Goal: Task Accomplishment & Management: Manage account settings

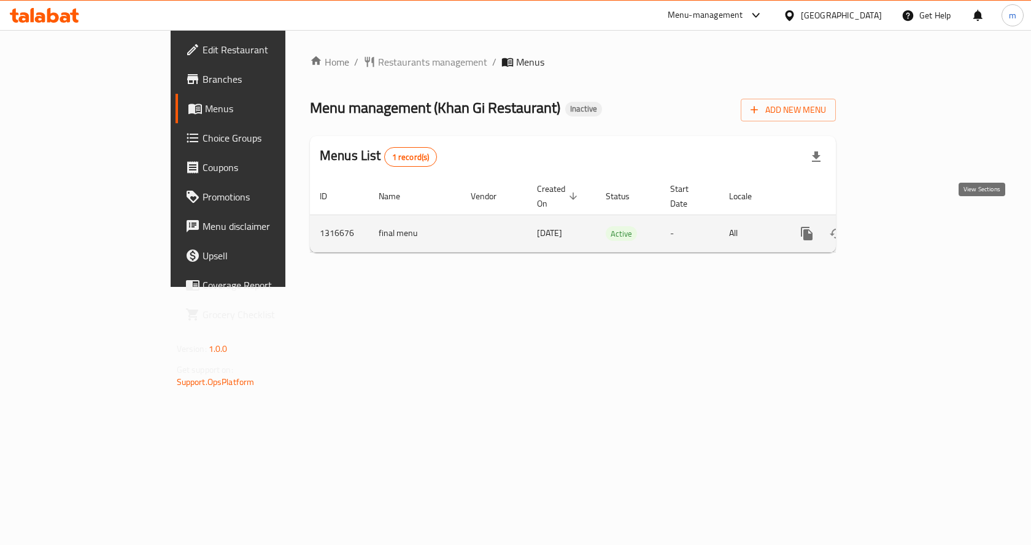
click at [903, 226] on icon "enhanced table" at bounding box center [895, 233] width 15 height 15
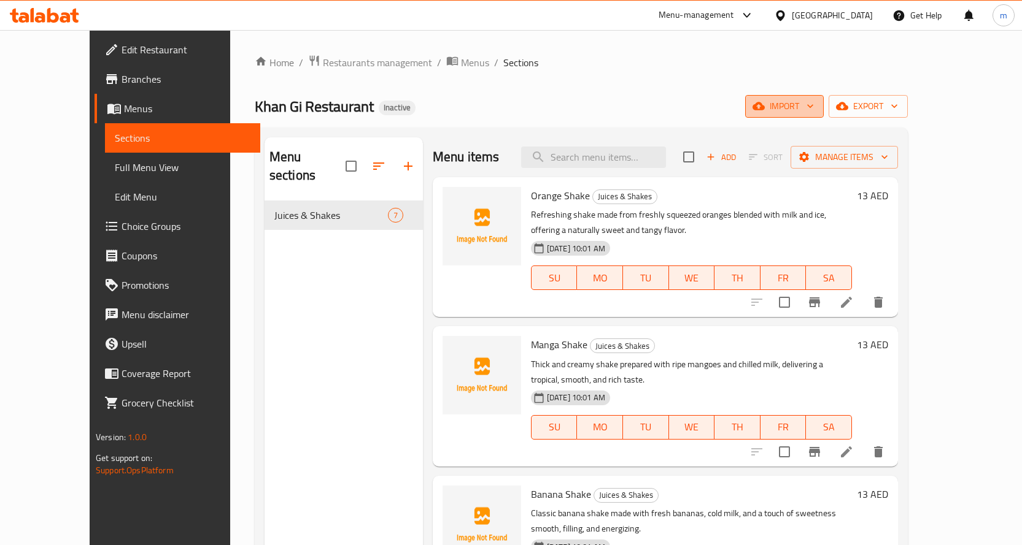
click at [814, 108] on span "import" at bounding box center [784, 106] width 59 height 15
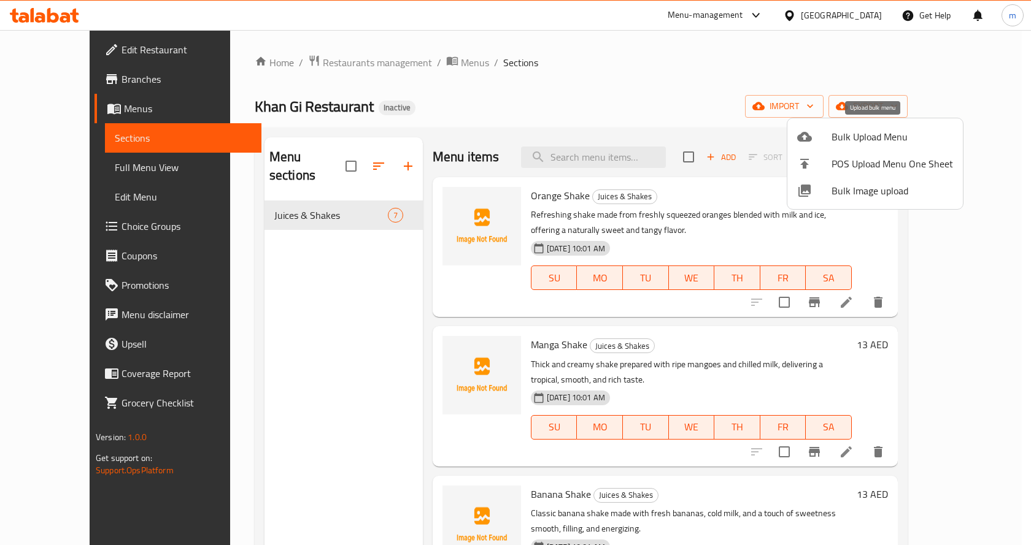
click at [863, 142] on span "Bulk Upload Menu" at bounding box center [891, 136] width 121 height 15
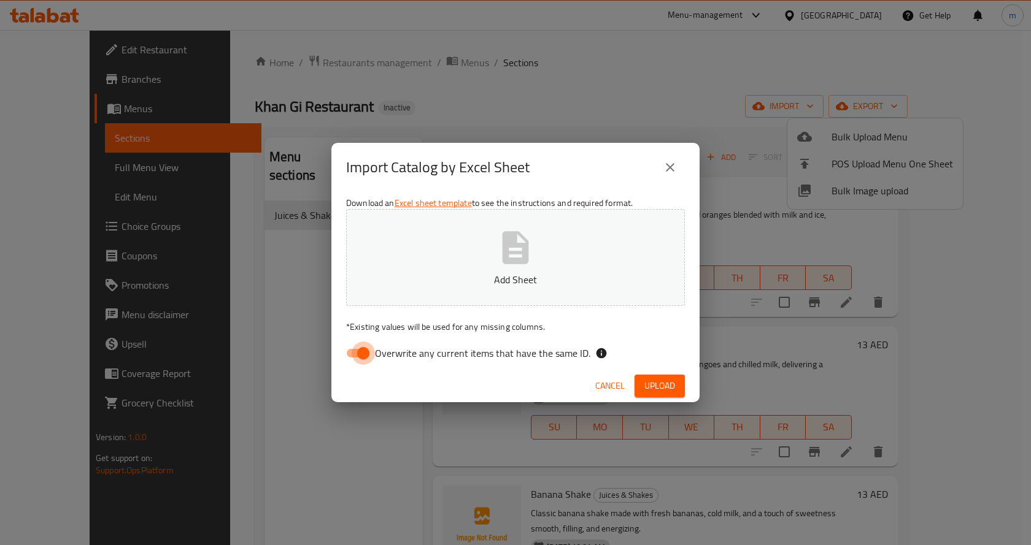
click at [361, 354] on input "Overwrite any current items that have the same ID." at bounding box center [363, 353] width 70 height 23
checkbox input "false"
click at [655, 392] on span "Upload" at bounding box center [659, 386] width 31 height 15
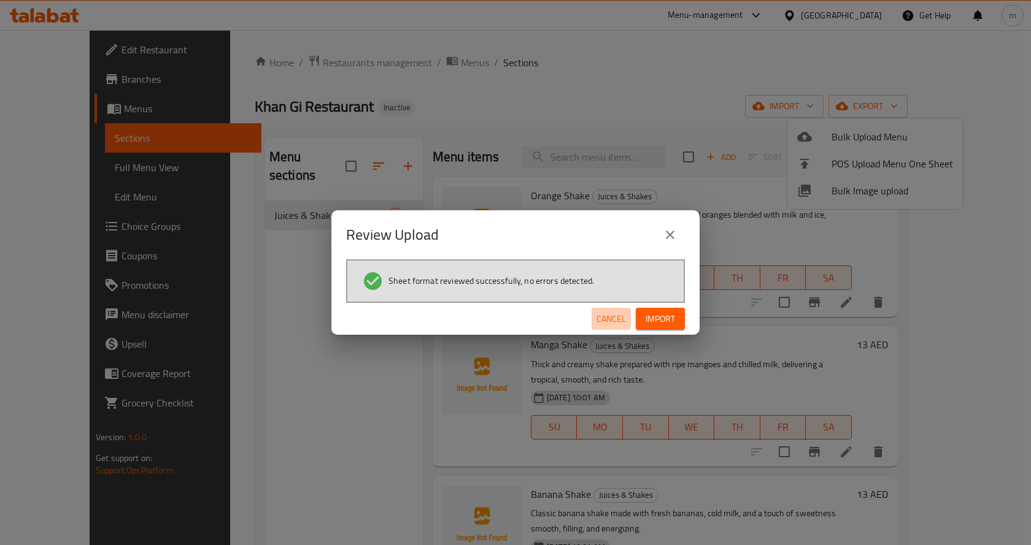
click at [612, 323] on span "Cancel" at bounding box center [610, 319] width 29 height 15
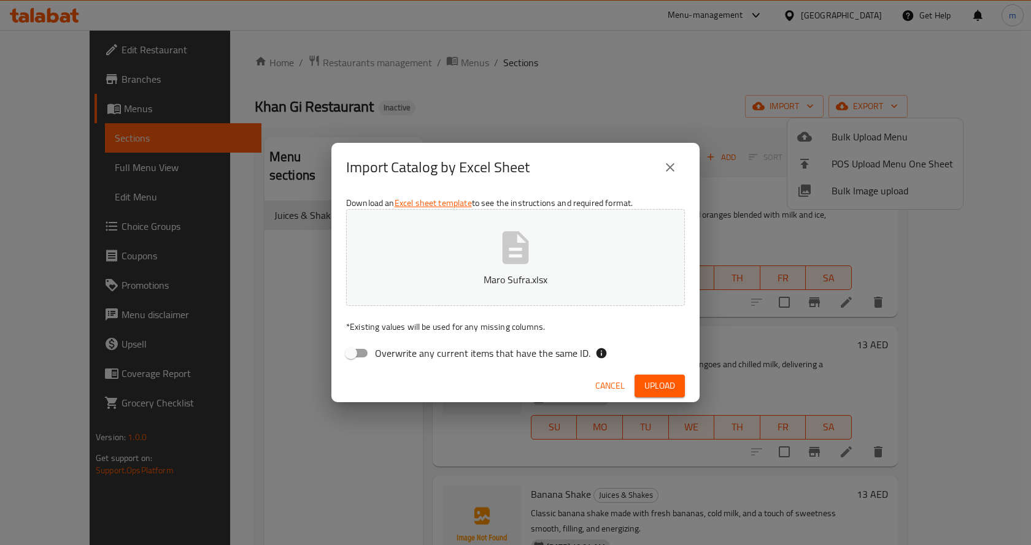
click at [618, 383] on span "Cancel" at bounding box center [609, 386] width 29 height 15
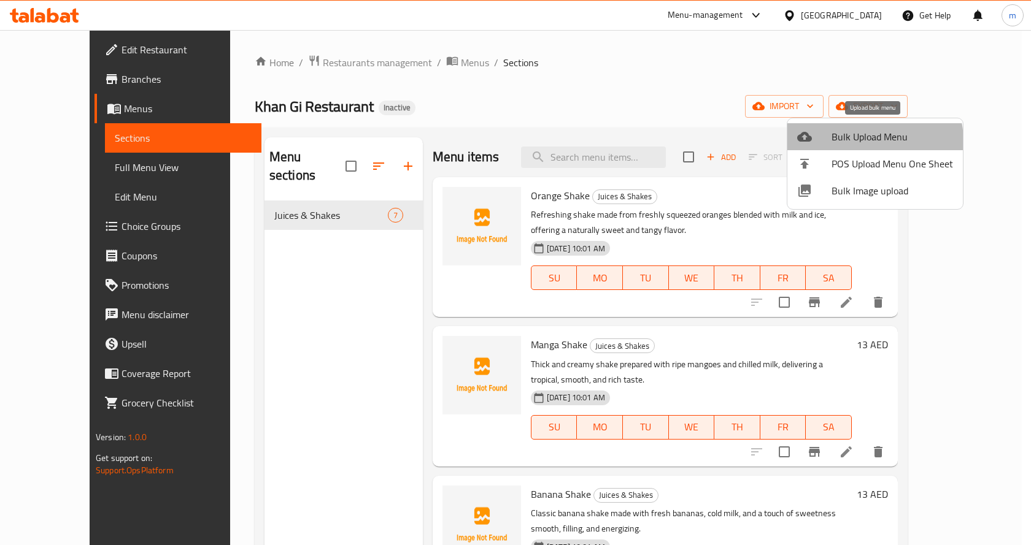
click at [873, 141] on span "Bulk Upload Menu" at bounding box center [891, 136] width 121 height 15
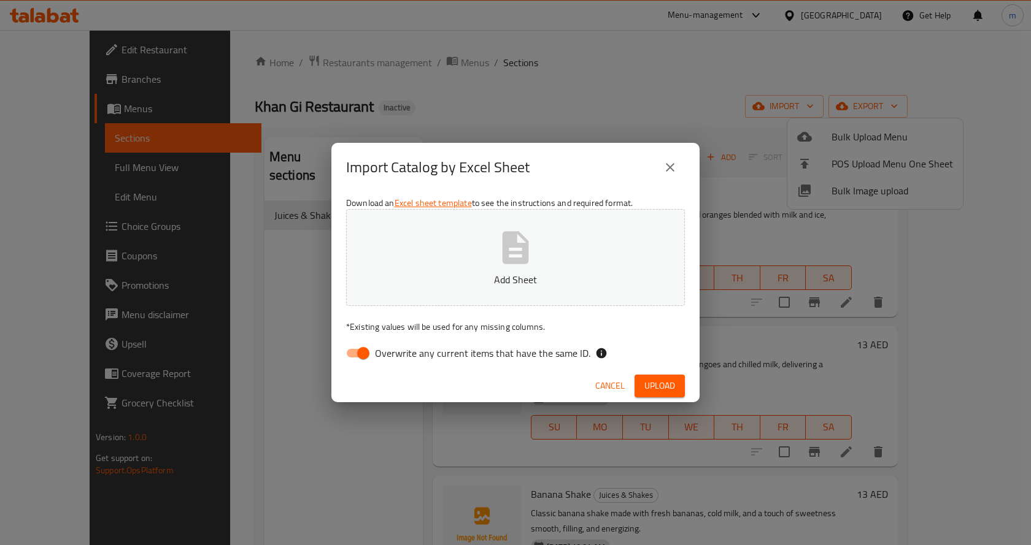
click at [361, 358] on input "Overwrite any current items that have the same ID." at bounding box center [363, 353] width 70 height 23
checkbox input "false"
click at [651, 382] on span "Upload" at bounding box center [659, 386] width 31 height 15
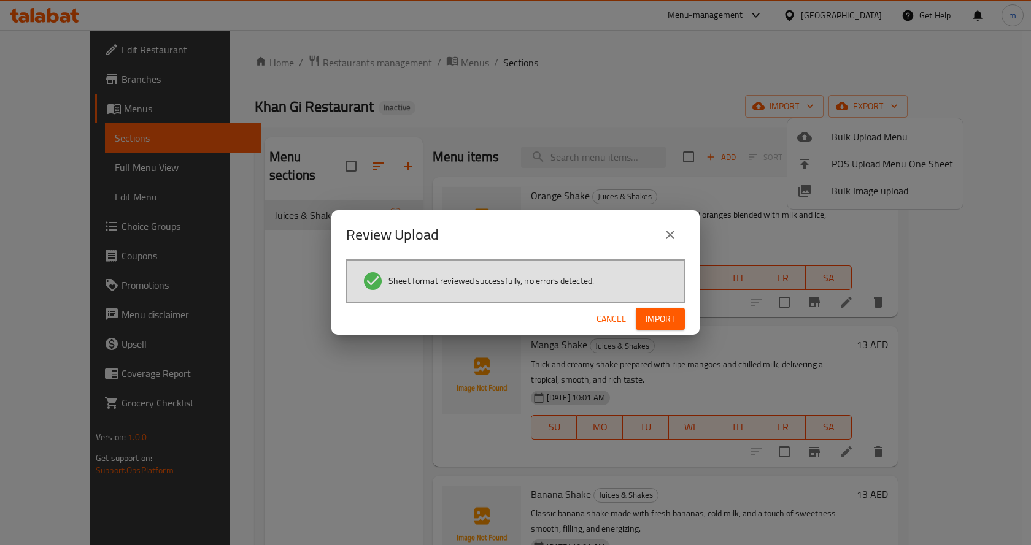
click at [668, 333] on div "Cancel Import" at bounding box center [515, 319] width 368 height 33
click at [665, 326] on span "Import" at bounding box center [660, 319] width 29 height 15
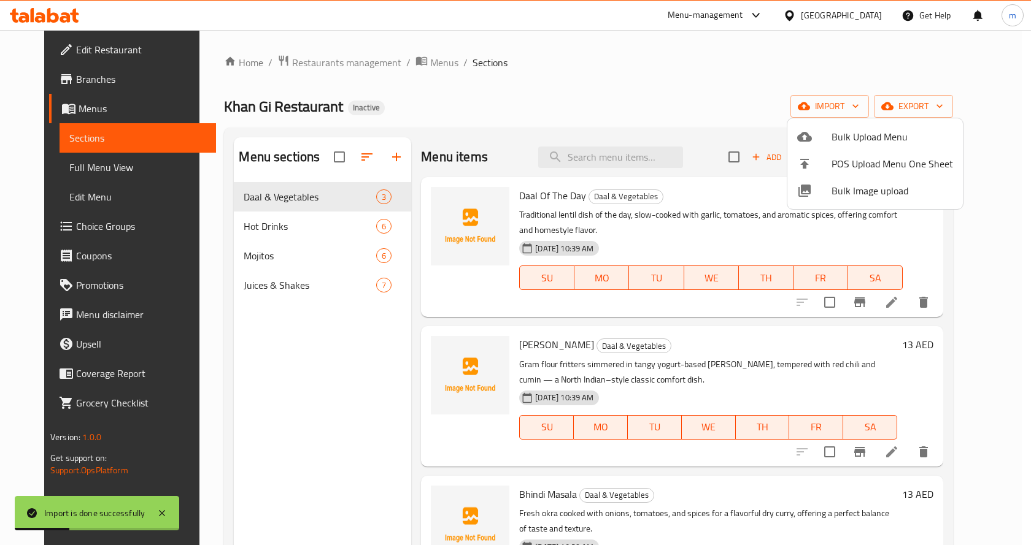
click at [323, 227] on div at bounding box center [515, 272] width 1031 height 545
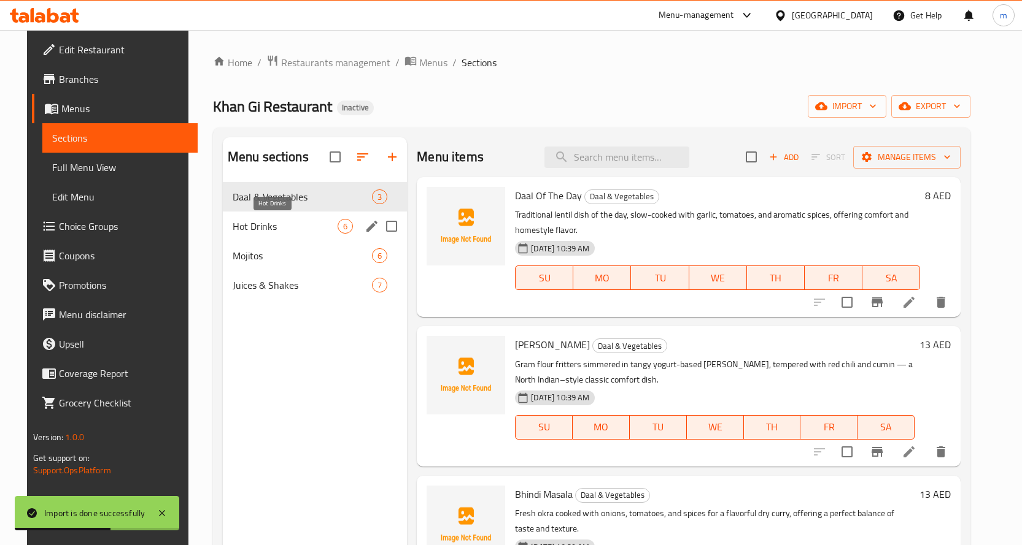
click at [305, 231] on span "Hot Drinks" at bounding box center [285, 226] width 105 height 15
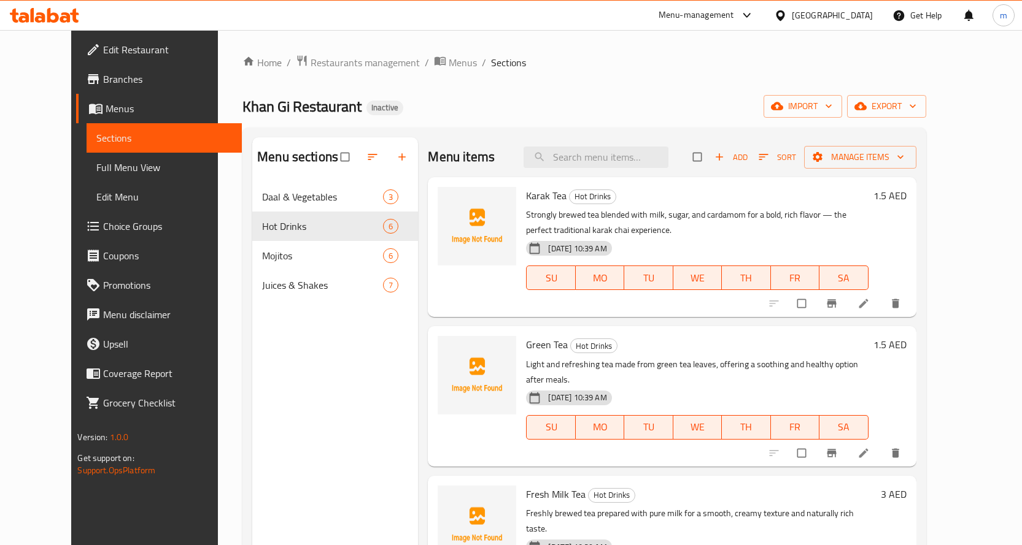
click at [96, 175] on span "Full Menu View" at bounding box center [164, 167] width 136 height 15
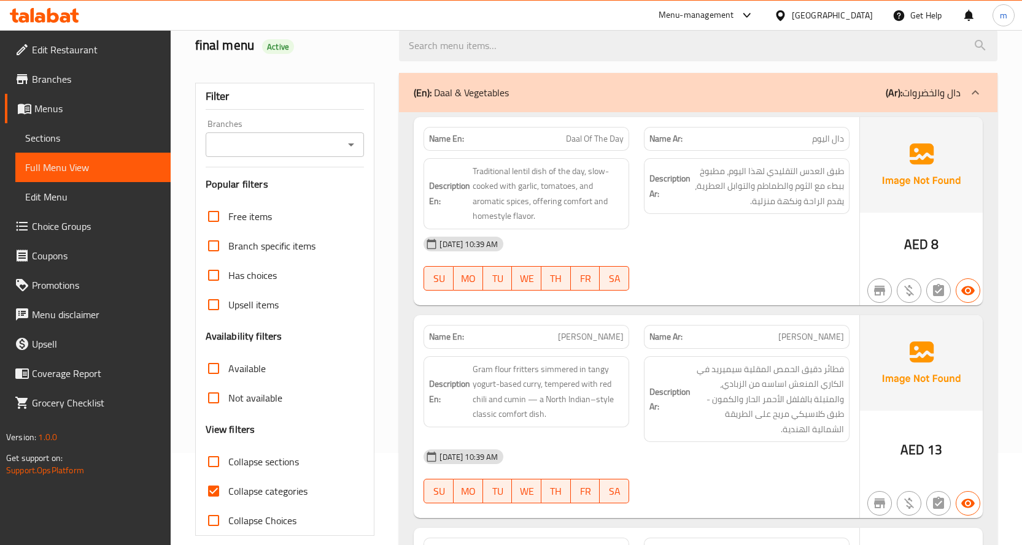
scroll to position [184, 0]
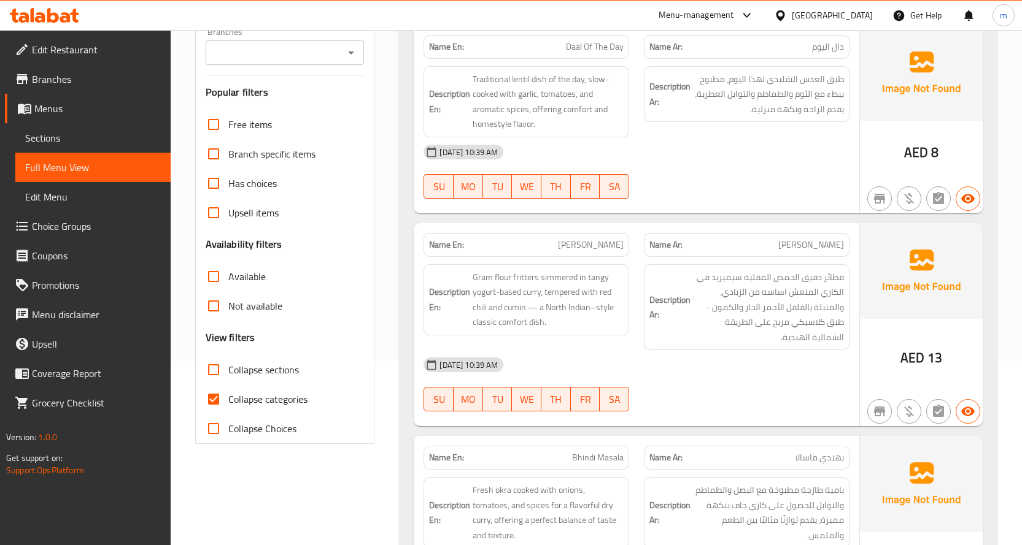
click at [229, 401] on span "Collapse categories" at bounding box center [267, 399] width 79 height 15
click at [228, 401] on input "Collapse categories" at bounding box center [213, 399] width 29 height 29
checkbox input "false"
click at [233, 377] on span "Collapse sections" at bounding box center [263, 370] width 71 height 15
click at [228, 379] on input "Collapse sections" at bounding box center [213, 369] width 29 height 29
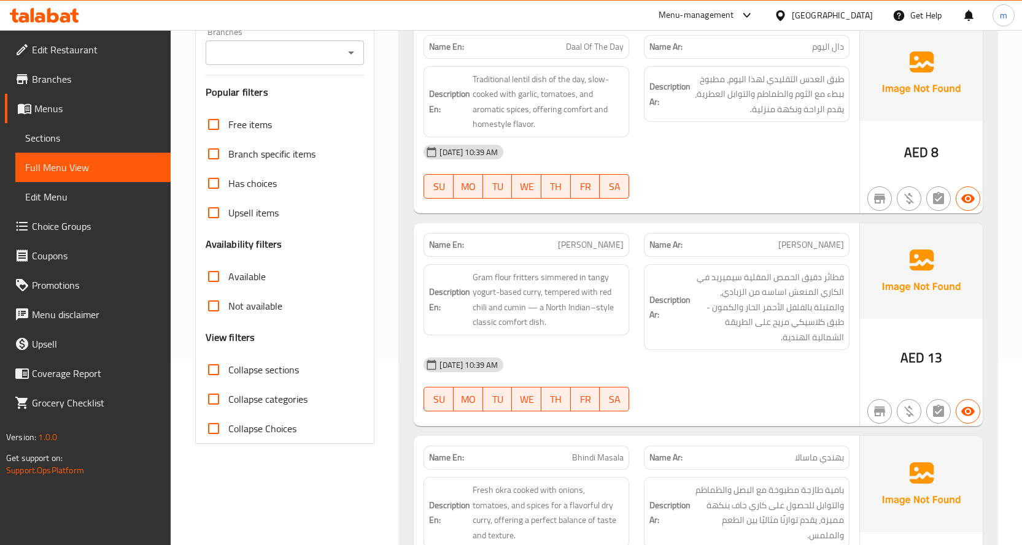
checkbox input "true"
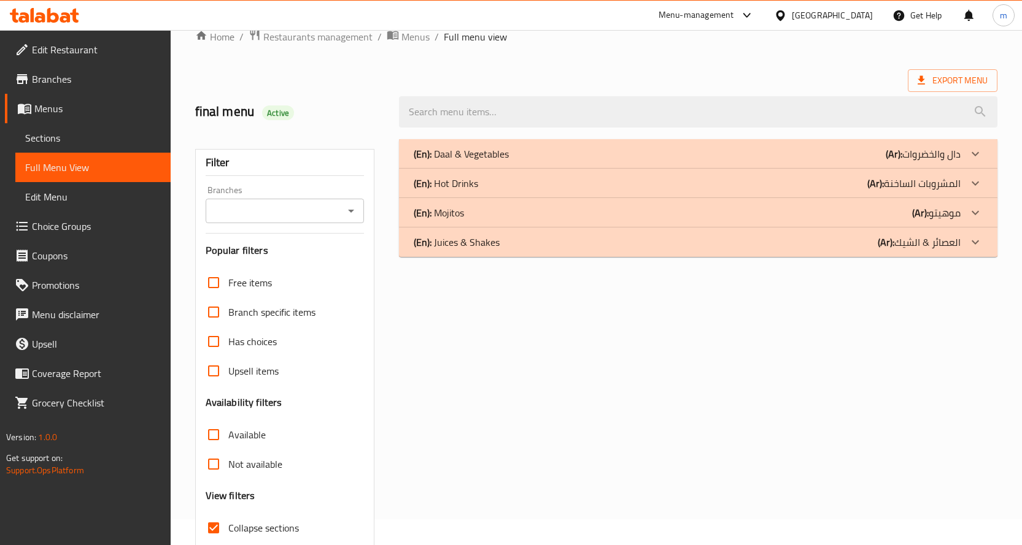
scroll to position [0, 0]
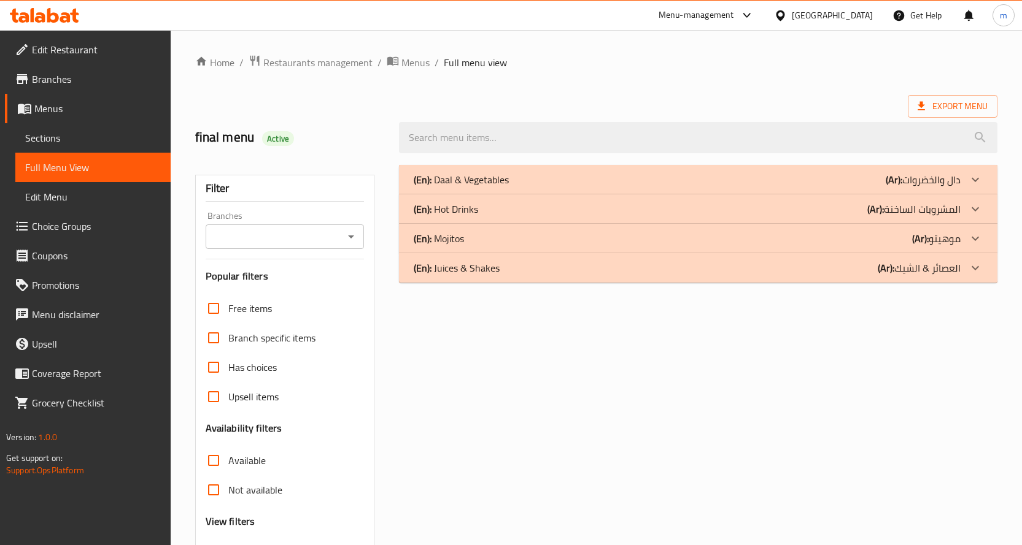
click at [884, 206] on b "(Ar):" at bounding box center [875, 209] width 17 height 18
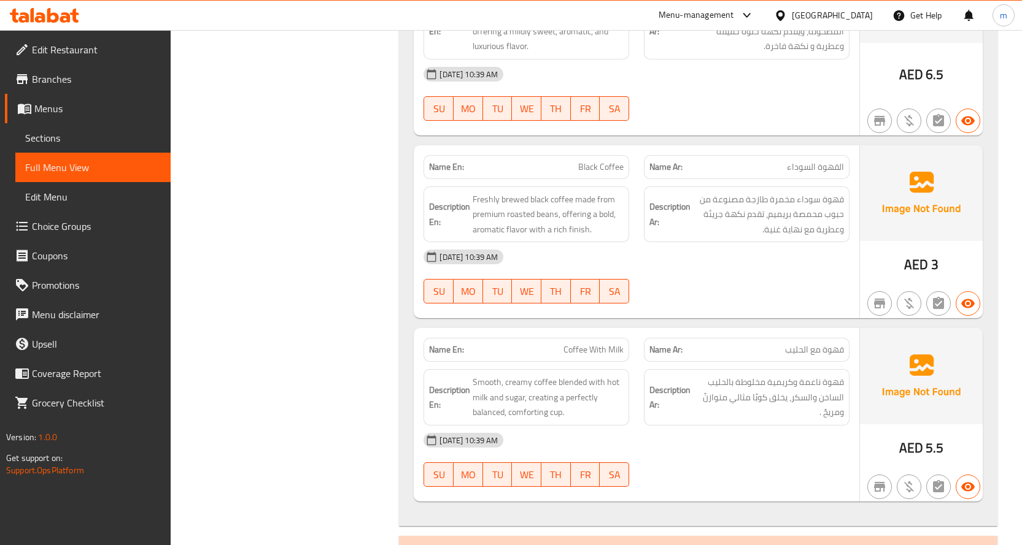
scroll to position [940, 0]
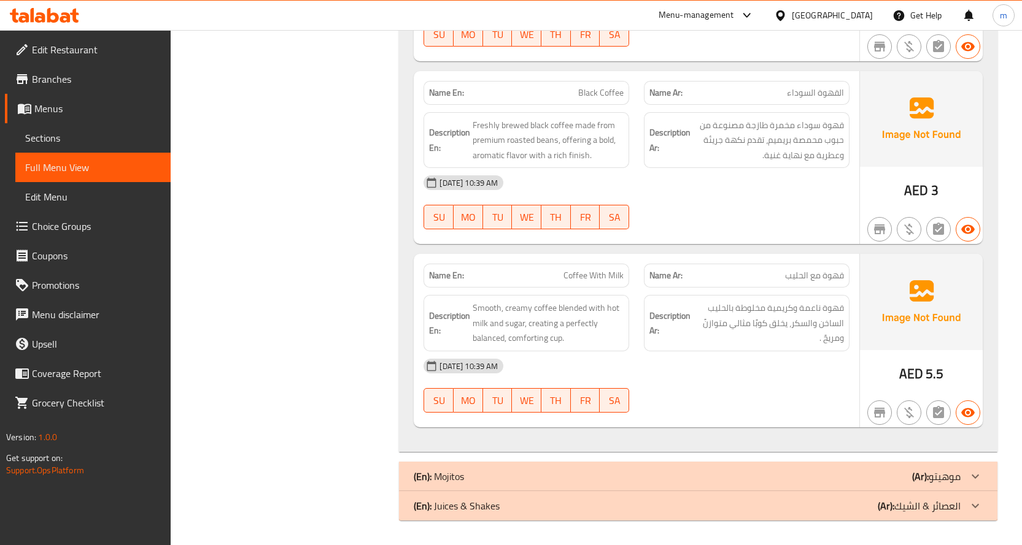
click at [829, 479] on div "(En): Mojitos (Ar): موهيتو" at bounding box center [687, 476] width 547 height 15
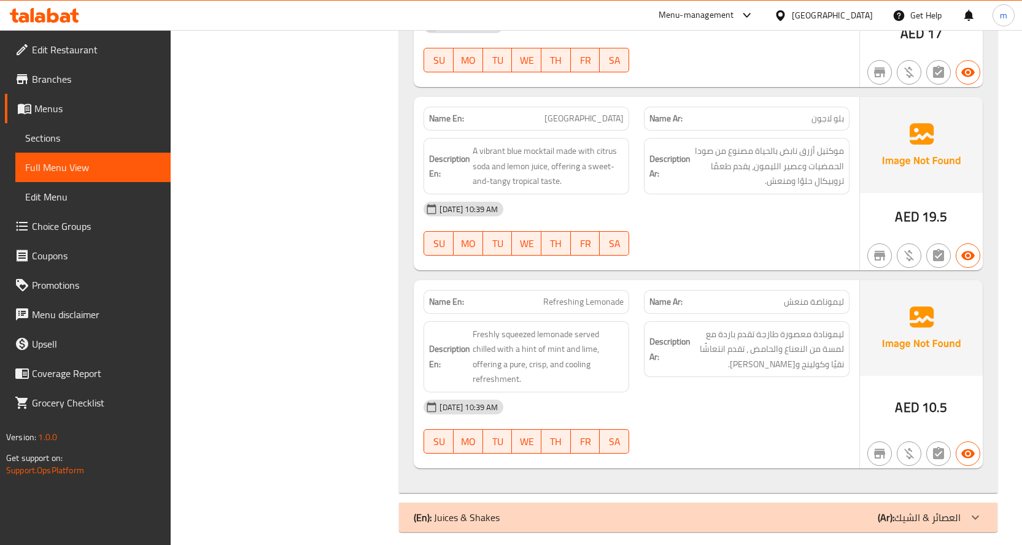
scroll to position [2108, 0]
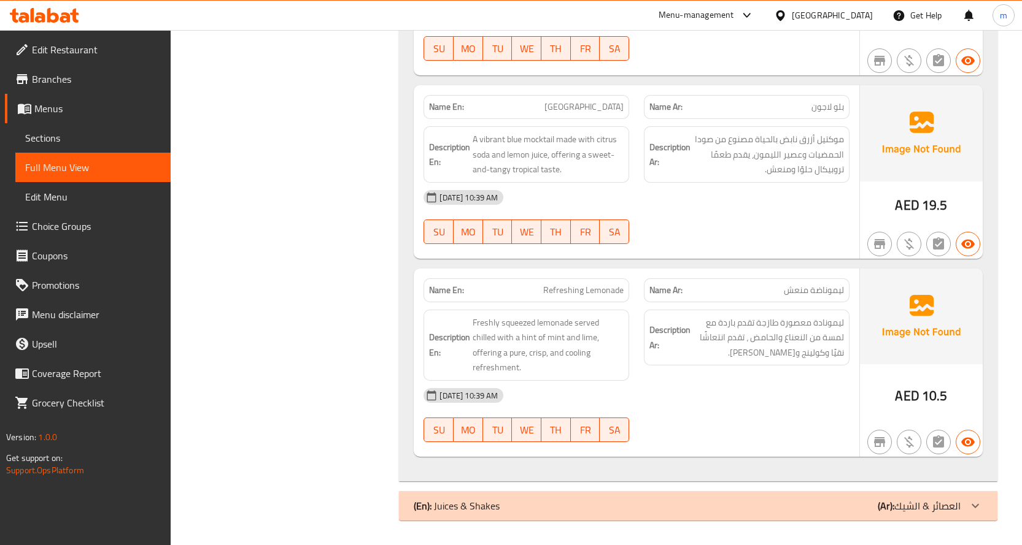
click at [814, 517] on div "(En): Juices & Shakes (Ar): العصائر & الشيك" at bounding box center [698, 505] width 598 height 29
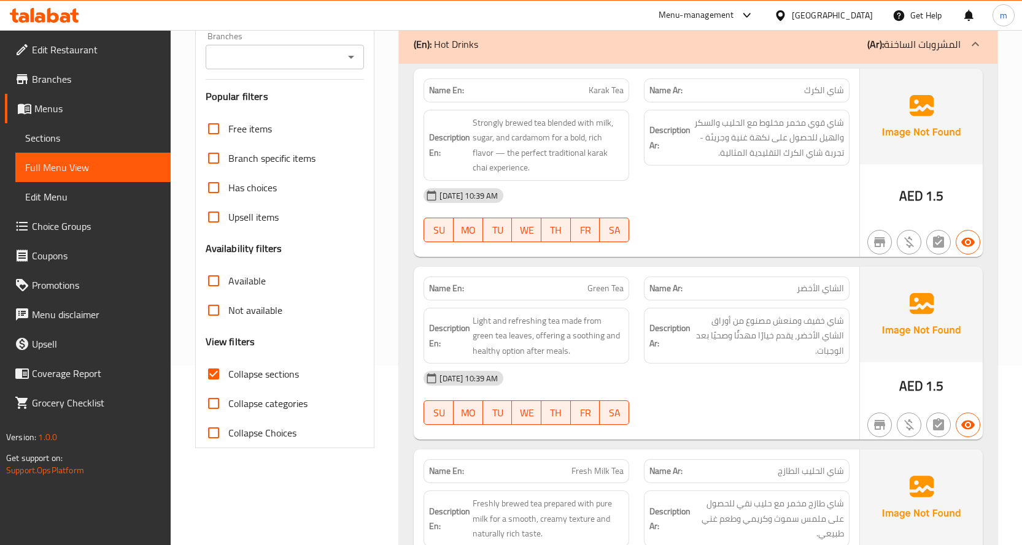
scroll to position [0, 0]
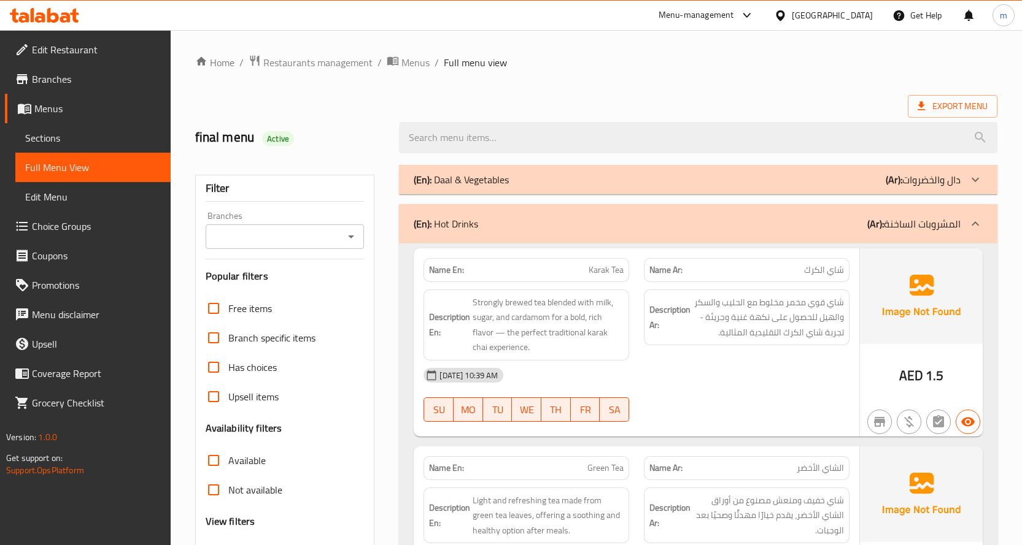
click at [887, 176] on b "(Ar):" at bounding box center [893, 180] width 17 height 18
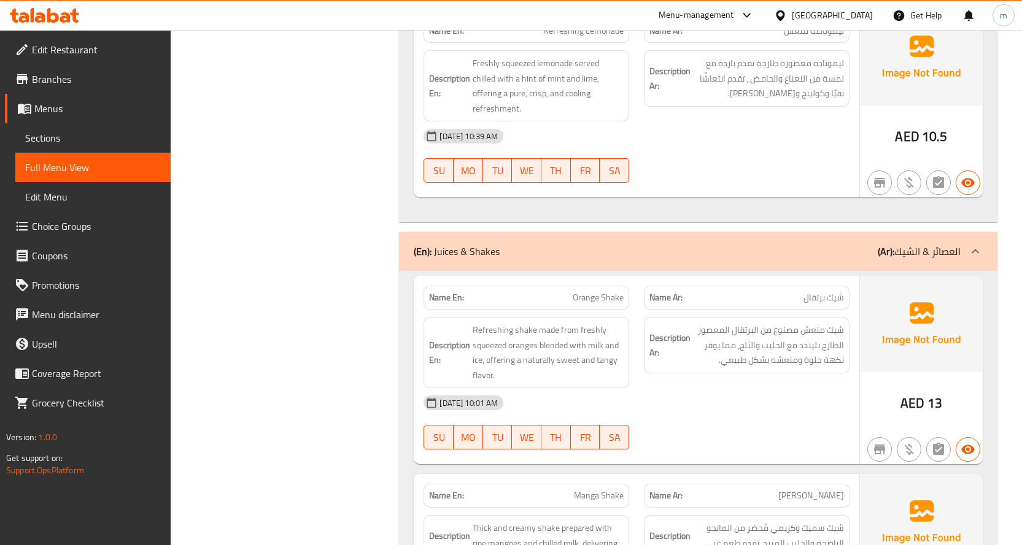
click at [919, 250] on p "(Ar): العصائر & الشيك" at bounding box center [918, 251] width 83 height 15
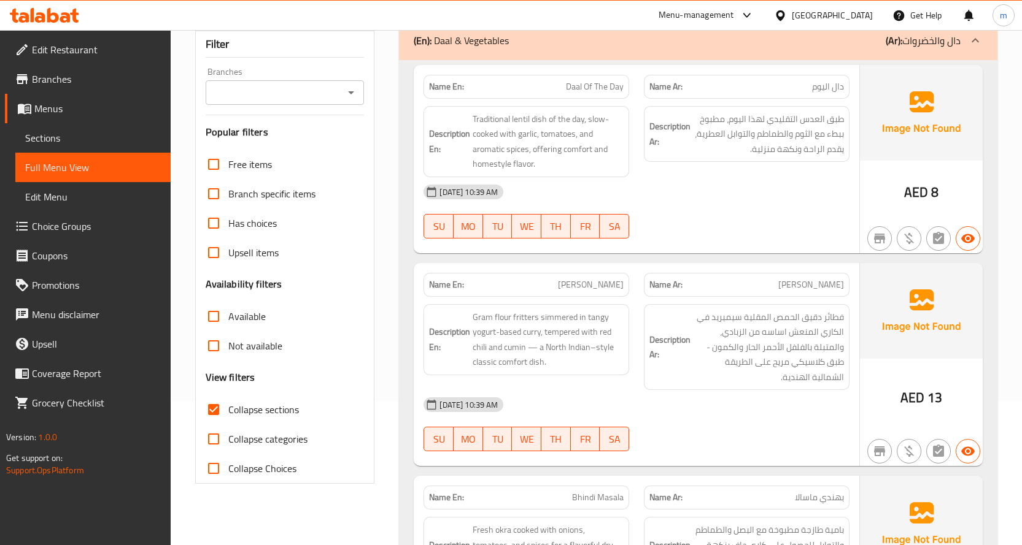
scroll to position [123, 0]
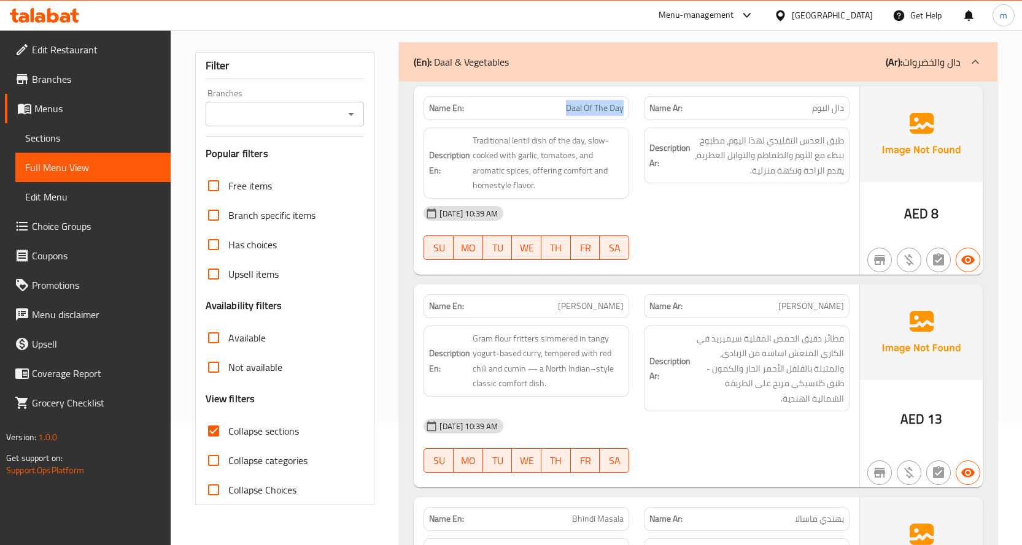
drag, startPoint x: 574, startPoint y: 106, endPoint x: 628, endPoint y: 101, distance: 53.6
click at [628, 101] on div "Name En: Daal Of The Day" at bounding box center [526, 108] width 206 height 24
copy span "Daal Of The Day"
click at [73, 139] on span "Sections" at bounding box center [93, 138] width 136 height 15
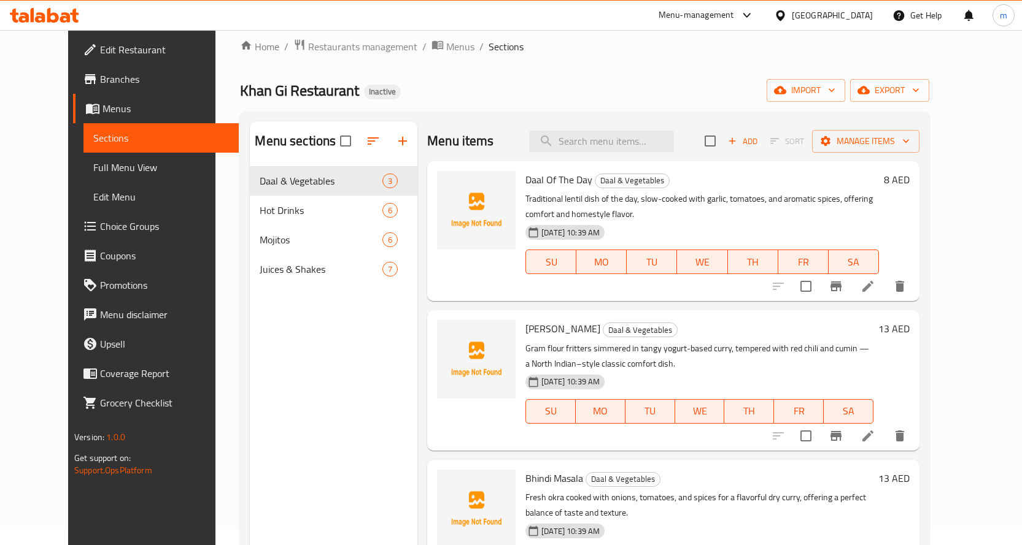
scroll to position [61, 0]
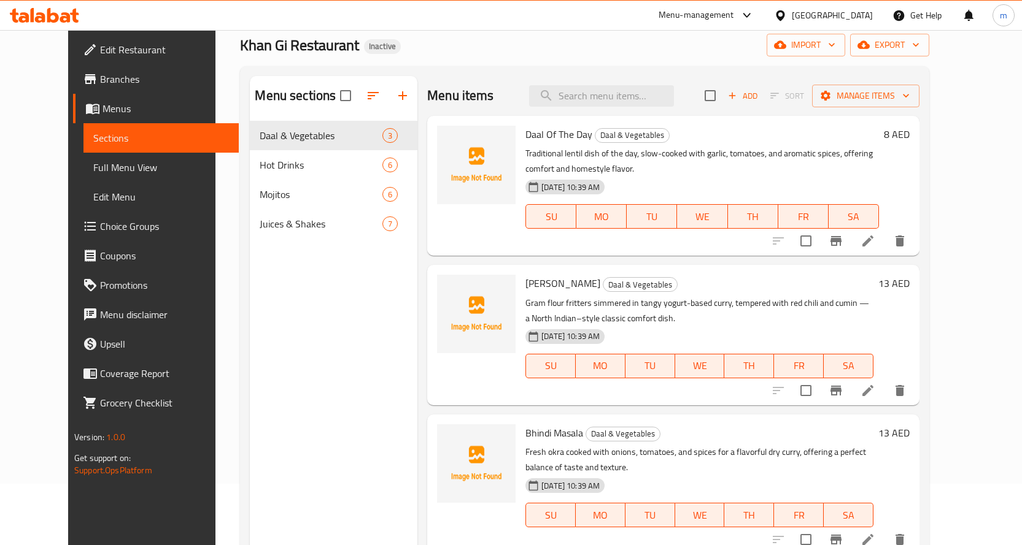
click at [93, 160] on span "Full Menu View" at bounding box center [161, 167] width 136 height 15
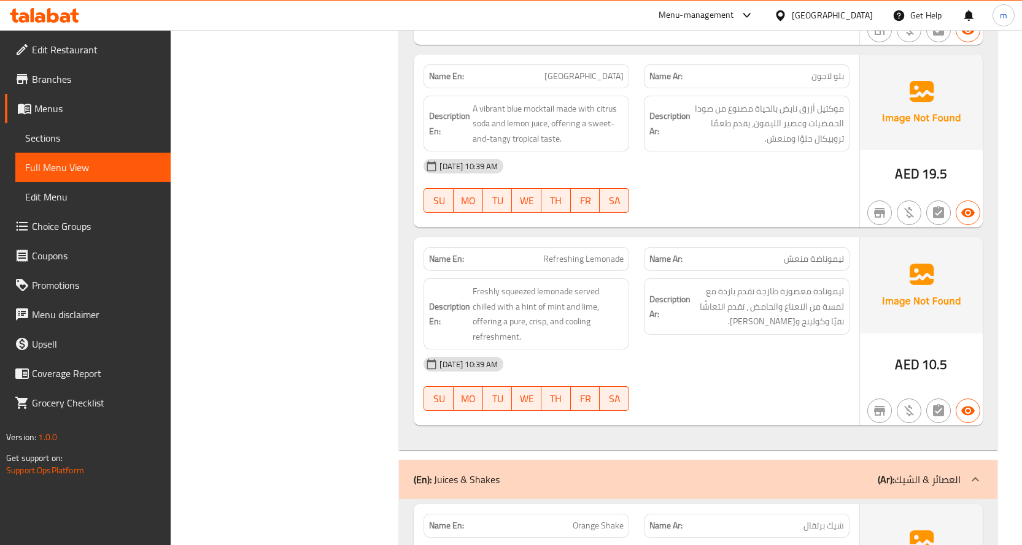
scroll to position [2908, 0]
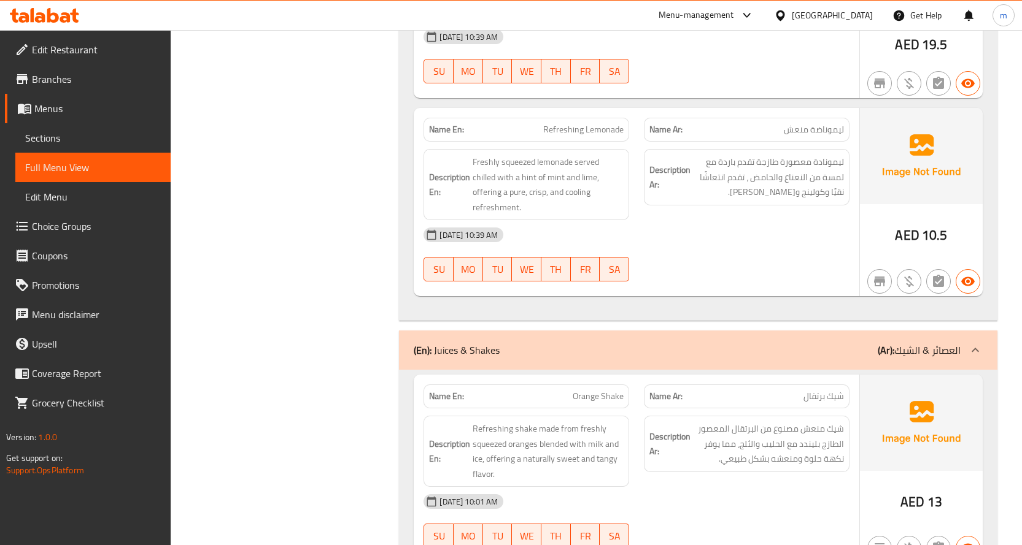
click at [779, 339] on div "(En): Juices & Shakes (Ar): العصائر & الشيك" at bounding box center [698, 350] width 598 height 39
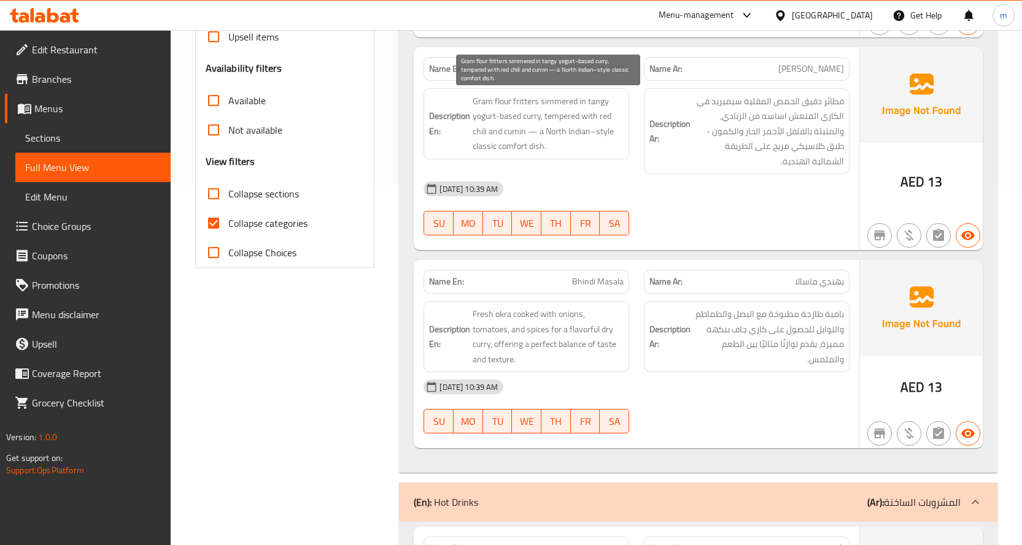
scroll to position [237, 0]
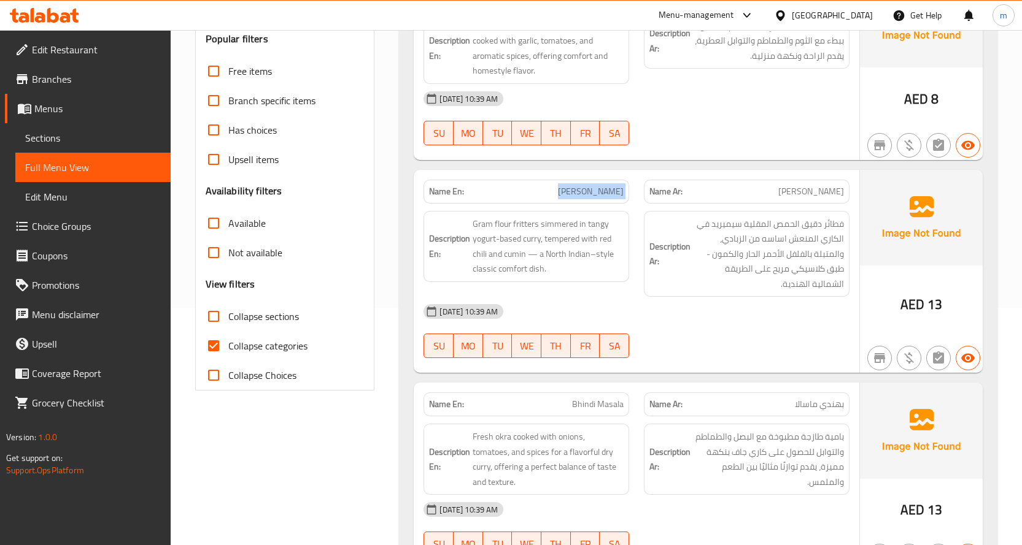
drag, startPoint x: 572, startPoint y: 190, endPoint x: 642, endPoint y: 199, distance: 70.6
click at [642, 199] on div "Name En: Karri Pakora Name Ar: كاري باكورا" at bounding box center [636, 191] width 441 height 39
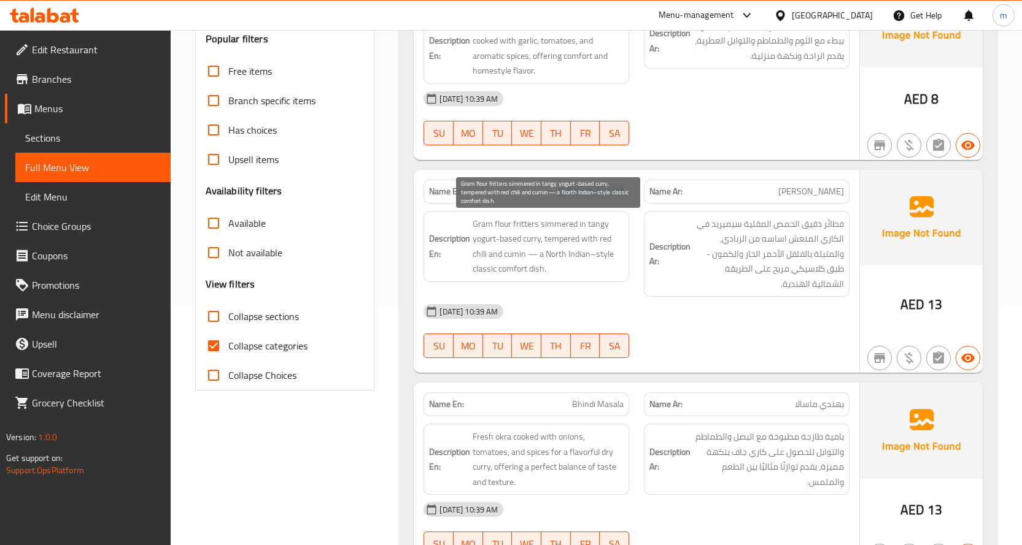
copy span "[PERSON_NAME]"
click at [556, 238] on span "Gram flour fritters simmered in tangy yogurt-based curry, tempered with red chi…" at bounding box center [547, 247] width 151 height 60
click at [555, 237] on span "Gram flour fritters simmered in tangy yogurt-based curry, tempered with red chi…" at bounding box center [547, 247] width 151 height 60
copy span "tempered"
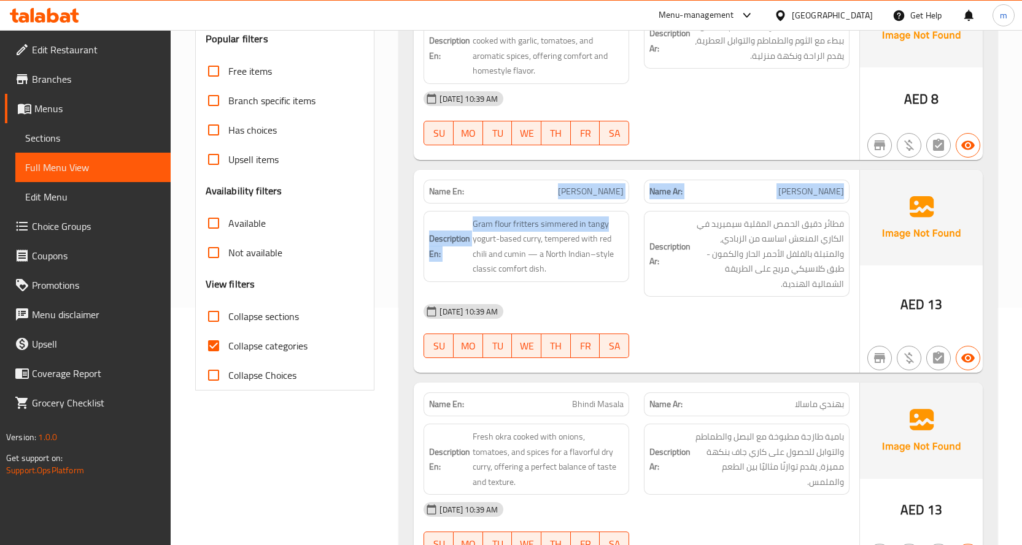
drag, startPoint x: 538, startPoint y: 191, endPoint x: 634, endPoint y: 203, distance: 97.0
click at [634, 203] on div "Name En: Karri Pakora Name Ar: كاري باكورا Description En: Gram flour fritters …" at bounding box center [636, 272] width 445 height 204
click at [634, 204] on div "Description En: Gram flour fritters simmered in tangy yogurt-based curry, tempe…" at bounding box center [526, 254] width 220 height 101
drag, startPoint x: 574, startPoint y: 193, endPoint x: 626, endPoint y: 199, distance: 53.1
click at [626, 199] on div "Name En: Karri Pakora" at bounding box center [526, 192] width 206 height 24
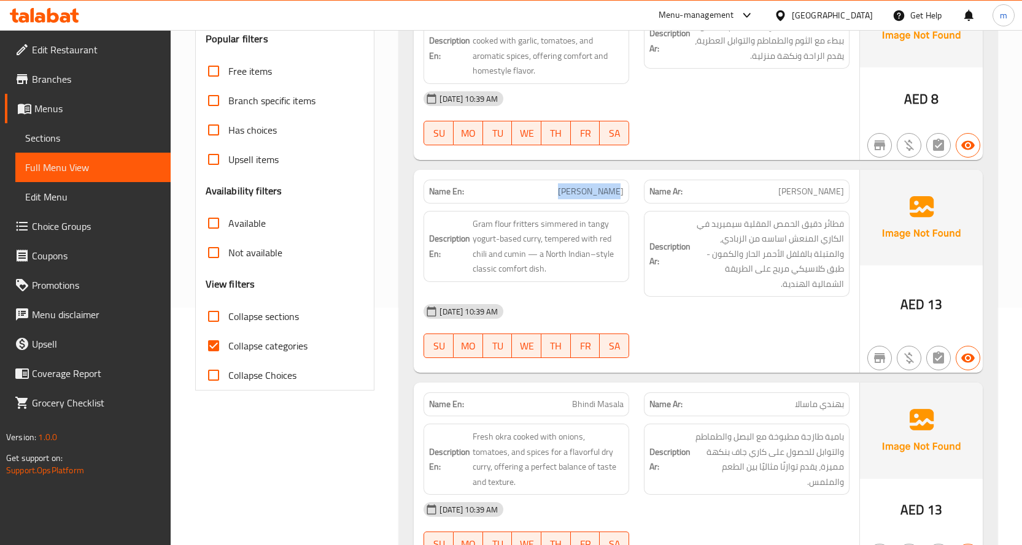
copy span "Karri Pakora"
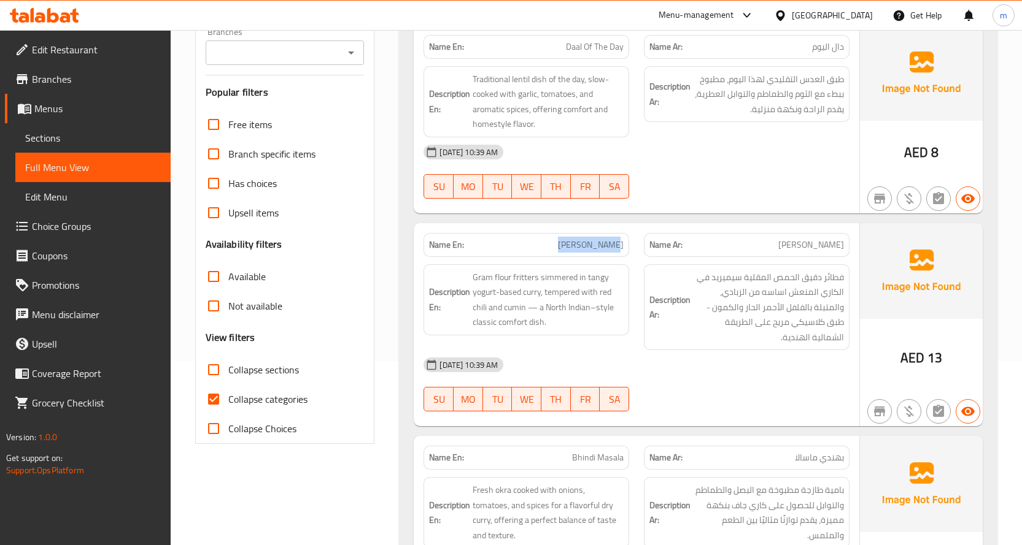
scroll to position [245, 0]
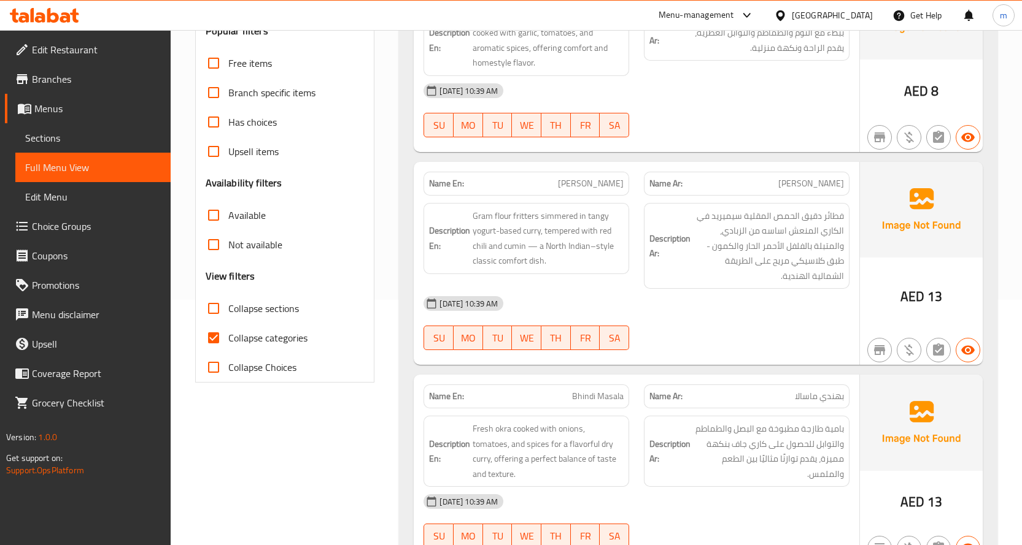
click at [711, 344] on div at bounding box center [746, 350] width 220 height 15
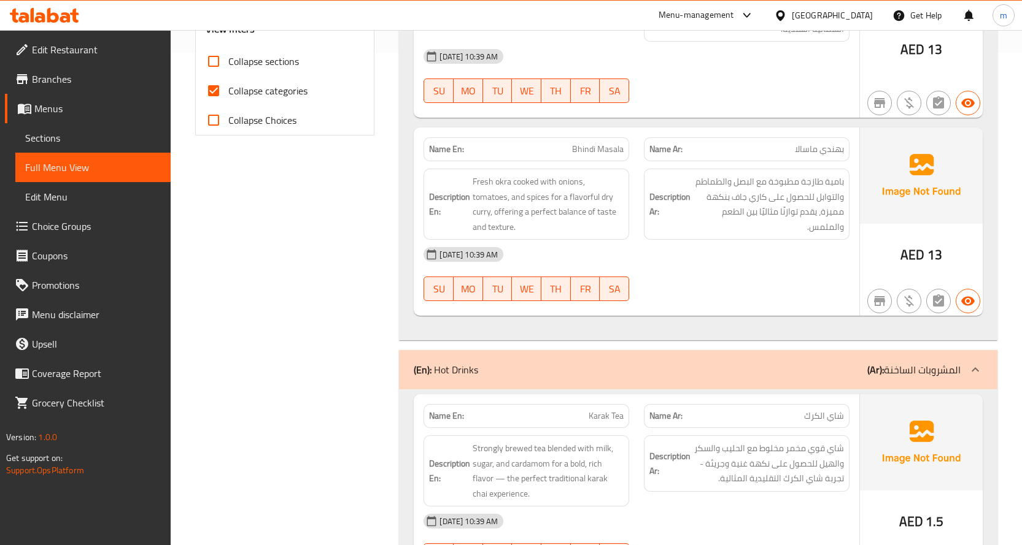
scroll to position [552, 0]
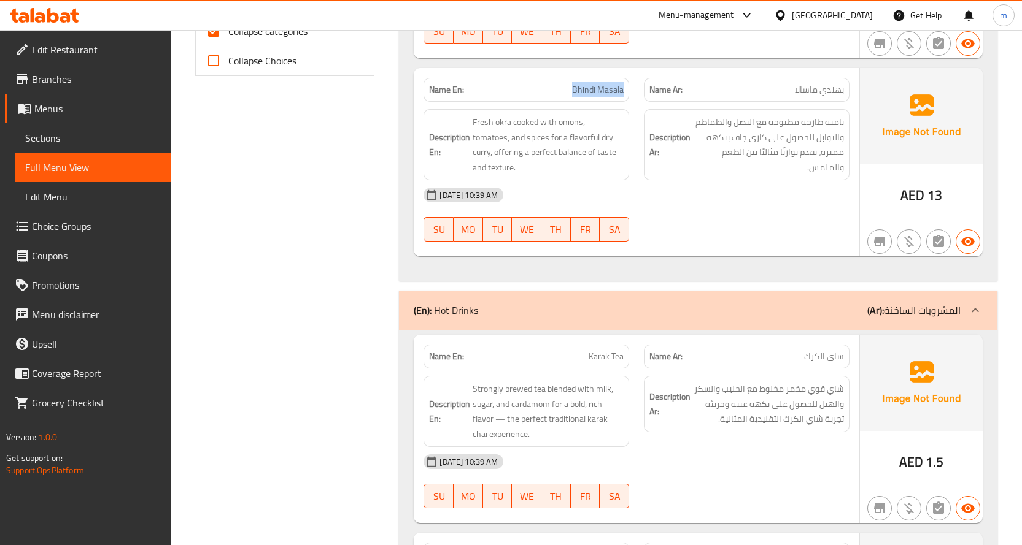
drag, startPoint x: 566, startPoint y: 88, endPoint x: 623, endPoint y: 86, distance: 57.1
click at [623, 86] on p "Name En: Bhindi Masala" at bounding box center [526, 89] width 195 height 13
copy span "Bhindi Masala"
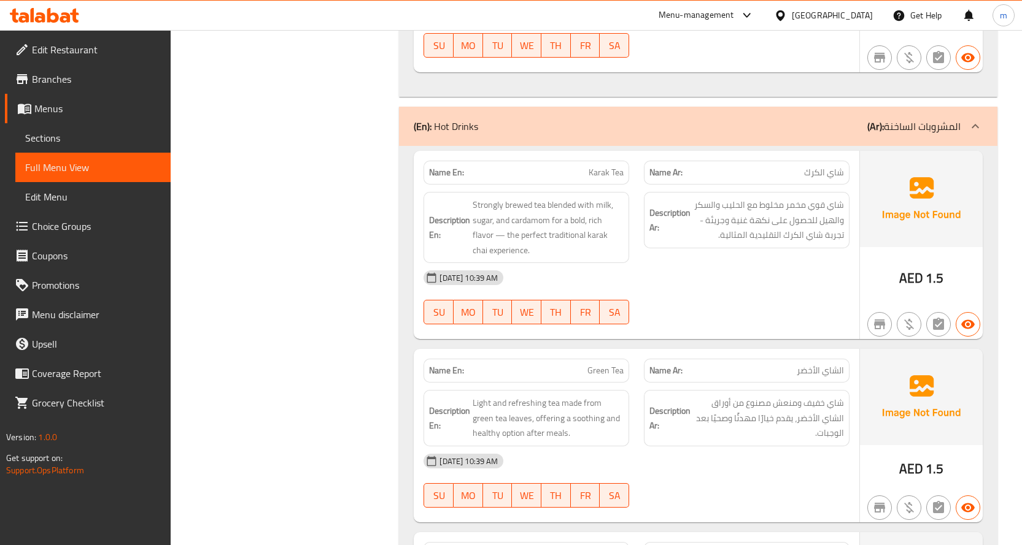
click at [697, 298] on div "10-10-2025 10:39 AM SU MO TU WE TH FR SA" at bounding box center [636, 297] width 441 height 69
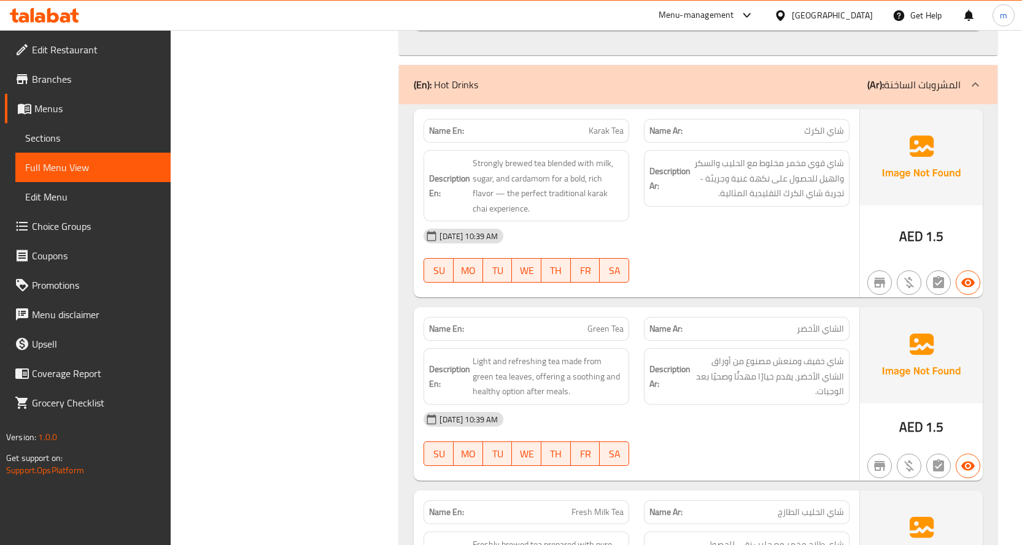
scroll to position [798, 0]
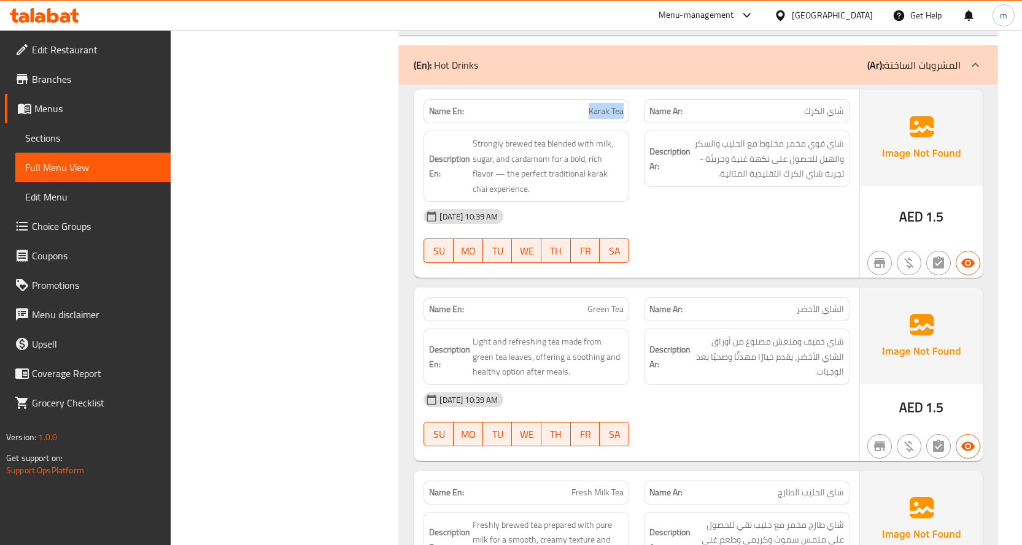
drag, startPoint x: 582, startPoint y: 111, endPoint x: 627, endPoint y: 110, distance: 45.4
click at [627, 110] on div "Name En: Karak Tea" at bounding box center [526, 111] width 206 height 24
copy span "Karak Tea"
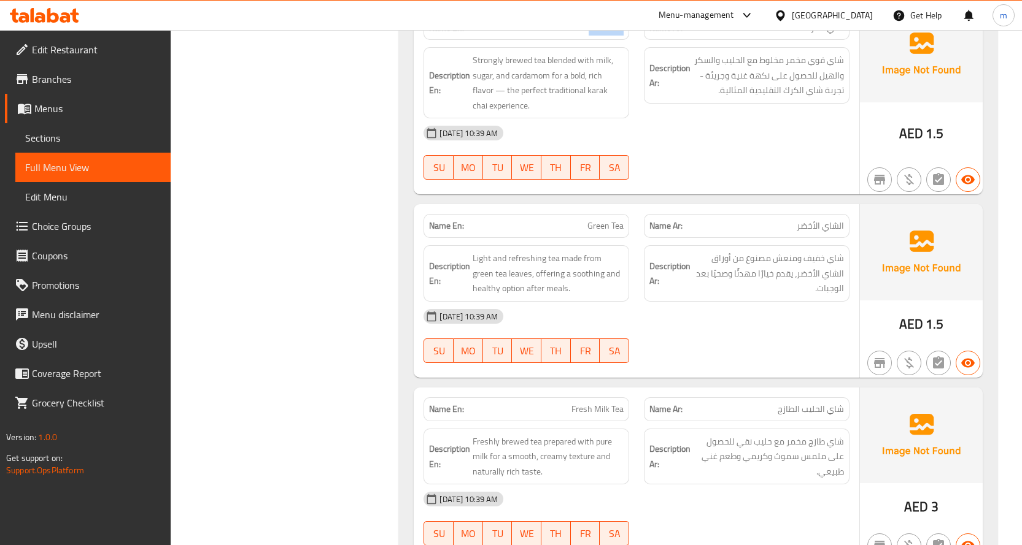
scroll to position [859, 0]
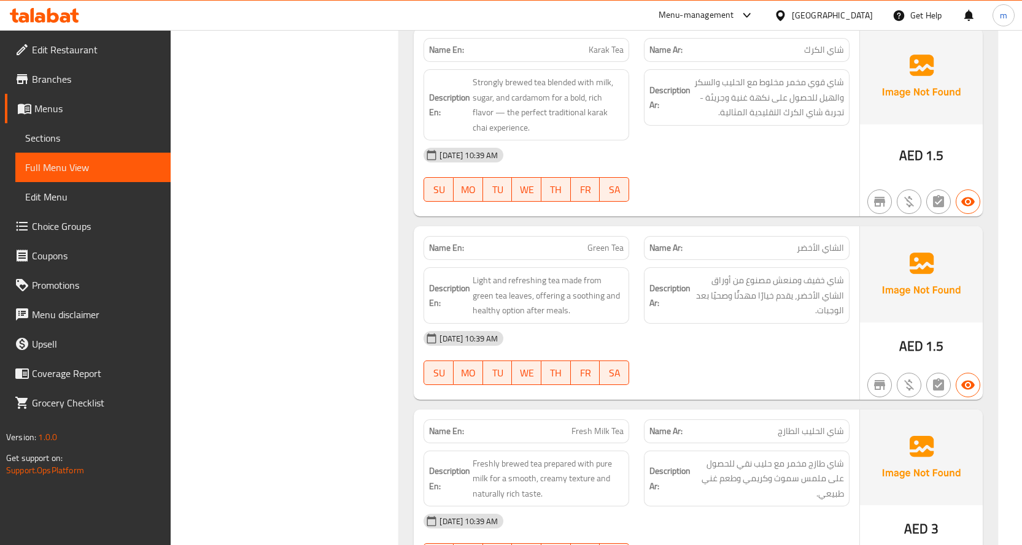
click at [720, 177] on div "10-10-2025 10:39 AM SU MO TU WE TH FR SA" at bounding box center [636, 175] width 441 height 69
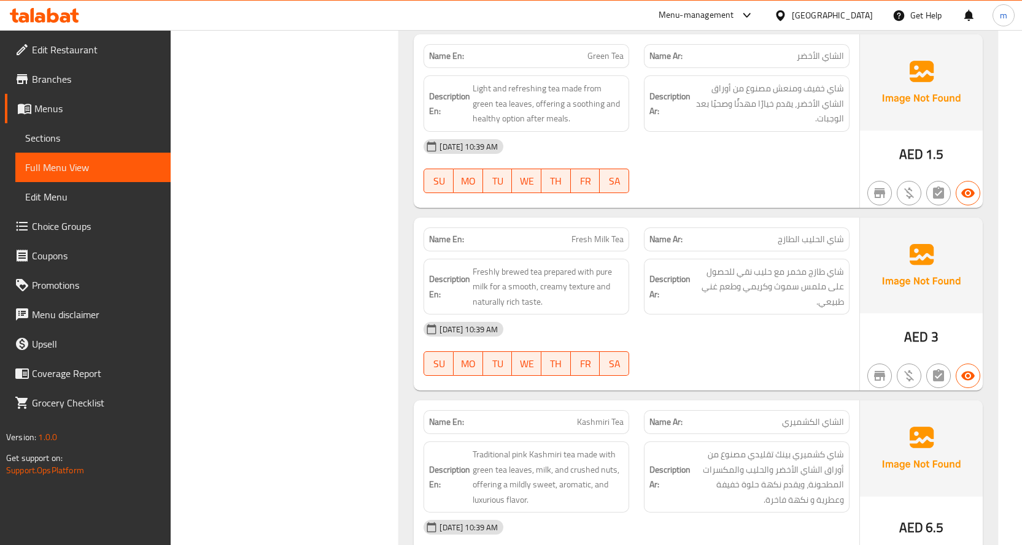
scroll to position [1104, 0]
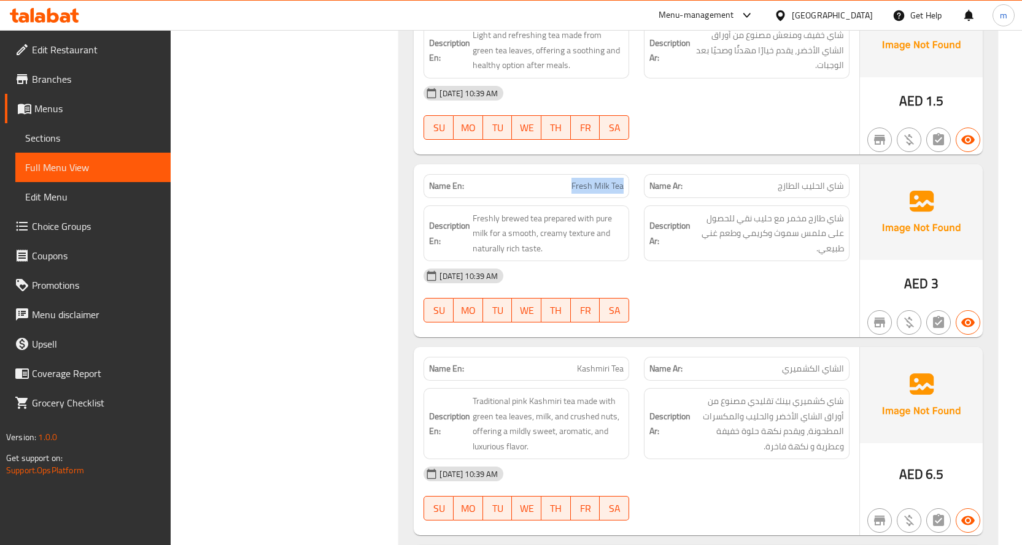
drag, startPoint x: 558, startPoint y: 179, endPoint x: 632, endPoint y: 192, distance: 75.4
click at [632, 192] on div "Name En: Fresh Milk Tea" at bounding box center [526, 186] width 220 height 39
copy span "Fresh Milk Tea"
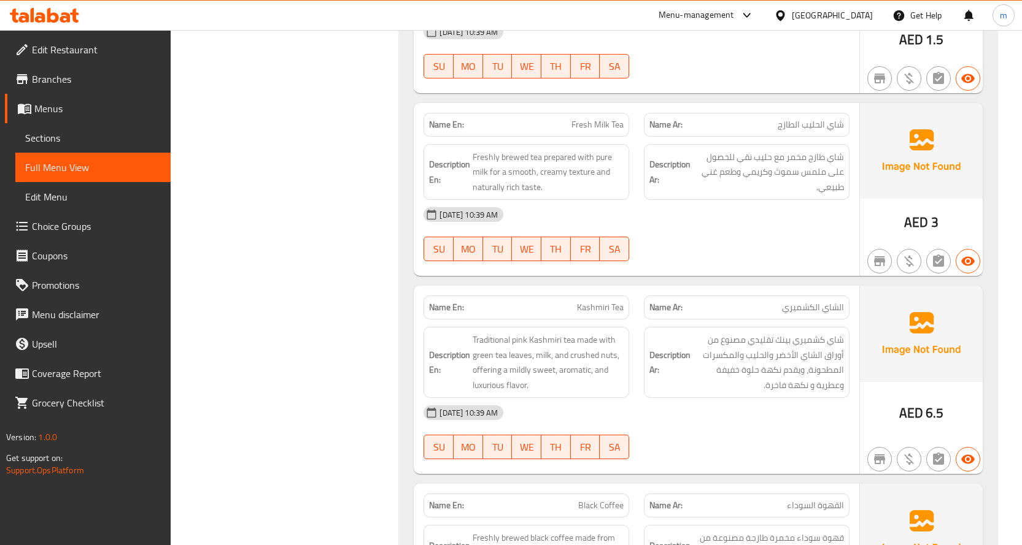
click at [680, 266] on div at bounding box center [746, 261] width 220 height 15
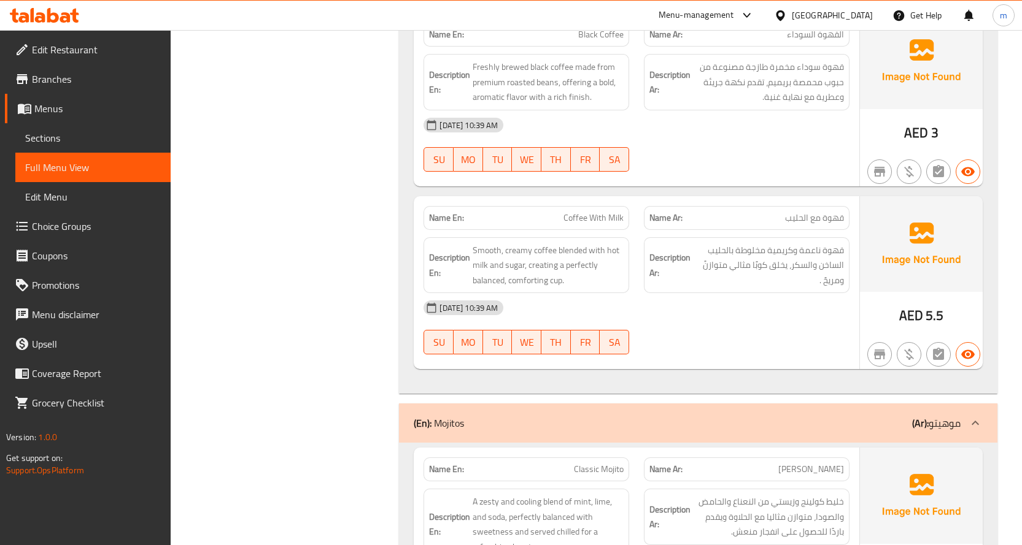
scroll to position [1657, 0]
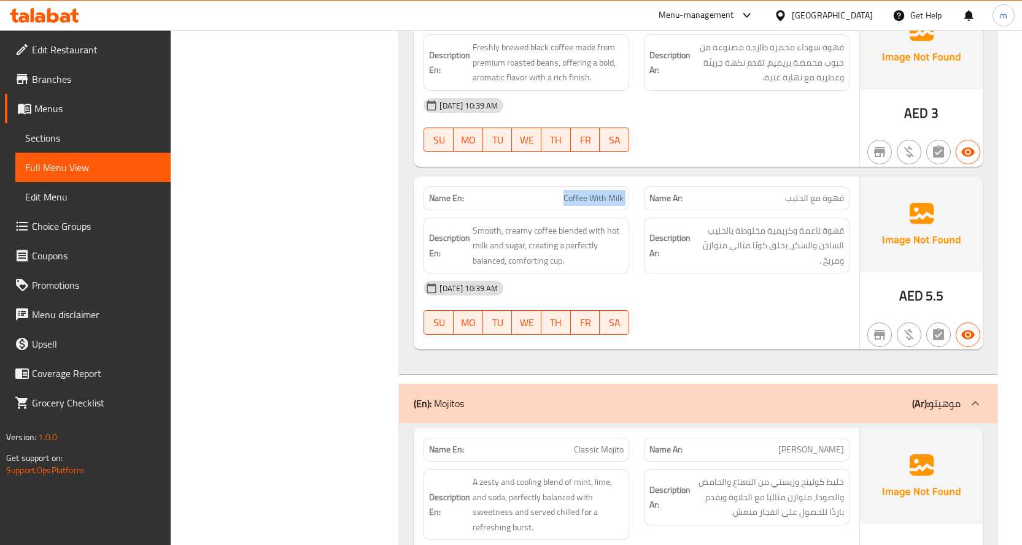
drag, startPoint x: 559, startPoint y: 195, endPoint x: 638, endPoint y: 208, distance: 80.2
click at [638, 208] on div "Name En: Coffee With Milk Name Ar: قهوة مع الحليب" at bounding box center [636, 198] width 441 height 39
copy span "Coffee With Milk"
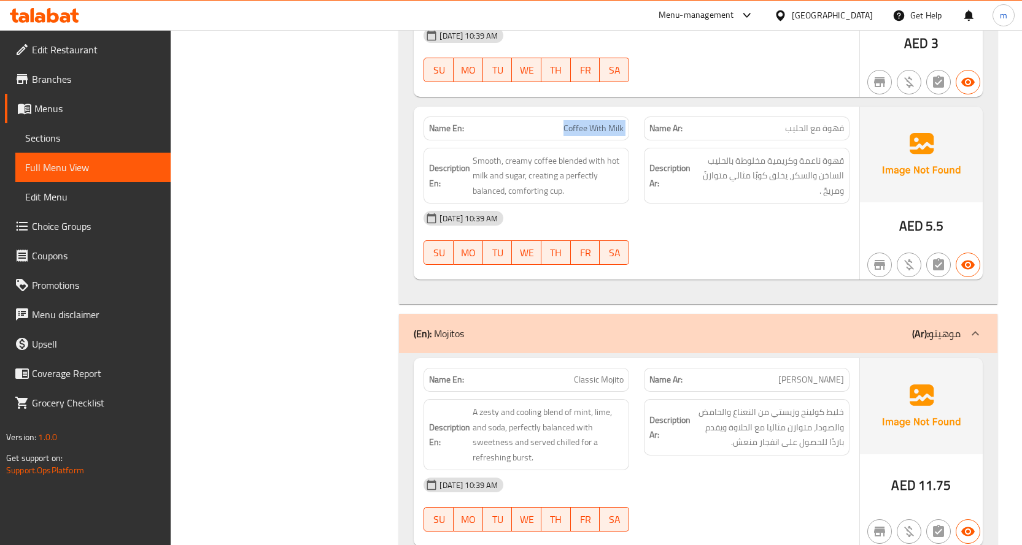
scroll to position [1779, 0]
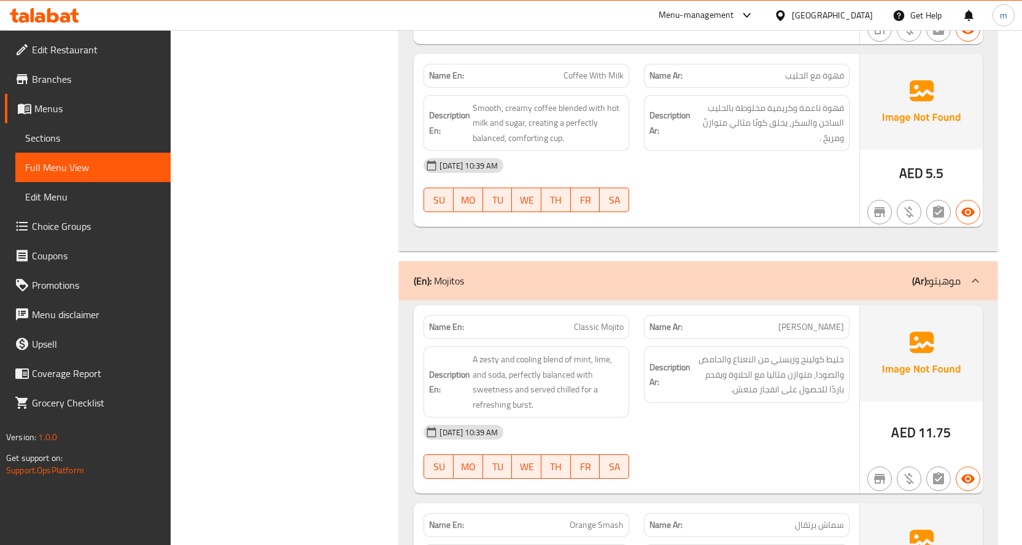
click at [679, 193] on div "10-10-2025 10:39 AM SU MO TU WE TH FR SA" at bounding box center [636, 185] width 441 height 69
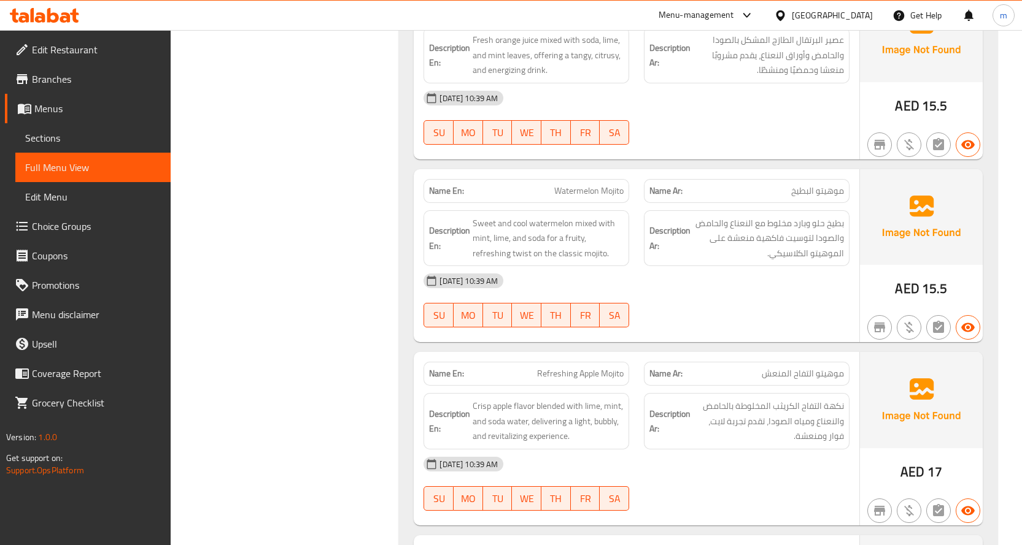
scroll to position [2318, 0]
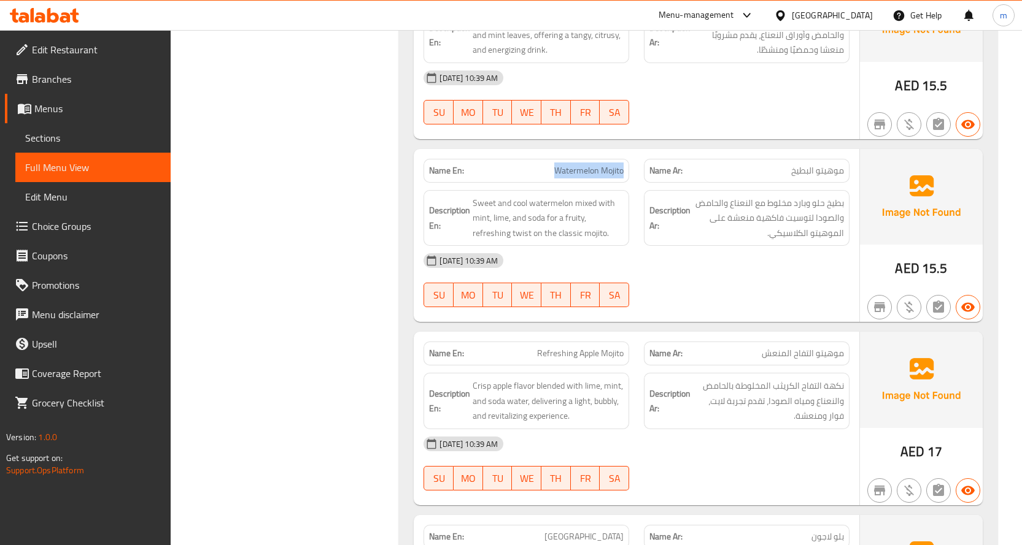
drag, startPoint x: 552, startPoint y: 169, endPoint x: 633, endPoint y: 173, distance: 81.7
click at [633, 173] on div "Name En: Watermelon Mojito" at bounding box center [526, 171] width 220 height 39
copy span "Watermelon Mojito"
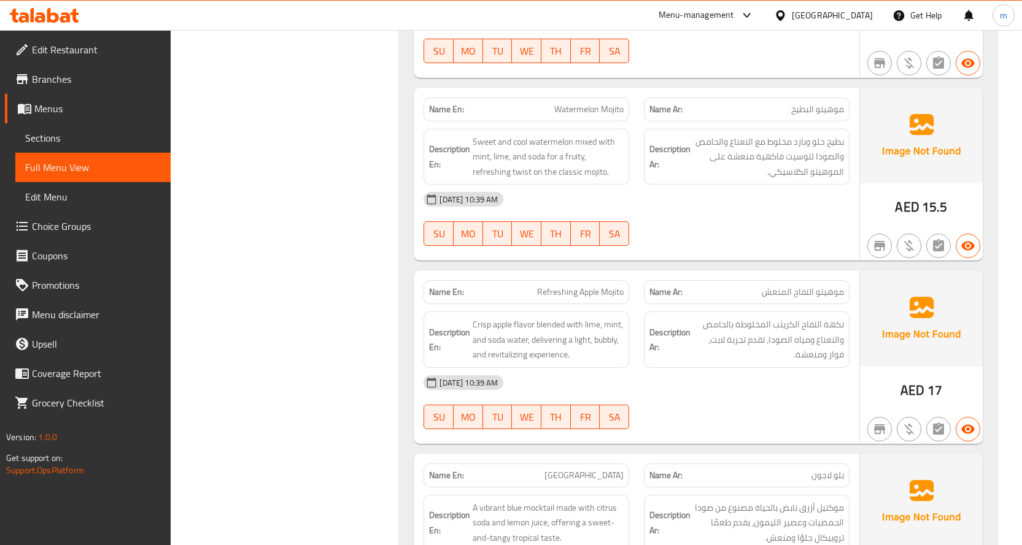
click at [747, 374] on div "10-10-2025 10:39 AM" at bounding box center [636, 382] width 441 height 29
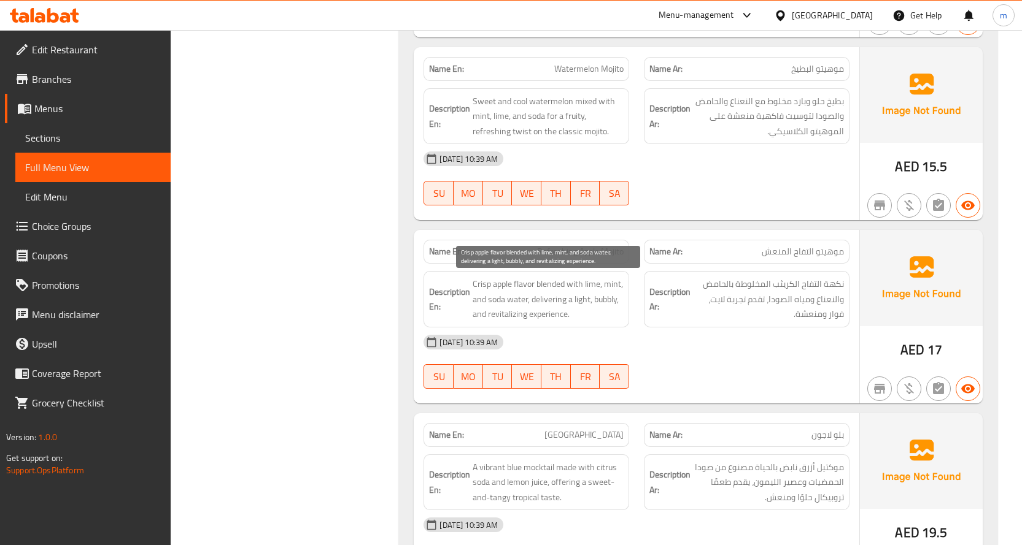
scroll to position [2440, 0]
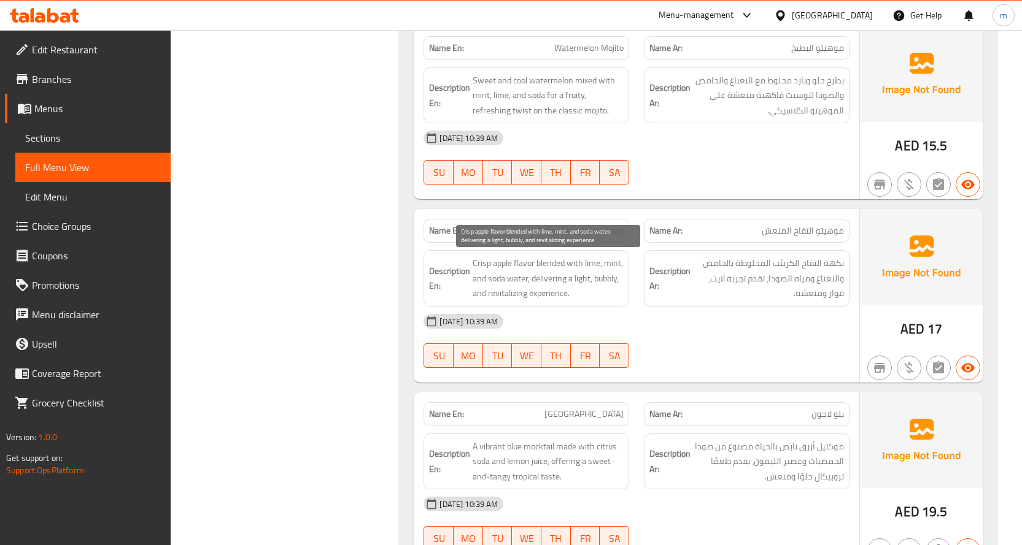
click at [479, 264] on span "Crisp apple flavor blended with lime, mint, and soda water, delivering a light,…" at bounding box center [547, 278] width 151 height 45
copy span "Crisp"
drag, startPoint x: 524, startPoint y: 227, endPoint x: 639, endPoint y: 242, distance: 115.7
click at [639, 242] on div "Name En: Refreshing Apple Mojito Name Ar: موهيتو التفاح المنعش" at bounding box center [636, 231] width 441 height 39
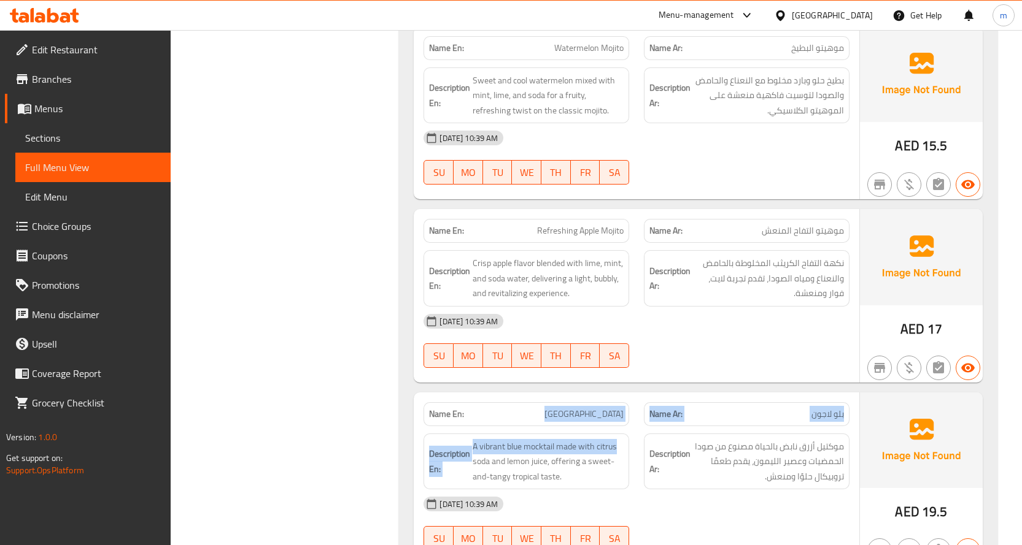
drag, startPoint x: 574, startPoint y: 412, endPoint x: 627, endPoint y: 427, distance: 55.5
click at [627, 427] on div "Name En: Blue Lagoon Name Ar: بلو لاجون Description En: A vibrant blue mocktail…" at bounding box center [636, 480] width 445 height 174
click at [608, 419] on span "Blue Lagoon" at bounding box center [583, 414] width 79 height 13
drag, startPoint x: 571, startPoint y: 412, endPoint x: 626, endPoint y: 413, distance: 54.6
click at [626, 413] on div "Name En: Blue Lagoon" at bounding box center [526, 415] width 206 height 24
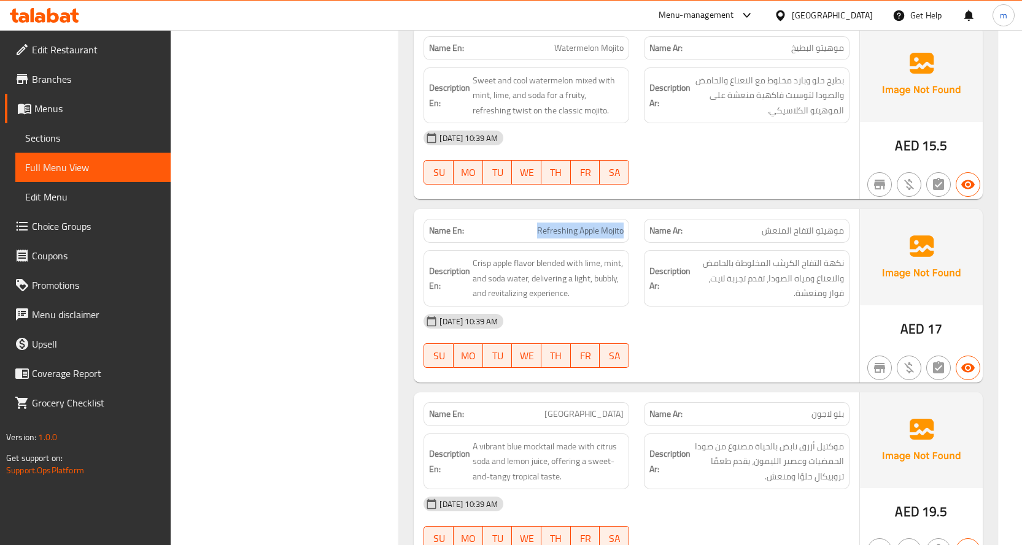
drag, startPoint x: 528, startPoint y: 228, endPoint x: 634, endPoint y: 239, distance: 107.3
click at [634, 239] on div "Name En: Refreshing Apple Mojito" at bounding box center [526, 231] width 220 height 39
click at [555, 229] on span "Refreshing Apple Mojito" at bounding box center [580, 231] width 87 height 13
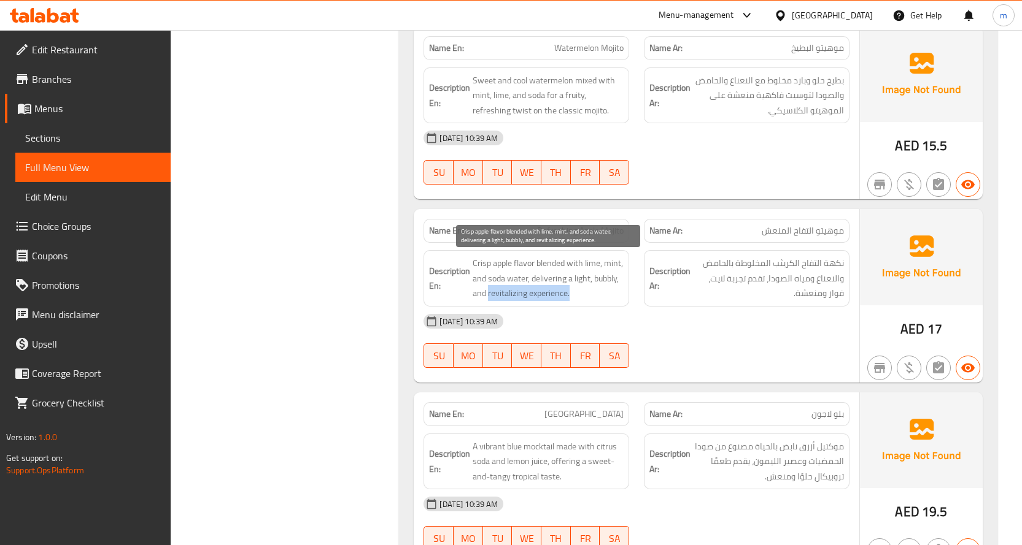
drag, startPoint x: 488, startPoint y: 295, endPoint x: 577, endPoint y: 294, distance: 88.4
click at [577, 294] on span "Crisp apple flavor blended with lime, mint, and soda water, delivering a light,…" at bounding box center [547, 278] width 151 height 45
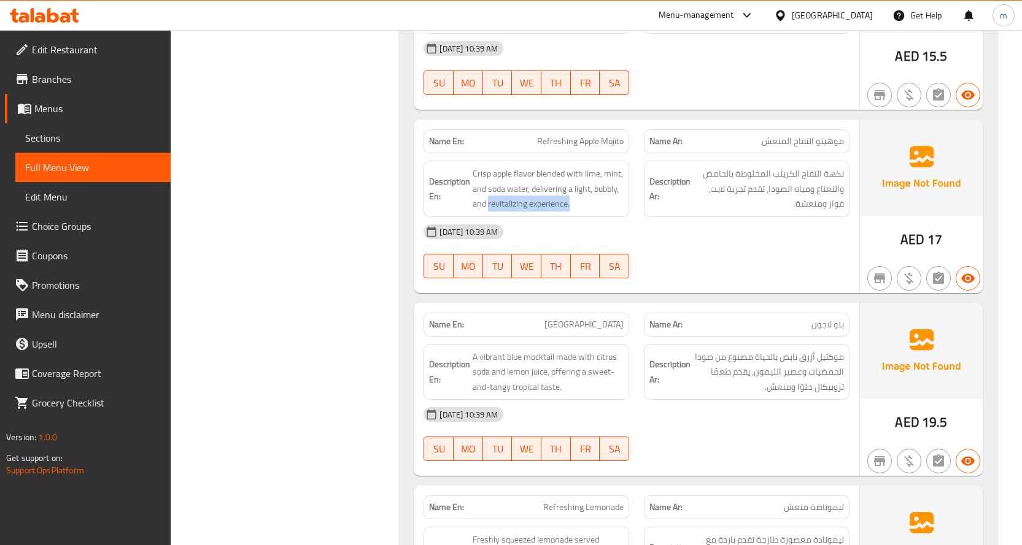
scroll to position [2624, 0]
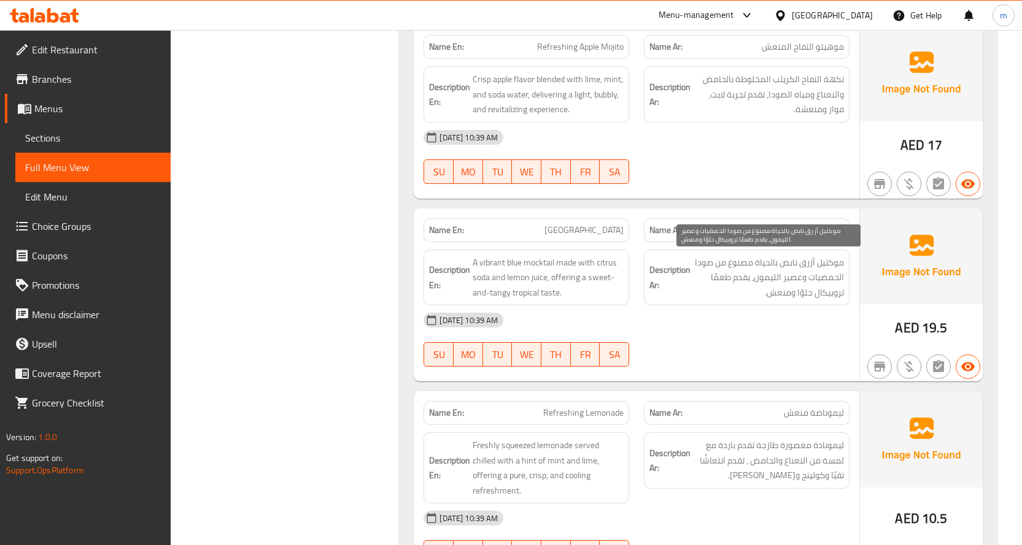
click at [739, 325] on div "10-10-2025 10:39 AM" at bounding box center [636, 320] width 441 height 29
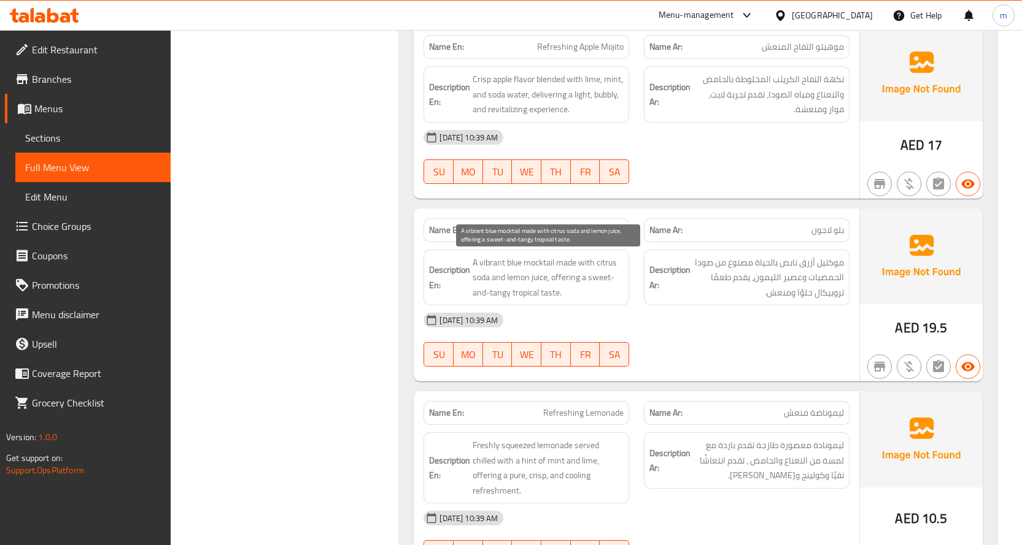
click at [491, 260] on span "A vibrant blue mocktail made with citrus soda and lemon juice, offering a sweet…" at bounding box center [547, 277] width 151 height 45
drag, startPoint x: 579, startPoint y: 226, endPoint x: 642, endPoint y: 222, distance: 63.4
click at [642, 222] on div "Name En: Blue Lagoon Name Ar: بلو لاجون" at bounding box center [636, 230] width 441 height 39
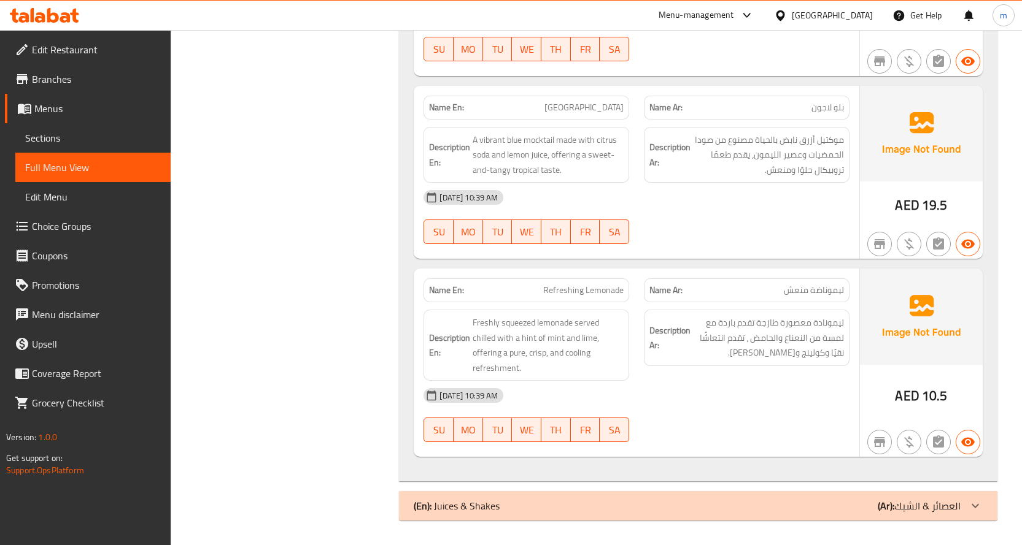
click at [828, 414] on div "10-10-2025 10:39 AM SU MO TU WE TH FR SA" at bounding box center [636, 415] width 441 height 69
drag, startPoint x: 545, startPoint y: 289, endPoint x: 632, endPoint y: 301, distance: 87.3
click at [632, 301] on div "Name En: Refreshing Lemonade" at bounding box center [526, 290] width 220 height 39
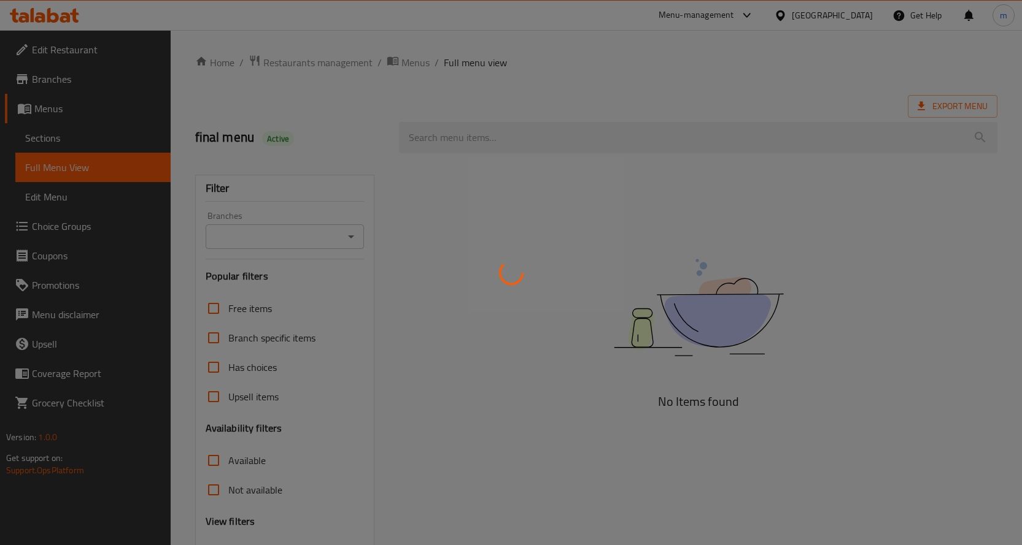
click at [59, 137] on div at bounding box center [511, 272] width 1022 height 545
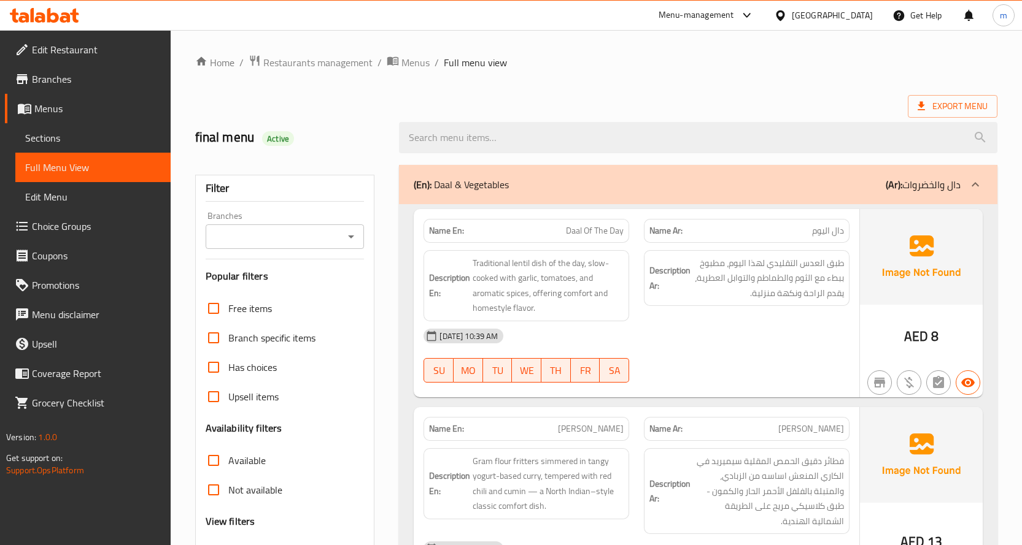
click at [56, 131] on span "Sections" at bounding box center [93, 138] width 136 height 15
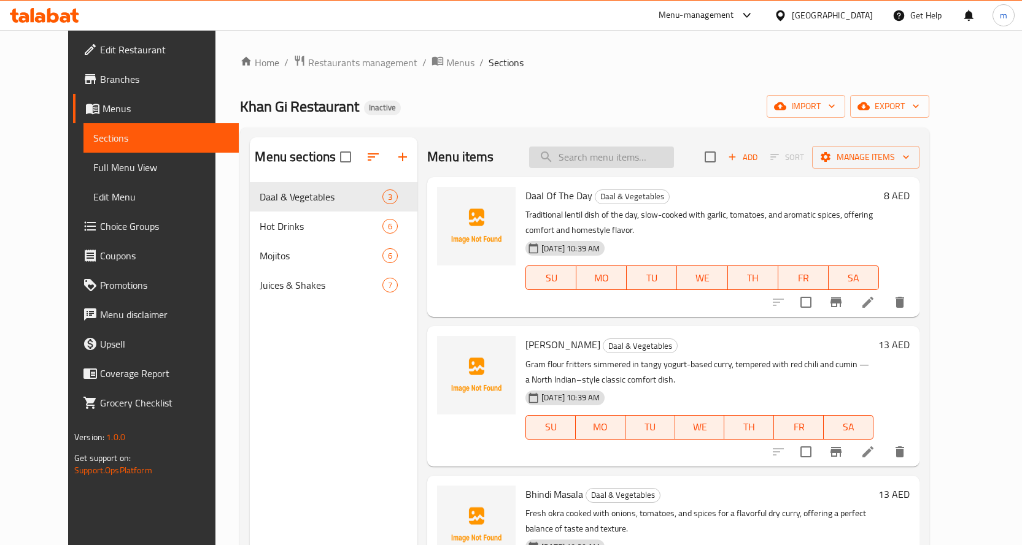
click at [621, 158] on input "search" at bounding box center [601, 157] width 145 height 21
paste input "[PERSON_NAME]"
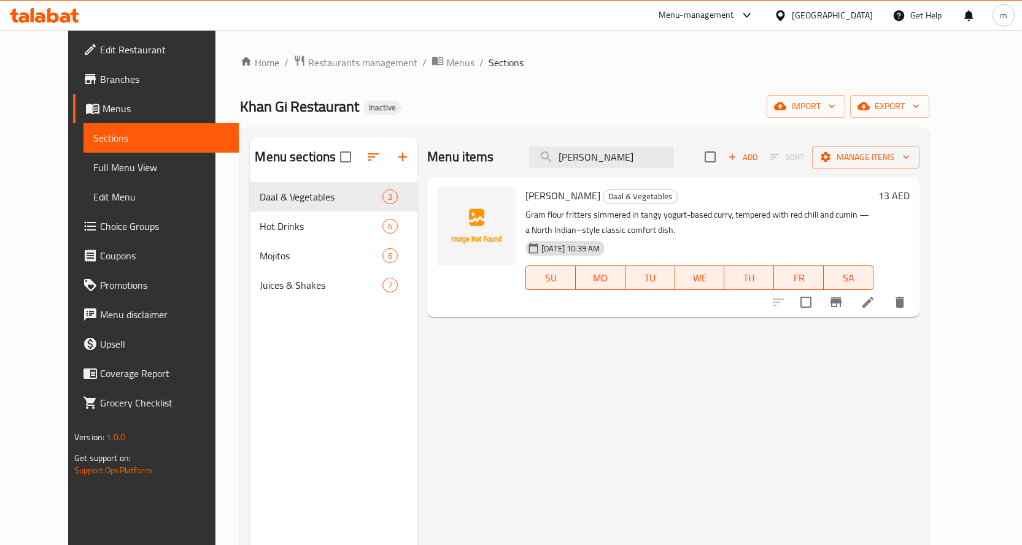
type input "[PERSON_NAME]"
click at [885, 306] on li at bounding box center [867, 302] width 34 height 22
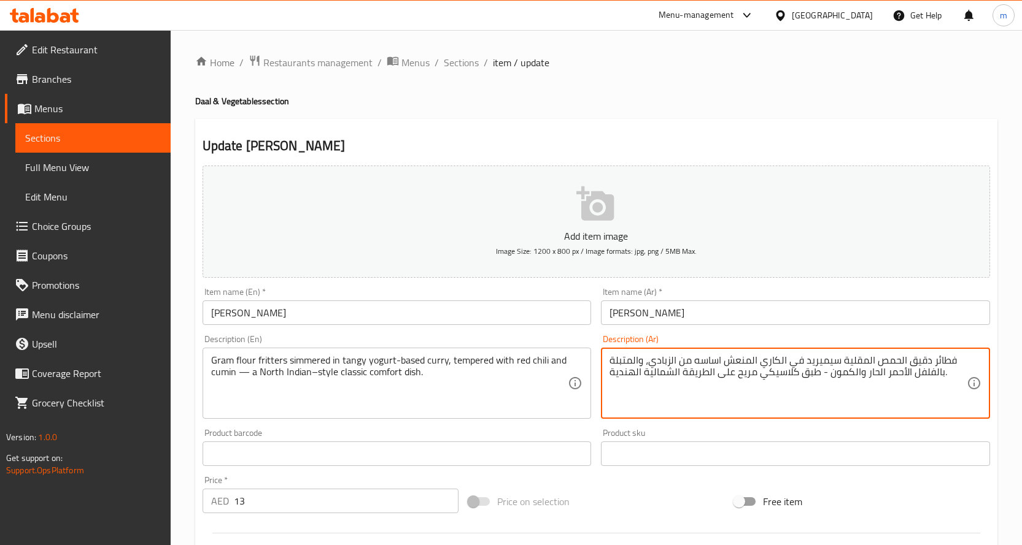
click at [630, 359] on textarea "فطائر دقيق الحمص المقلية سيميريد في الكاري المنعش اساسه من الزبادي، والمتبلة با…" at bounding box center [787, 384] width 357 height 58
click at [626, 364] on textarea "فطائر دقيق الحمص المقلية سيميريد في الكاري المنعش اساسه من الزبادي، والمتبلة با…" at bounding box center [787, 384] width 357 height 58
click at [639, 363] on textarea "فطائر دقيق الحمص المقلية سيميريد في الكاري المنعش اساسه من الزبادي، والمتبلة با…" at bounding box center [787, 384] width 357 height 58
click at [623, 363] on textarea "فطائر دقيق الحمص المقلية سيميريد في الكاري المنعش اساسه من الزبادي، و المتبلة ب…" at bounding box center [787, 384] width 357 height 58
click at [641, 360] on textarea "فطائر دقيق الحمص المقلية سيميريد في الكاري المنعش اساسه من الزبادي، و المتبلة ب…" at bounding box center [787, 384] width 357 height 58
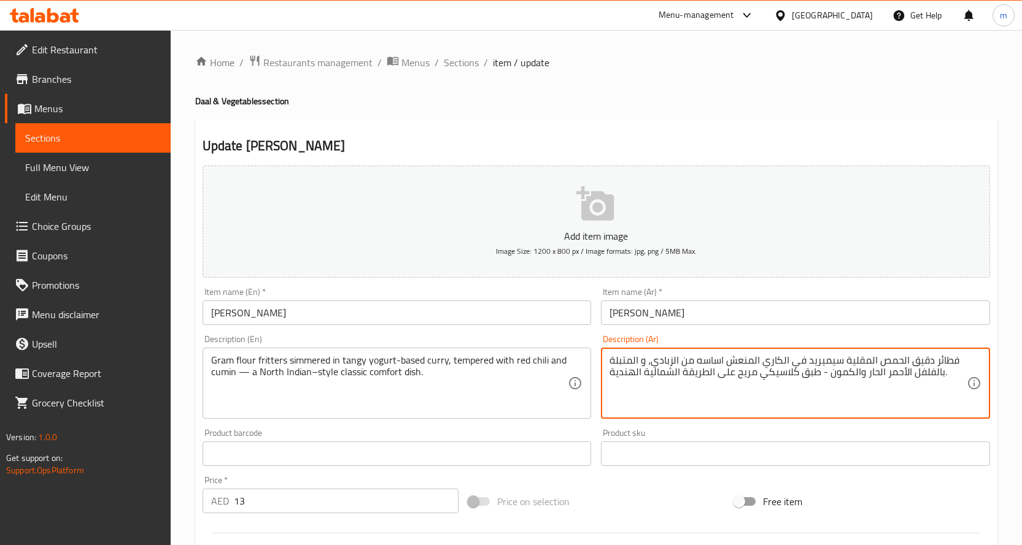
click at [641, 360] on textarea "فطائر دقيق الحمص المقلية سيميريد في الكاري المنعش اساسه من الزبادي، و المتبلة ب…" at bounding box center [787, 384] width 357 height 58
click at [638, 366] on textarea "فطائر دقيق الحمص المقلية سيميريد في الكاري المنعش اساسه من الزبادي، و المتبلة ب…" at bounding box center [787, 384] width 357 height 58
click at [644, 363] on textarea "فطائر دقيق الحمص المقلية سيميريد في الكاري المنعش اساسه من الزبادي، و المتبلة ب…" at bounding box center [787, 384] width 357 height 58
click at [618, 361] on textarea "فطائر دقيق الحمص المقلية سيميريد في الكاري المنعش اساسه من الزبادي، المتبلة بال…" at bounding box center [787, 384] width 357 height 58
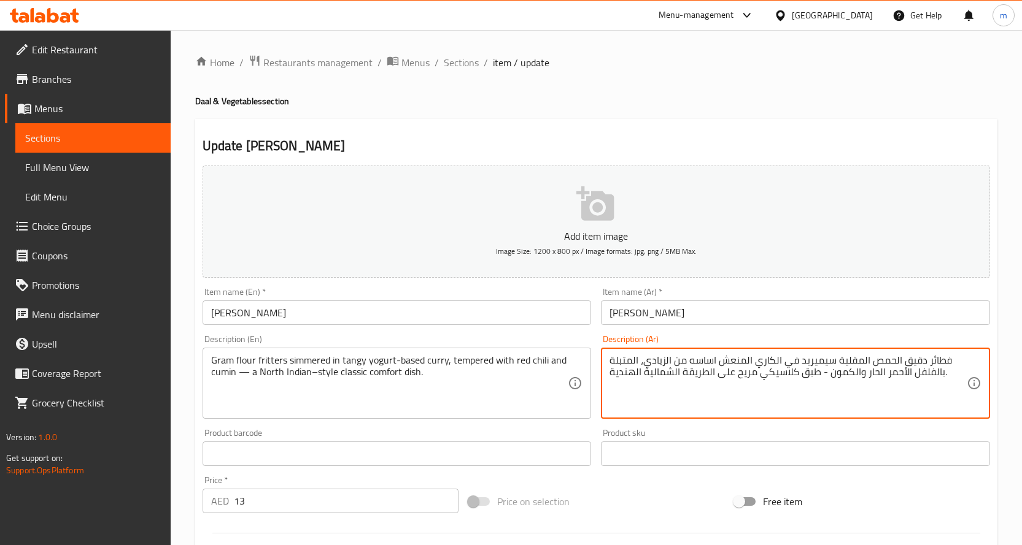
click at [619, 360] on textarea "فطائر دقيق الحمص المقلية سيميريد في الكاري المنعش اساسه من الزبادي، المتبلة بال…" at bounding box center [787, 384] width 357 height 58
paste textarea "يمبريرد"
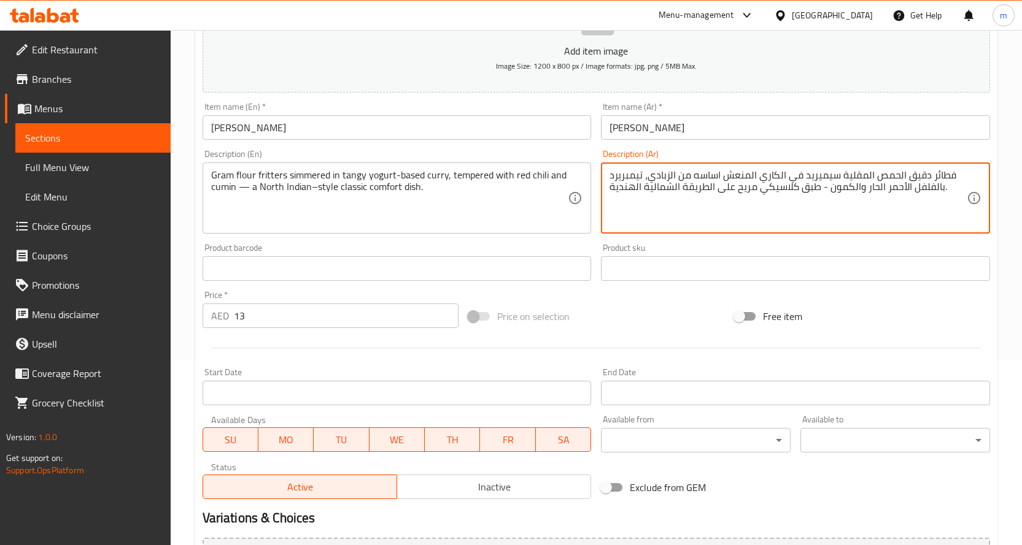
scroll to position [307, 0]
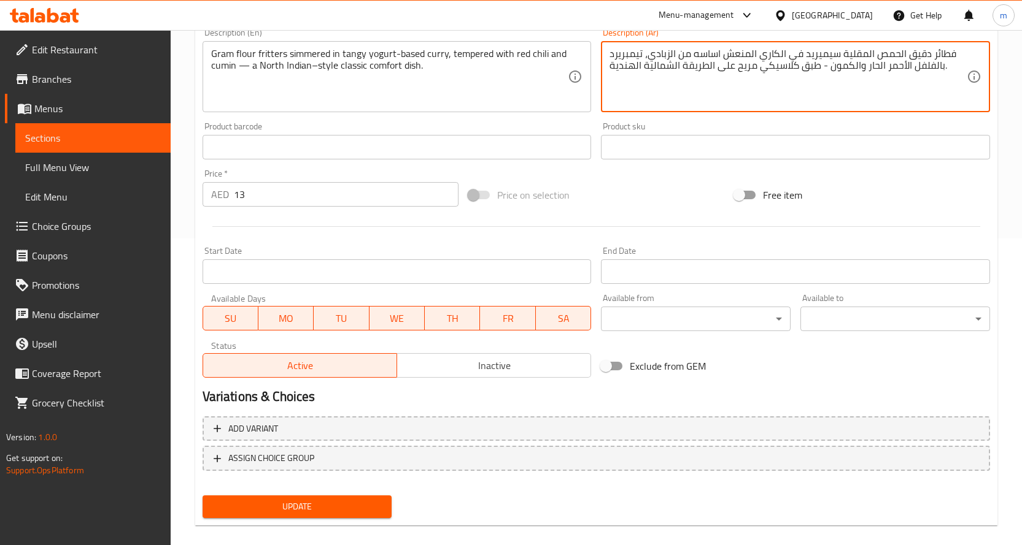
type textarea "فطائر دقيق الحمص المقلية سيميريد في الكاري المنعش اساسه من الزبادي، تيمبريرد با…"
click at [342, 510] on span "Update" at bounding box center [297, 506] width 170 height 15
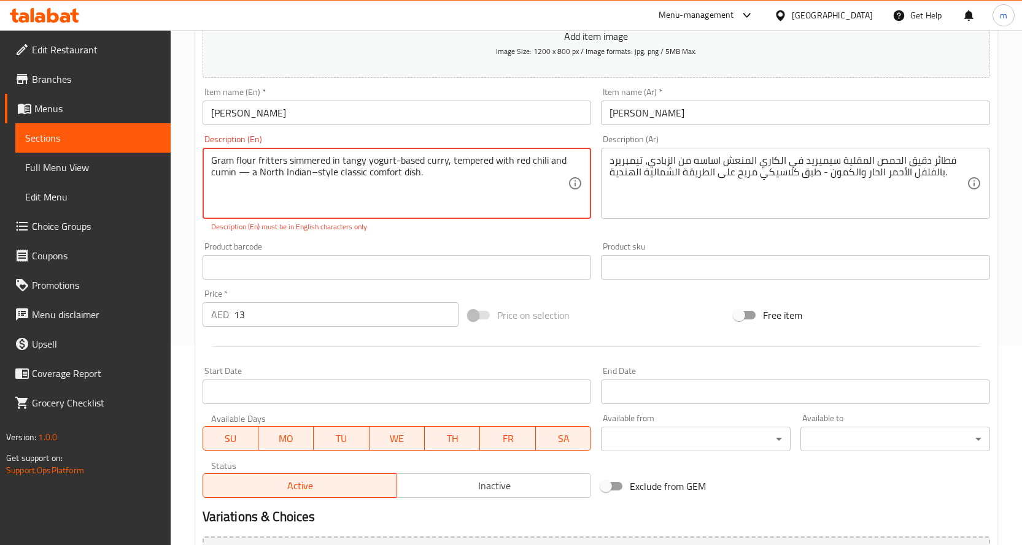
scroll to position [61, 0]
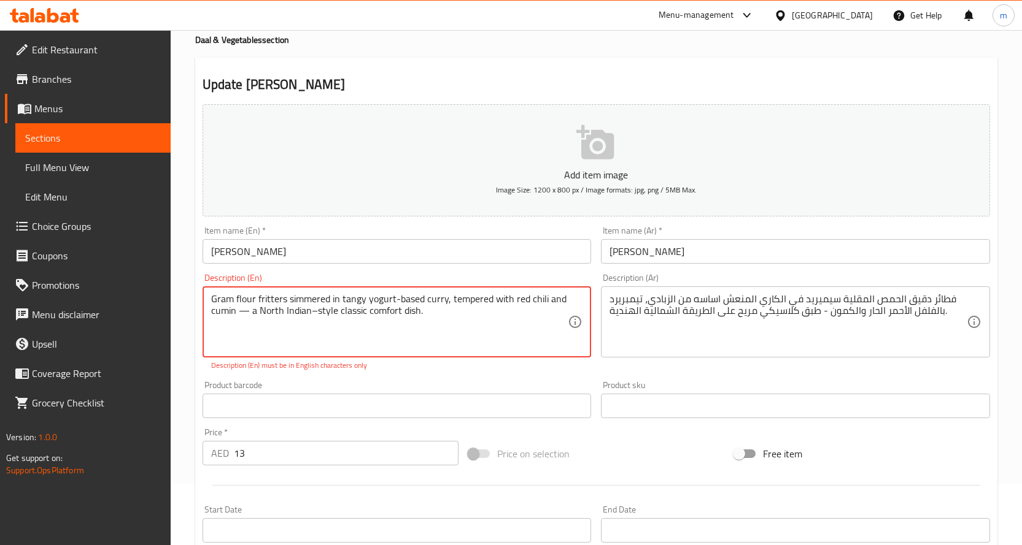
click at [247, 314] on textarea "Gram flour fritters simmered in tangy yogurt-based curry, tempered with red chi…" at bounding box center [389, 322] width 357 height 58
click at [249, 360] on p "Description (En) must be in English characters only" at bounding box center [397, 365] width 372 height 11
drag, startPoint x: 250, startPoint y: 310, endPoint x: 238, endPoint y: 314, distance: 12.4
type textarea "Gram flour fritters simmered in tangy yogurt-based curry, tempered with red chi…"
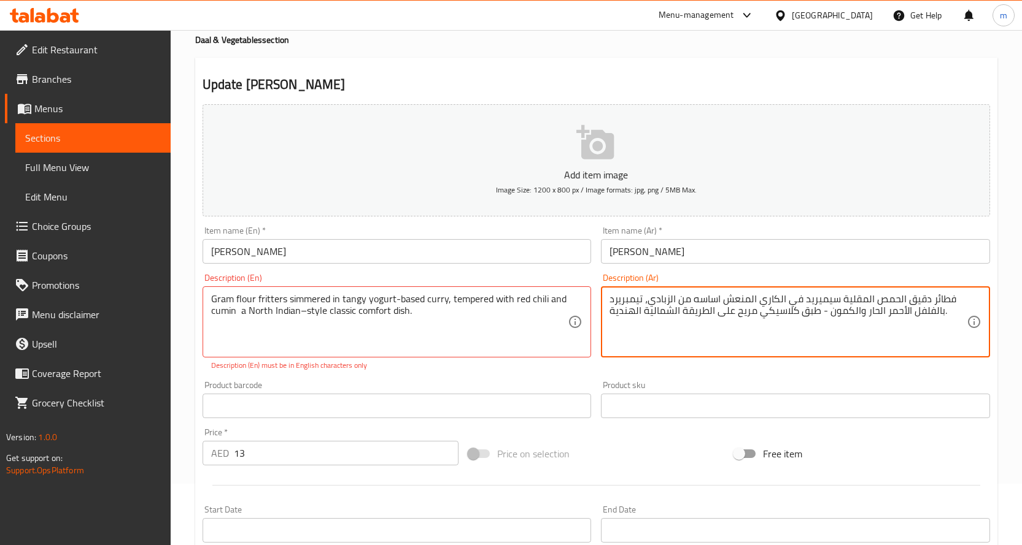
drag, startPoint x: 825, startPoint y: 310, endPoint x: 816, endPoint y: 315, distance: 10.7
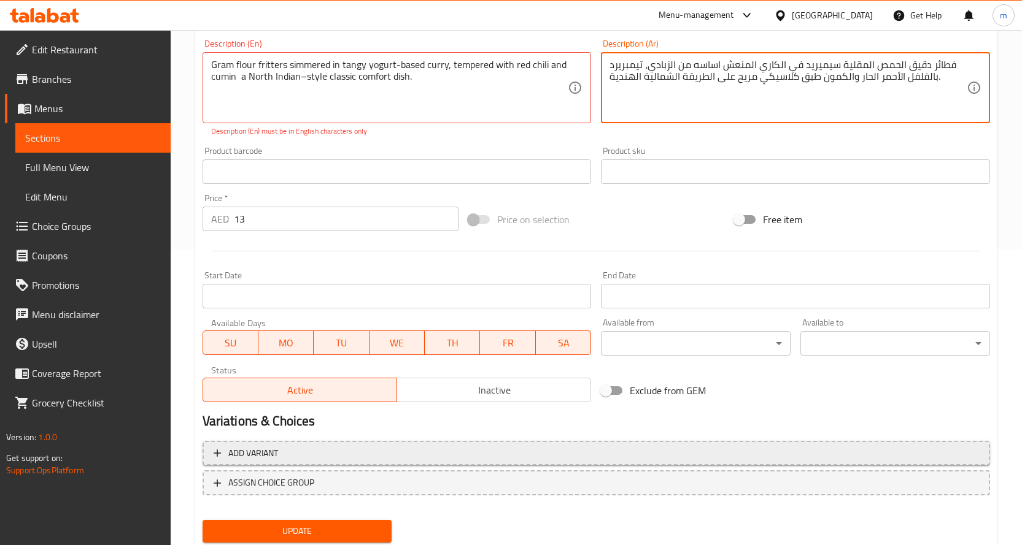
scroll to position [335, 0]
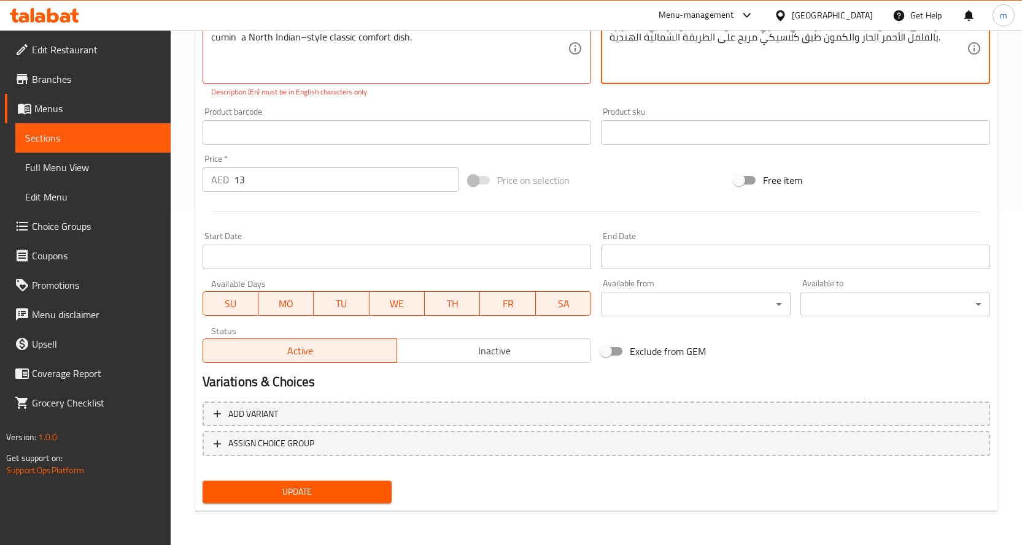
type textarea "فطائر دقيق الحمص المقلية سيميريد في الكاري المنعش اساسه من الزبادي، تيمبريرد با…"
click at [305, 486] on span "Update" at bounding box center [297, 492] width 170 height 15
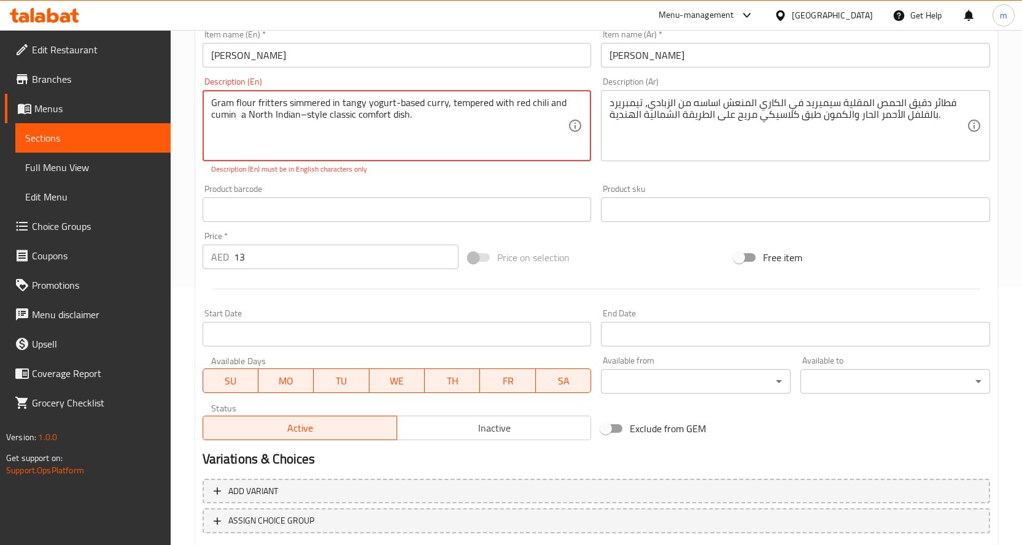
scroll to position [90, 0]
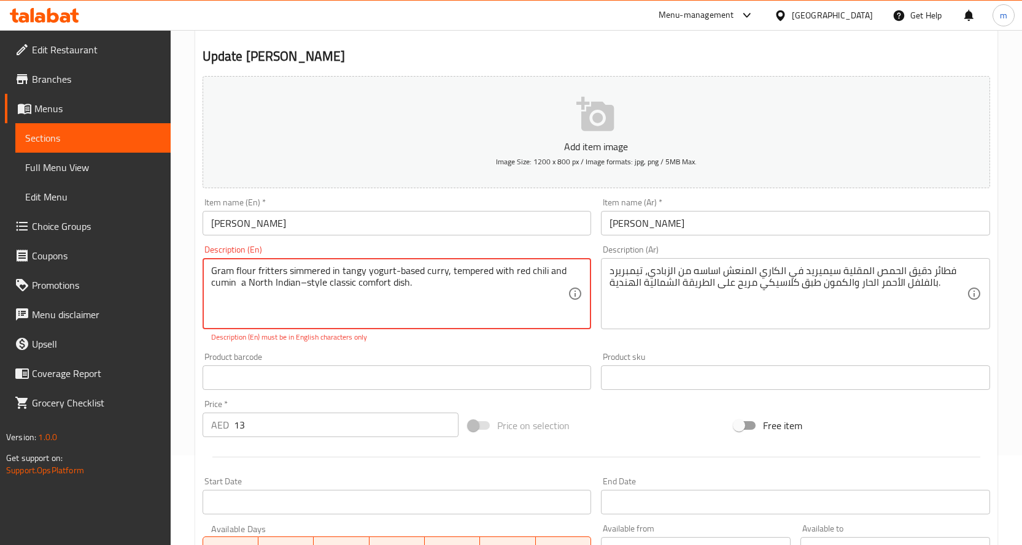
click at [299, 283] on textarea "Gram flour fritters simmered in tangy yogurt-based curry, tempered with red chi…" at bounding box center [389, 294] width 357 height 58
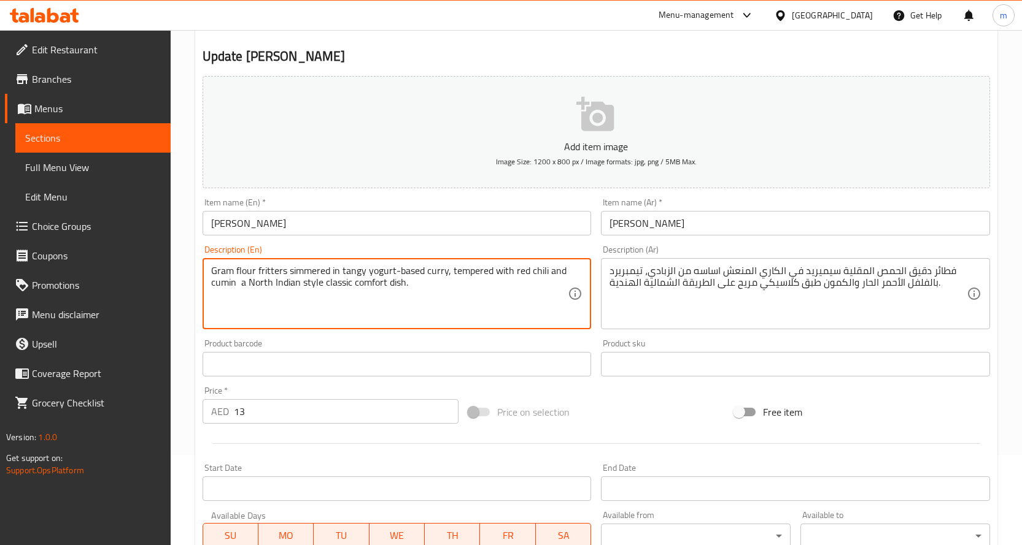
scroll to position [322, 0]
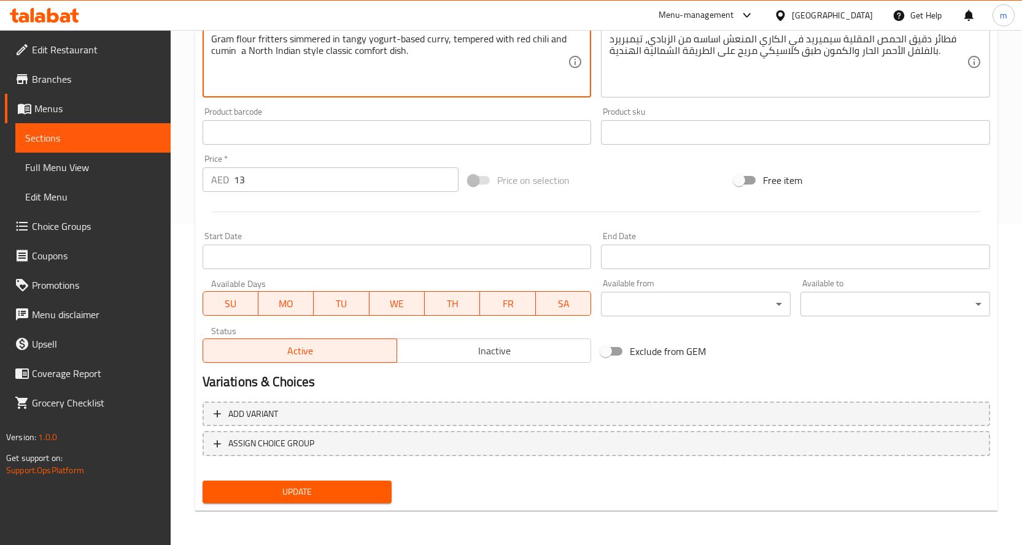
type textarea "Gram flour fritters simmered in tangy yogurt-based curry, tempered with red chi…"
click at [326, 498] on span "Update" at bounding box center [297, 492] width 170 height 15
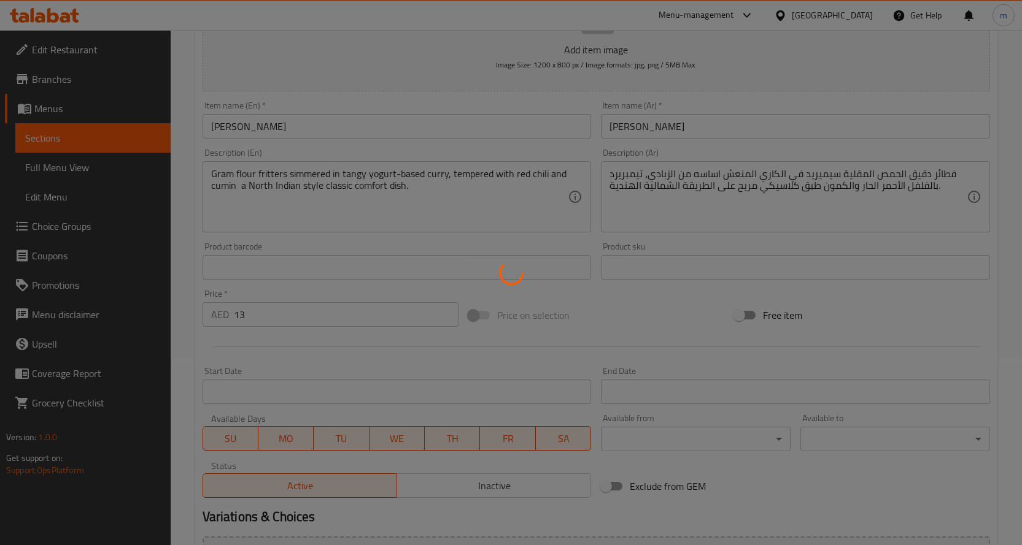
scroll to position [15, 0]
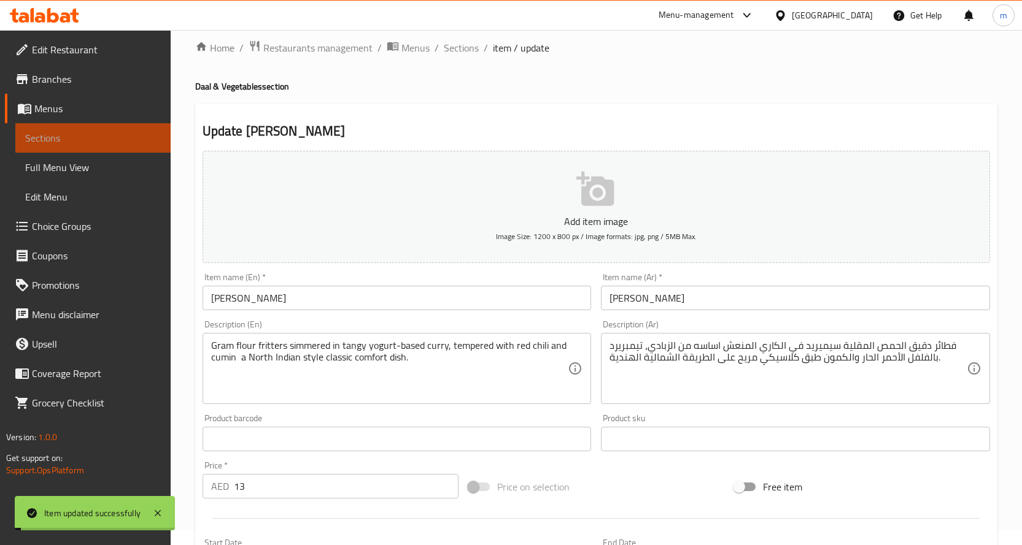
click at [102, 142] on span "Sections" at bounding box center [93, 138] width 136 height 15
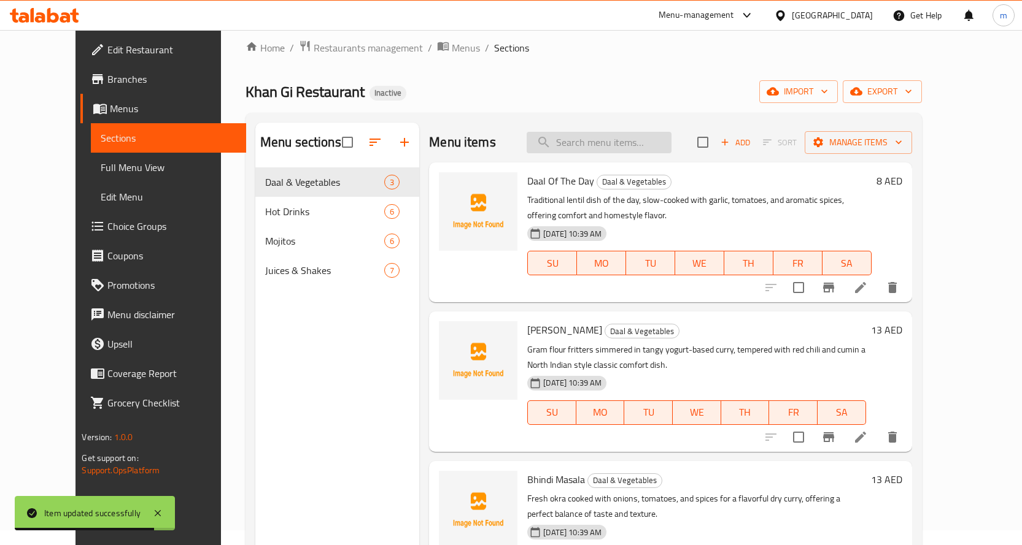
click at [599, 145] on input "search" at bounding box center [598, 142] width 145 height 21
paste input "Bhindi Masala"
type input "Bhindi Masala"
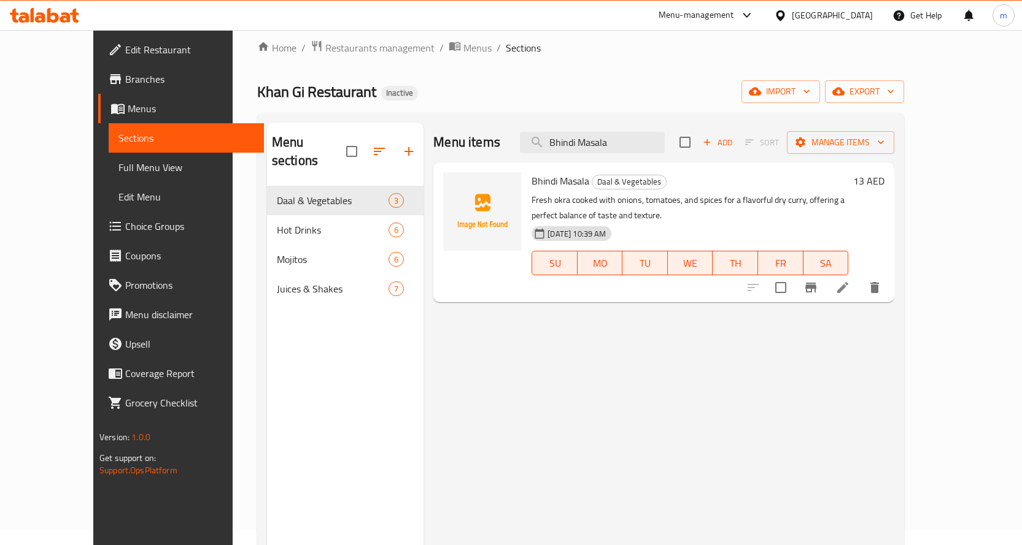
click at [850, 292] on icon at bounding box center [842, 287] width 15 height 15
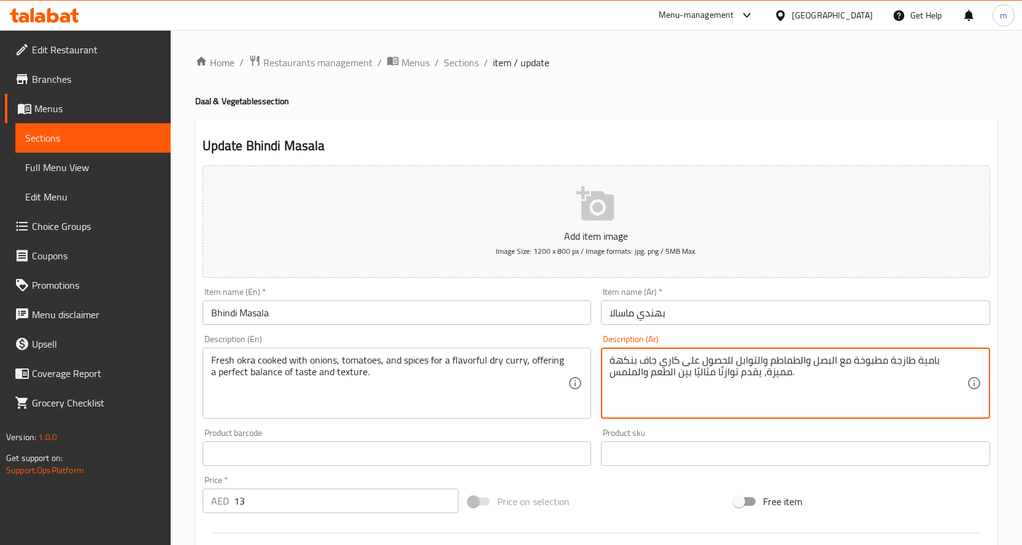
click at [776, 376] on textarea "بامية طازجة مطبوخة مع البصل والطماطم والتوابل للحصول على كاري جاف بنكهة مميزة، …" at bounding box center [787, 384] width 357 height 58
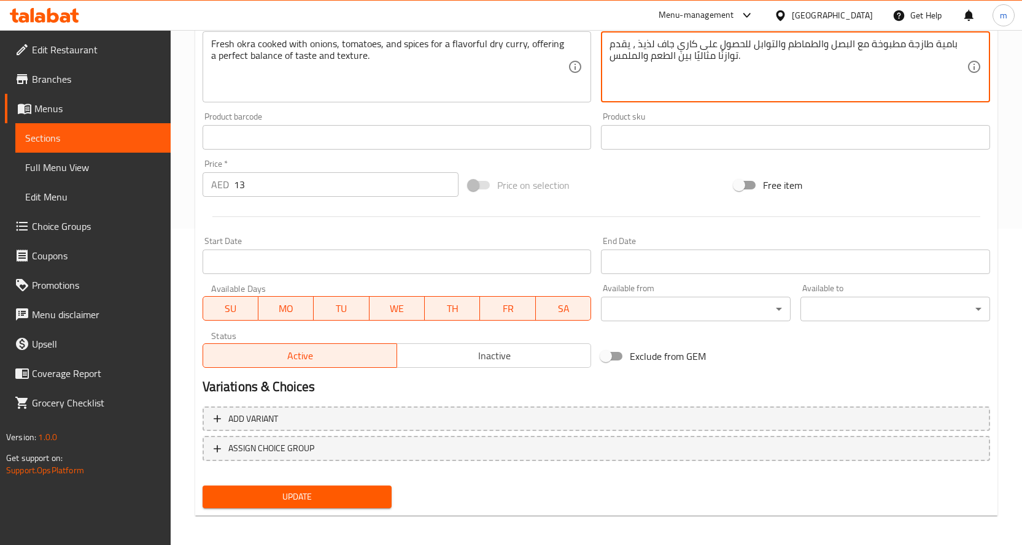
scroll to position [322, 0]
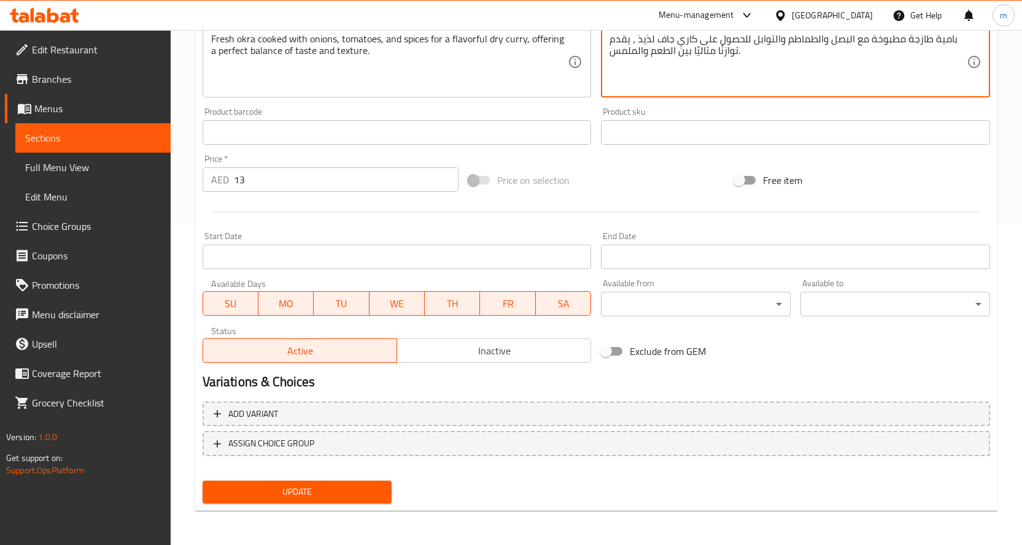
type textarea "بامية طازجة مطبوخة مع البصل والطماطم والتوابل للحصول على كاري جاف لذيذ ، يقدم ت…"
click at [333, 502] on button "Update" at bounding box center [297, 492] width 190 height 23
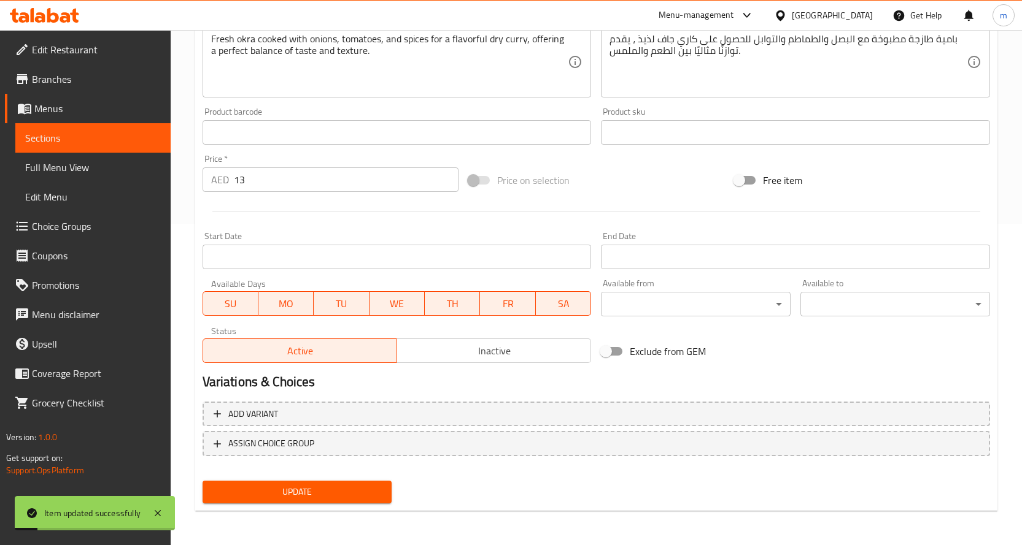
click at [106, 131] on span "Sections" at bounding box center [93, 138] width 136 height 15
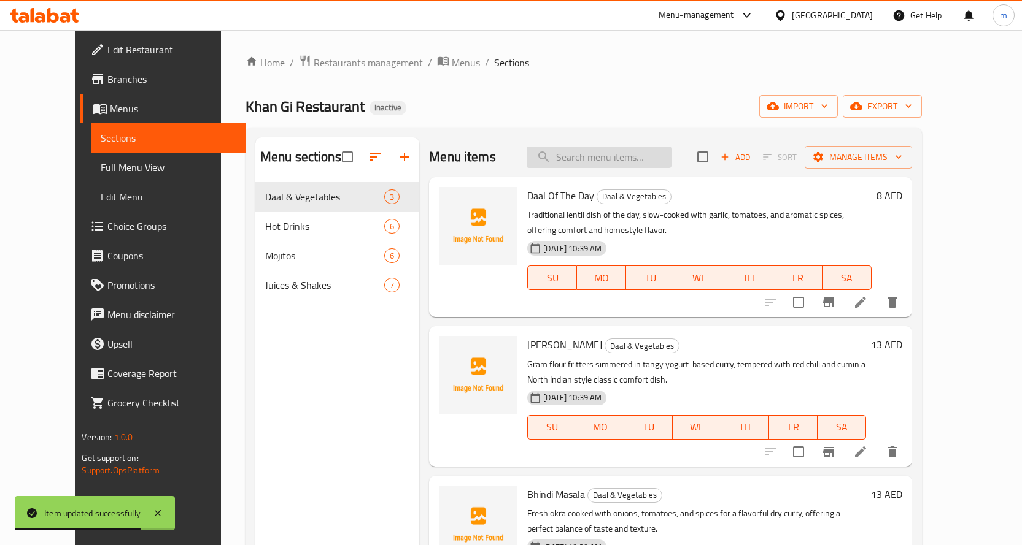
click at [649, 160] on input "search" at bounding box center [598, 157] width 145 height 21
paste input "Karak Tea"
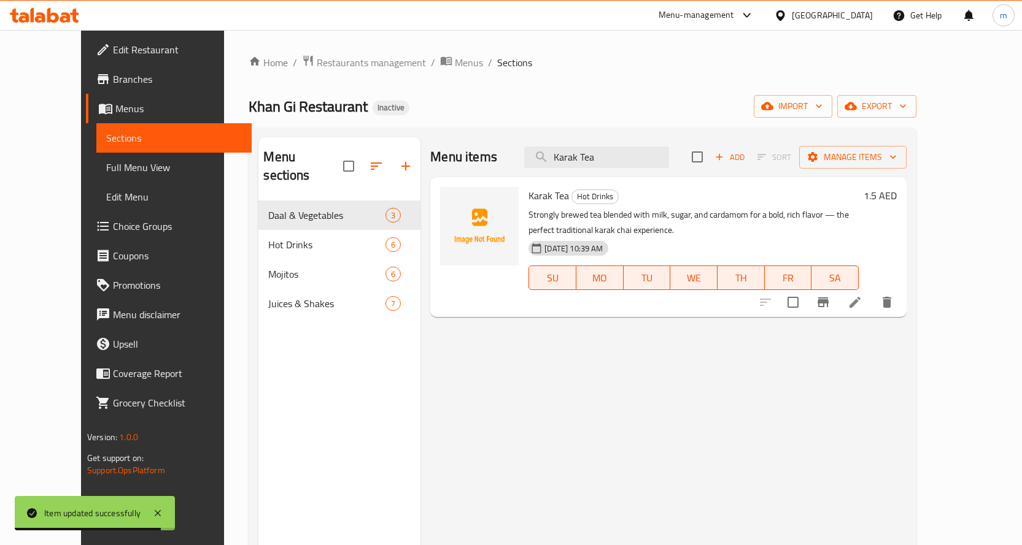
type input "Karak Tea"
click at [906, 319] on div "Menu items Karak Tea Add Sort Manage items Karak Tea Hot Drinks Strongly brewed…" at bounding box center [663, 409] width 486 height 545
click at [901, 314] on div at bounding box center [825, 302] width 151 height 29
click at [860, 306] on icon at bounding box center [854, 302] width 11 height 11
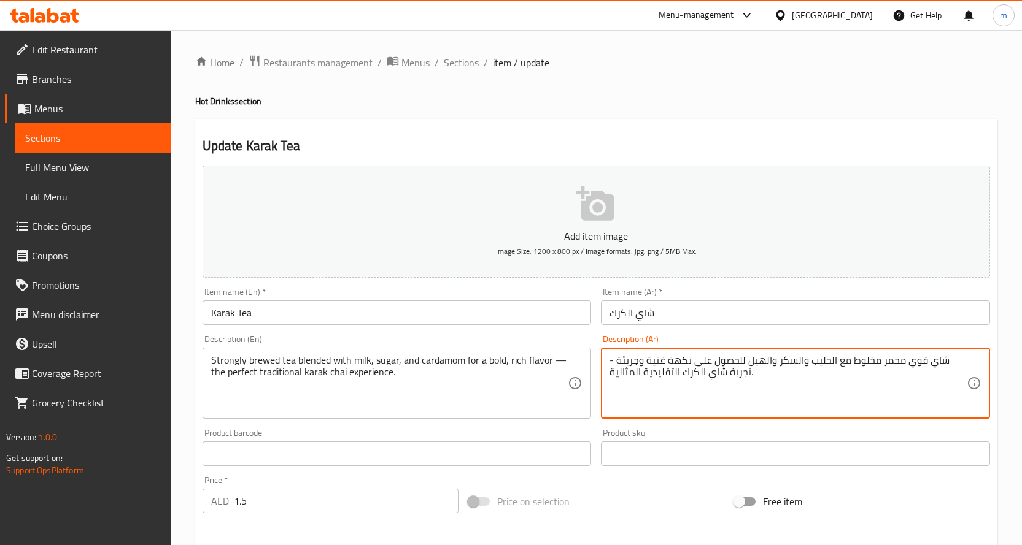
drag, startPoint x: 692, startPoint y: 359, endPoint x: 744, endPoint y: 368, distance: 52.9
click at [744, 368] on textarea "شاي قوي مخمر مخلوط مع الحليب والسكر والهيل للحصول على نكهة غنية وجريئة - تجربة …" at bounding box center [787, 384] width 357 height 58
click at [759, 360] on textarea "شاي قوي مخمر مخلوط مع الحليب والسكر والهيل نكهة غنية وجريئة - تجربة شاي الكرك ا…" at bounding box center [787, 384] width 357 height 58
click at [747, 387] on textarea "شاي قوي مخمر مخلوط مع الحليب والسكر والهيل لنكهة غنية وجريئة - تجربة شاي الكرك …" at bounding box center [787, 384] width 357 height 58
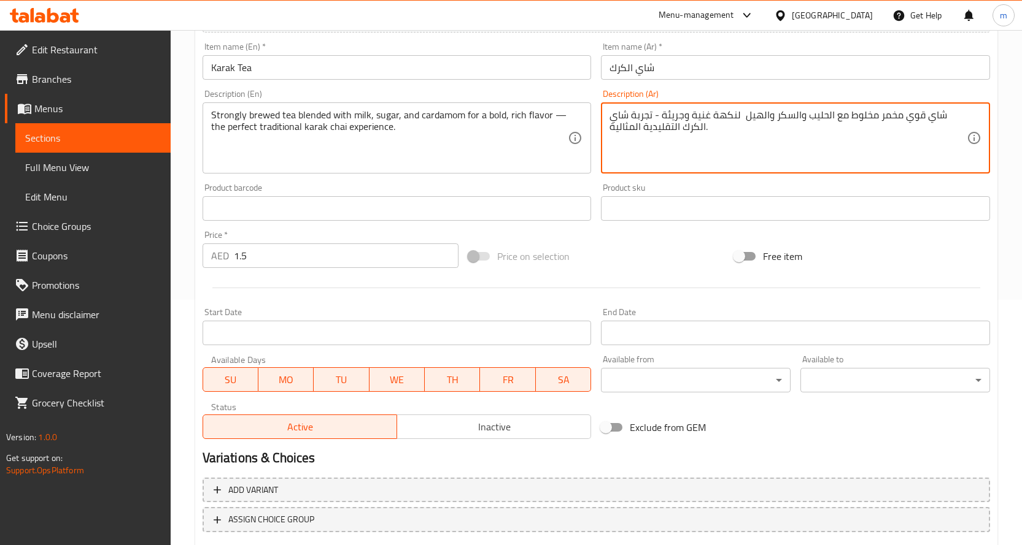
scroll to position [322, 0]
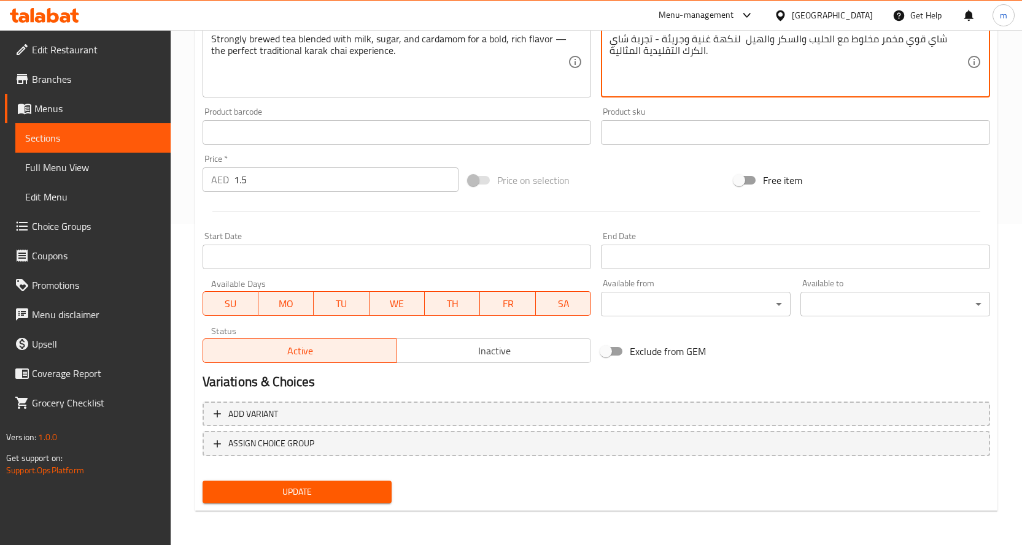
type textarea "شاي قوي مخمر مخلوط مع الحليب والسكر والهيل لنكهة غنية وجريئة - تجربة شاي الكرك …"
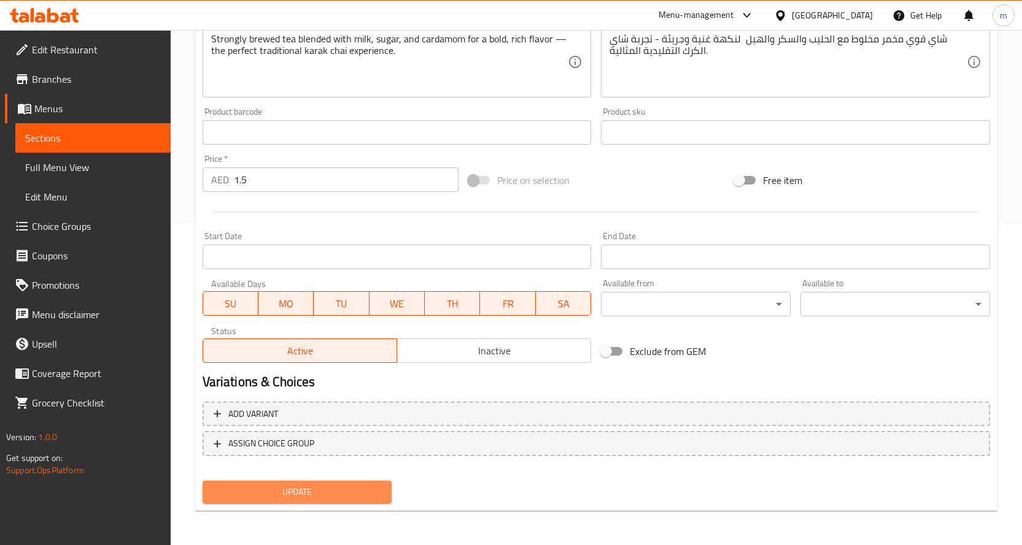
click at [338, 491] on span "Update" at bounding box center [297, 492] width 170 height 15
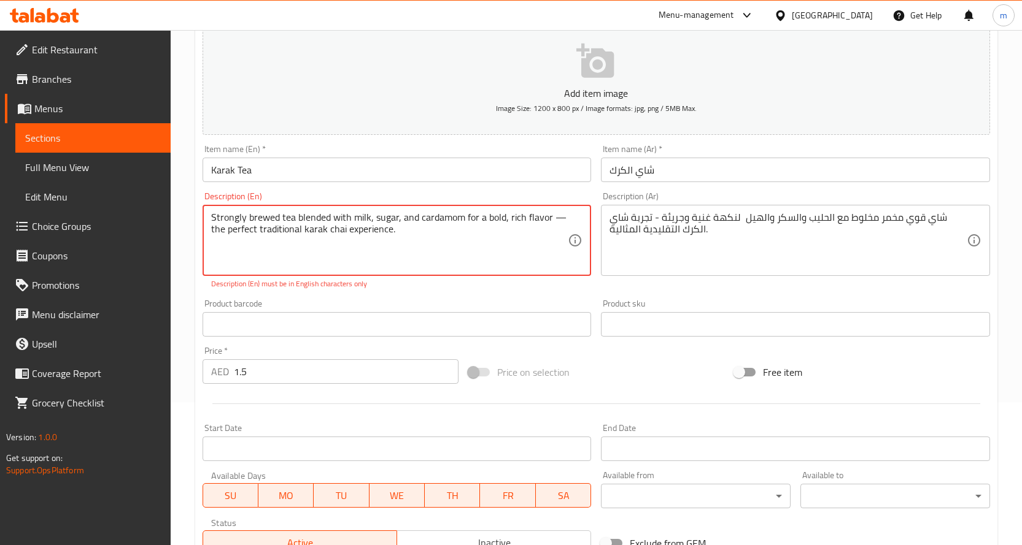
scroll to position [137, 0]
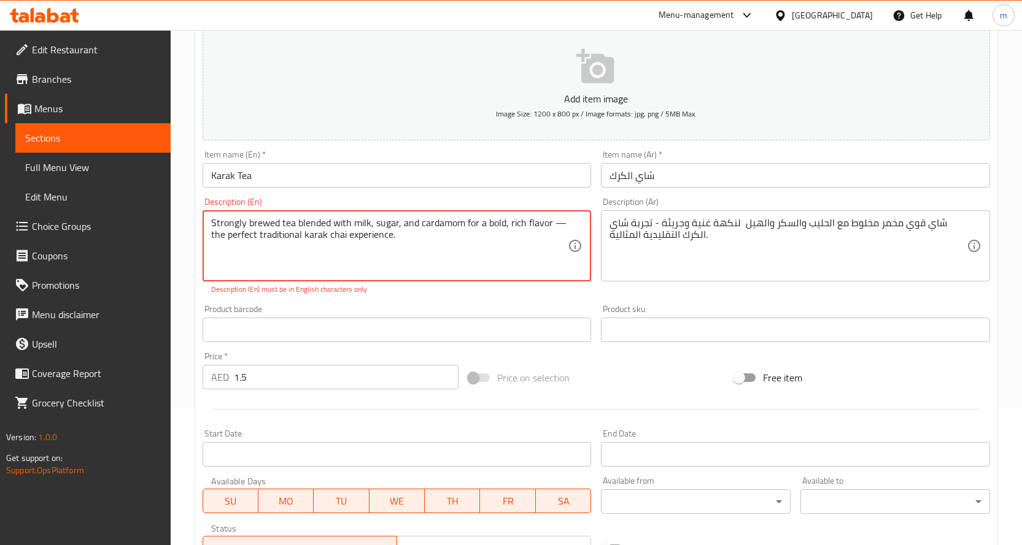
click at [554, 225] on textarea "Strongly brewed tea blended with milk, sugar, and cardamom for a bold, rich fla…" at bounding box center [389, 246] width 357 height 58
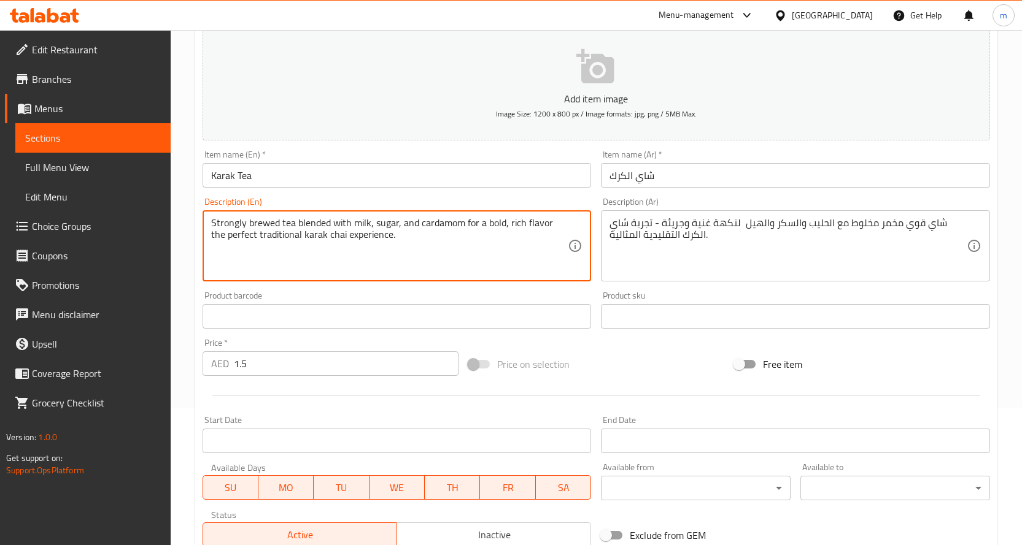
type textarea "Strongly brewed tea blended with milk, sugar, and cardamom for a bold, rich fla…"
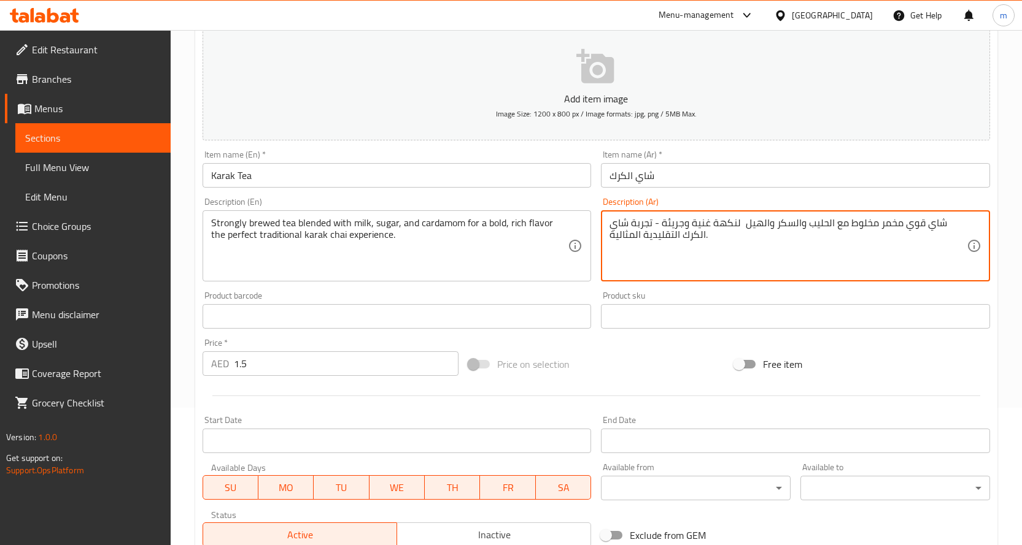
click at [656, 224] on textarea "شاي قوي مخمر مخلوط مع الحليب والسكر والهيل لنكهة غنية وجريئة - تجربة شاي الكرك …" at bounding box center [787, 246] width 357 height 58
click at [656, 219] on textarea "شاي قوي مخمر مخلوط مع الحليب والسكر والهيل لنكهة غنية وجريئة - تجربة شاي الكرك …" at bounding box center [787, 246] width 357 height 58
click at [657, 225] on textarea "شاي قوي مخمر مخلوط مع الحليب والسكر والهيل لنكهة غنية وجريئة - تجربة شاي الكرك …" at bounding box center [787, 246] width 357 height 58
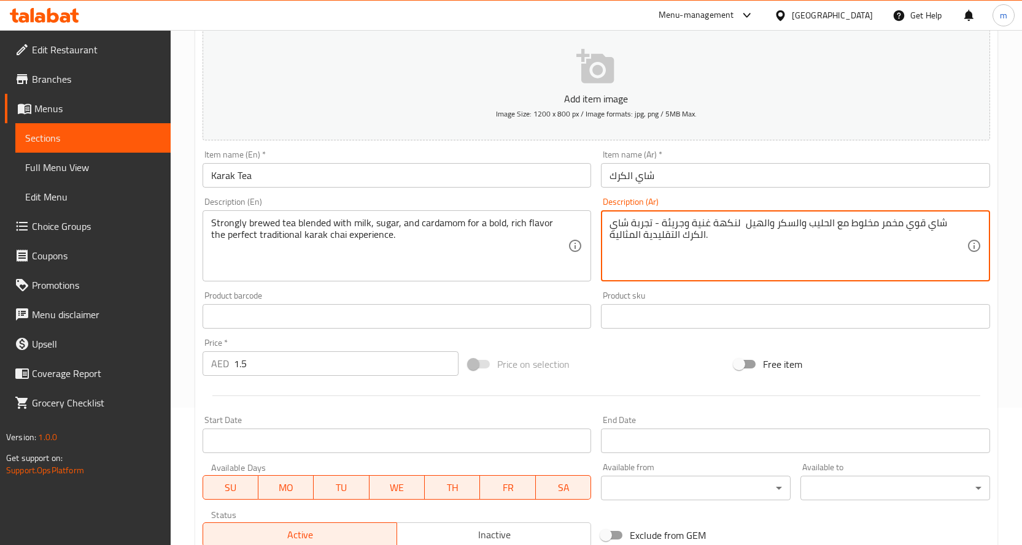
click at [660, 226] on textarea "شاي قوي مخمر مخلوط مع الحليب والسكر والهيل لنكهة غنية وجريئة - تجربة شاي الكرك …" at bounding box center [787, 246] width 357 height 58
click at [655, 225] on textarea "شاي قوي مخمر مخلوط مع الحليب والسكر والهيل لنكهة غنية وجريئة - تجربة شاي الكرك …" at bounding box center [787, 246] width 357 height 58
click at [656, 225] on textarea "شاي قوي مخمر مخلوط مع الحليب والسكر والهيل لنكهة غنية وجريئة - تجربة شاي الكرك …" at bounding box center [787, 246] width 357 height 58
click at [658, 220] on textarea "شاي قوي مخمر مخلوط مع الحليب والسكر والهيل لنكهة غنية وجريئة - تجربة شاي الكرك …" at bounding box center [787, 246] width 357 height 58
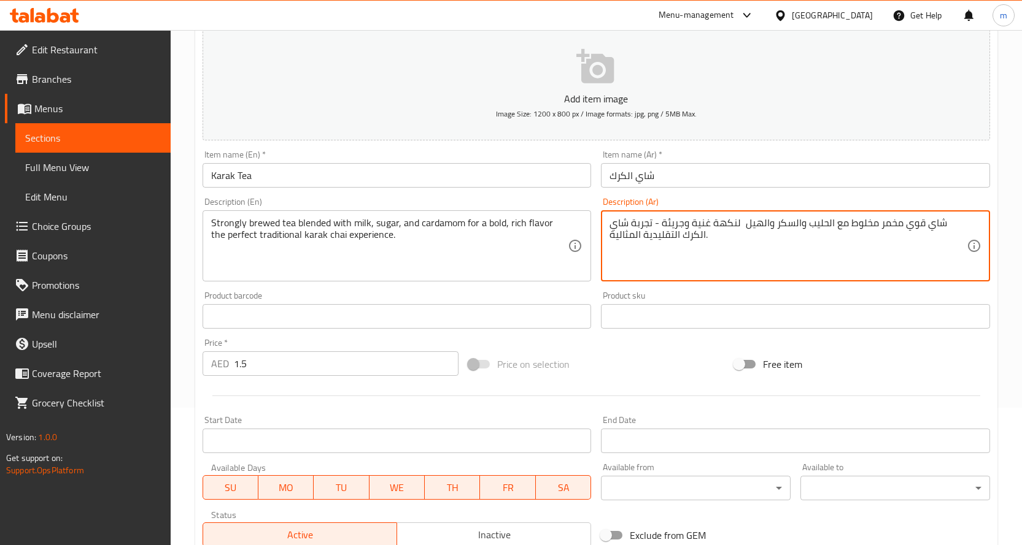
click at [658, 222] on textarea "شاي قوي مخمر مخلوط مع الحليب والسكر والهيل لنكهة غنية وجريئة - تجربة شاي الكرك …" at bounding box center [787, 246] width 357 height 58
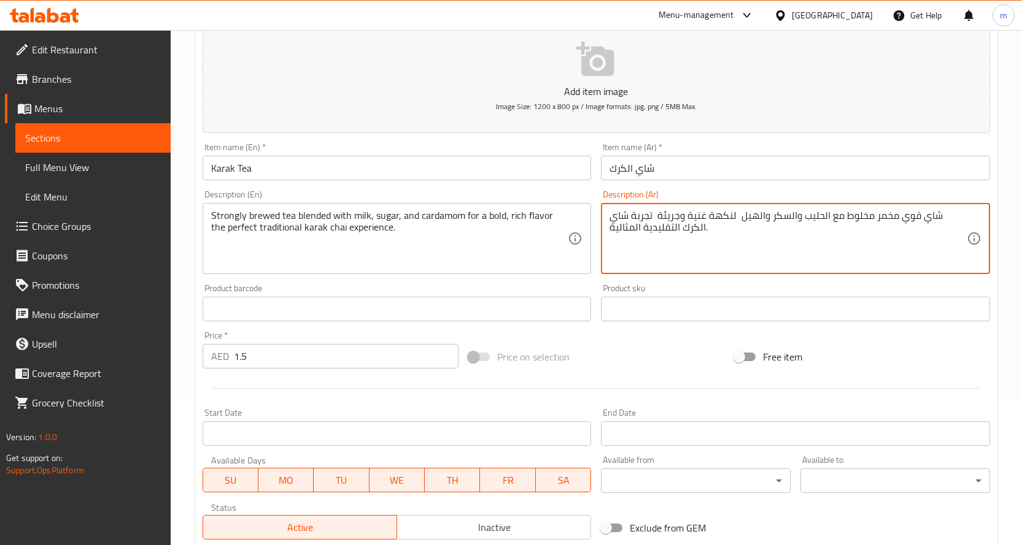
scroll to position [322, 0]
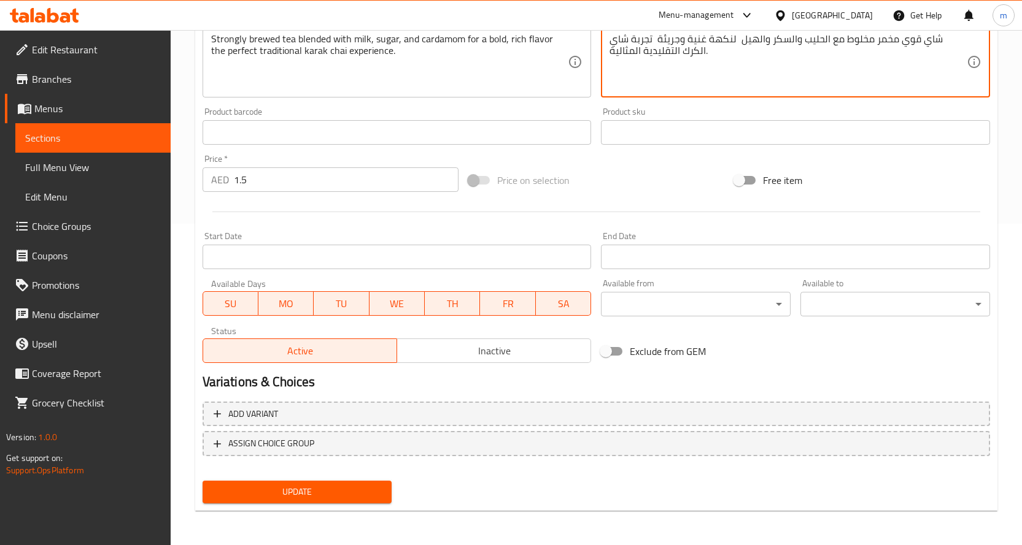
type textarea "شاي قوي مخمر مخلوط مع الحليب والسكر والهيل لنكهة غنية وجريئة تجربة شاي الكرك ال…"
click at [353, 493] on span "Update" at bounding box center [297, 492] width 170 height 15
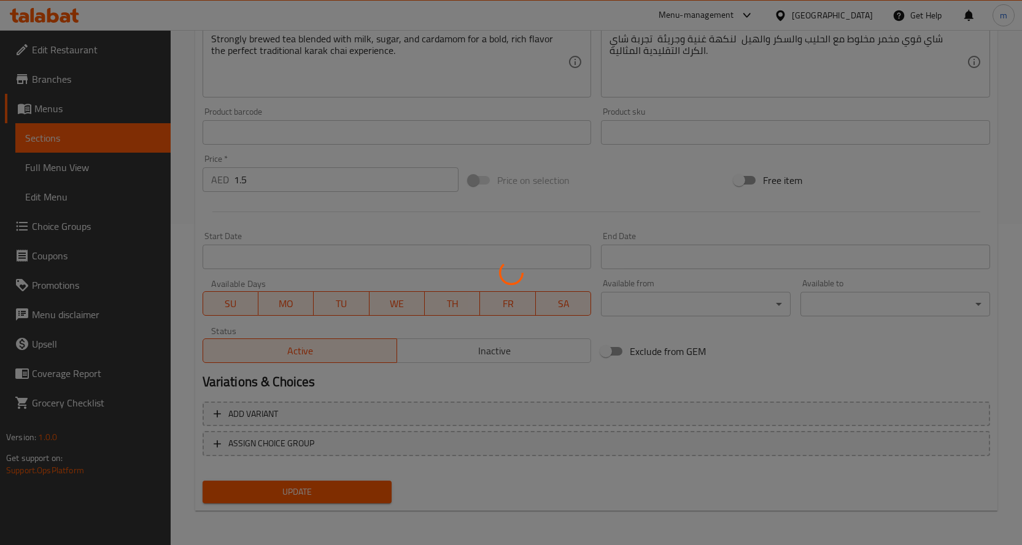
scroll to position [76, 0]
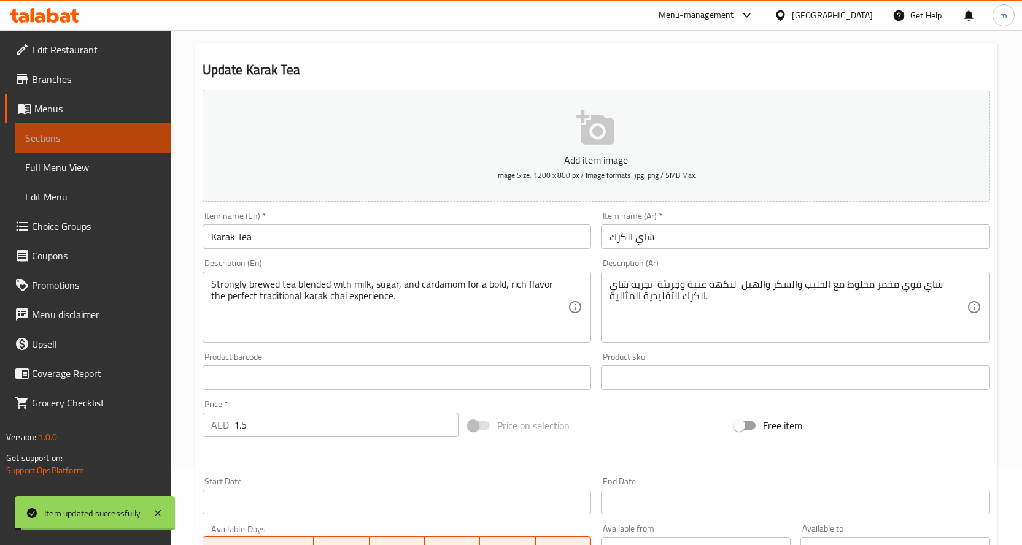
click at [89, 141] on span "Sections" at bounding box center [93, 138] width 136 height 15
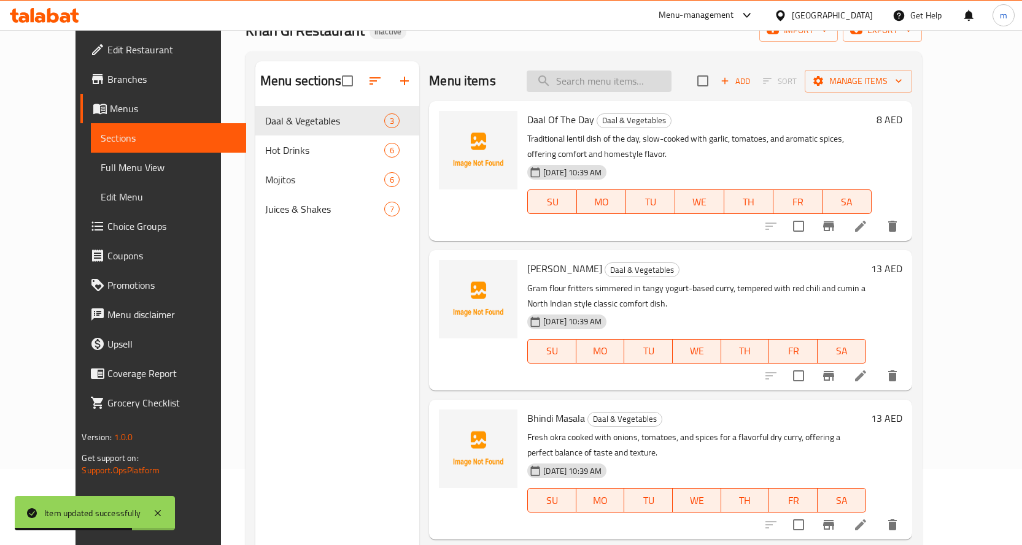
click at [620, 80] on input "search" at bounding box center [598, 81] width 145 height 21
paste input "Fresh Milk Tea"
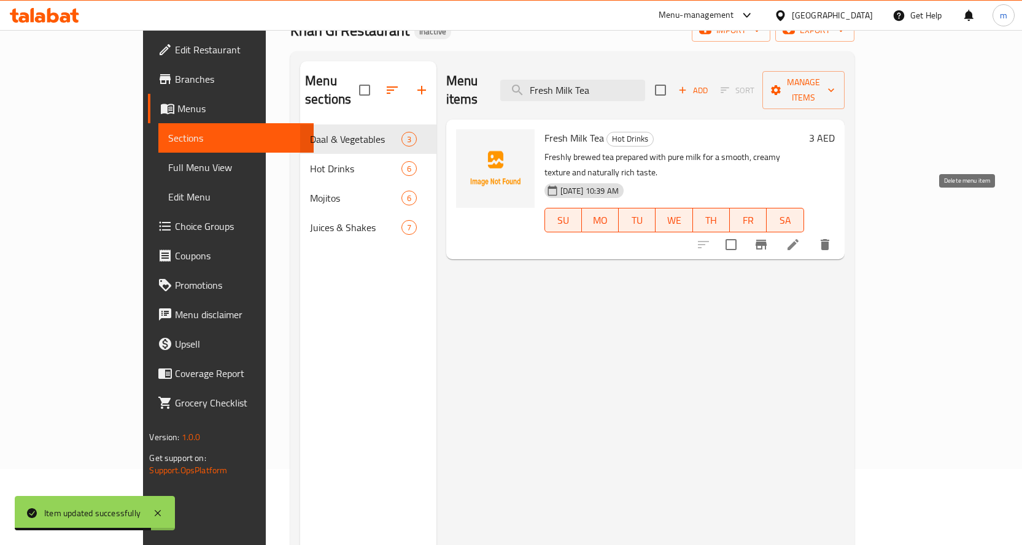
type input "Fresh Milk Tea"
click at [800, 237] on icon at bounding box center [792, 244] width 15 height 15
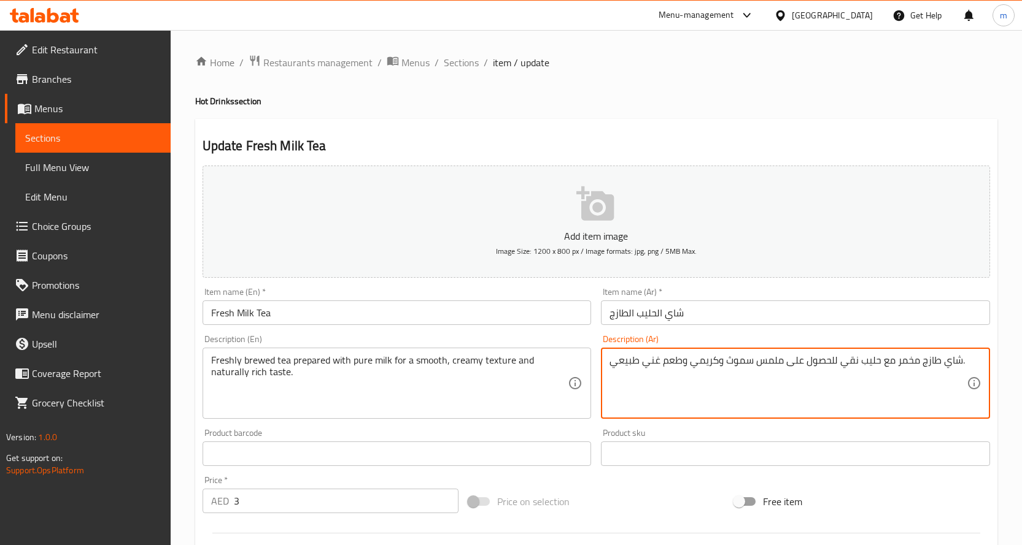
click at [896, 364] on textarea "شاي طازج مخمر مع حليب نقي للحصول على ملمس سموث وكريمي وطعم غني طبيعي." at bounding box center [787, 384] width 357 height 58
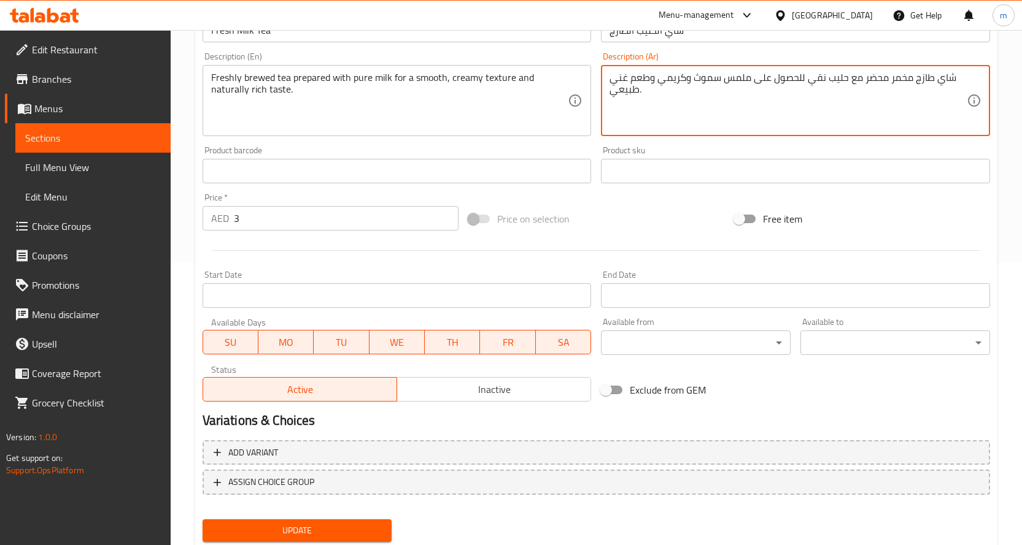
scroll to position [322, 0]
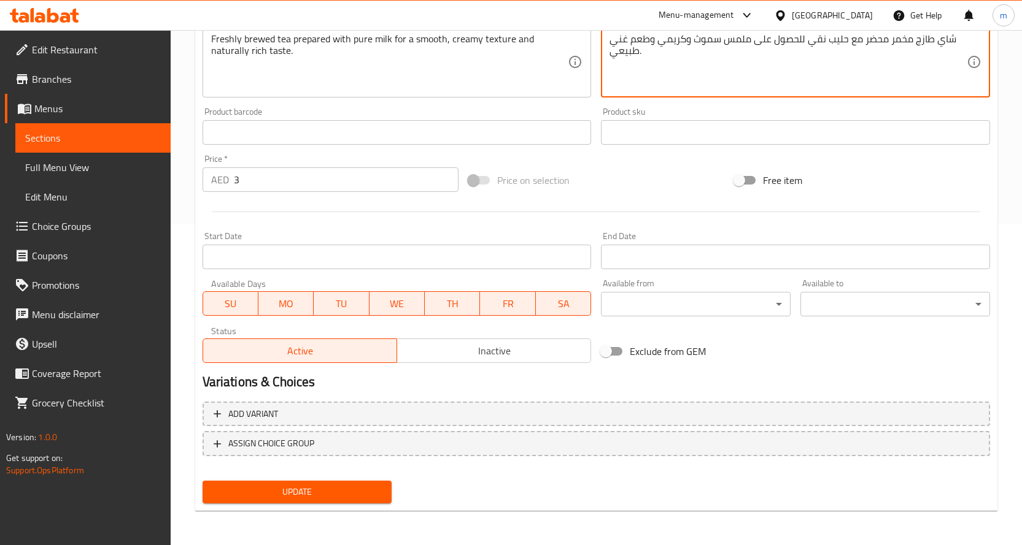
type textarea "شاي طازج مخمر محضر مع حليب نقي للحصول على ملمس سموث وكريمي وطعم غني طبيعي."
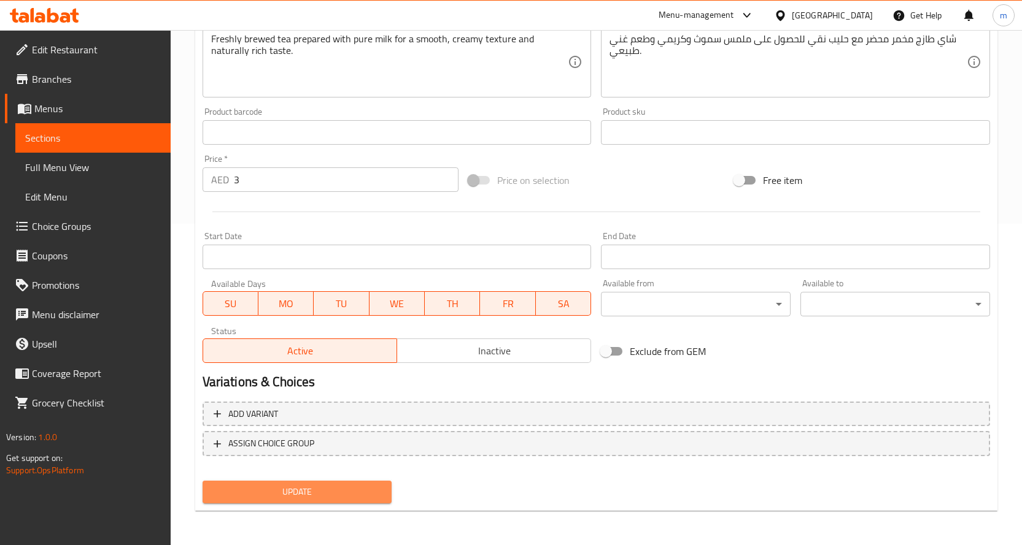
click at [310, 495] on span "Update" at bounding box center [297, 492] width 170 height 15
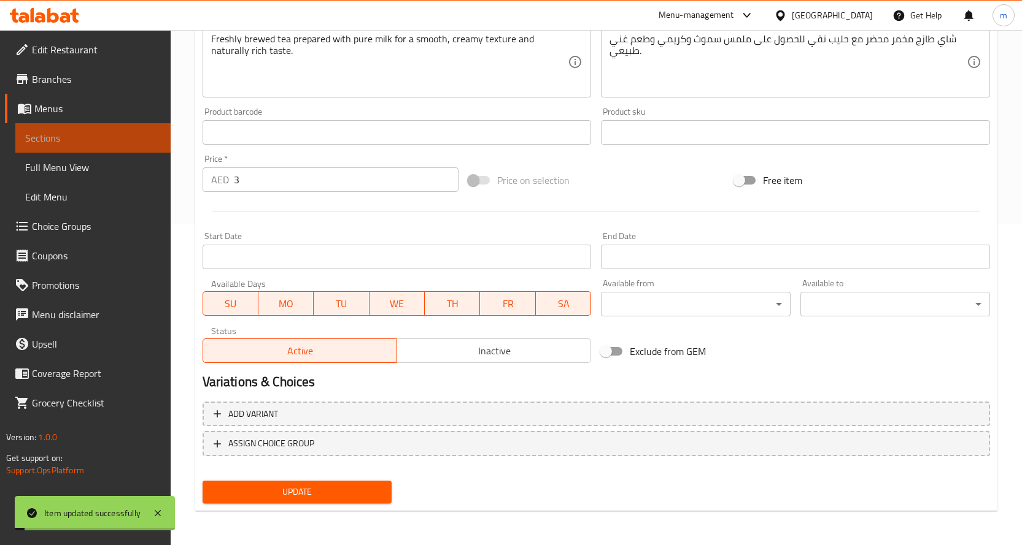
click at [72, 134] on span "Sections" at bounding box center [93, 138] width 136 height 15
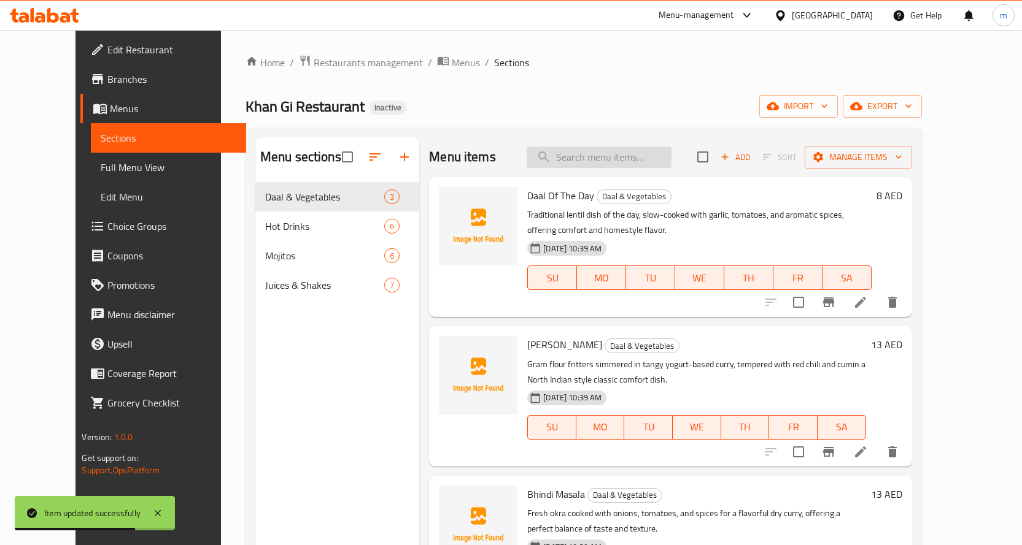
click at [620, 155] on input "search" at bounding box center [598, 157] width 145 height 21
paste input "Coffee With Milk"
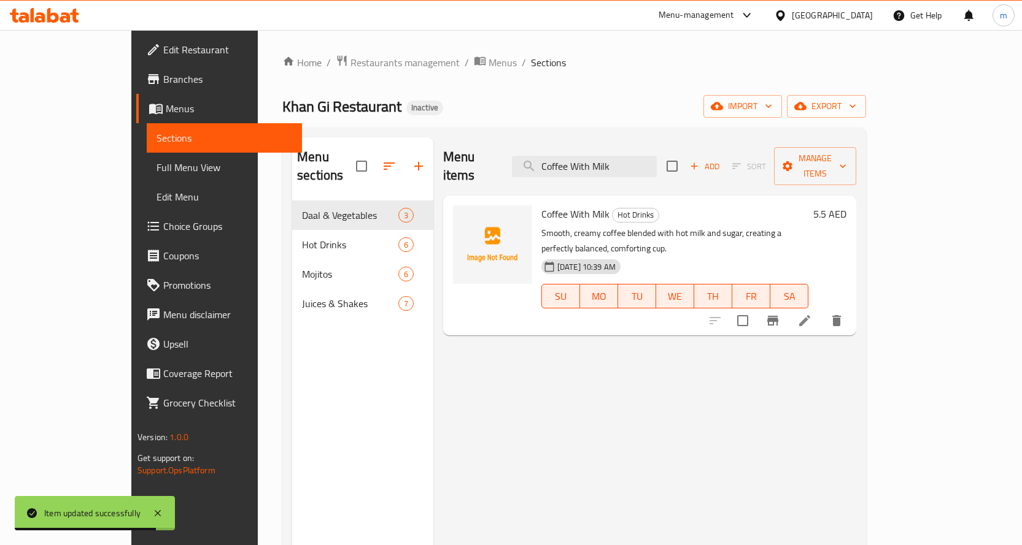
type input "Coffee With Milk"
click at [812, 314] on icon at bounding box center [804, 321] width 15 height 15
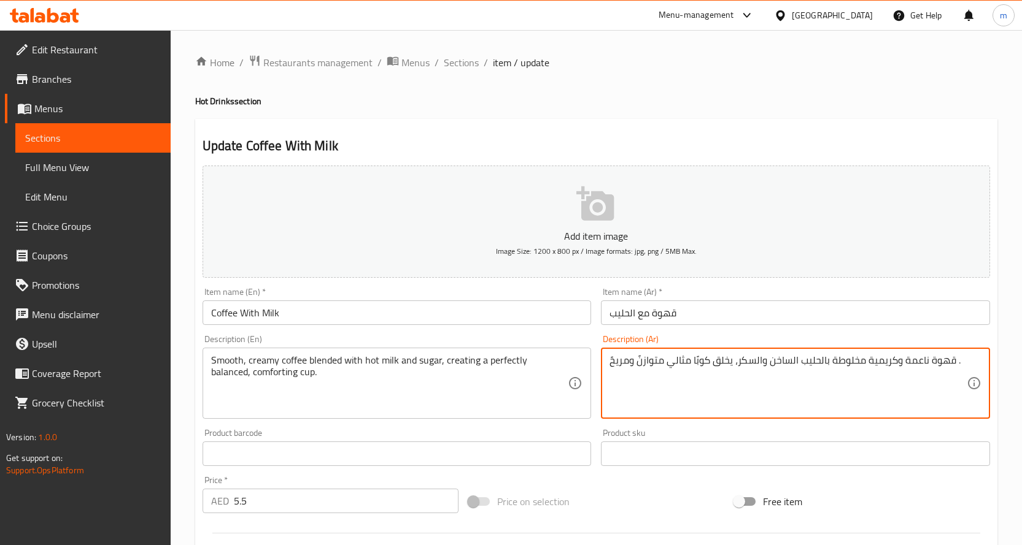
click at [918, 360] on textarea "قهوة ناعمة وكريمية مخلوطة بالحليب الساخن والسكر، يخلق كوبًا مثالي متوازنً ومريح…" at bounding box center [787, 384] width 357 height 58
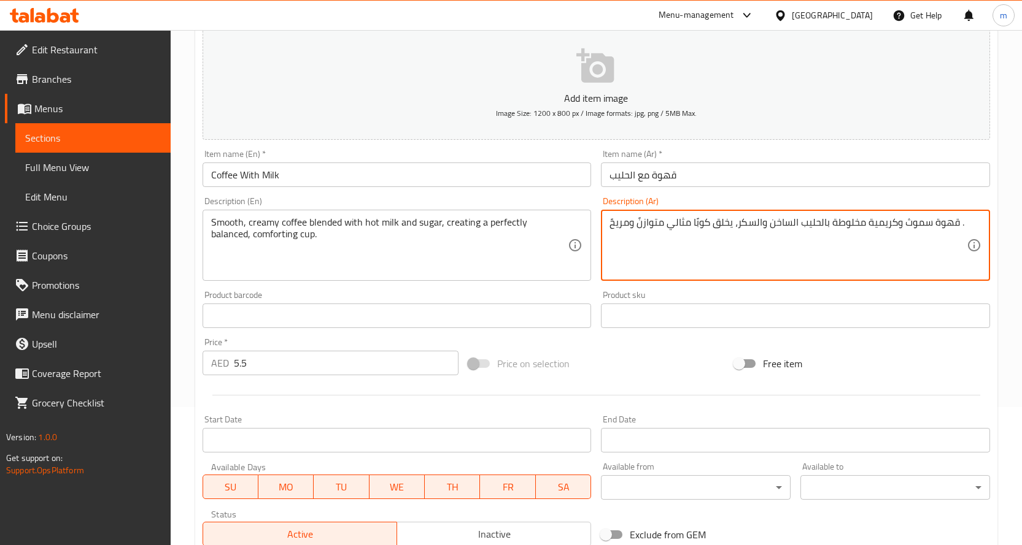
scroll to position [184, 0]
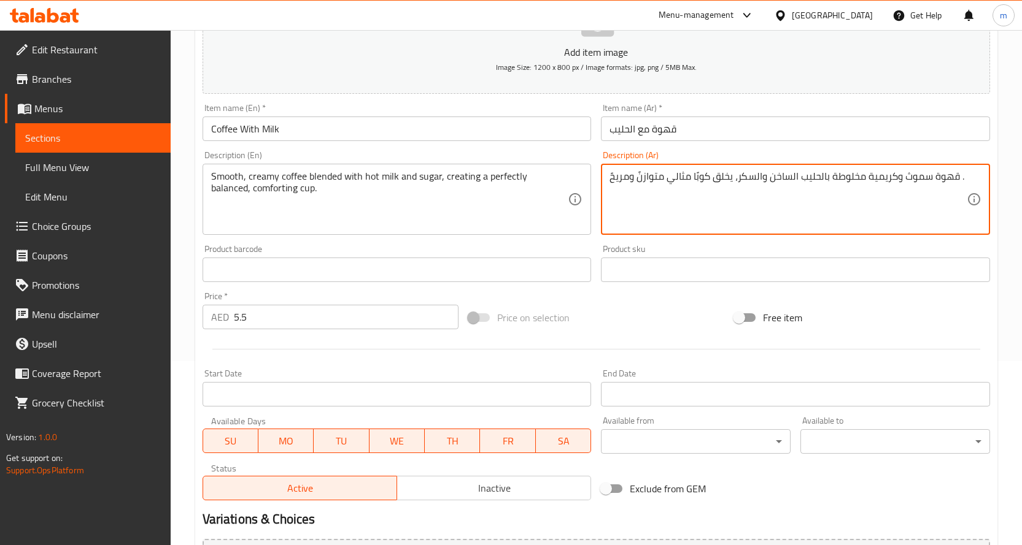
type textarea "قهوة سموث وكريمية مخلوطة بالحليب الساخن والسكر، يخلق كوبًا مثالي متوازنً ومريحً…"
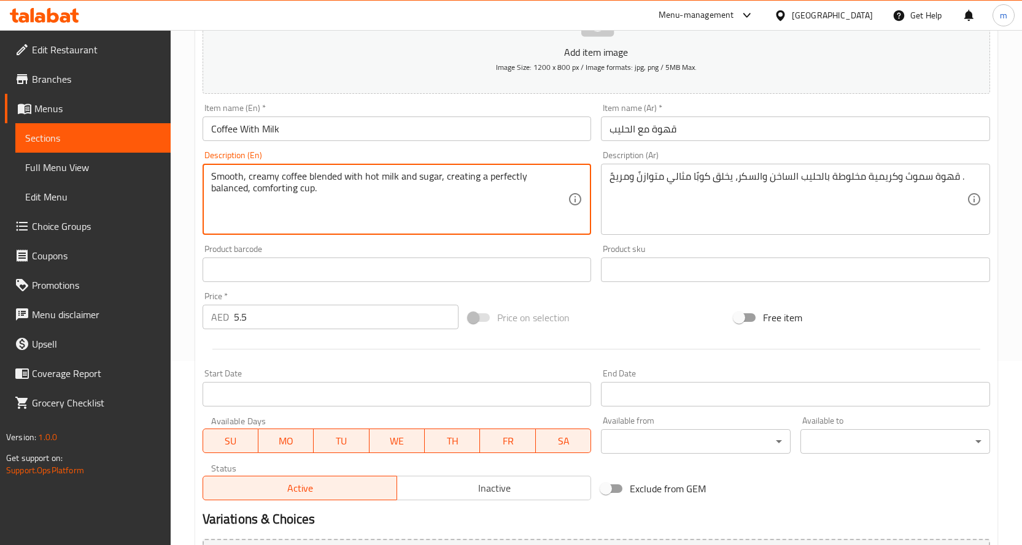
click at [473, 177] on textarea "Smooth, creamy coffee blended with hot milk and sugar, creating a perfectly bal…" at bounding box center [389, 200] width 357 height 58
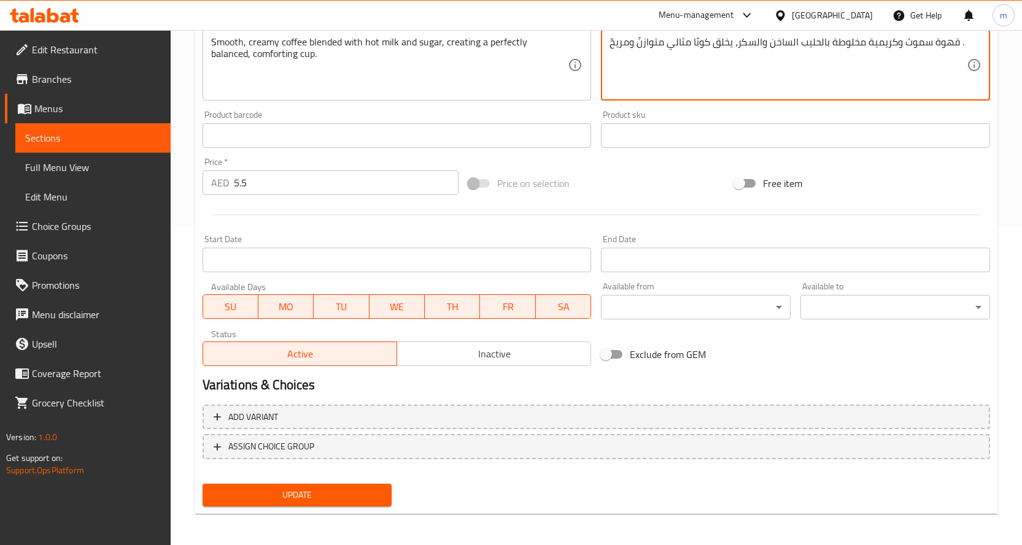
scroll to position [322, 0]
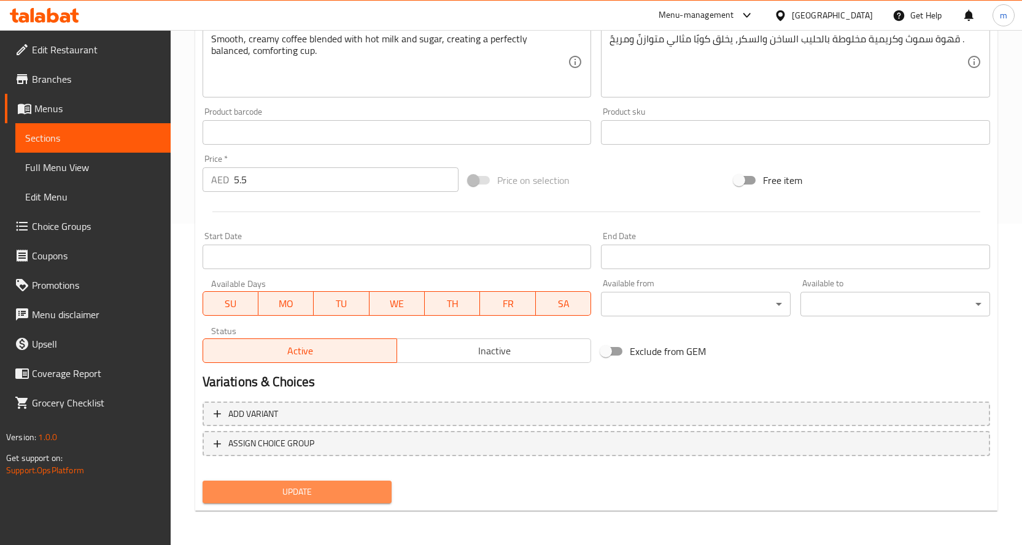
click at [312, 501] on button "Update" at bounding box center [297, 492] width 190 height 23
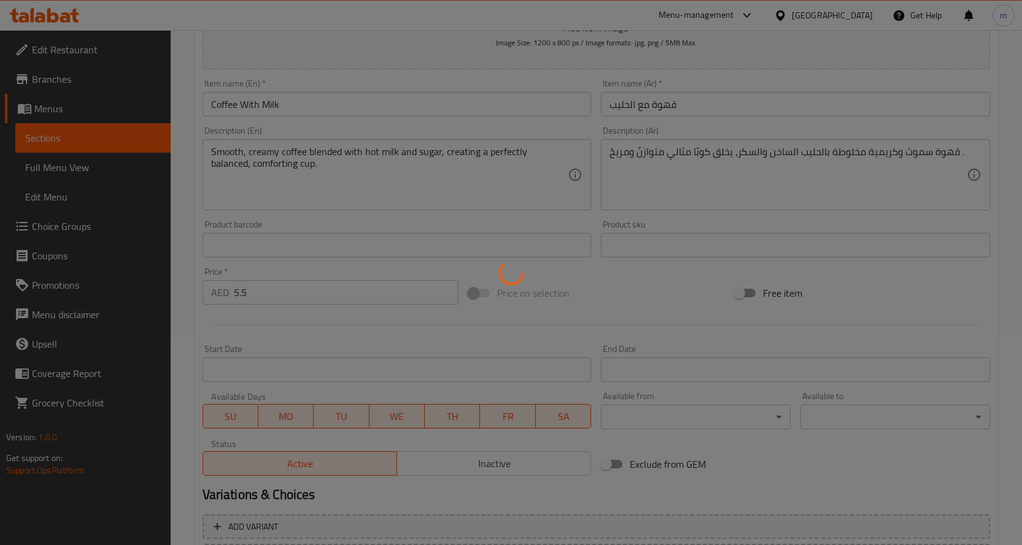
scroll to position [199, 0]
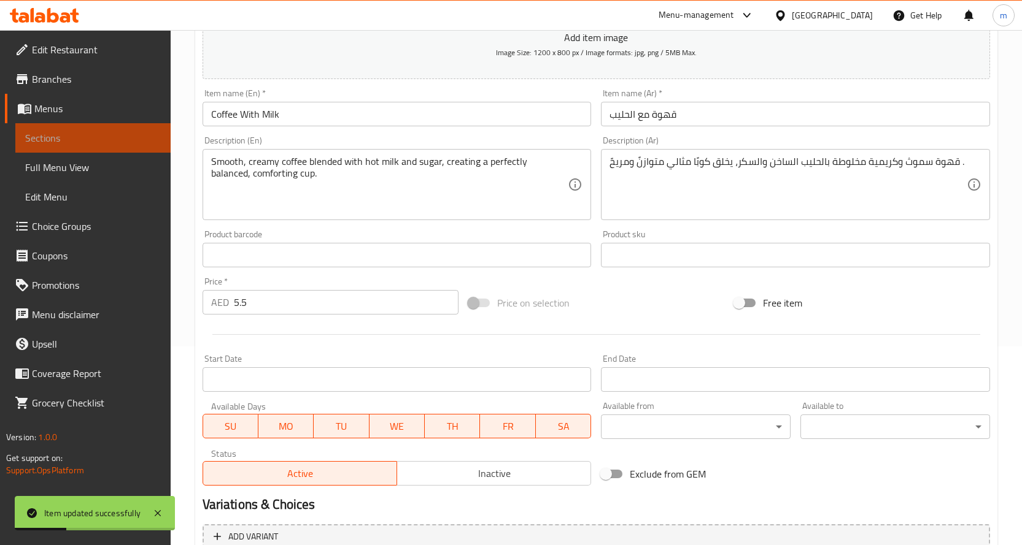
click at [110, 132] on span "Sections" at bounding box center [93, 138] width 136 height 15
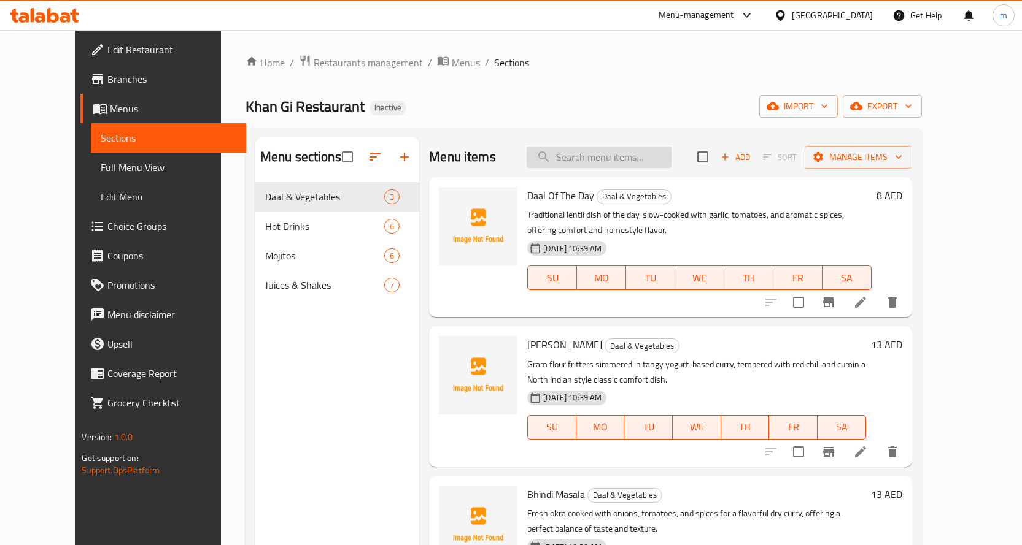
click at [616, 155] on input "search" at bounding box center [598, 157] width 145 height 21
paste input "Watermelon Mojito"
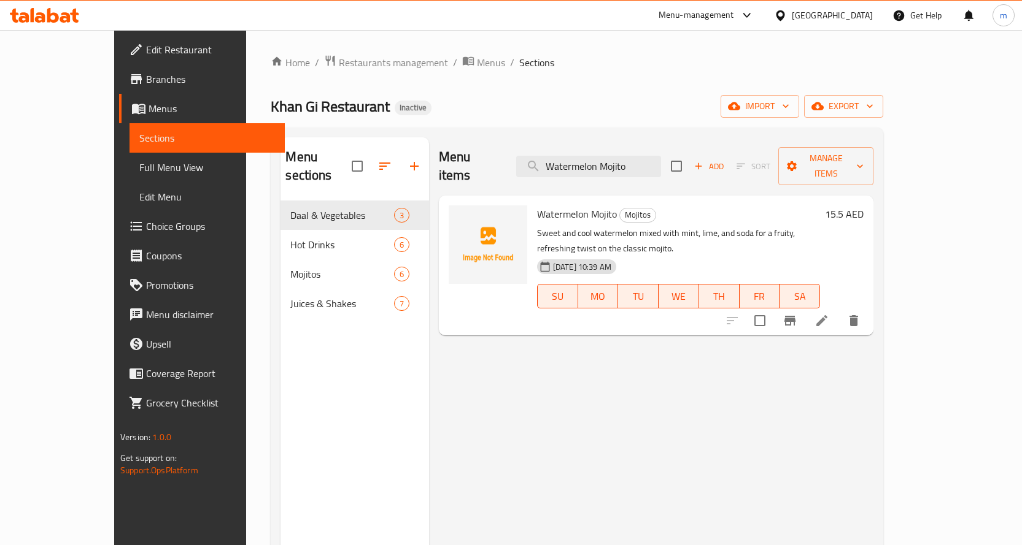
type input "Watermelon Mojito"
click at [829, 314] on icon at bounding box center [821, 321] width 15 height 15
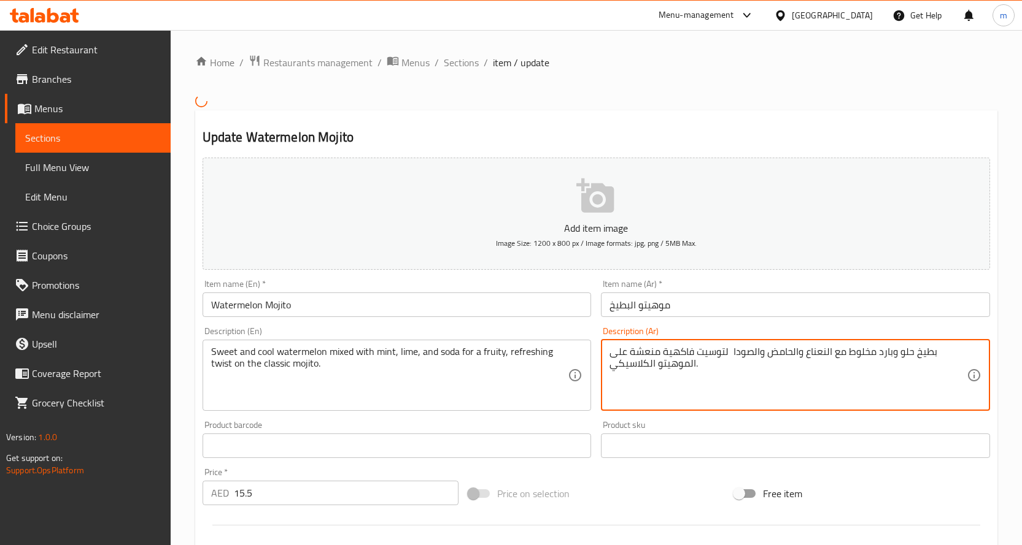
click at [861, 353] on textarea "بطيخ حلو وبارد مخلوط مع النعناع والحامض والصودا لتوسيت فاكهية منعشة على الموهيت…" at bounding box center [787, 375] width 357 height 58
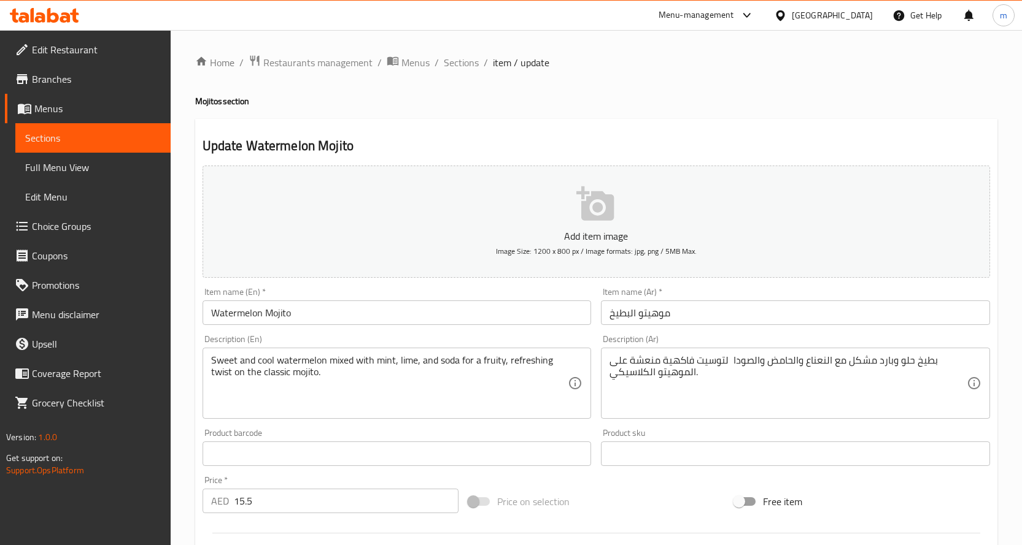
click at [838, 353] on div "بطيخ حلو وبارد مشكل مع النعناع والحامض والصودا لتوسيت فاكهية منعشة على الموهيتو…" at bounding box center [795, 383] width 389 height 71
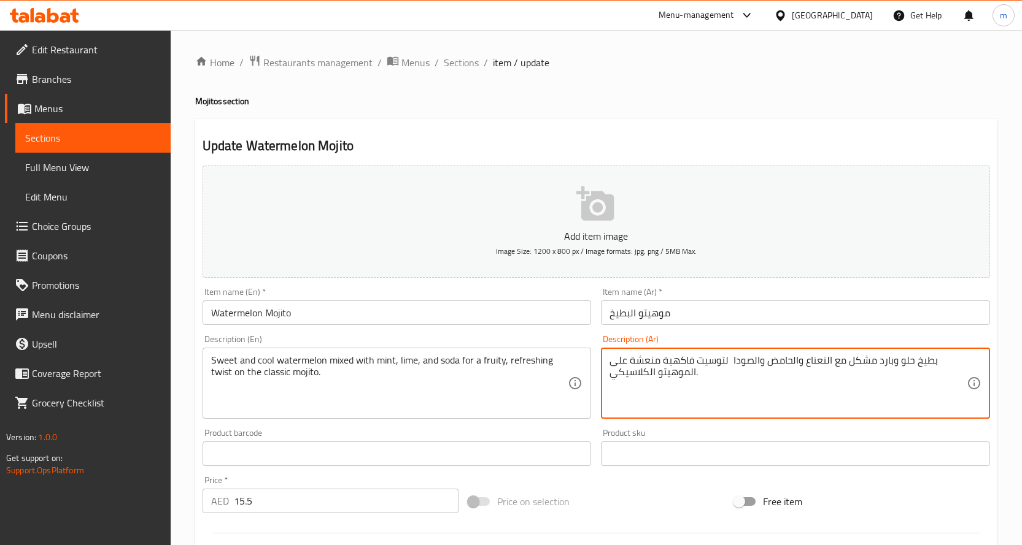
click at [833, 363] on textarea "بطيخ حلو وبارد مشكل مع النعناع والحامض والصودا لتوسيت فاكهية منعشة على الموهيتو…" at bounding box center [787, 384] width 357 height 58
click at [838, 365] on textarea "بطيخ حلو وبارد مشكل مع النعناع والحامض والصودا لتوسيت فاكهية منعشة على الموهيتو…" at bounding box center [787, 384] width 357 height 58
drag, startPoint x: 837, startPoint y: 363, endPoint x: 835, endPoint y: 369, distance: 7.0
click at [833, 365] on textarea "بطيخ حلو وبارد مشكل مع النعناع والحامض والصودا لتوسيت فاكهية منعشة على الموهيتو…" at bounding box center [787, 384] width 357 height 58
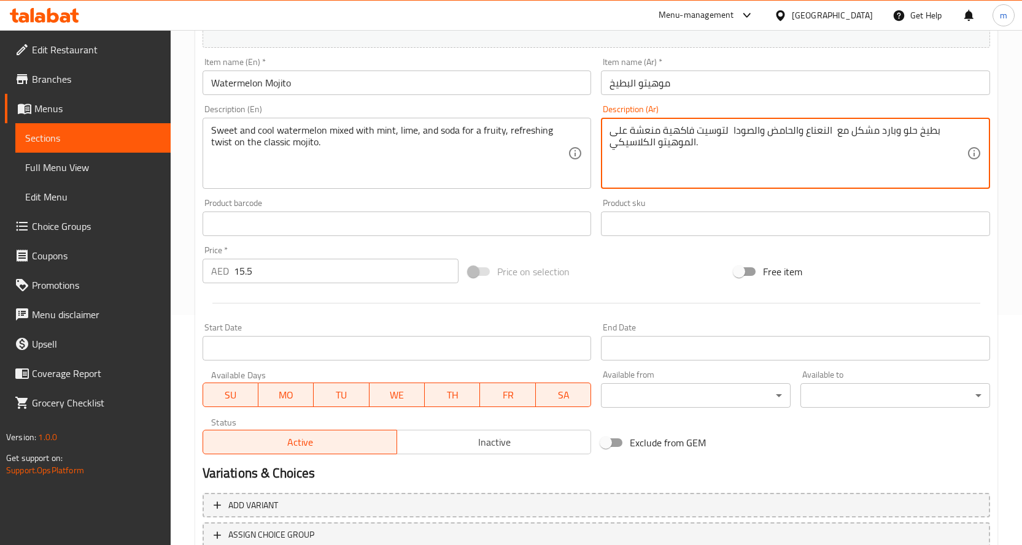
scroll to position [322, 0]
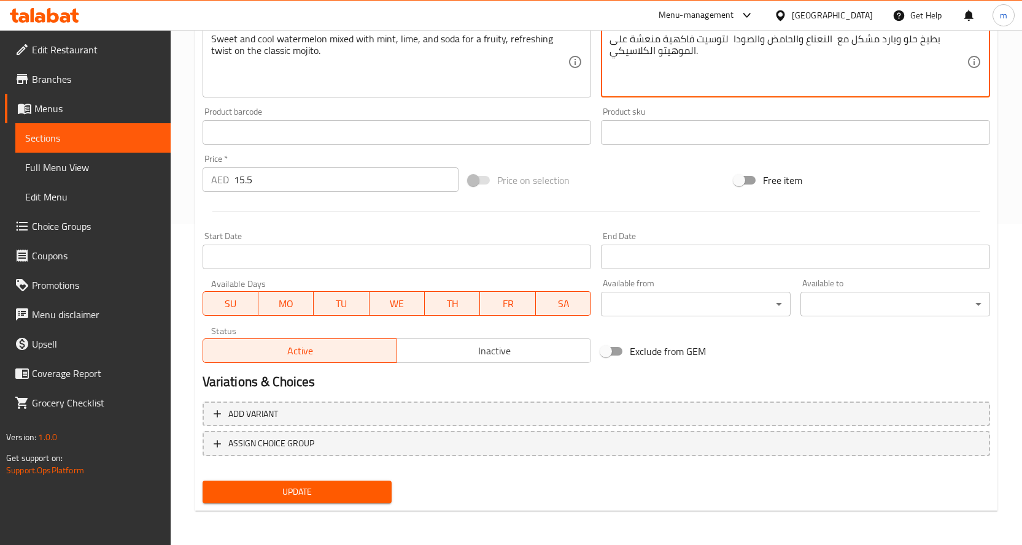
type textarea "بطيخ حلو وبارد مشكل مع النعناع والحامض والصودا لتوسيت فاكهية منعشة على الموهيتو…"
click at [342, 492] on span "Update" at bounding box center [297, 492] width 170 height 15
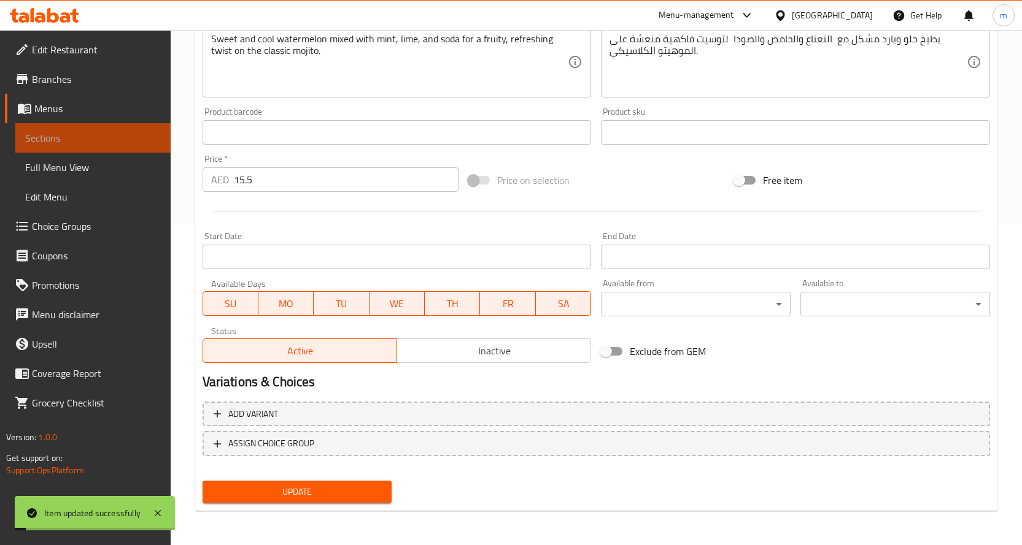
click at [115, 126] on link "Sections" at bounding box center [92, 137] width 155 height 29
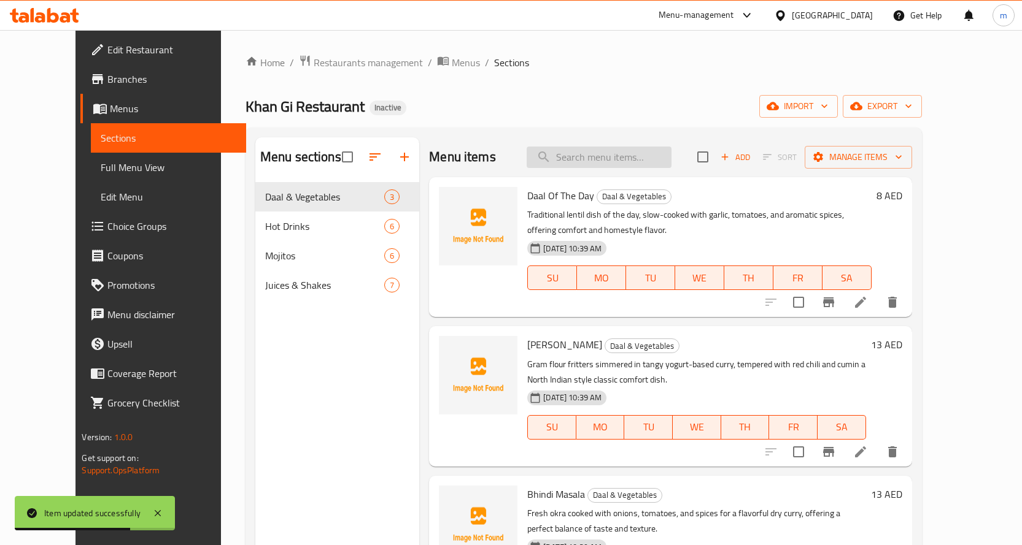
click at [605, 155] on input "search" at bounding box center [598, 157] width 145 height 21
paste input "Refreshing Apple Mojito"
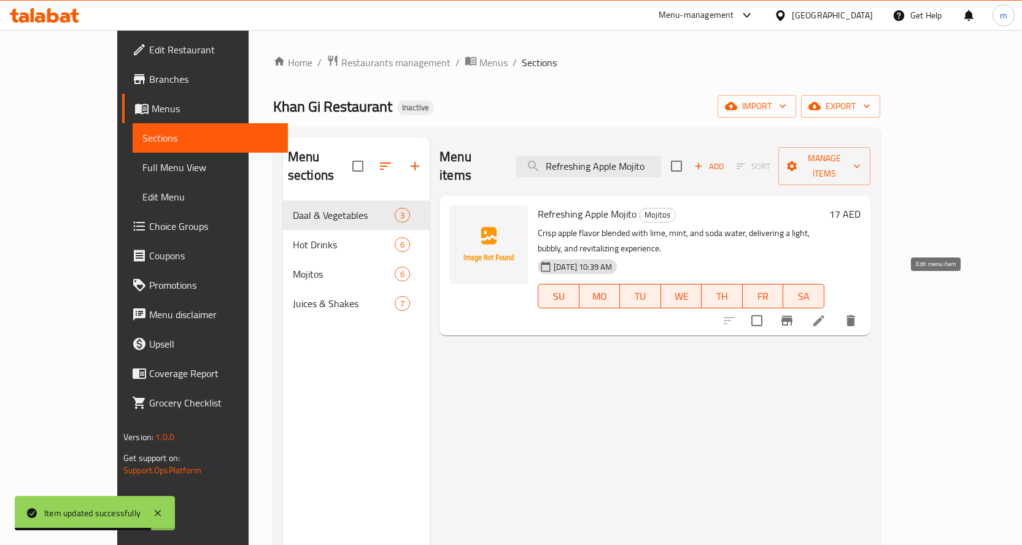
type input "Refreshing Apple Mojito"
click at [826, 314] on icon at bounding box center [818, 321] width 15 height 15
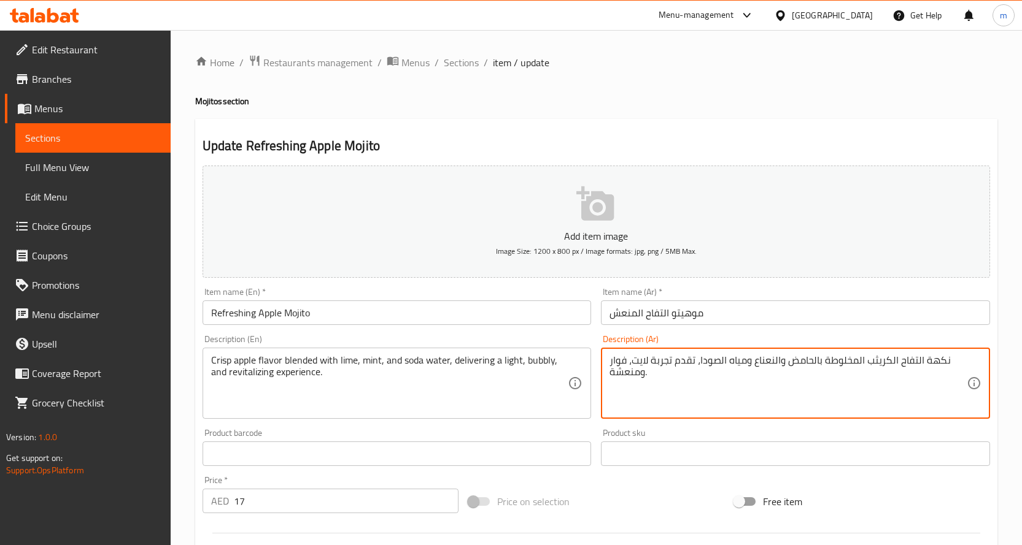
click at [873, 361] on textarea "نكهة التفاح الكريثب المخلوطة بالحامض والنعناع ومياه الصودا، تقدم تجربة لايت، فو…" at bounding box center [787, 384] width 357 height 58
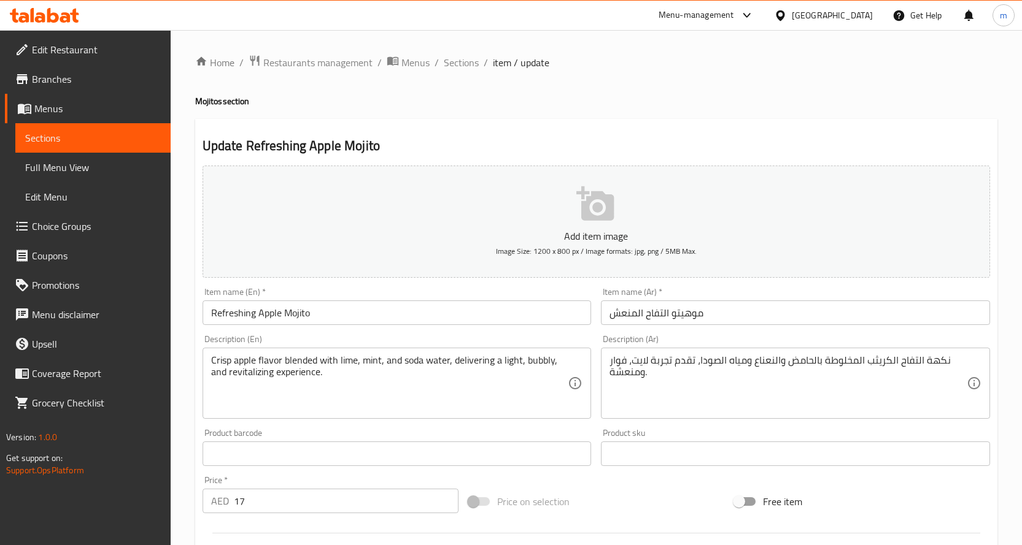
click at [882, 363] on textarea "نكهة التفاح الكريثب المخلوطة بالحامض والنعناع ومياه الصودا، تقدم تجربة لايت، فو…" at bounding box center [787, 384] width 357 height 58
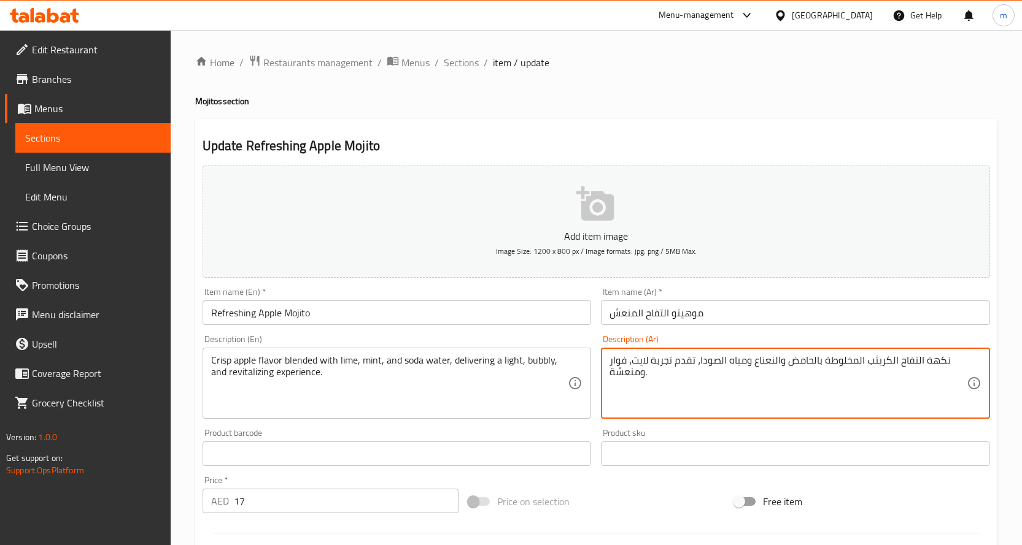
click at [882, 363] on textarea "نكهة التفاح الكريثب المخلوطة بالحامض والنعناع ومياه الصودا، تقدم تجربة لايت، فو…" at bounding box center [787, 384] width 357 height 58
paste textarea "كريسب"
type textarea "نكهة التفاح كريسب المخلوطة بالحامض والنعناع ومياه الصودا، تقدم تجربة لايت، فوار…"
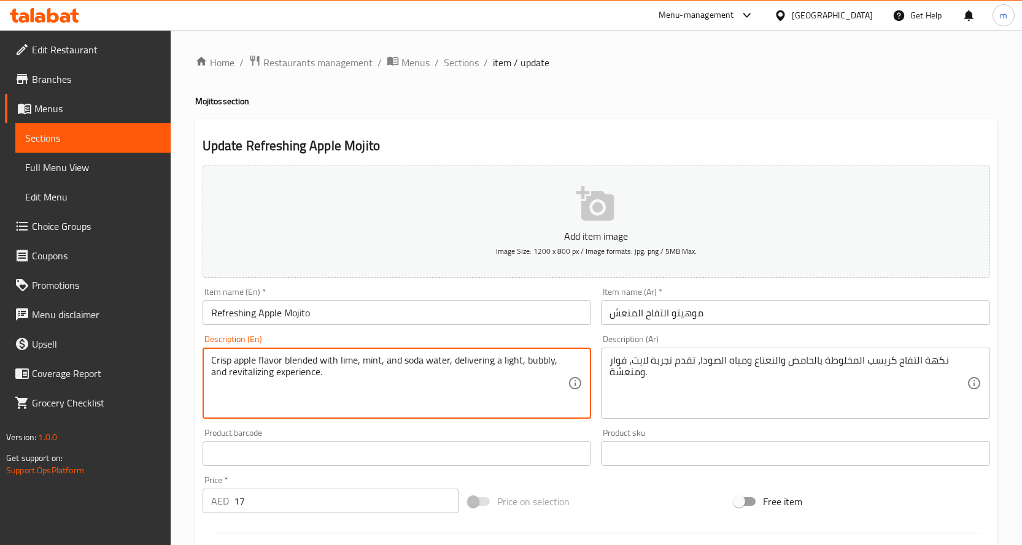
drag, startPoint x: 231, startPoint y: 375, endPoint x: 305, endPoint y: 387, distance: 75.3
click at [293, 398] on textarea "Crisp apple flavor blended with lime, mint, and soda water, delivering a light,…" at bounding box center [389, 384] width 357 height 58
click at [226, 370] on textarea "Crisp apple flavor blended with lime, mint, and soda water, delivering a light,…" at bounding box center [389, 384] width 357 height 58
click at [234, 377] on textarea "Crisp apple flavor blended with lime, mint, and soda water, delivering a light,…" at bounding box center [389, 384] width 357 height 58
drag, startPoint x: 228, startPoint y: 374, endPoint x: 325, endPoint y: 390, distance: 98.4
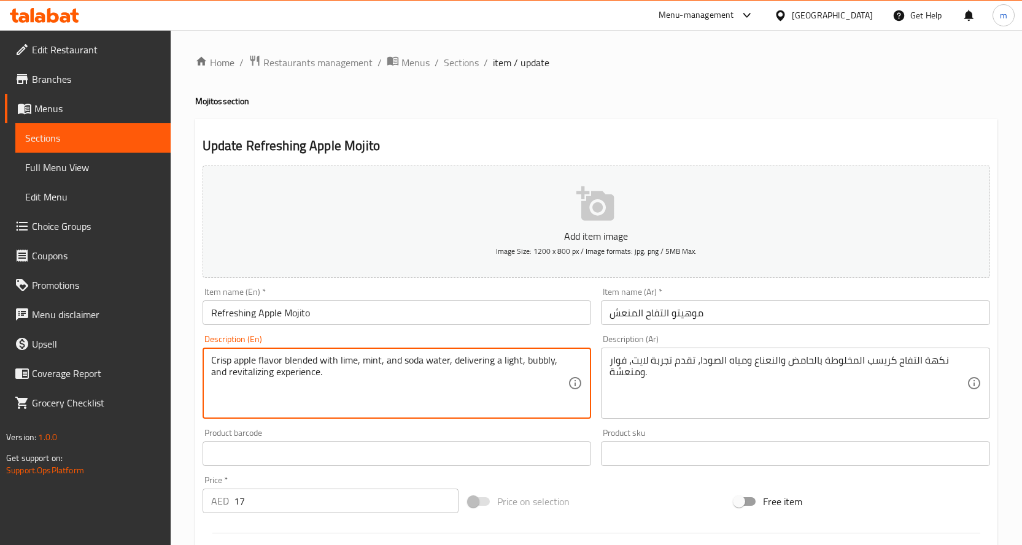
click at [325, 390] on textarea "Crisp apple flavor blended with lime, mint, and soda water, delivering a light,…" at bounding box center [389, 384] width 357 height 58
click at [45, 138] on span "Sections" at bounding box center [93, 138] width 136 height 15
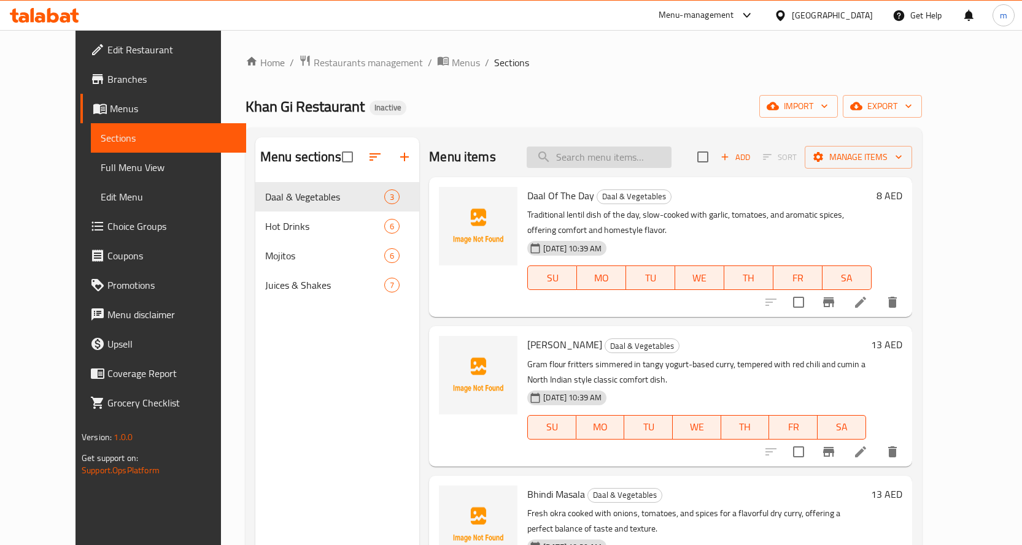
click at [628, 158] on input "search" at bounding box center [598, 157] width 145 height 21
paste input "Blue Lagoon"
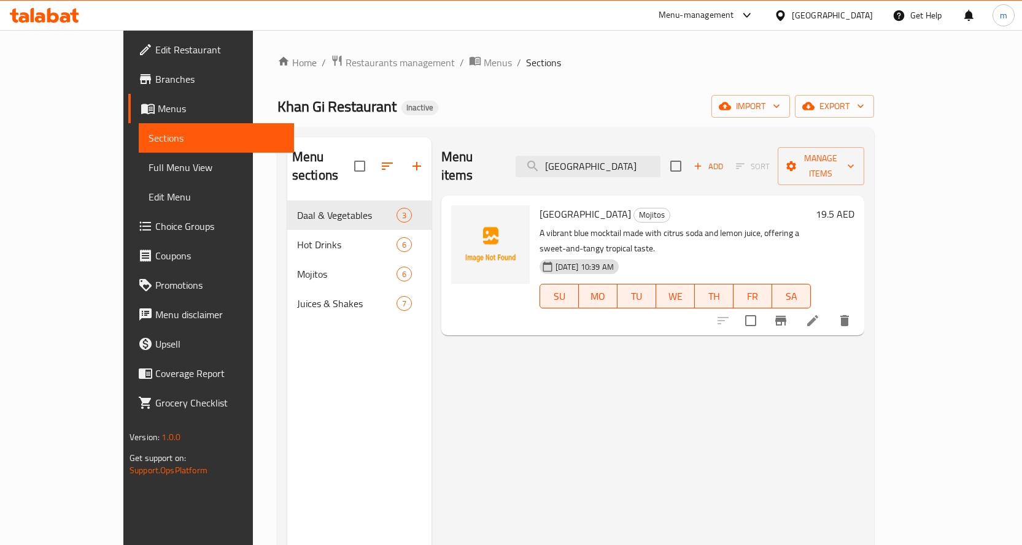
type input "Blue Lagoon"
click at [820, 314] on icon at bounding box center [812, 321] width 15 height 15
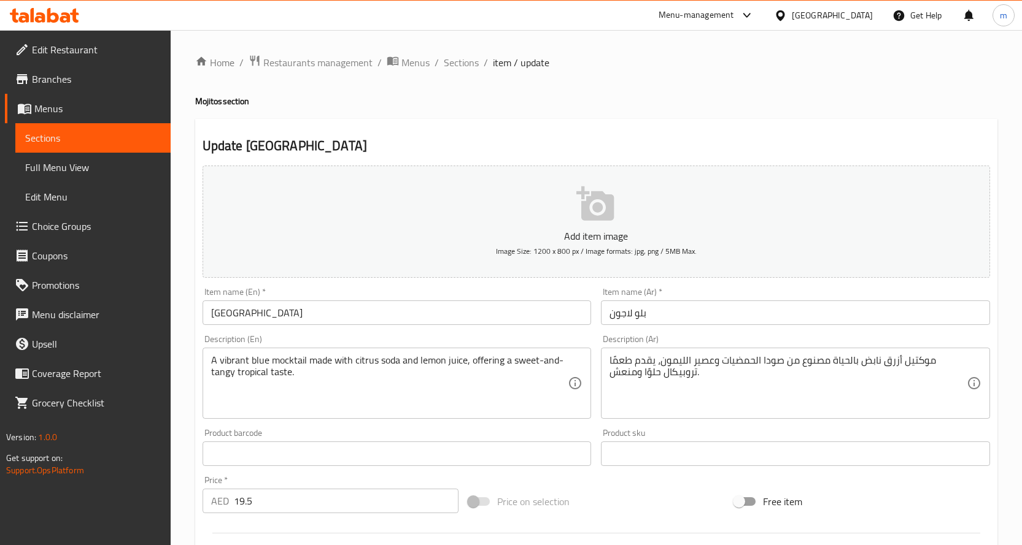
click at [67, 137] on span "Sections" at bounding box center [93, 138] width 136 height 15
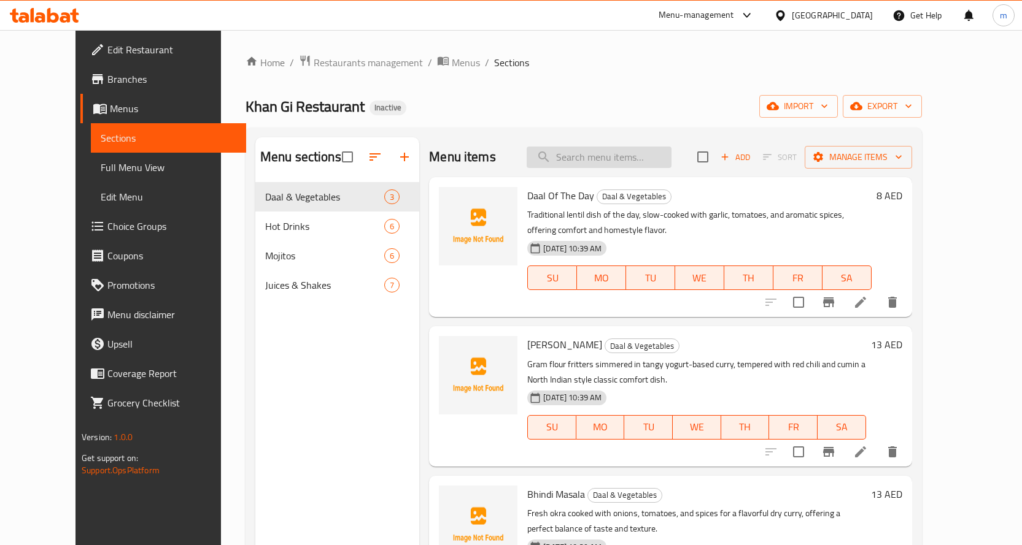
click at [615, 154] on input "search" at bounding box center [598, 157] width 145 height 21
paste input "Refreshing Apple Mojito"
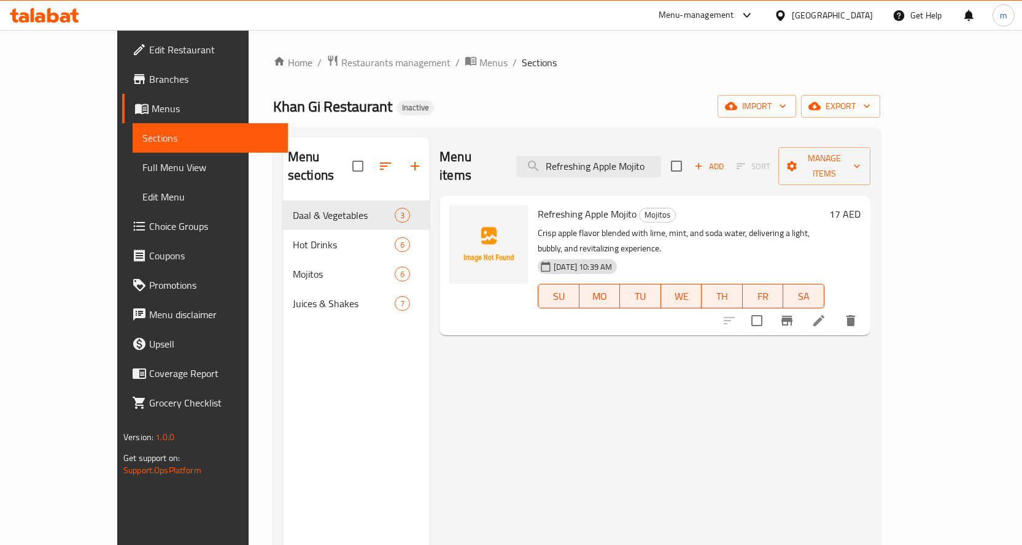
type input "Refreshing Apple Mojito"
click at [836, 310] on li at bounding box center [818, 321] width 34 height 22
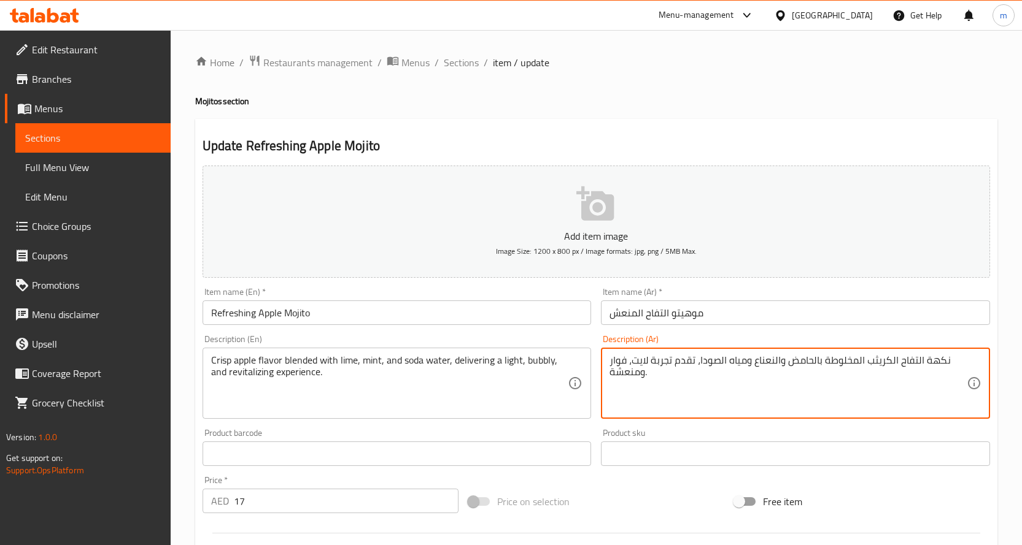
click at [630, 372] on textarea "نكهة التفاح الكريثب المخلوطة بالحامض والنعناع ومياه الصودا، تقدم تجربة لايت، فو…" at bounding box center [787, 384] width 357 height 58
click at [628, 372] on textarea "نكهة التفاح الكريثب المخلوطة بالحامض والنعناع ومياه الصودا، تقدم تجربة لايت، فو…" at bounding box center [787, 384] width 357 height 58
click at [628, 373] on textarea "نكهة التفاح الكريثب المخلوطة بالحامض والنعناع ومياه الصودا، تقدم تجربة لايت، فو…" at bounding box center [787, 384] width 357 height 58
drag, startPoint x: 620, startPoint y: 394, endPoint x: 595, endPoint y: 391, distance: 25.9
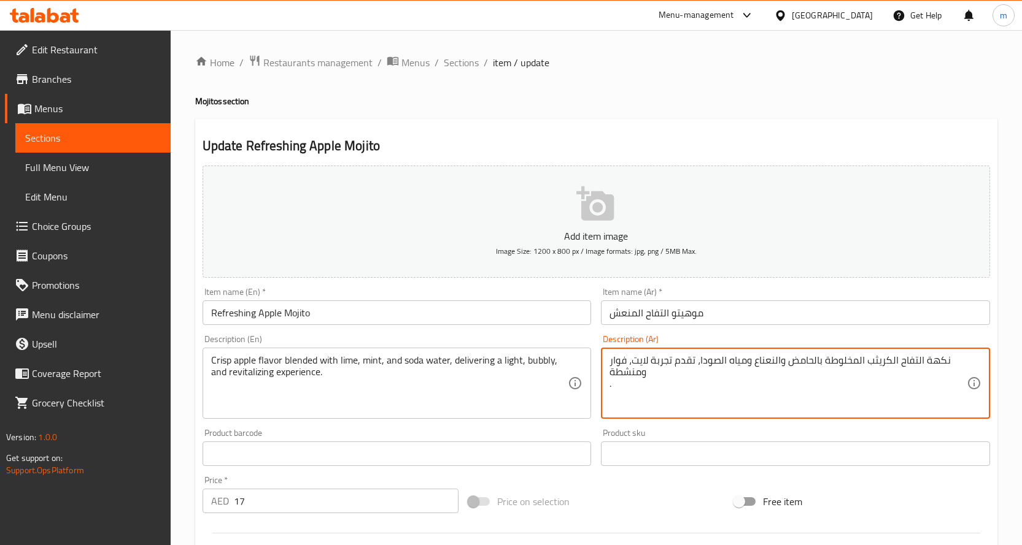
click at [595, 391] on div "Add item image Image Size: 1200 x 800 px / Image formats: jpg, png / 5MB Max. I…" at bounding box center [596, 425] width 797 height 529
click at [634, 385] on textarea "نكهة التفاح الكريثب المخلوطة بالحامض والنعناع ومياه الصودا، تقدم تجربة لايت، فو…" at bounding box center [787, 384] width 357 height 58
click at [874, 362] on textarea "نكهة التفاح الكريثب المخلوطة بالحامض والنعناع ومياه الصودا، تقدم تجربة لايت، فو…" at bounding box center [787, 384] width 357 height 58
drag, startPoint x: 874, startPoint y: 360, endPoint x: 877, endPoint y: 369, distance: 9.7
click at [877, 369] on textarea "نكهة التفاح الكريثب المخلوطة بالحامض والنعناع ومياه الصودا، تقدم تجربة لايت، فو…" at bounding box center [787, 384] width 357 height 58
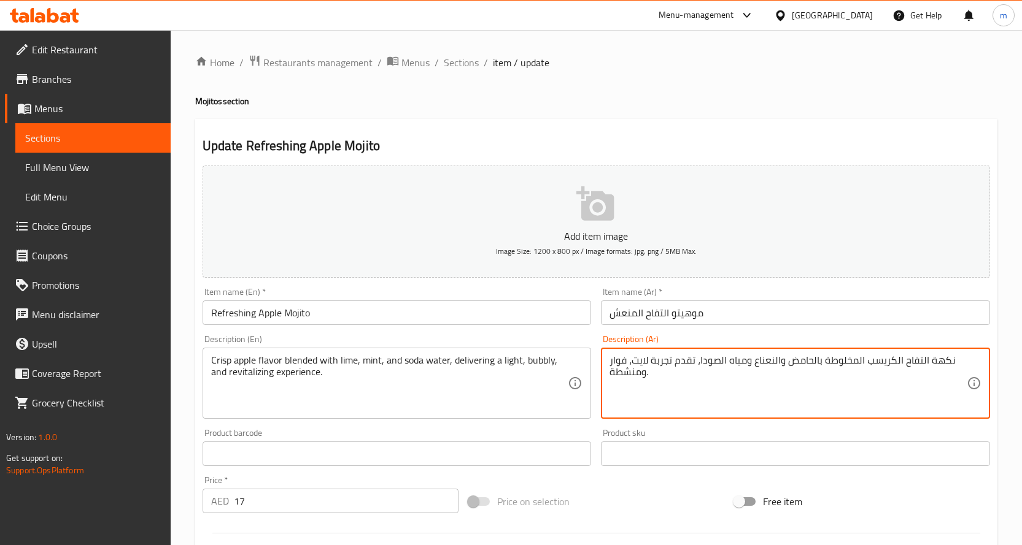
click at [621, 360] on textarea "نكهة التفاح الكريسب المخلوطة بالحامض والنعناع ومياه الصودا، تقدم تجربة لايت، فو…" at bounding box center [787, 384] width 357 height 58
click at [672, 382] on textarea "نكهة التفاح الكريسب المخلوطة بالحامض والنعناع ومياه الصودا، تقدم تجربة لايت، فو…" at bounding box center [787, 384] width 357 height 58
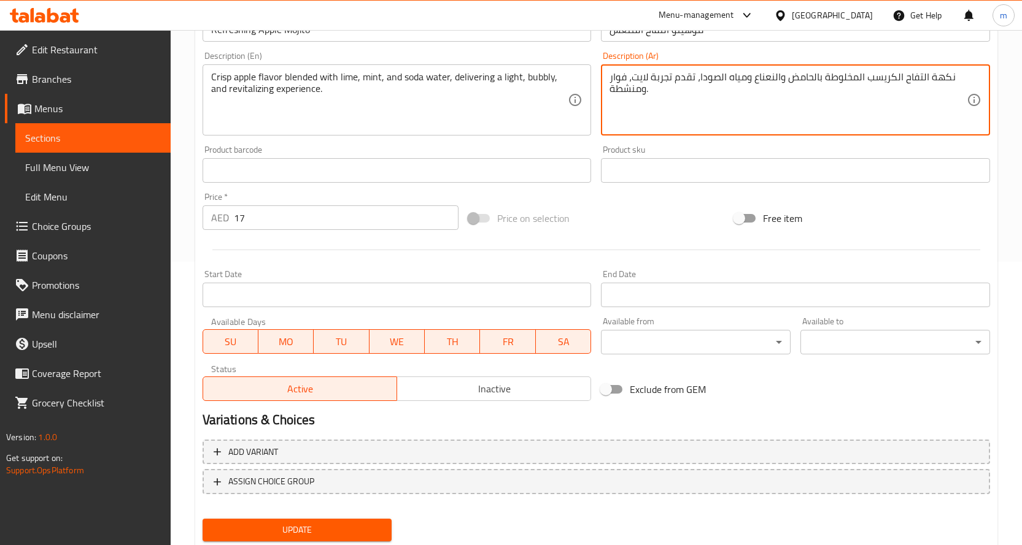
scroll to position [322, 0]
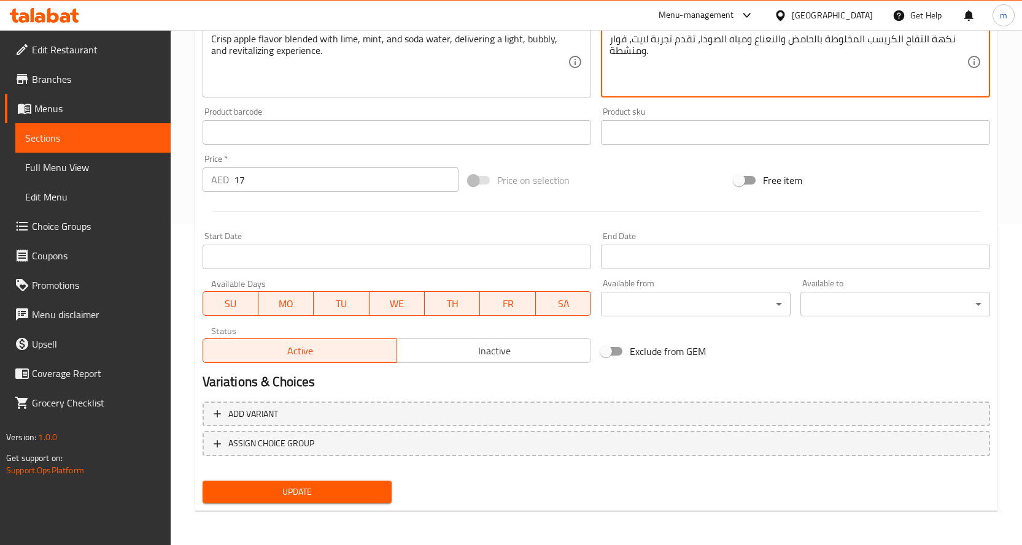
type textarea "نكهة التفاح الكريسب المخلوطة بالحامض والنعناع ومياه الصودا، تقدم تجربة لايت، فو…"
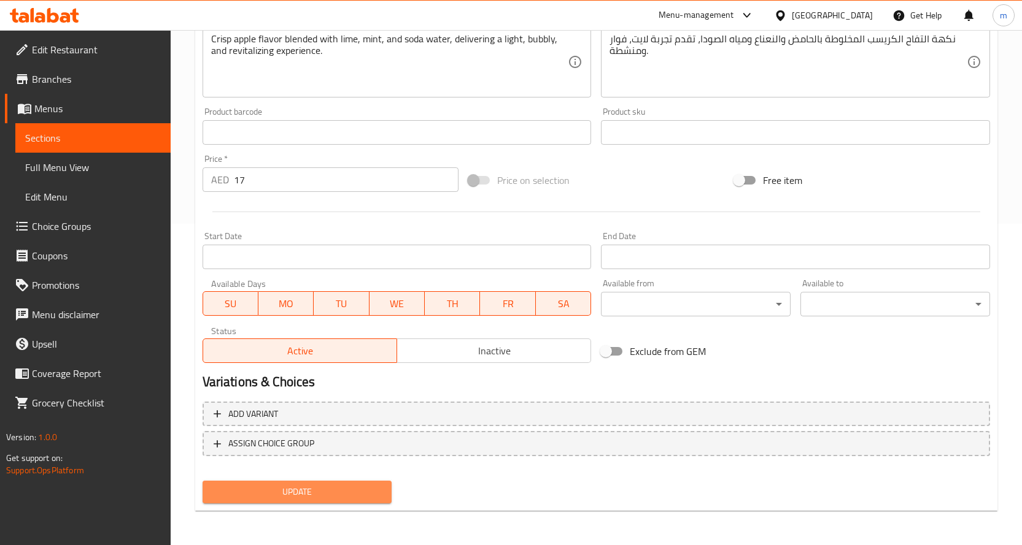
click at [326, 492] on span "Update" at bounding box center [297, 492] width 170 height 15
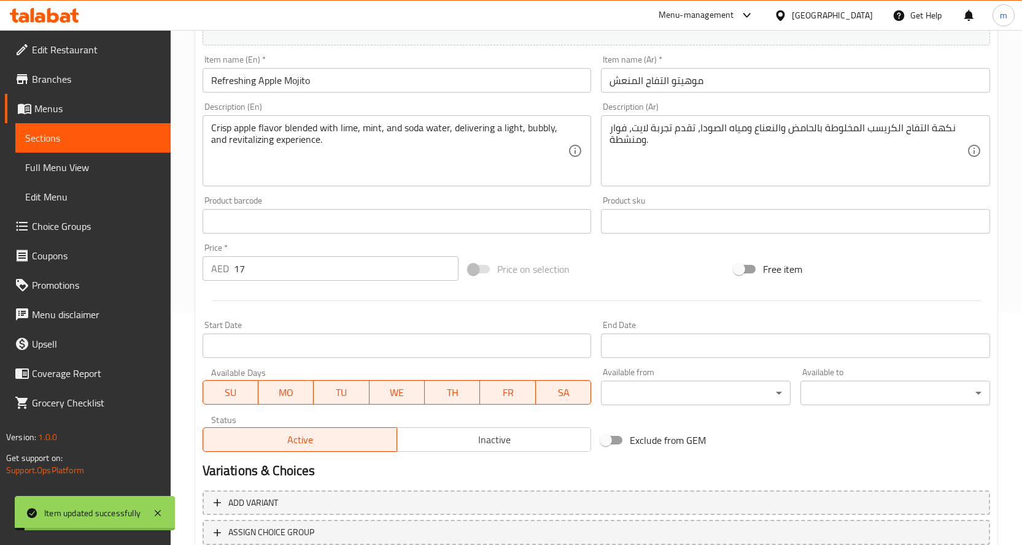
scroll to position [15, 0]
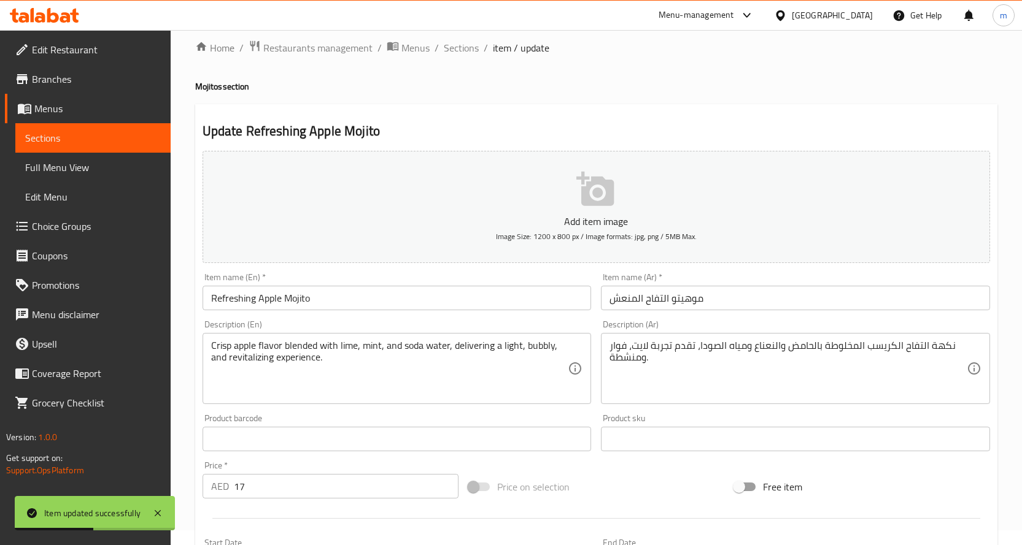
click at [82, 130] on link "Sections" at bounding box center [92, 137] width 155 height 29
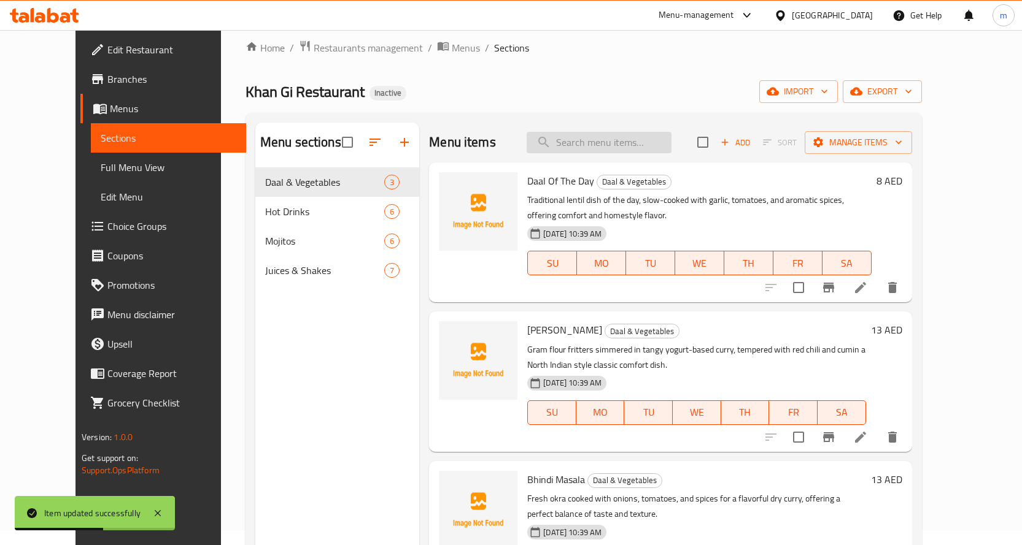
click at [617, 146] on input "search" at bounding box center [598, 142] width 145 height 21
paste input "Blue Lagoon"
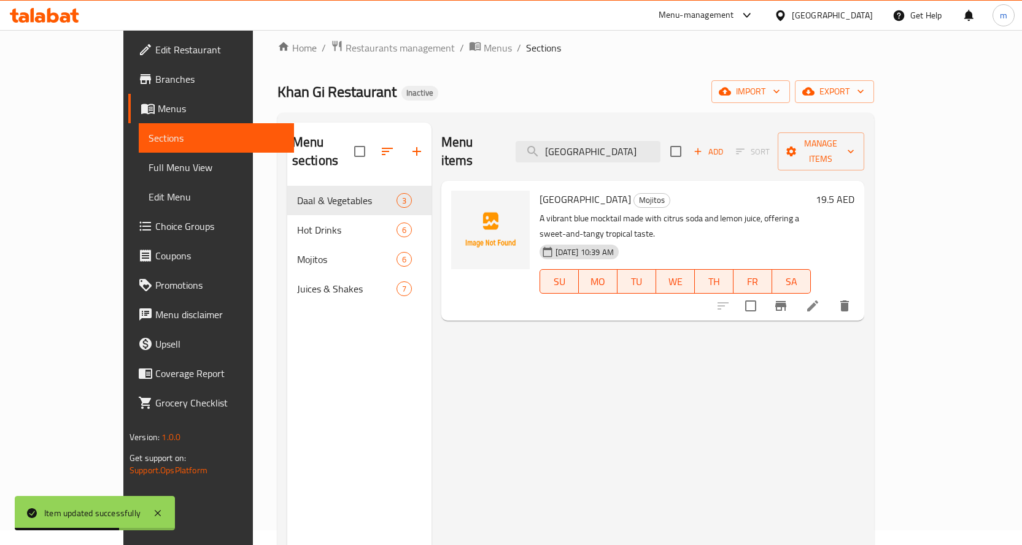
type input "Blue Lagoon"
click at [830, 295] on li at bounding box center [812, 306] width 34 height 22
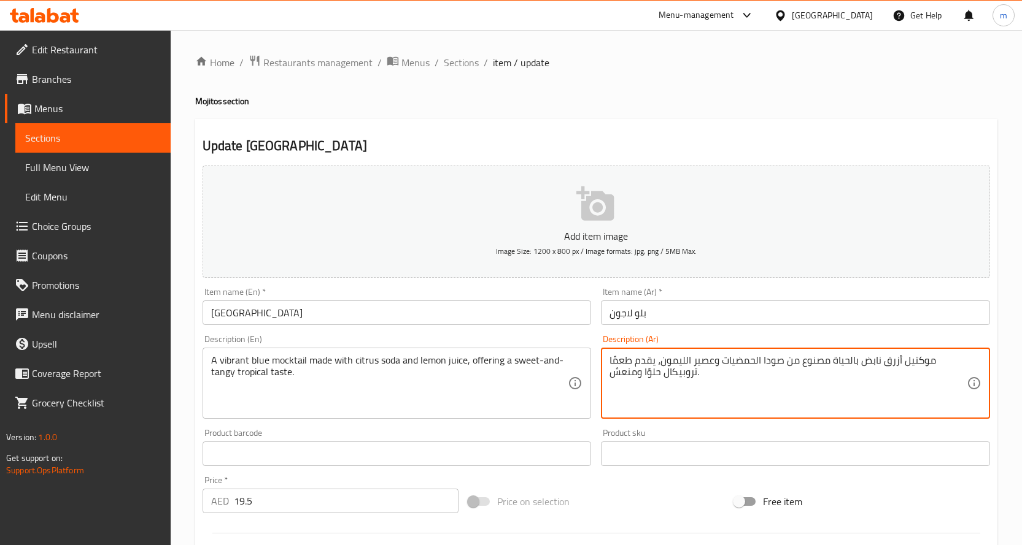
drag, startPoint x: 831, startPoint y: 360, endPoint x: 881, endPoint y: 364, distance: 50.5
click at [755, 397] on textarea "موكتيل أزرق فيبرانت مصنوع من صودا الحمضيات وعصير الليمون، يقدم طعمًا تروبيكال ح…" at bounding box center [787, 384] width 357 height 58
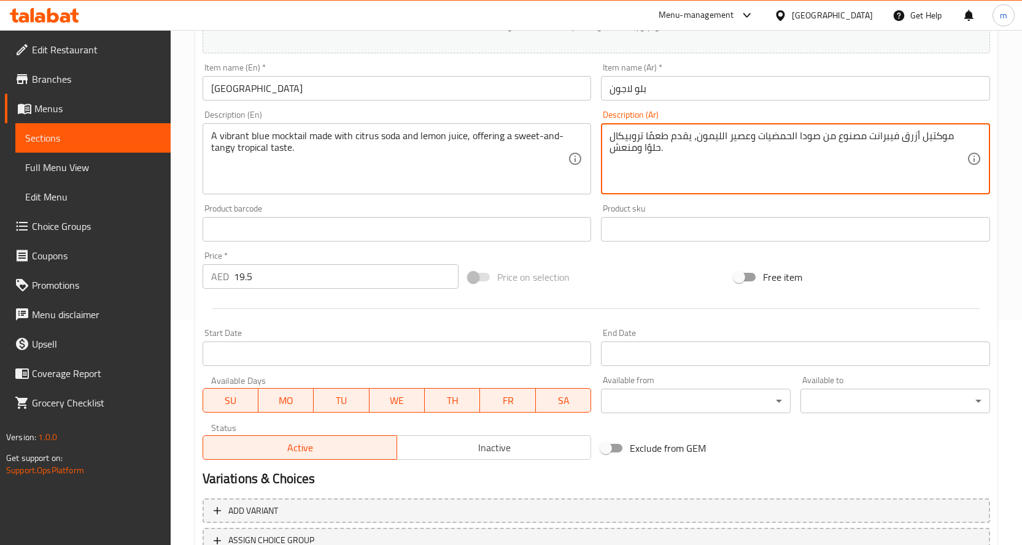
scroll to position [307, 0]
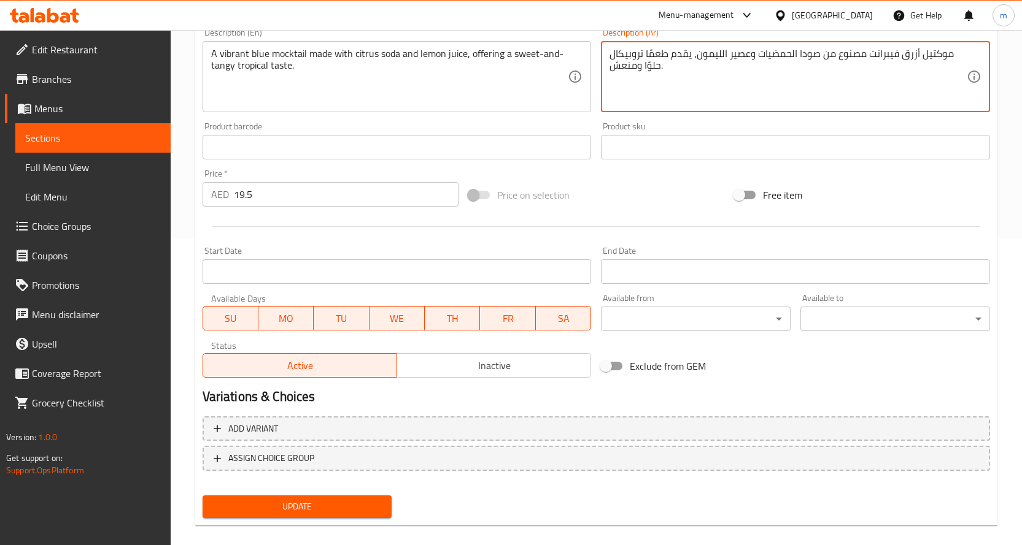
type textarea "موكتيل أزرق فيبرانت مصنوع من صودا الحمضيات وعصير الليمون، يقدم طعمًا تروبيكال ح…"
click at [343, 499] on span "Update" at bounding box center [297, 506] width 170 height 15
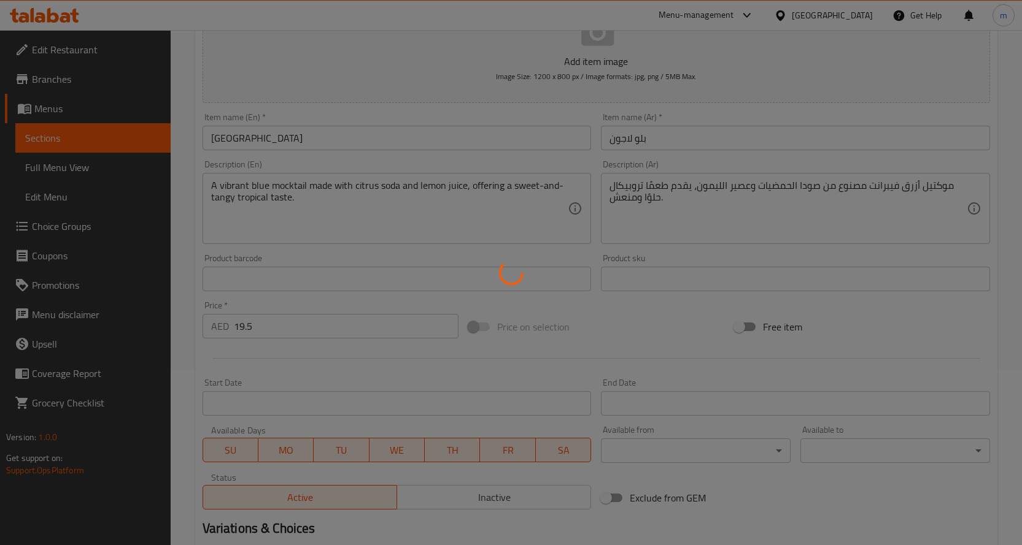
scroll to position [61, 0]
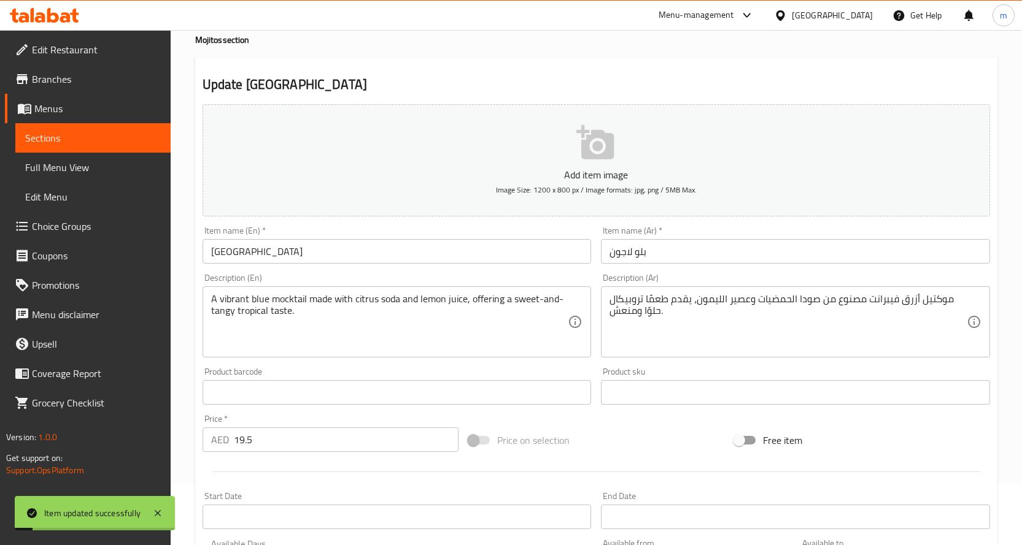
click at [43, 135] on span "Sections" at bounding box center [93, 138] width 136 height 15
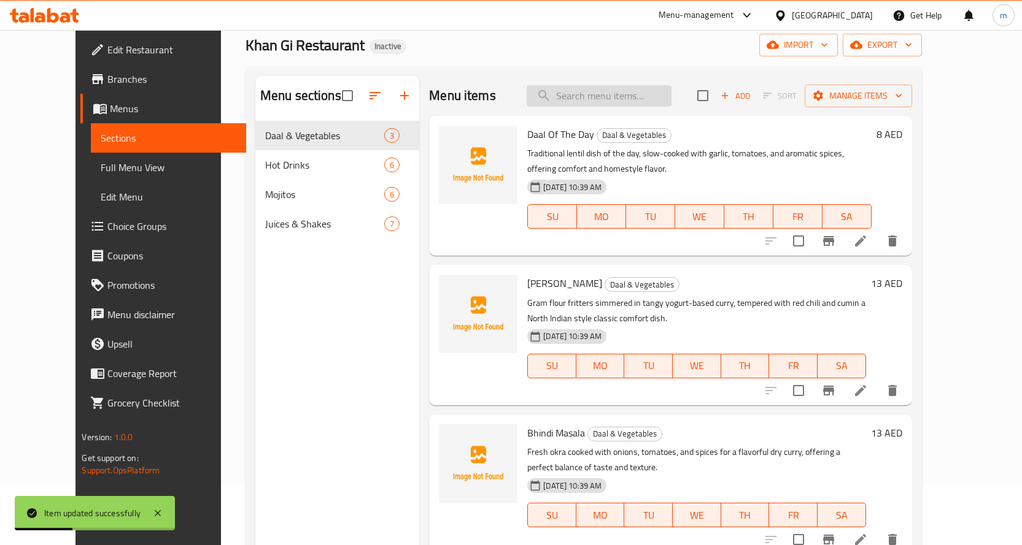
click at [587, 99] on input "search" at bounding box center [598, 95] width 145 height 21
paste input "Refreshing Lemonade"
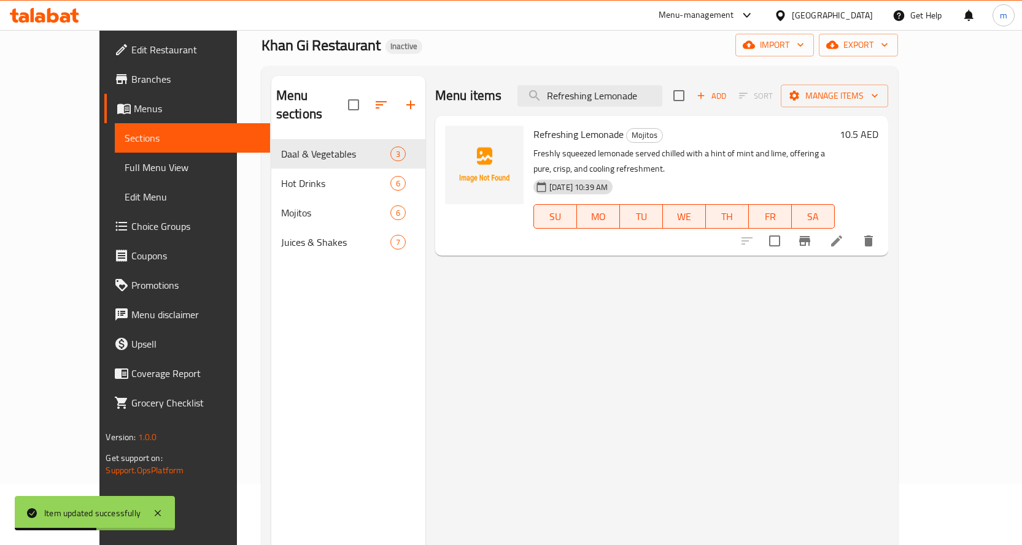
type input "Refreshing Lemonade"
click at [844, 234] on icon at bounding box center [836, 241] width 15 height 15
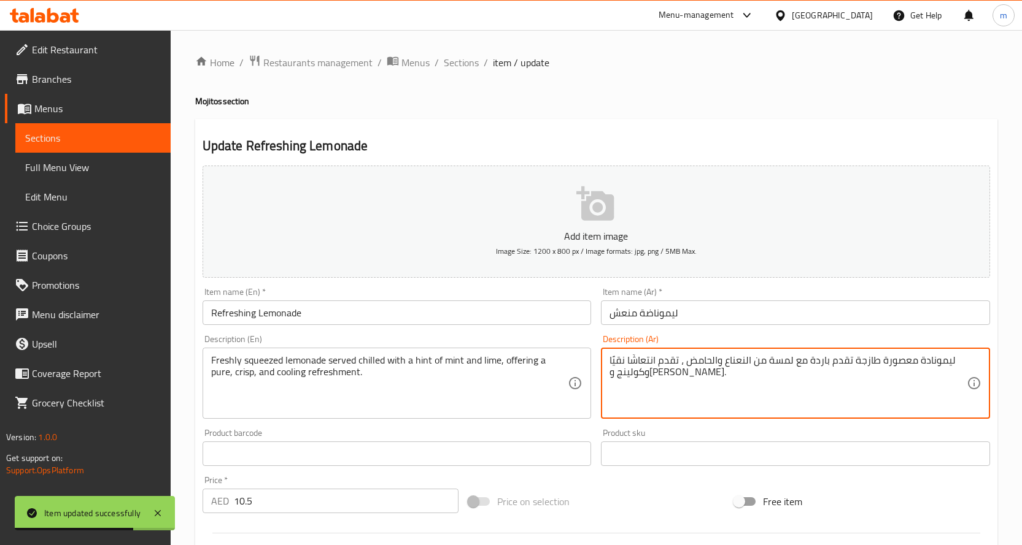
click at [902, 364] on textarea "ليمونادة معصورة طازجة تقدم باردة مع لمسة من النعناع والحامض ، تقدم انتعاشًا نقي…" at bounding box center [787, 384] width 357 height 58
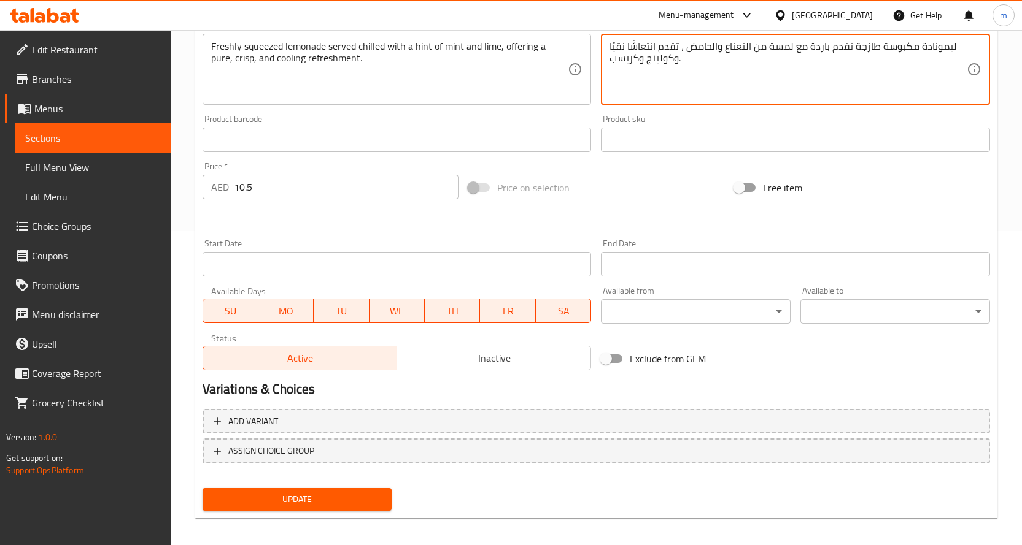
scroll to position [322, 0]
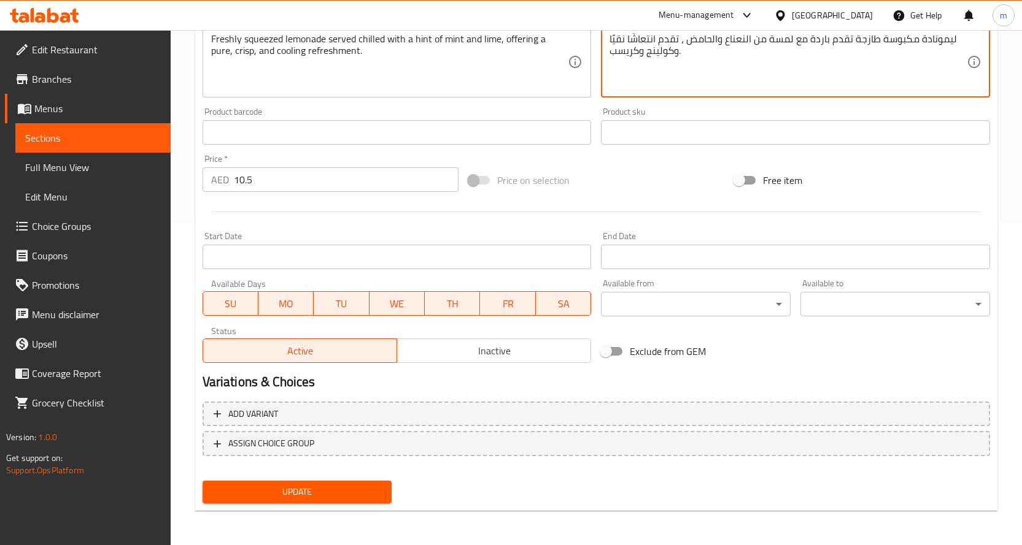
type textarea "ليمونادة مكبوسة طازجة تقدم باردة مع لمسة من النعناع والحامض ، تقدم انتعاشًا نقي…"
click at [309, 493] on span "Update" at bounding box center [297, 492] width 170 height 15
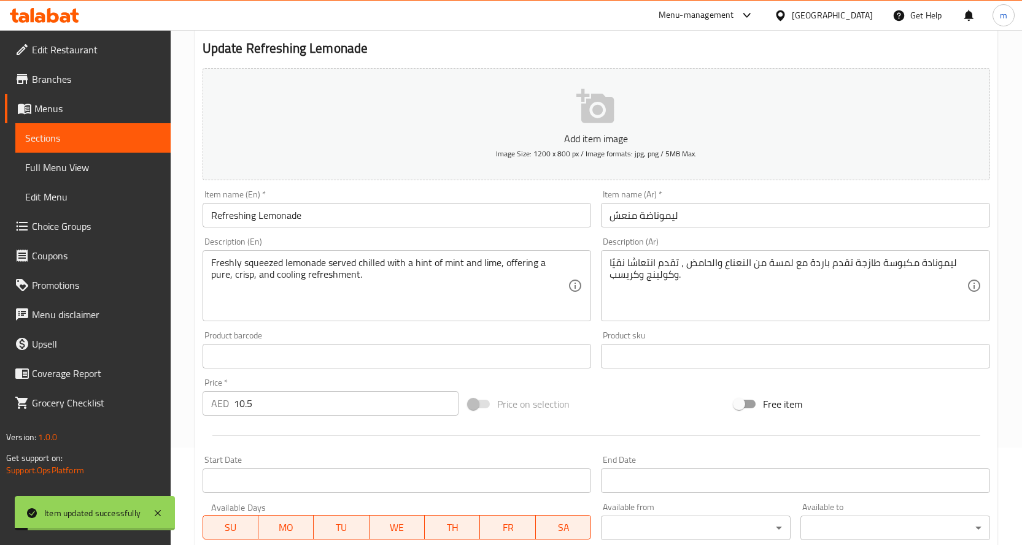
scroll to position [76, 0]
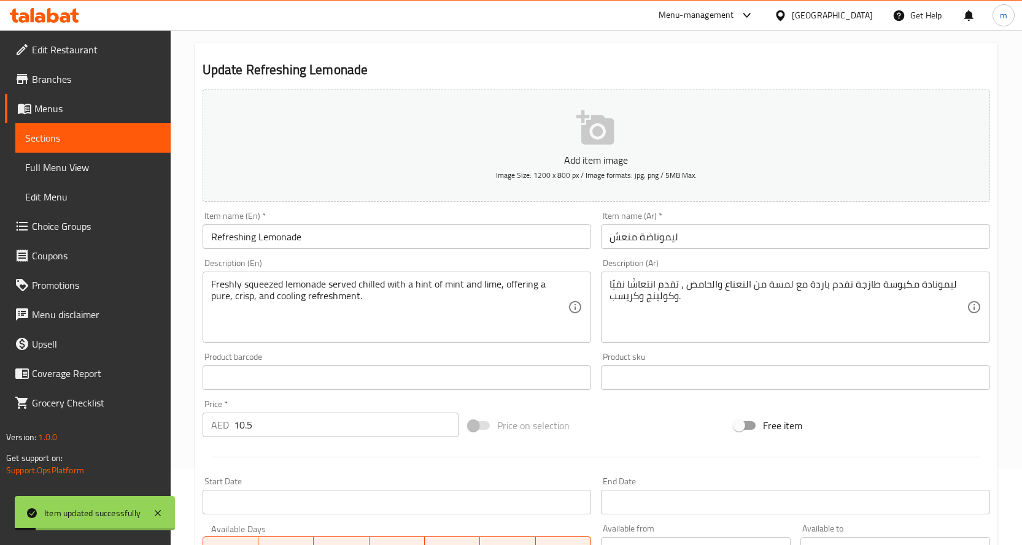
click at [118, 140] on span "Sections" at bounding box center [93, 138] width 136 height 15
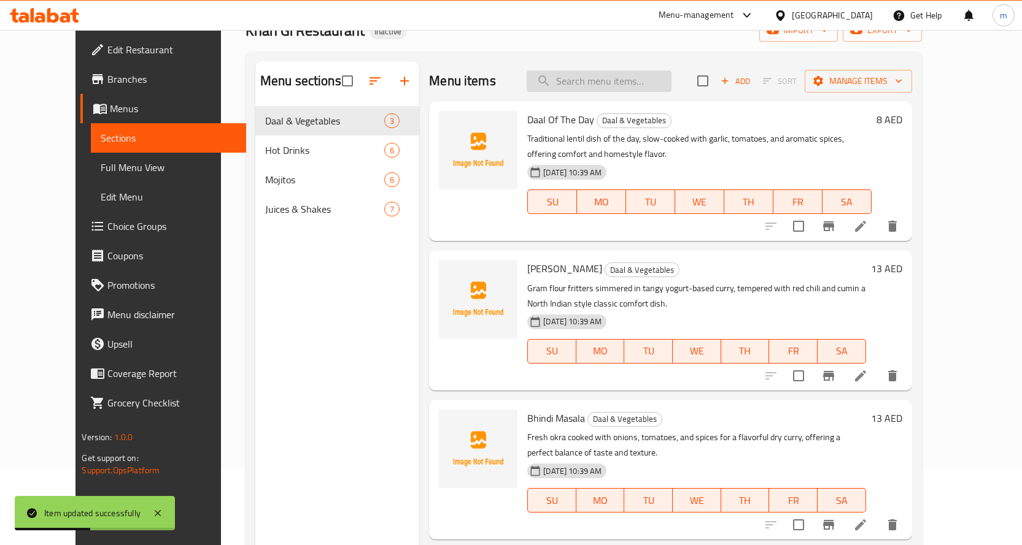
click at [613, 74] on input "search" at bounding box center [598, 81] width 145 height 21
paste input "Refreshing Lemonade"
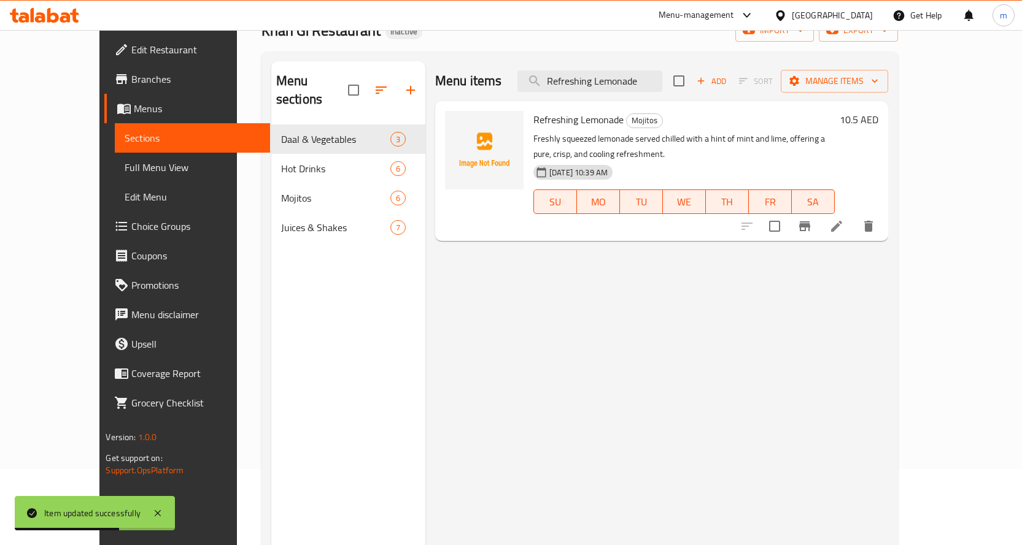
type input "Refreshing Lemonade"
click at [854, 215] on li at bounding box center [836, 226] width 34 height 22
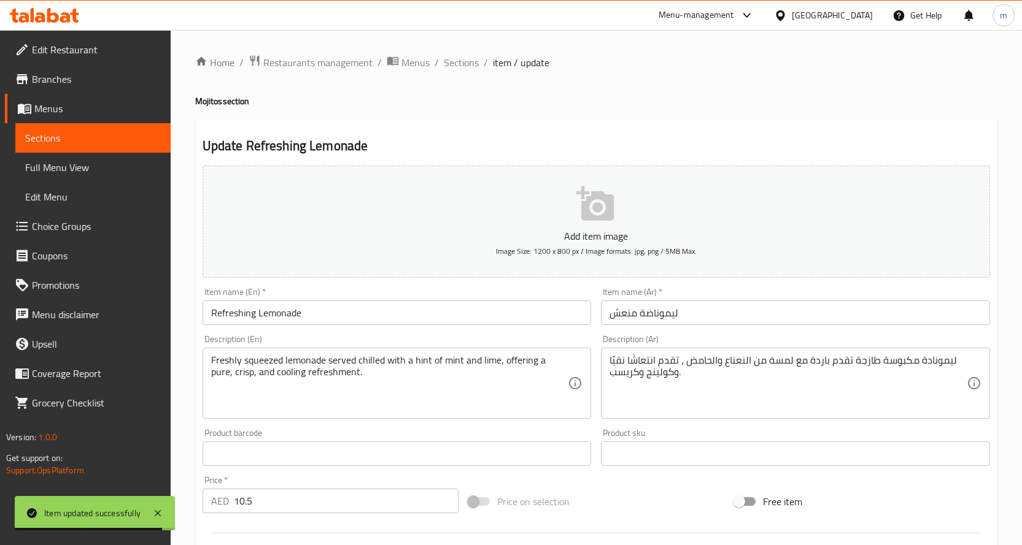
click at [88, 142] on span "Sections" at bounding box center [93, 138] width 136 height 15
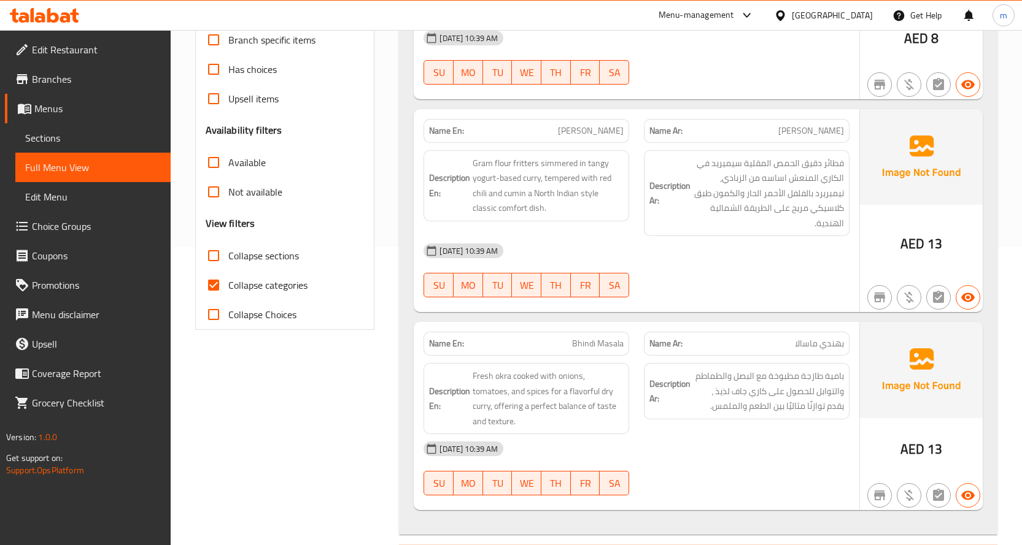
scroll to position [414, 0]
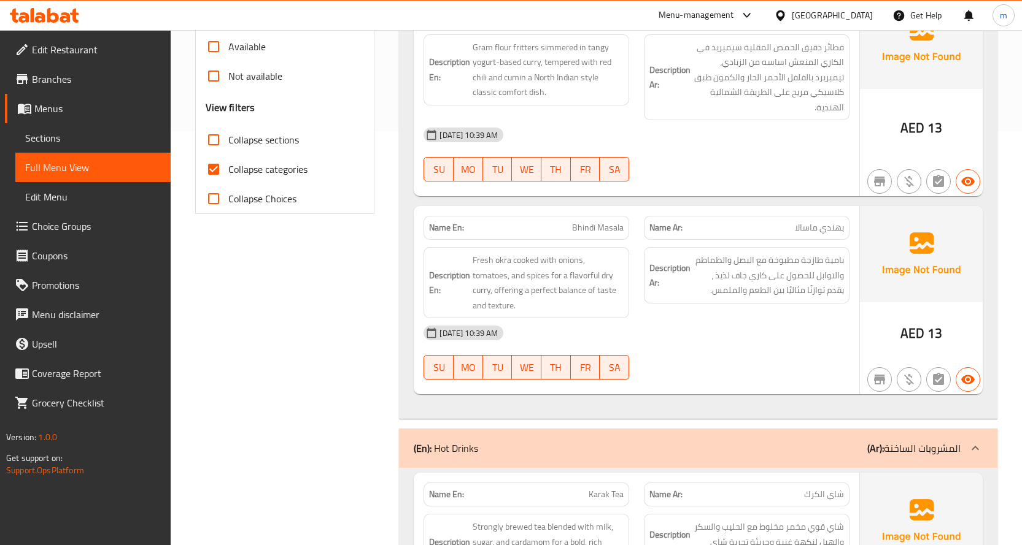
click at [252, 168] on span "Collapse categories" at bounding box center [267, 169] width 79 height 15
click at [228, 168] on input "Collapse categories" at bounding box center [213, 169] width 29 height 29
checkbox input "false"
click at [250, 138] on span "Collapse sections" at bounding box center [263, 140] width 71 height 15
click at [228, 138] on input "Collapse sections" at bounding box center [213, 139] width 29 height 29
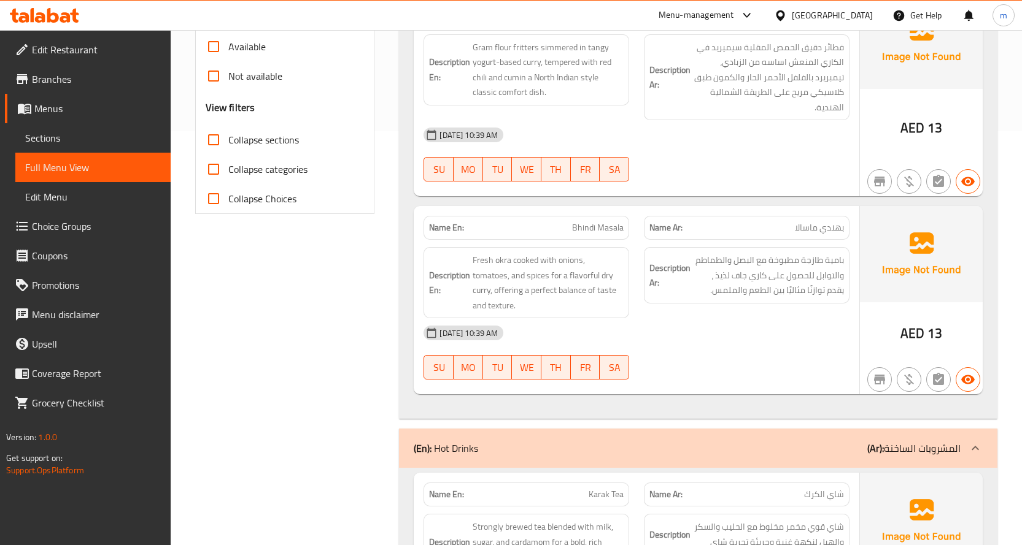
checkbox input "true"
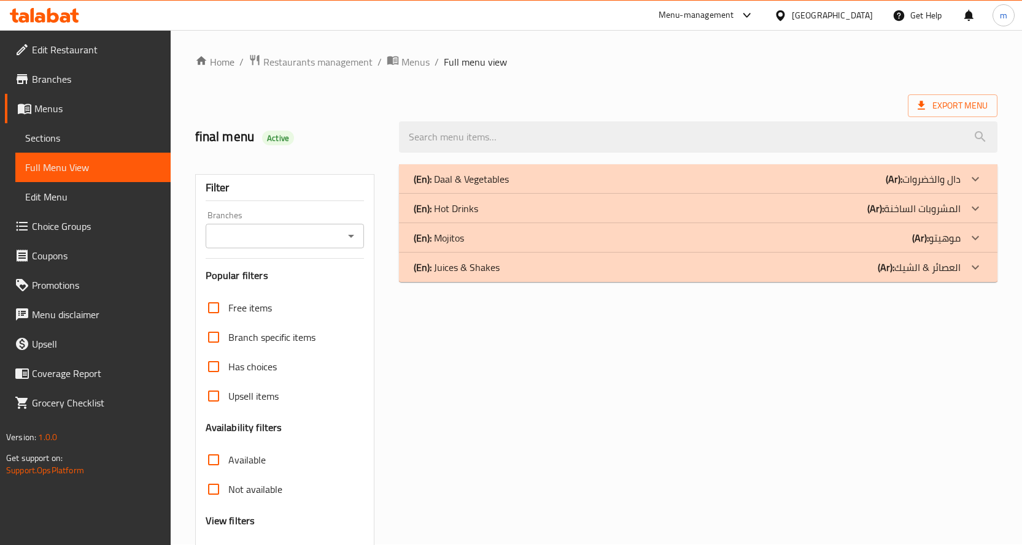
scroll to position [0, 0]
click at [896, 176] on b "(Ar):" at bounding box center [893, 180] width 17 height 18
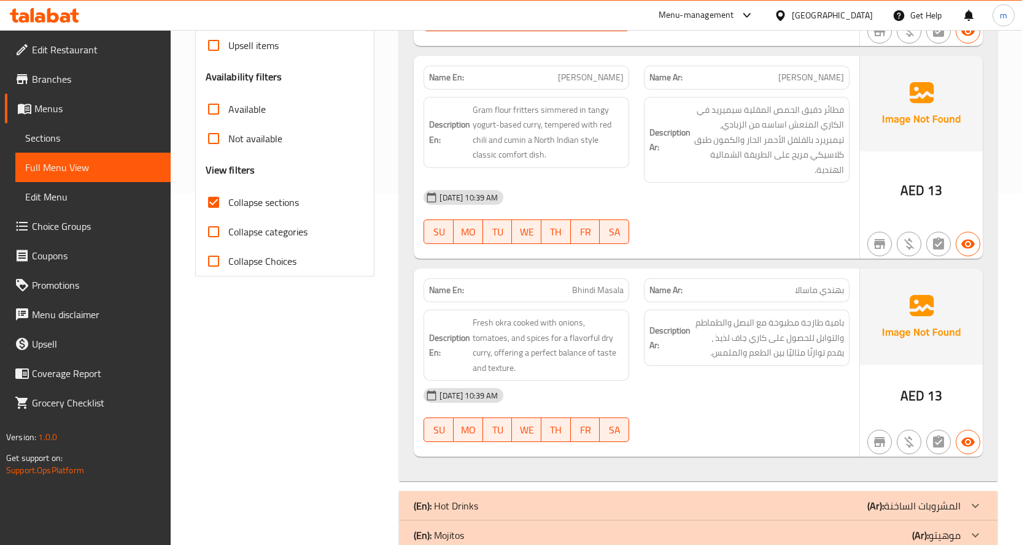
scroll to position [411, 0]
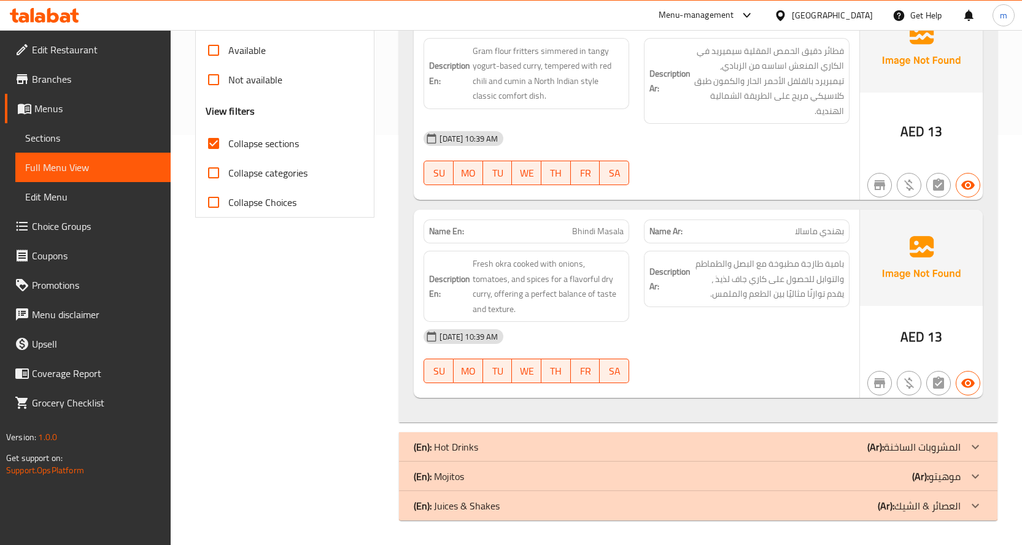
click at [887, 450] on p "(Ar): المشروبات الساخنة" at bounding box center [913, 447] width 93 height 15
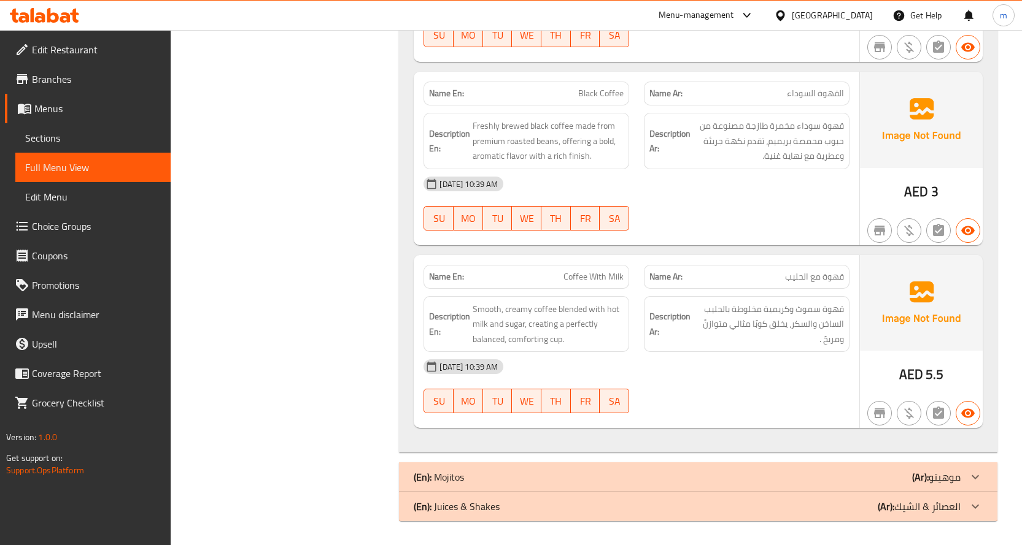
scroll to position [1579, 0]
click at [902, 475] on div "(En): Mojitos (Ar): موهيتو" at bounding box center [687, 476] width 547 height 15
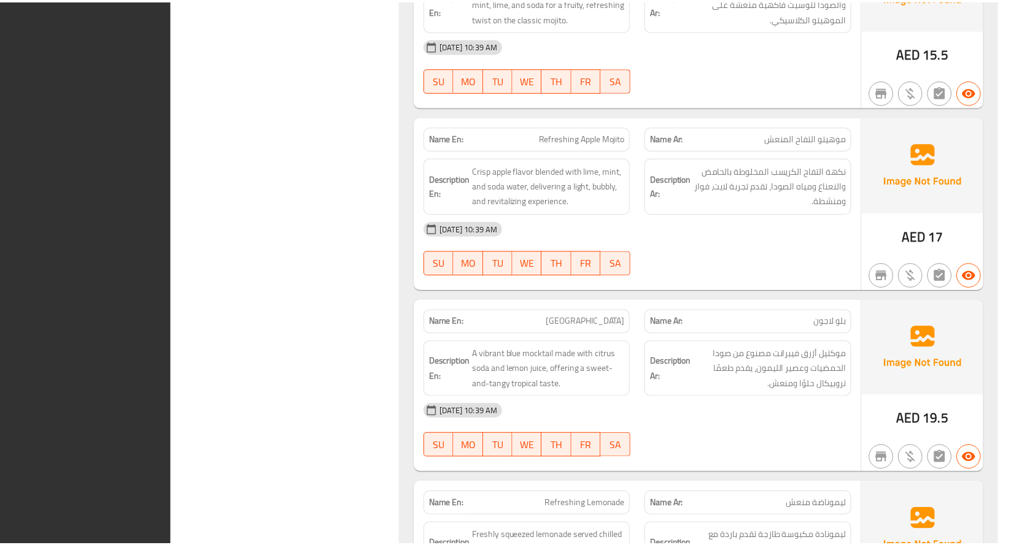
scroll to position [2717, 0]
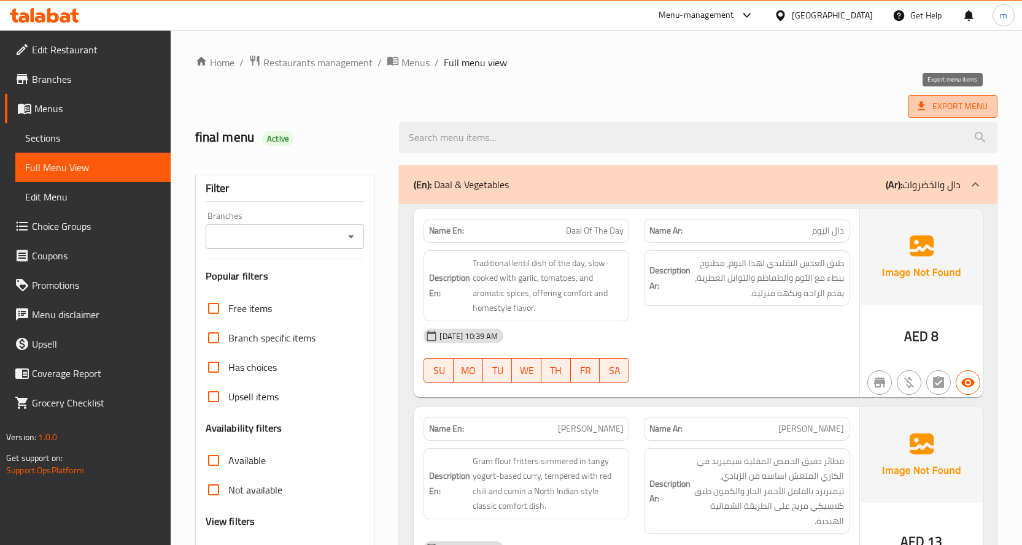
click at [940, 110] on span "Export Menu" at bounding box center [952, 106] width 70 height 15
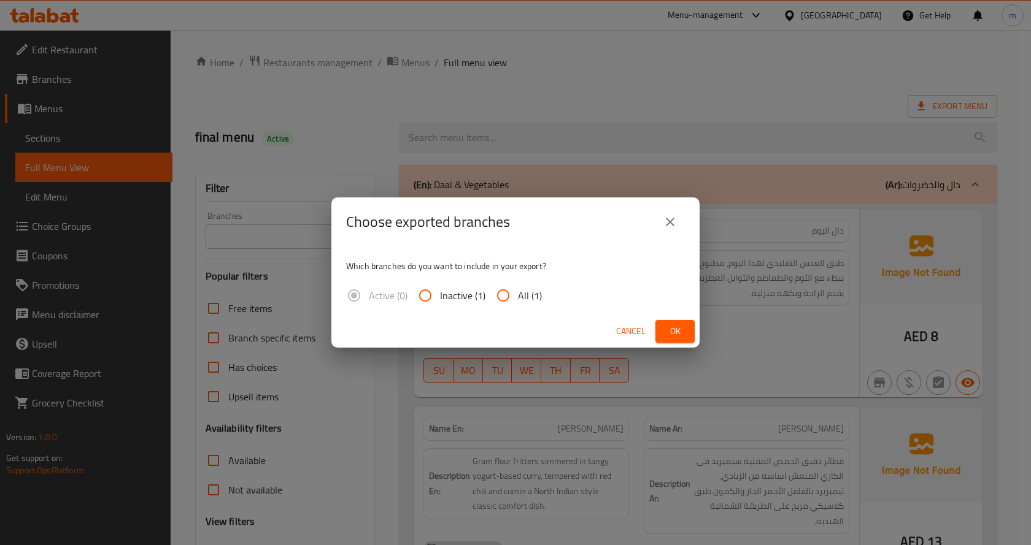
click at [504, 289] on input "All (1)" at bounding box center [502, 295] width 29 height 29
radio input "true"
click at [671, 334] on span "Ok" at bounding box center [675, 331] width 20 height 15
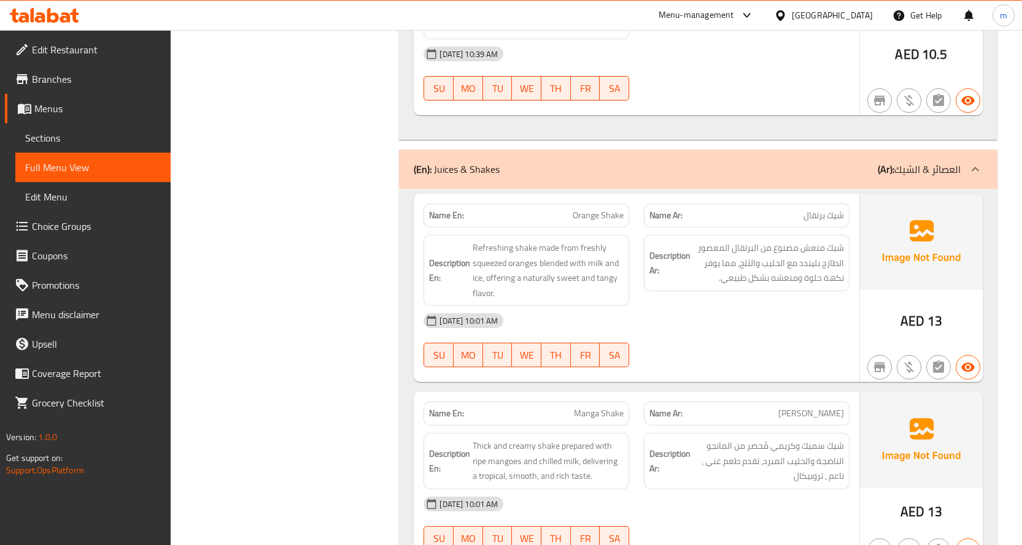
scroll to position [2908, 0]
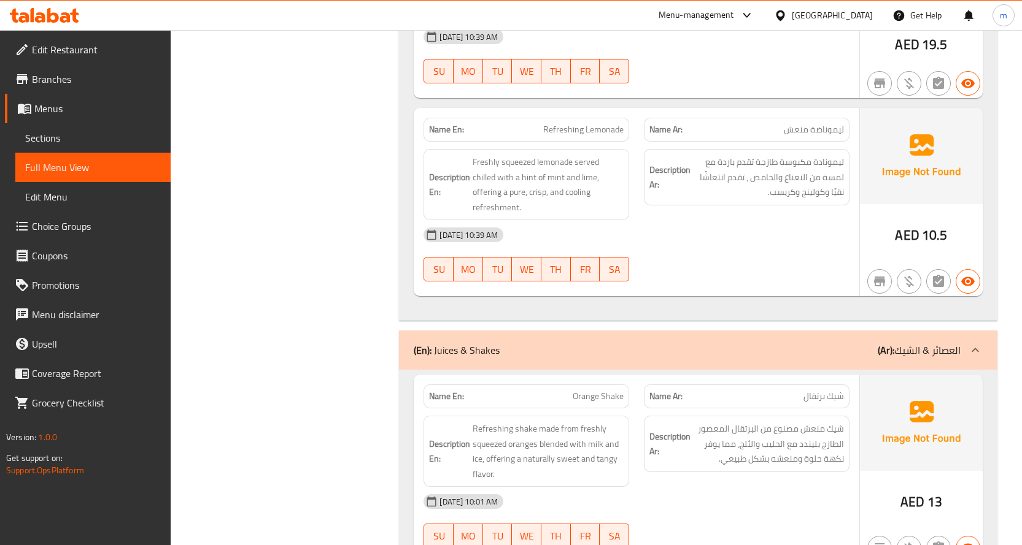
click at [849, 356] on div "(En): Juices & Shakes (Ar): العصائر & الشيك" at bounding box center [687, 350] width 547 height 15
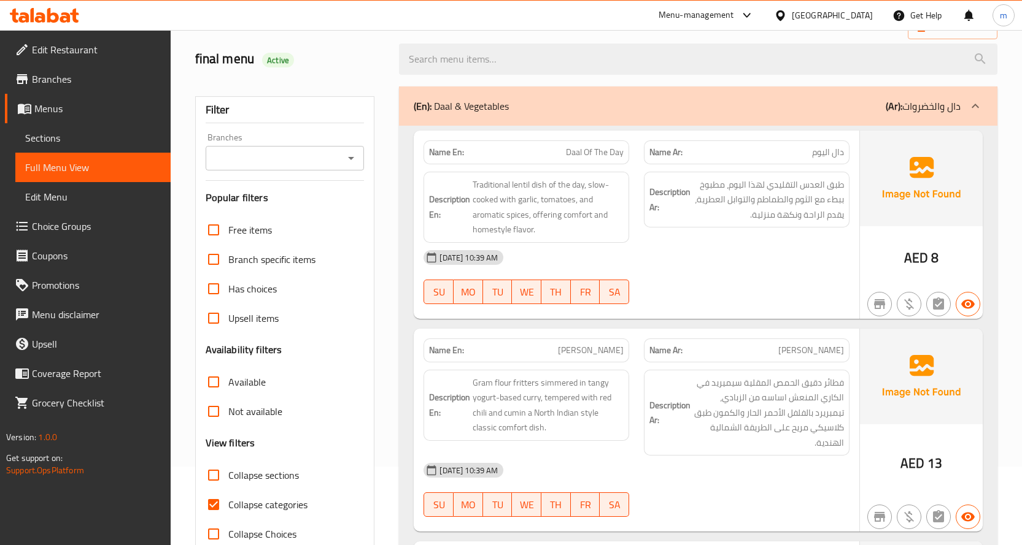
scroll to position [0, 0]
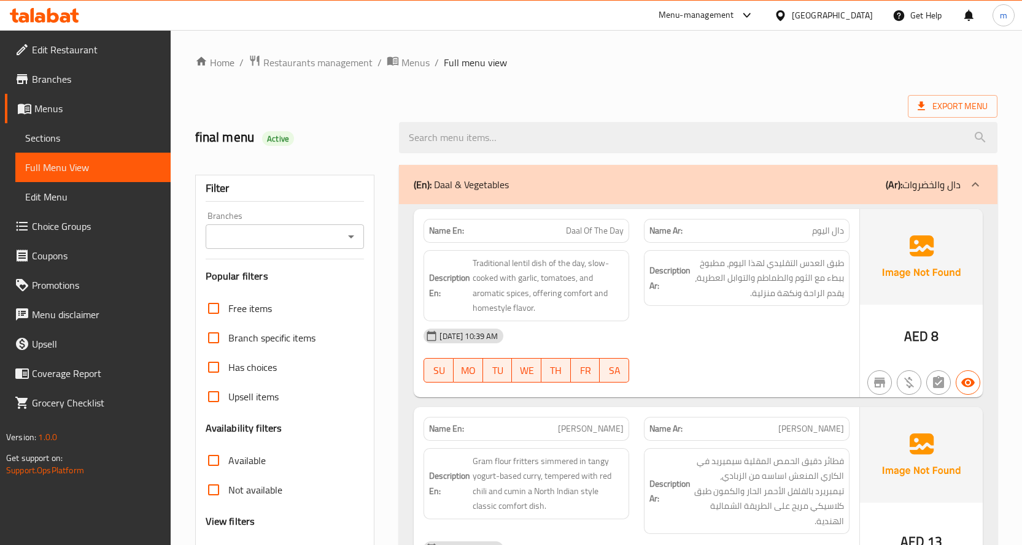
drag, startPoint x: 46, startPoint y: 28, endPoint x: 47, endPoint y: 21, distance: 6.8
click at [46, 28] on div "Menu-management United Arab Emirates Get Help m" at bounding box center [511, 15] width 1022 height 29
click at [50, 15] on icon at bounding box center [53, 15] width 12 height 15
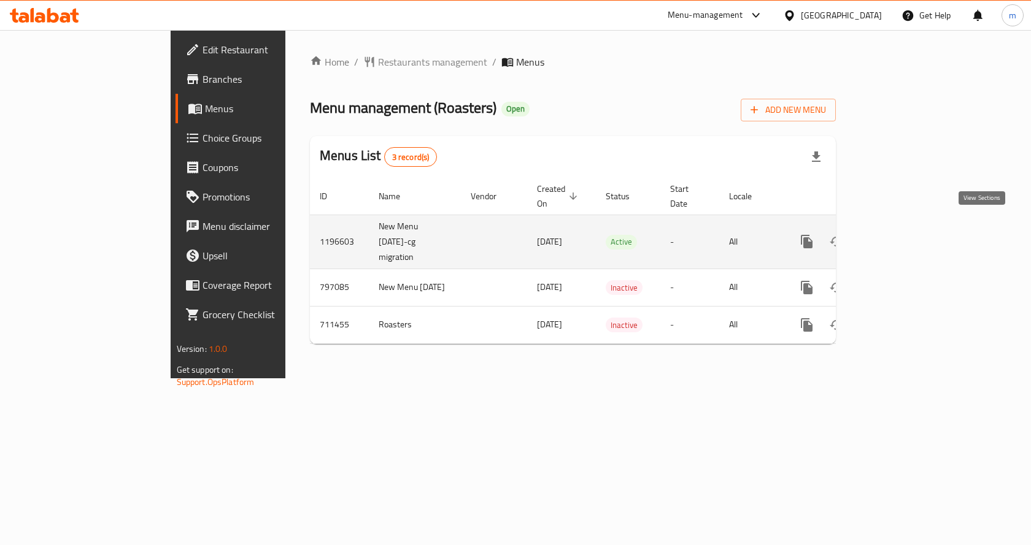
click at [903, 234] on icon "enhanced table" at bounding box center [895, 241] width 15 height 15
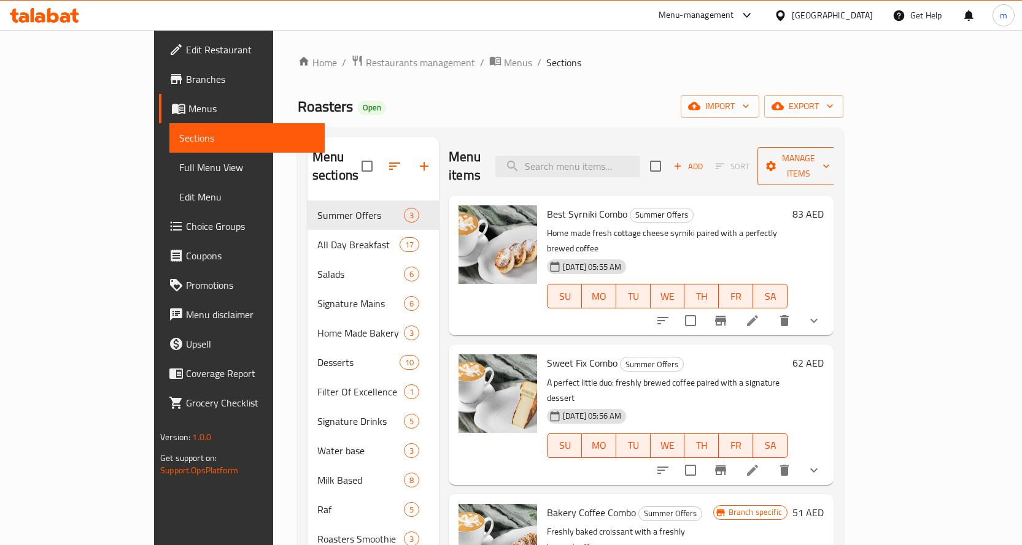
click at [830, 162] on span "Manage items" at bounding box center [798, 166] width 63 height 31
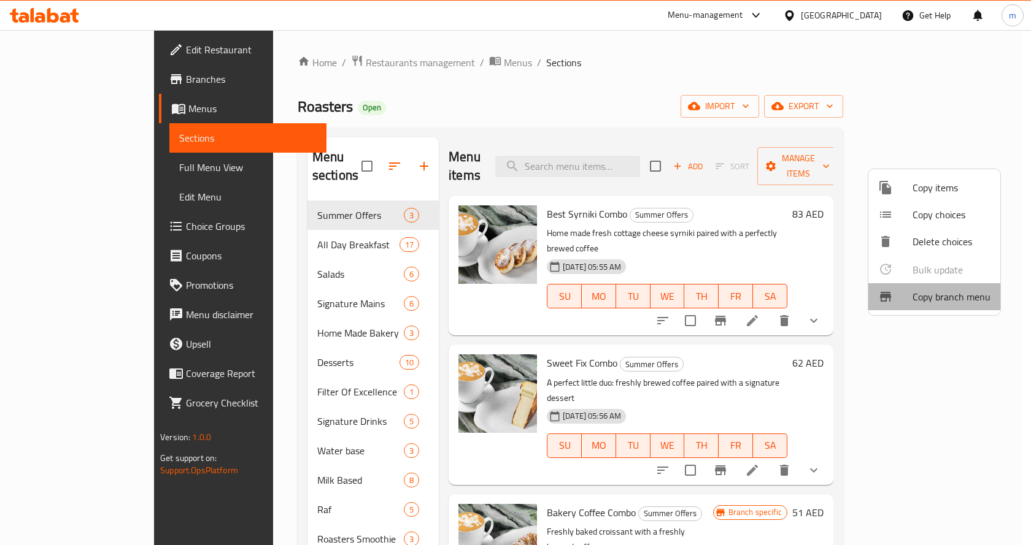
click at [917, 292] on span "Copy branch menu" at bounding box center [951, 297] width 78 height 15
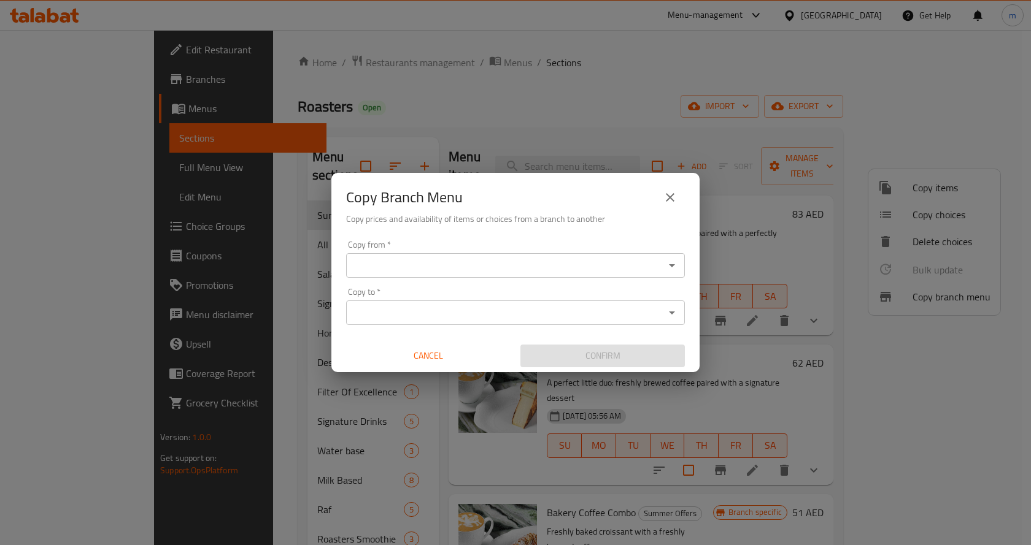
click at [426, 265] on input "Copy from   *" at bounding box center [505, 265] width 311 height 17
click at [428, 263] on input "Copy from   *" at bounding box center [505, 265] width 311 height 17
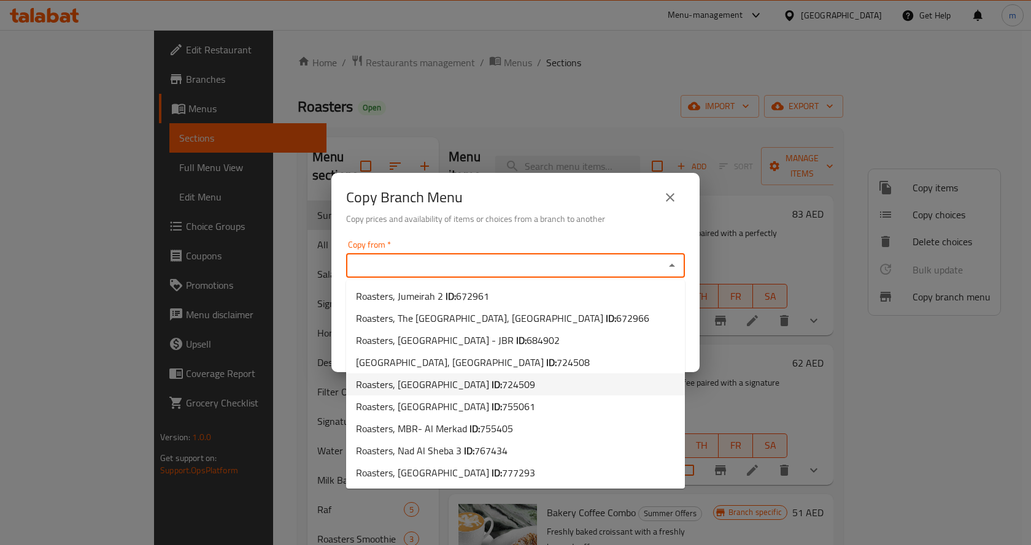
click at [512, 390] on li "Roasters, [GEOGRAPHIC_DATA]: 724509" at bounding box center [515, 385] width 339 height 22
type input "Roasters, [GEOGRAPHIC_DATA]"
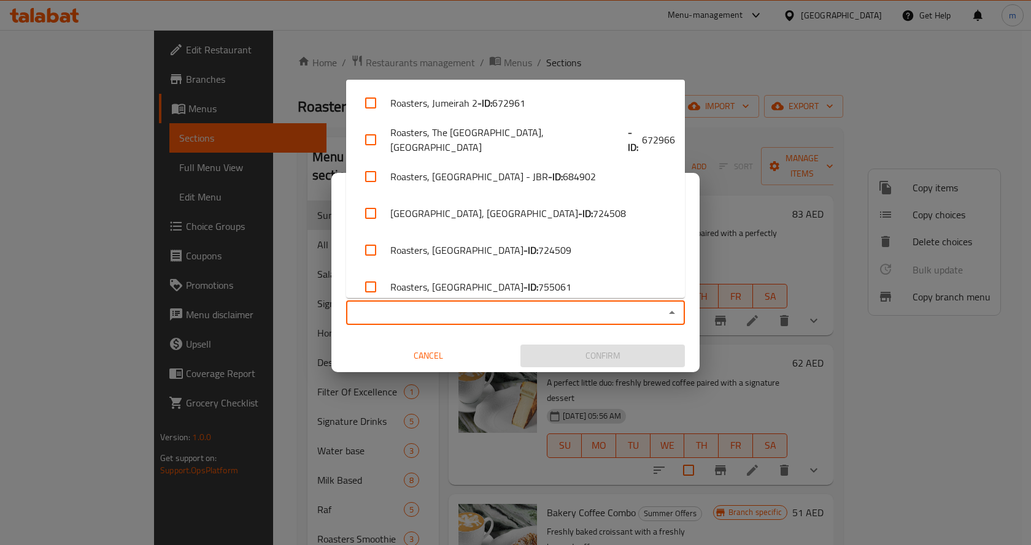
click at [468, 320] on input "Copy to   *" at bounding box center [505, 312] width 311 height 17
click at [404, 314] on input "Copy to   *" at bounding box center [505, 312] width 311 height 17
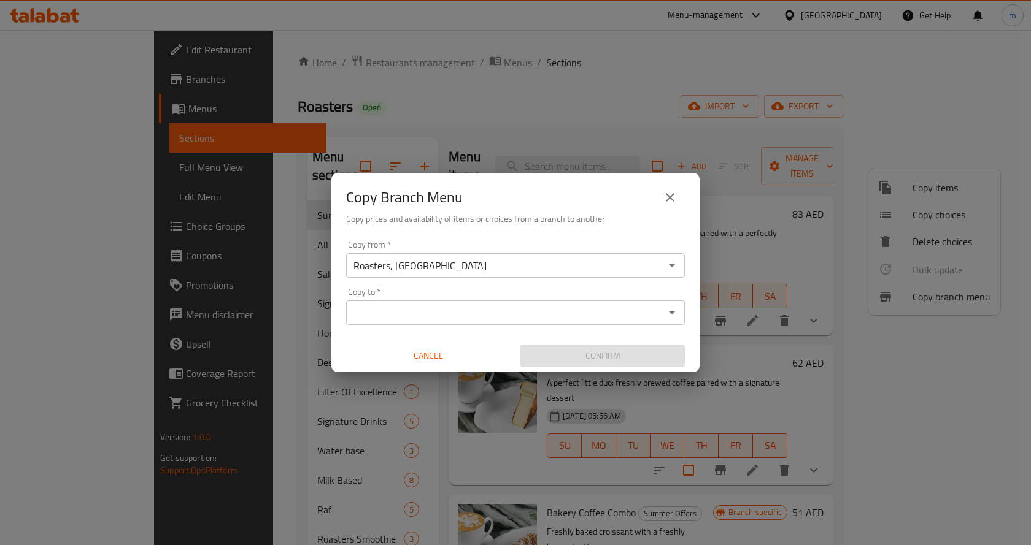
click at [430, 313] on input "Copy to   *" at bounding box center [505, 312] width 311 height 17
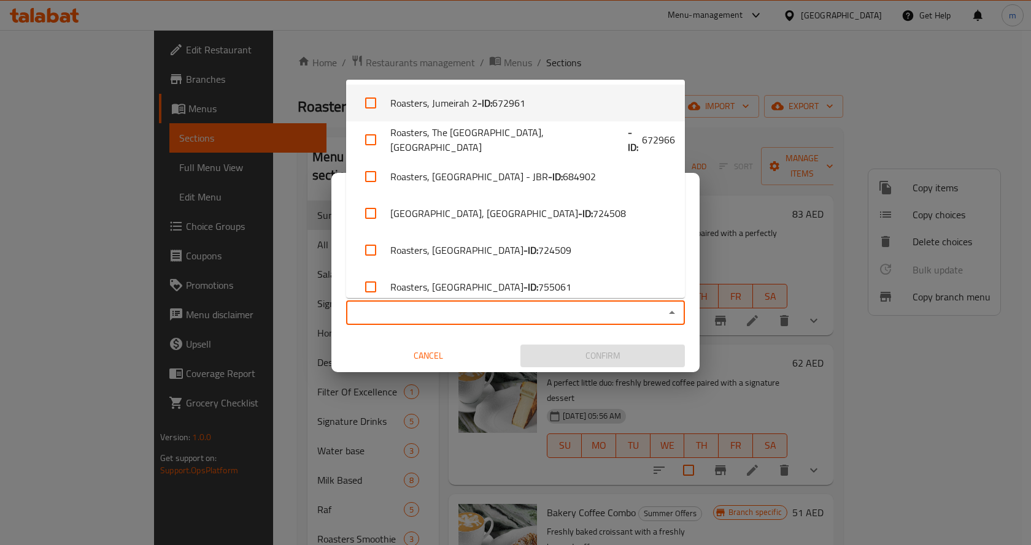
click at [484, 110] on b "- ID:" at bounding box center [484, 103] width 15 height 15
checkbox input "true"
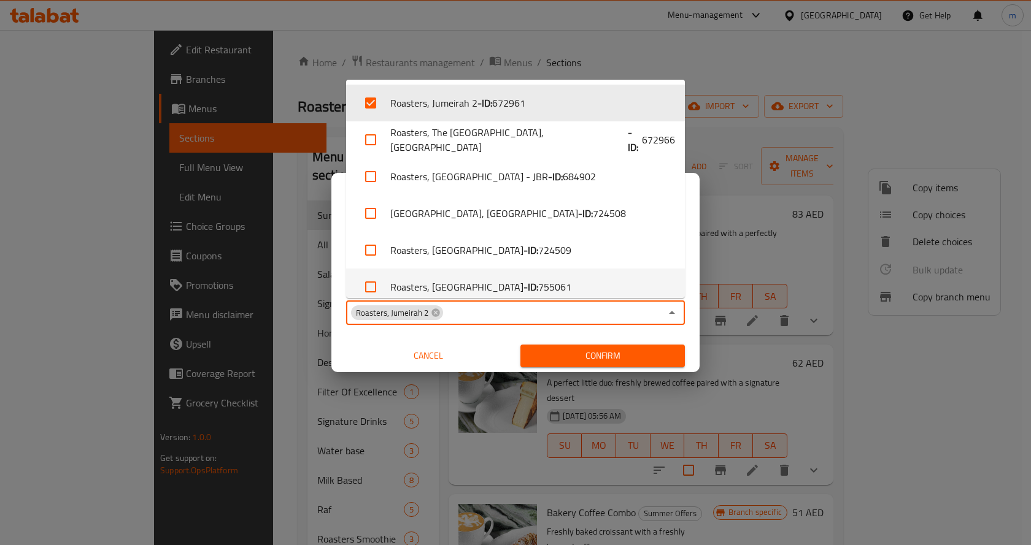
click at [557, 364] on button "Confirm" at bounding box center [602, 356] width 164 height 23
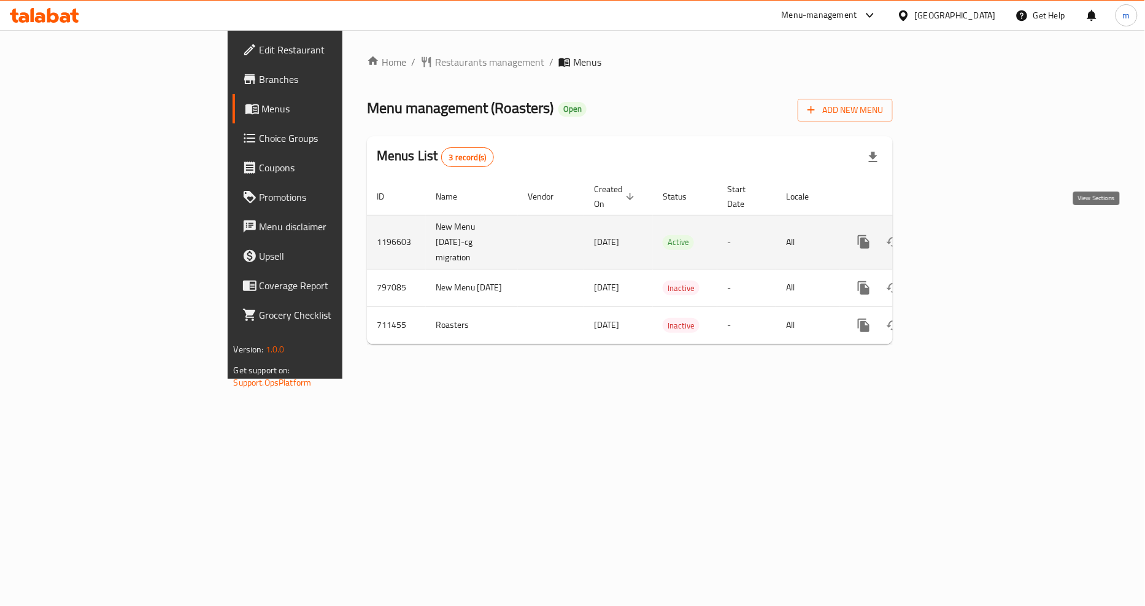
click at [958, 236] on icon "enhanced table" at bounding box center [952, 241] width 11 height 11
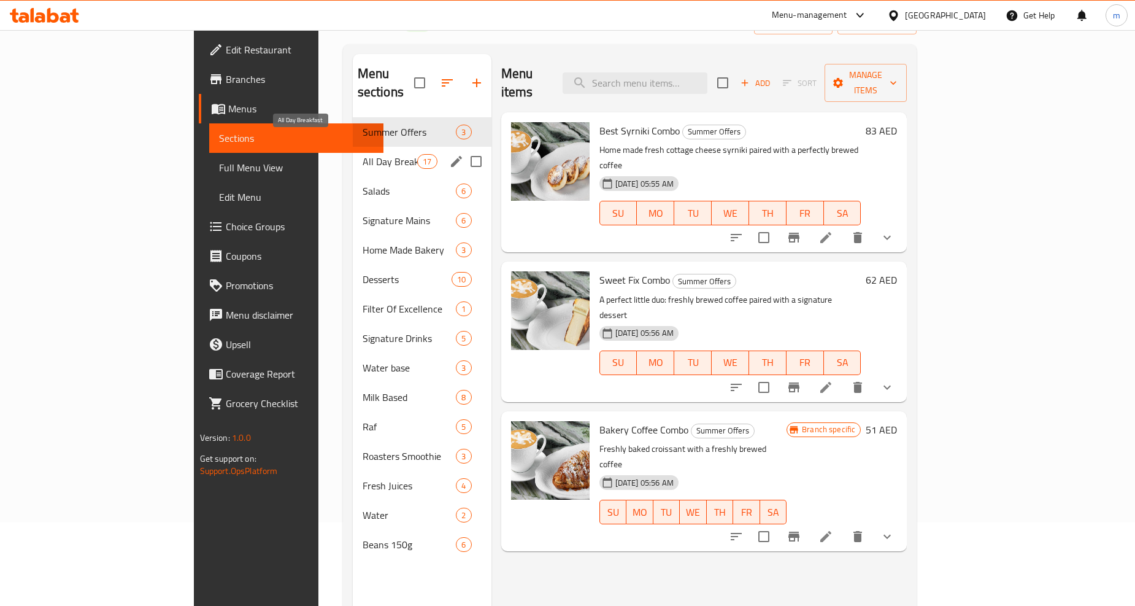
scroll to position [136, 0]
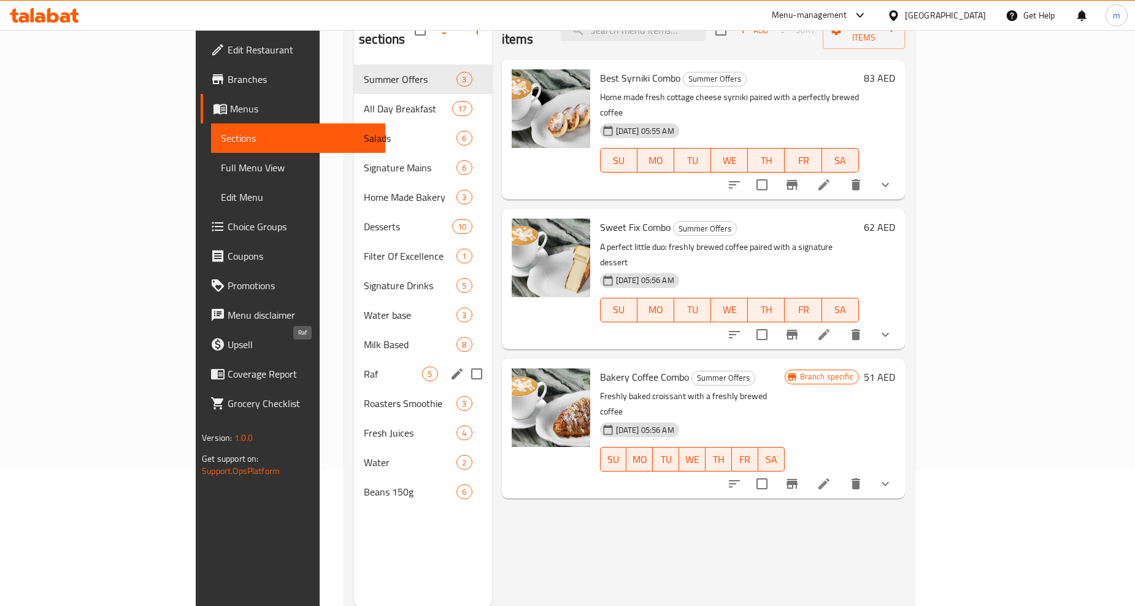
click at [364, 366] on span "Raf" at bounding box center [393, 373] width 58 height 15
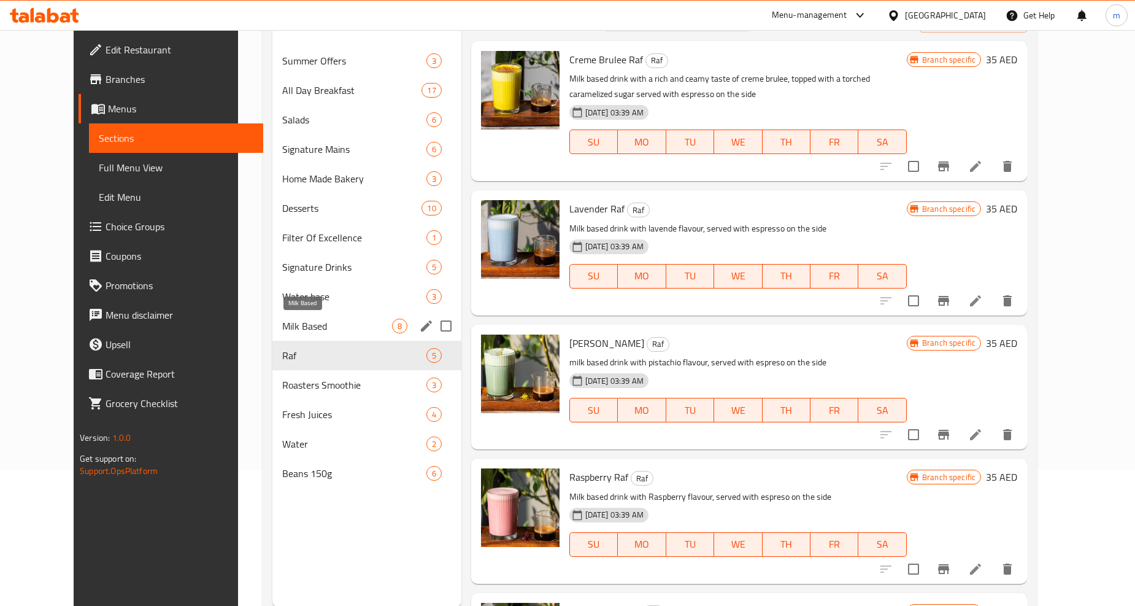
click at [282, 320] on span "Milk Based" at bounding box center [336, 325] width 109 height 15
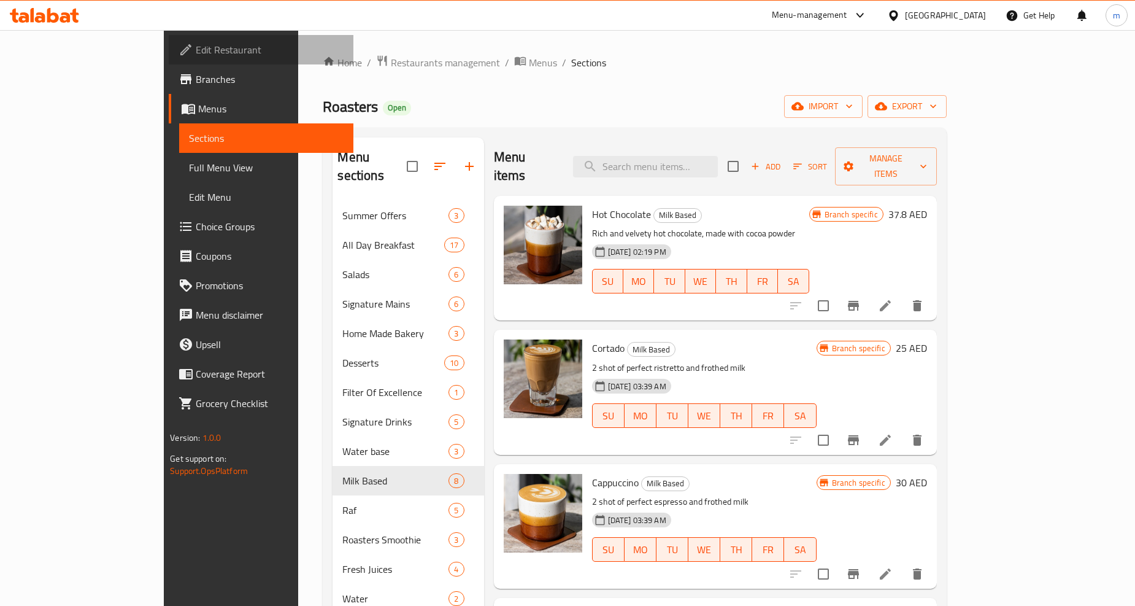
click at [196, 47] on span "Edit Restaurant" at bounding box center [270, 49] width 148 height 15
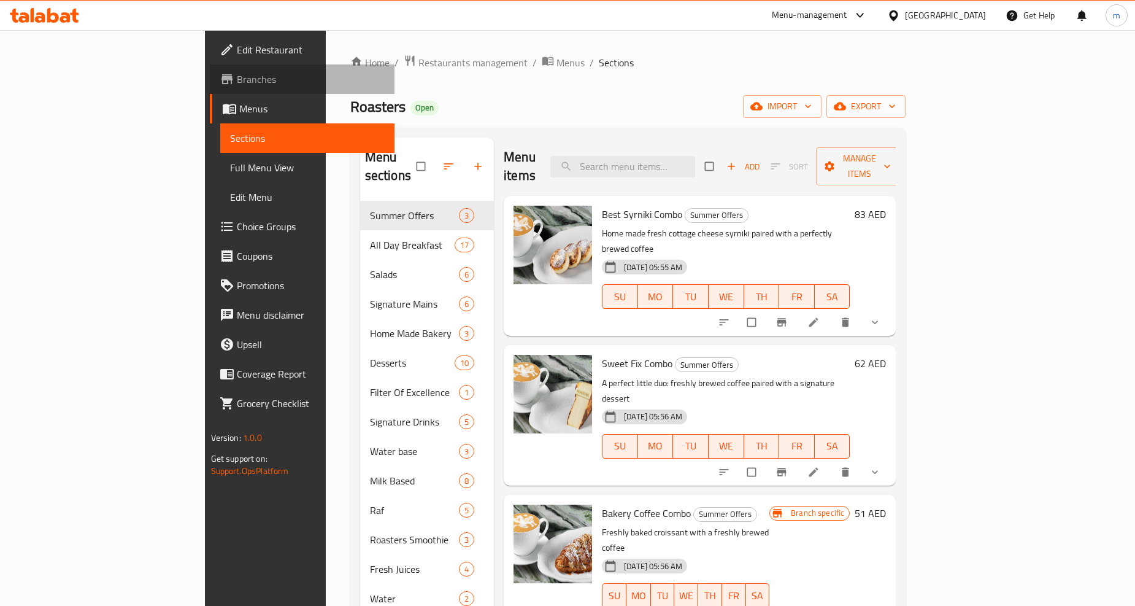
click at [237, 80] on span "Branches" at bounding box center [311, 79] width 148 height 15
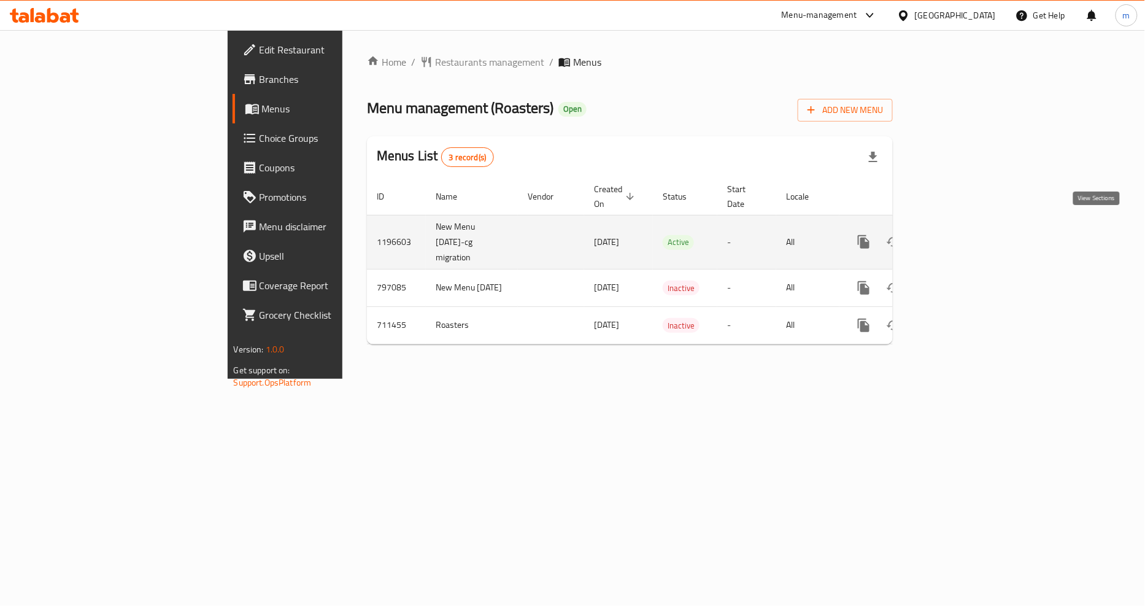
click at [958, 236] on icon "enhanced table" at bounding box center [952, 241] width 11 height 11
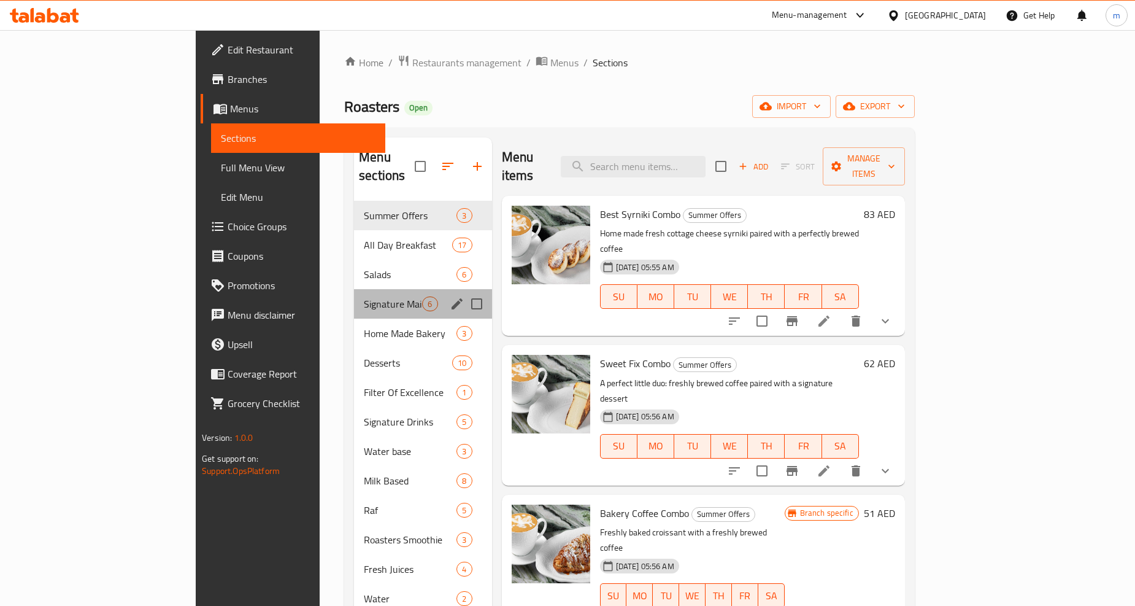
click at [354, 289] on div "Signature Mains 6" at bounding box center [422, 303] width 137 height 29
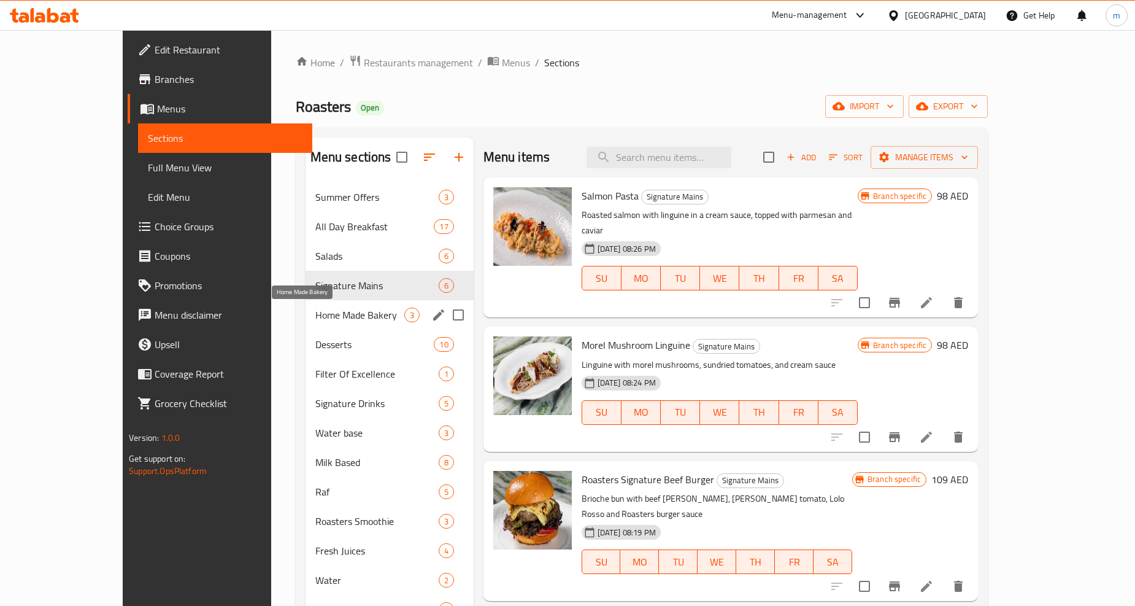
scroll to position [68, 0]
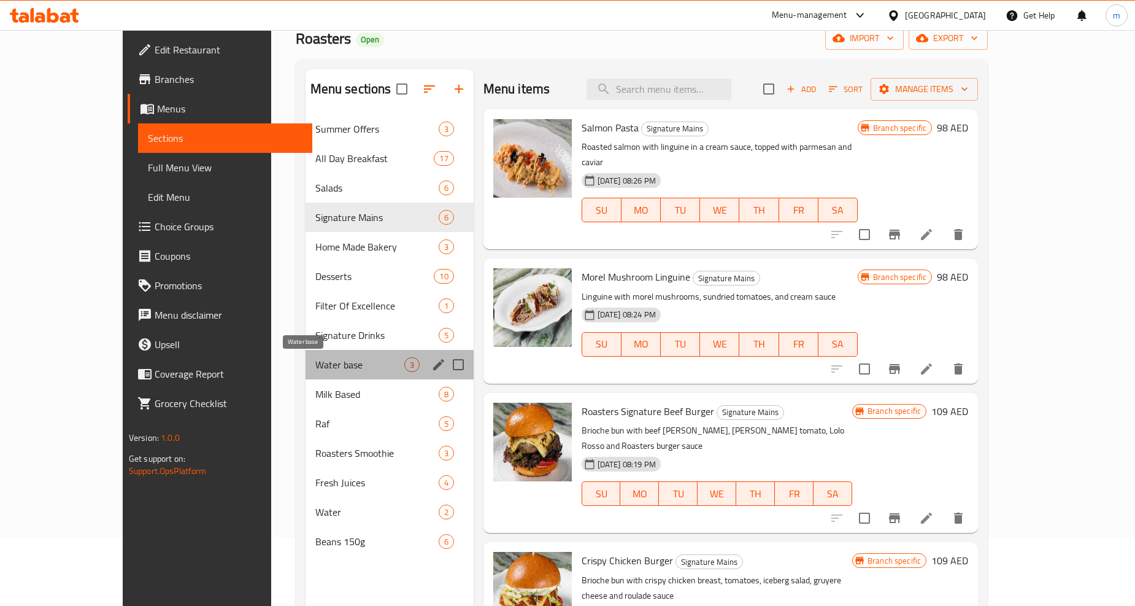
click at [315, 364] on span "Water base" at bounding box center [359, 364] width 89 height 15
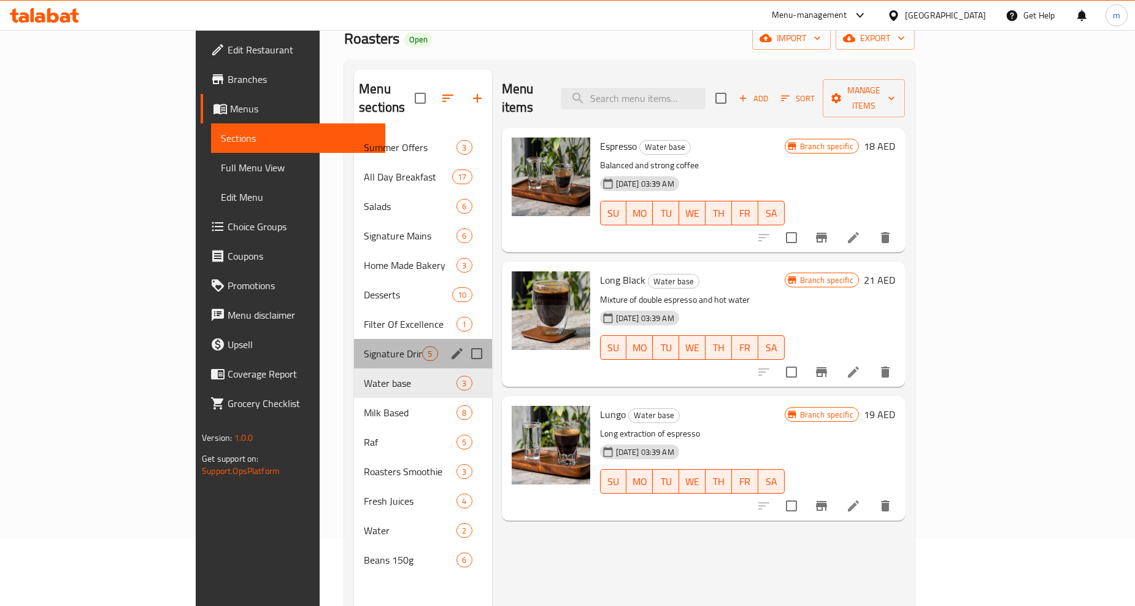
click at [354, 346] on div "Signature Drinks 5" at bounding box center [422, 353] width 137 height 29
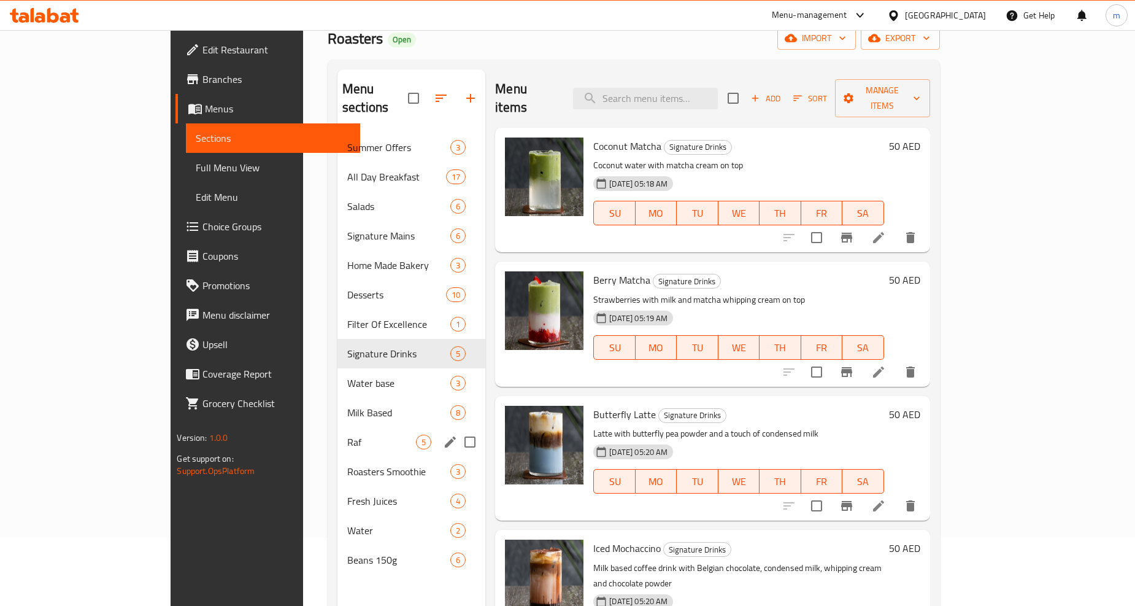
click at [337, 433] on div "Raf 5" at bounding box center [411, 441] width 148 height 29
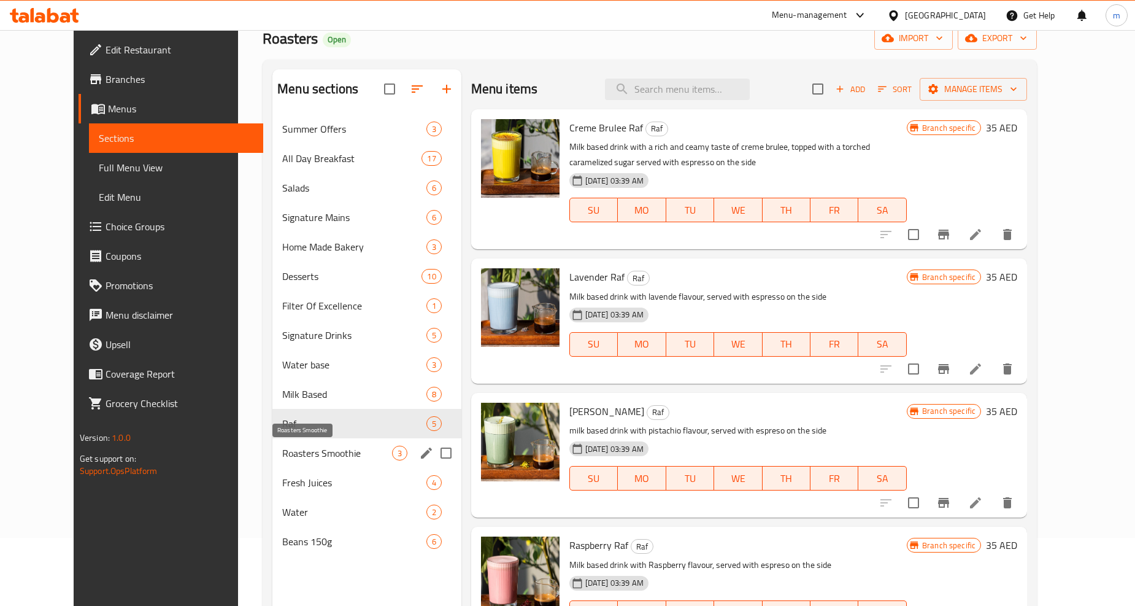
click at [295, 449] on span "Roasters Smoothie" at bounding box center [336, 452] width 109 height 15
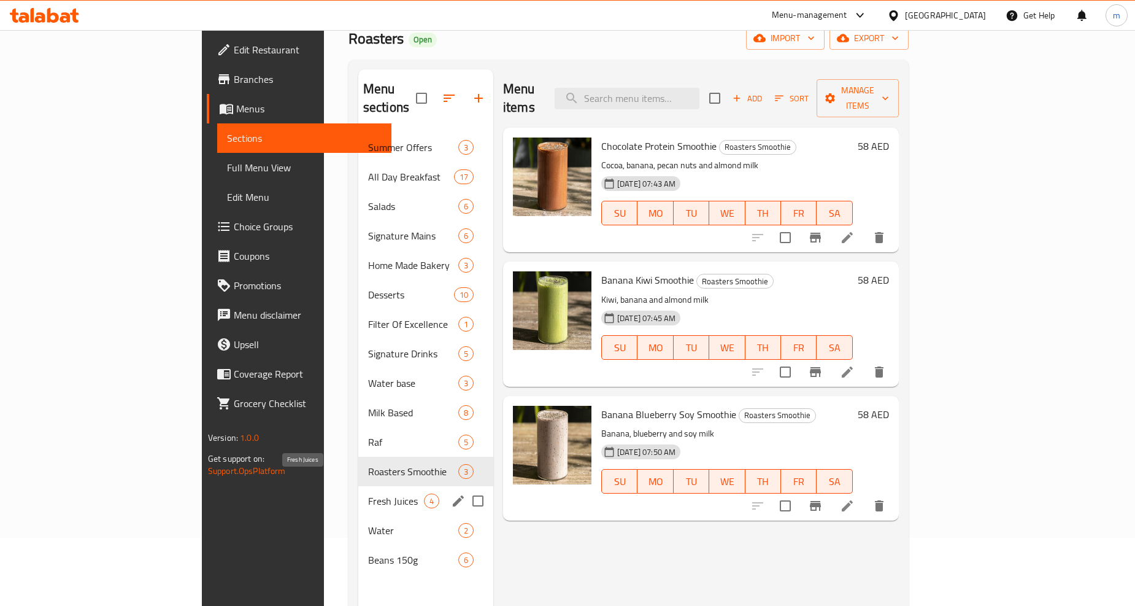
click at [368, 493] on span "Fresh Juices" at bounding box center [396, 500] width 56 height 15
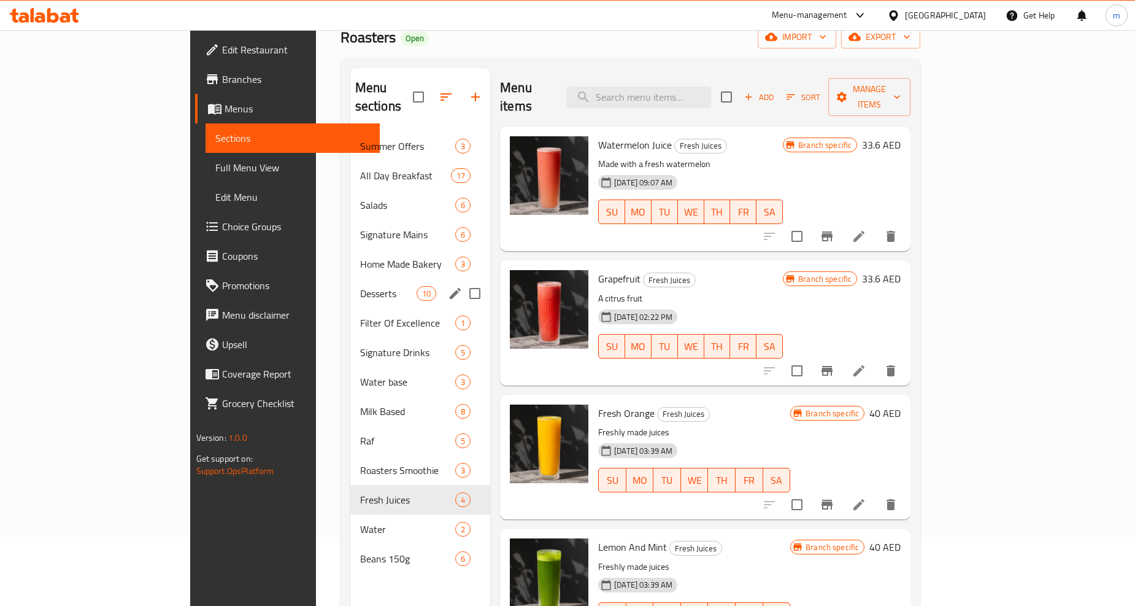
scroll to position [136, 0]
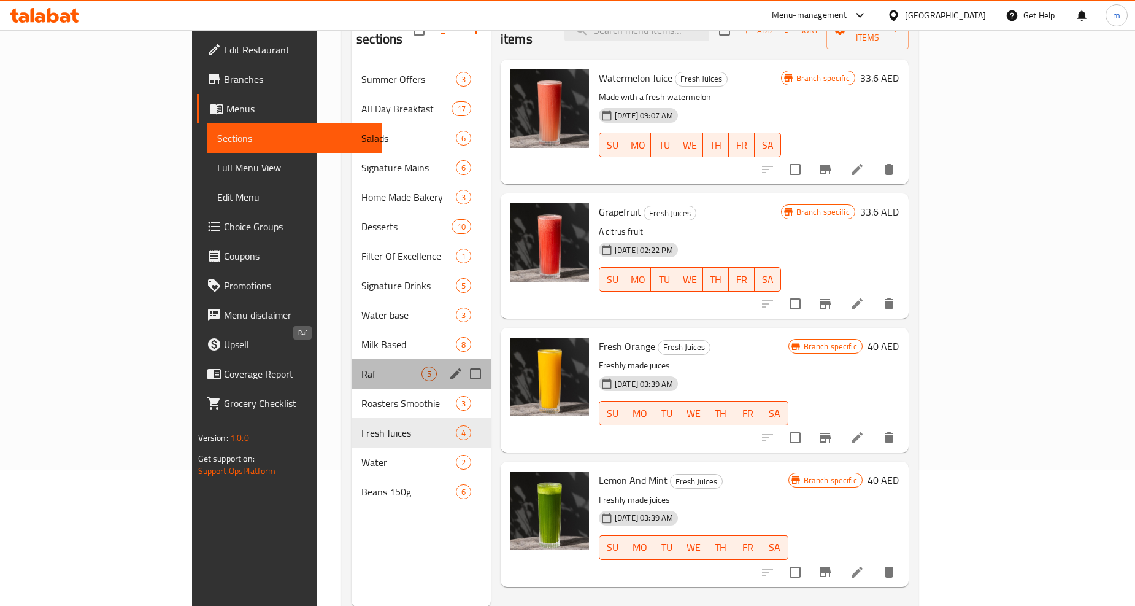
click at [361, 366] on span "Raf" at bounding box center [391, 373] width 60 height 15
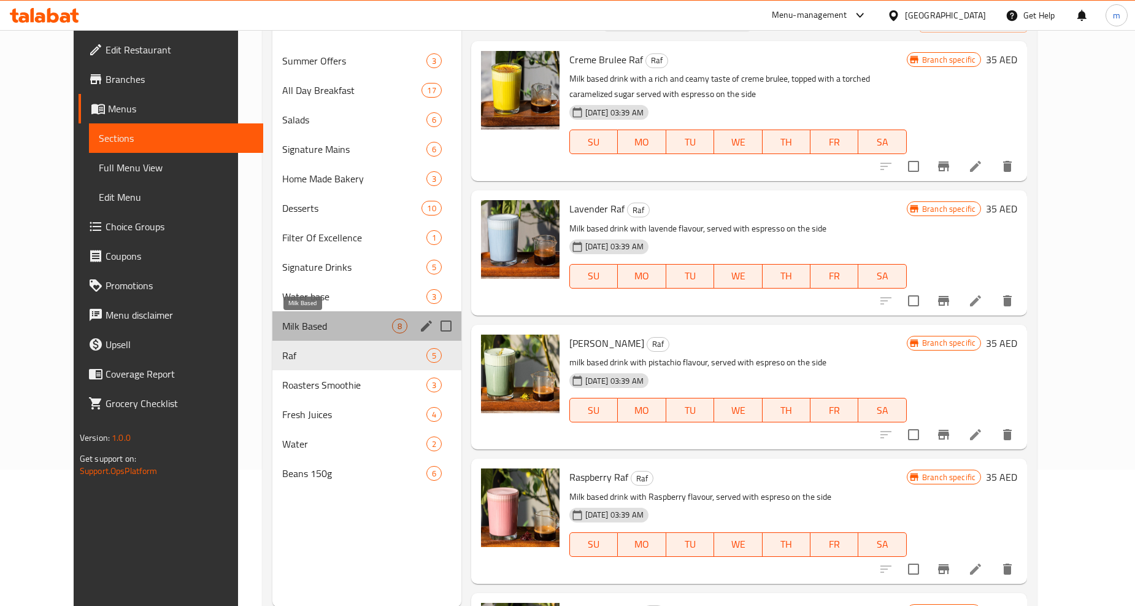
click at [293, 324] on span "Milk Based" at bounding box center [336, 325] width 109 height 15
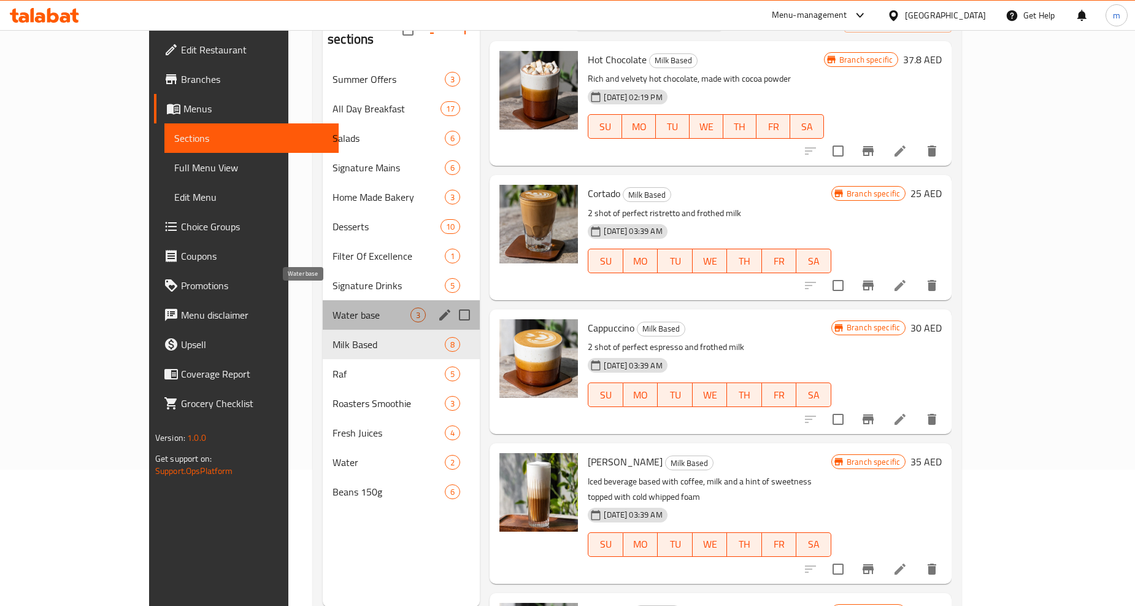
click at [333, 307] on span "Water base" at bounding box center [372, 314] width 78 height 15
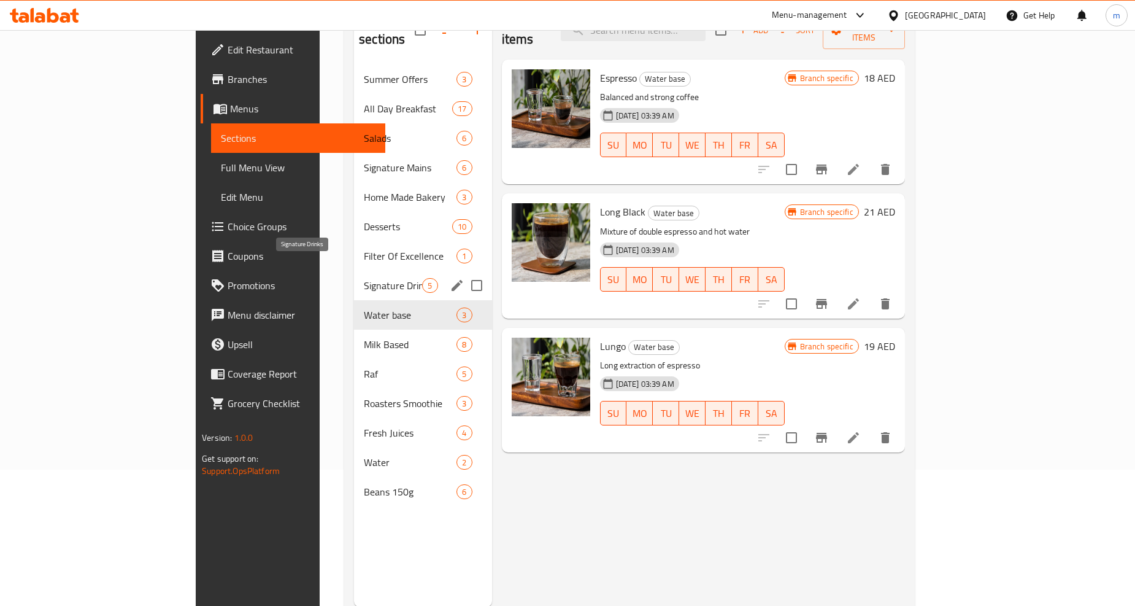
click at [364, 278] on span "Signature Drinks" at bounding box center [393, 285] width 58 height 15
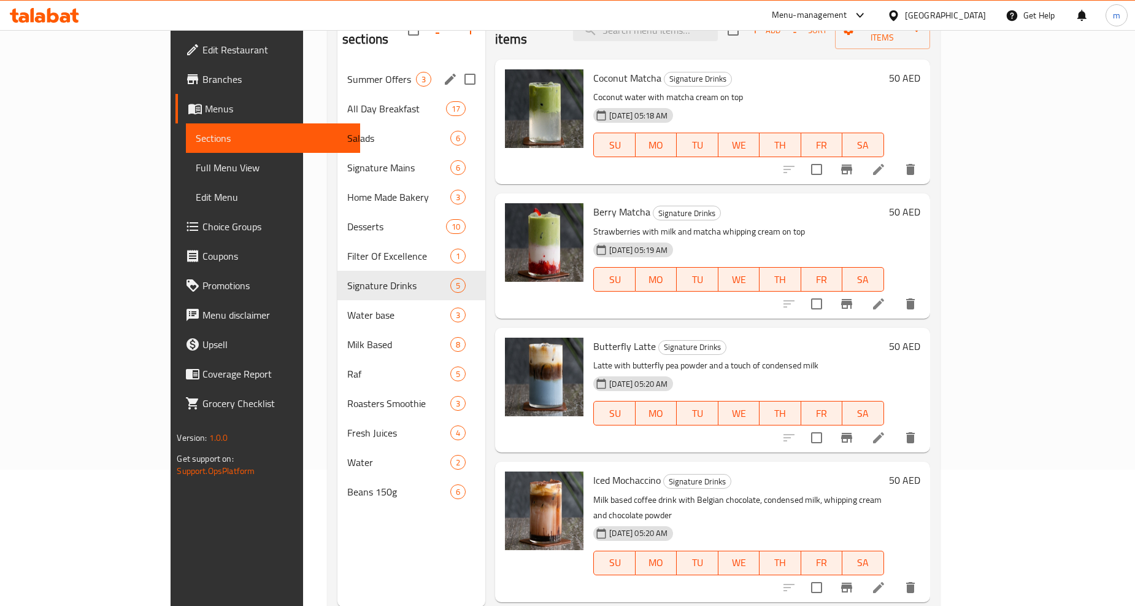
click at [337, 64] on div "Summer Offers 3" at bounding box center [411, 78] width 148 height 29
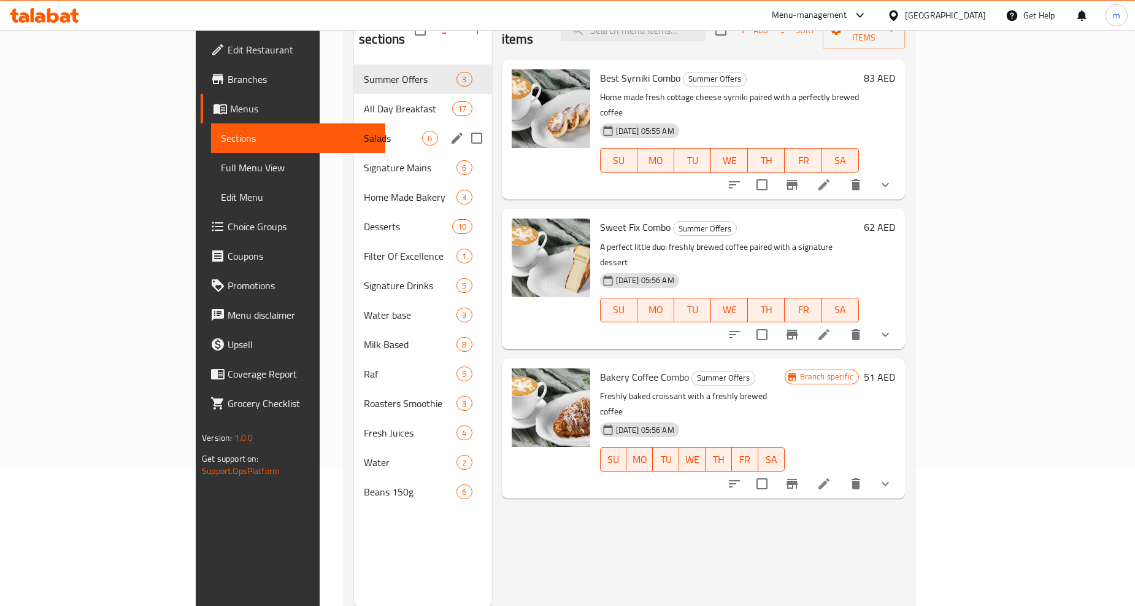
click at [364, 131] on span "Salads" at bounding box center [393, 138] width 58 height 15
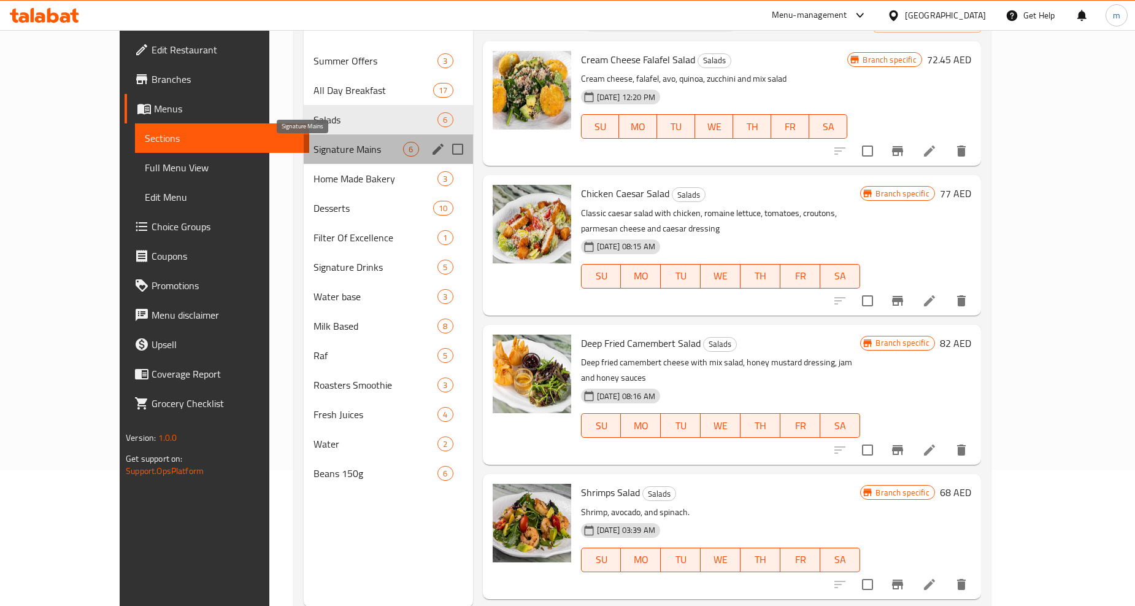
click at [314, 155] on span "Signature Mains" at bounding box center [359, 149] width 90 height 15
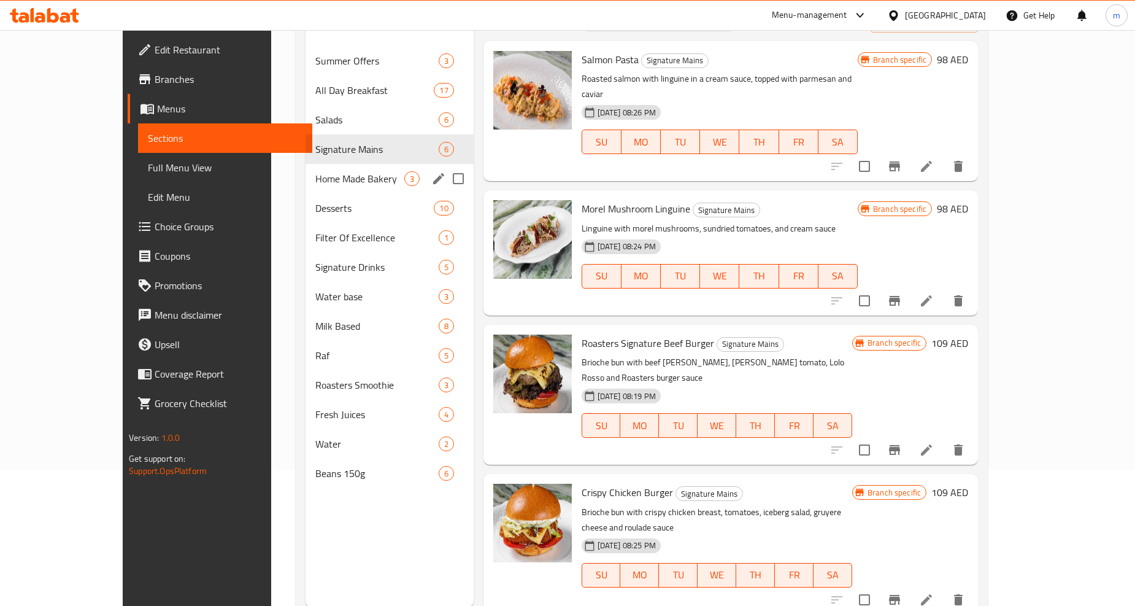
click at [306, 186] on div "Home Made Bakery 3" at bounding box center [390, 178] width 168 height 29
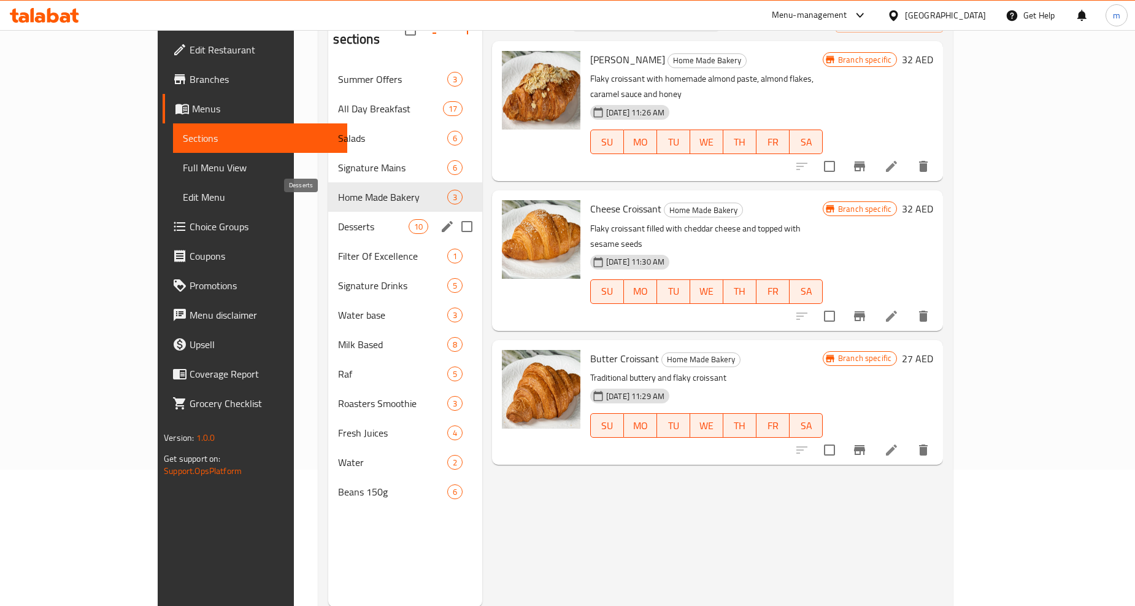
click at [338, 219] on span "Desserts" at bounding box center [373, 226] width 70 height 15
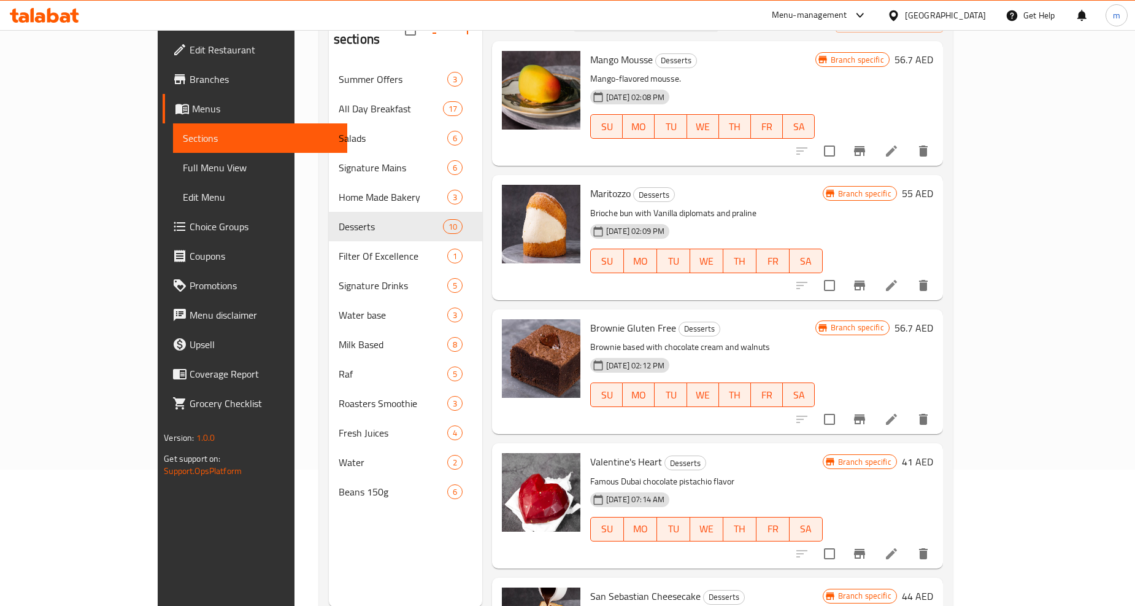
click at [190, 48] on span "Edit Restaurant" at bounding box center [264, 49] width 148 height 15
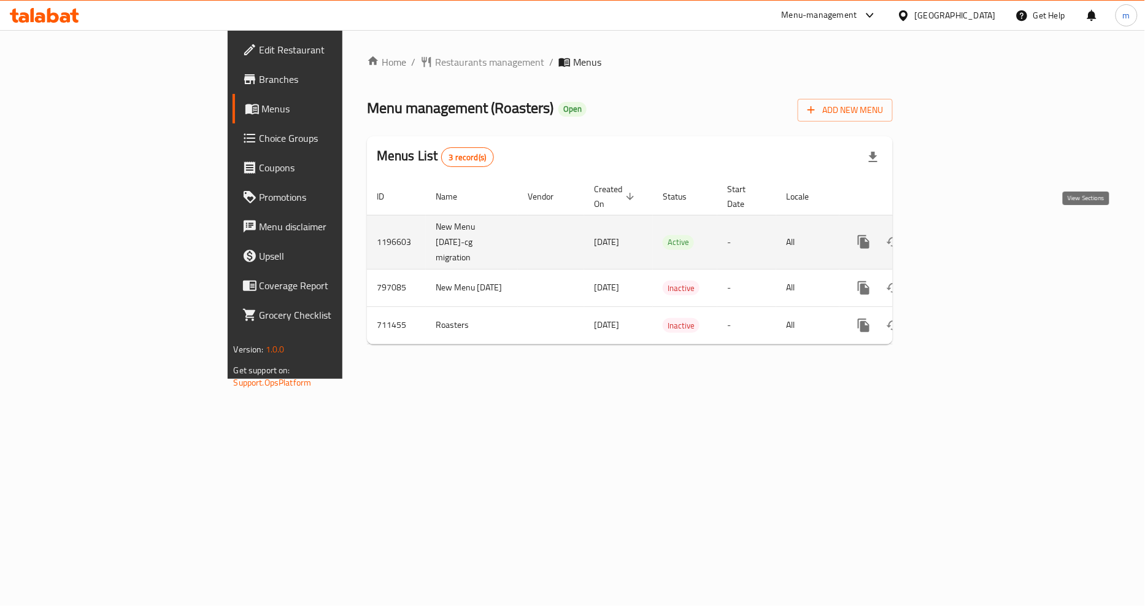
click at [967, 227] on link "enhanced table" at bounding box center [952, 241] width 29 height 29
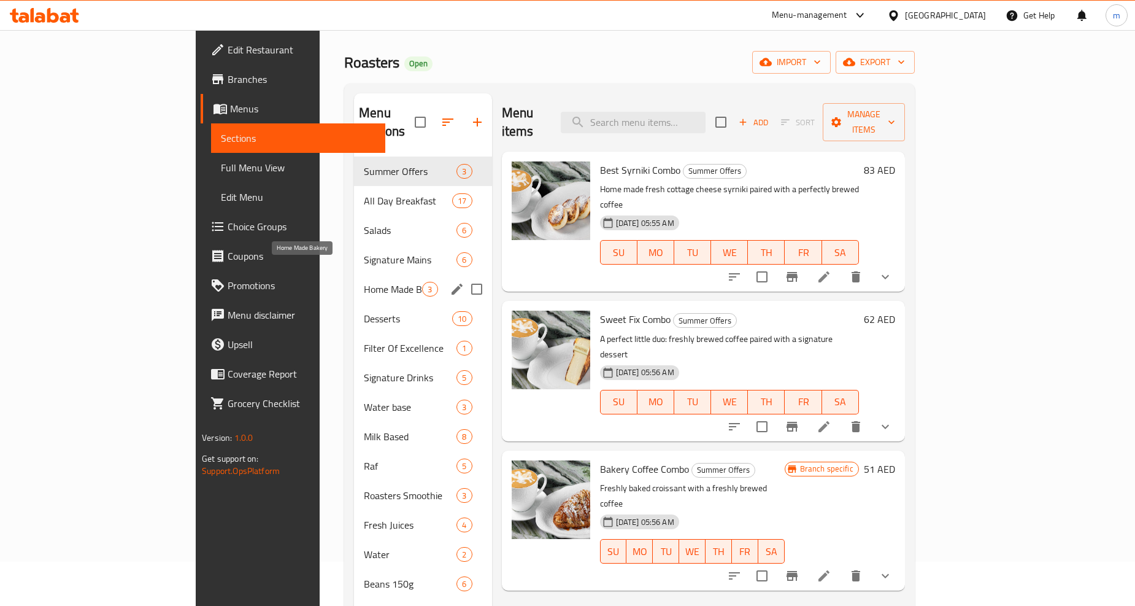
scroll to position [68, 0]
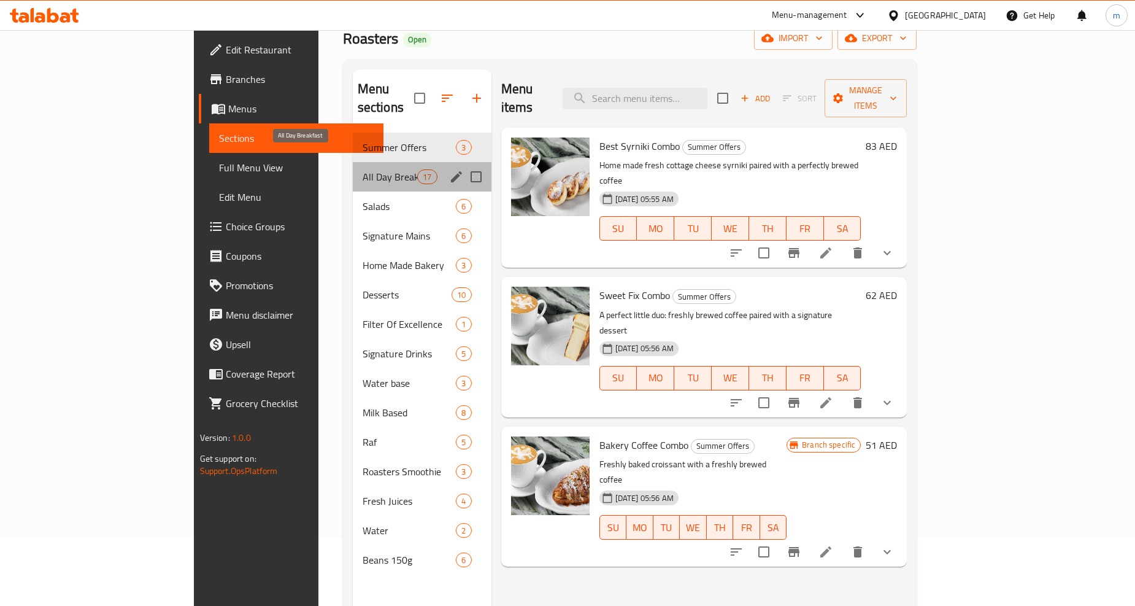
click at [363, 169] on span "All Day Breakfast" at bounding box center [390, 176] width 55 height 15
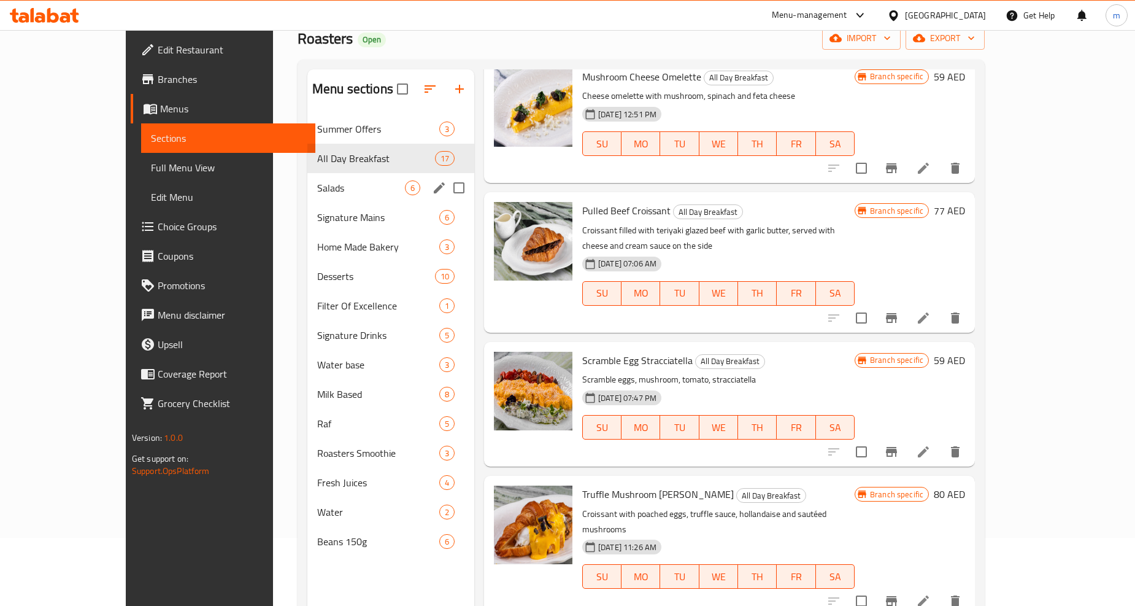
click at [317, 183] on span "Salads" at bounding box center [361, 187] width 88 height 15
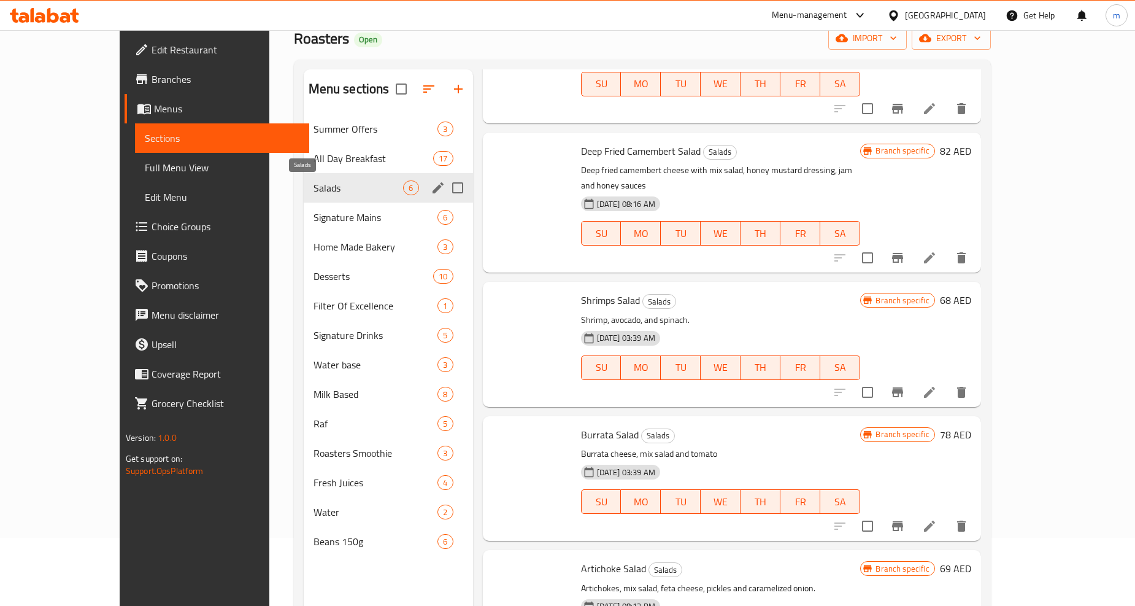
scroll to position [228, 0]
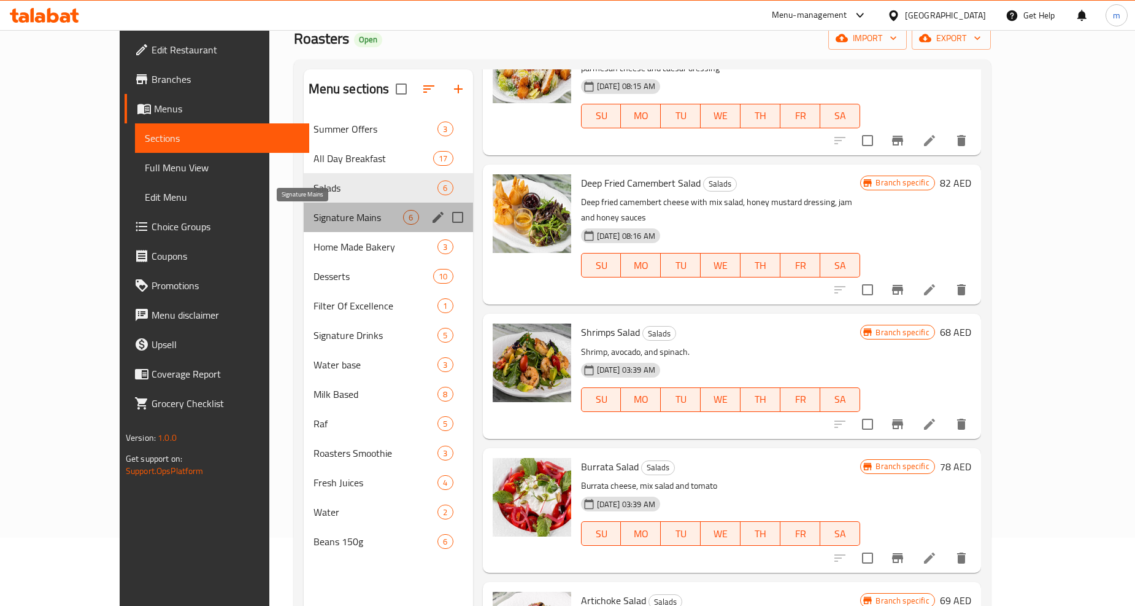
click at [314, 215] on span "Signature Mains" at bounding box center [359, 217] width 90 height 15
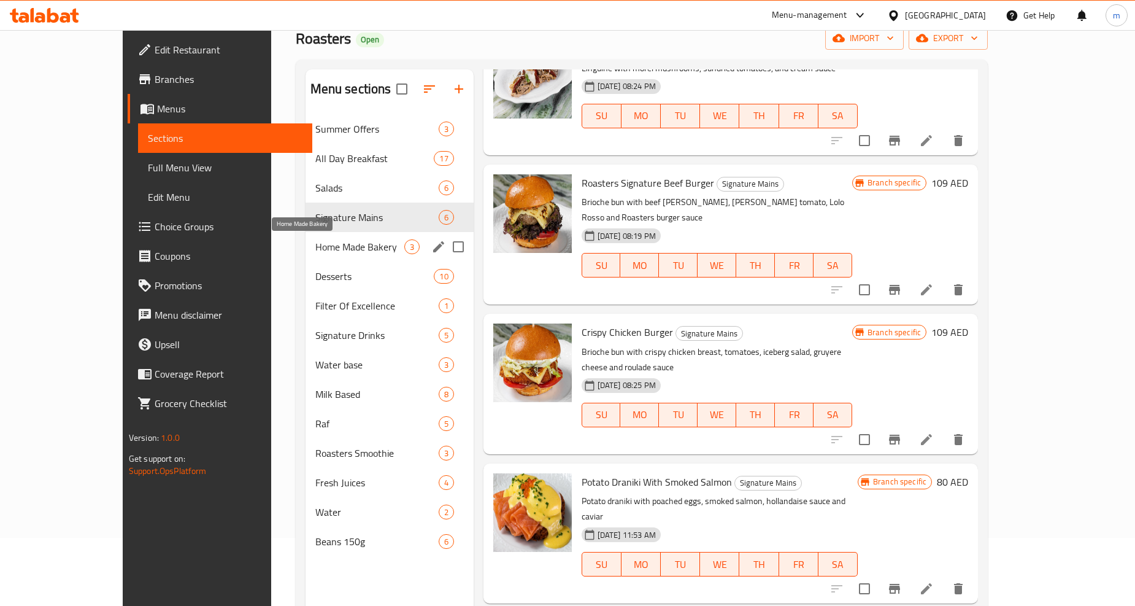
click at [315, 246] on span "Home Made Bakery" at bounding box center [359, 246] width 89 height 15
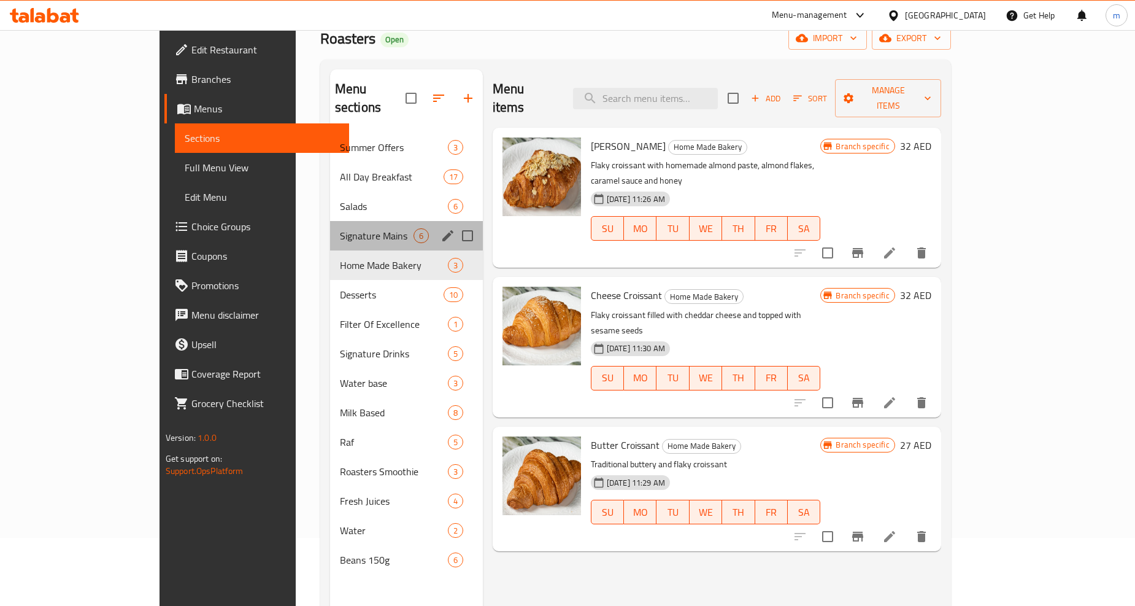
click at [330, 227] on div "Signature Mains 6" at bounding box center [406, 235] width 153 height 29
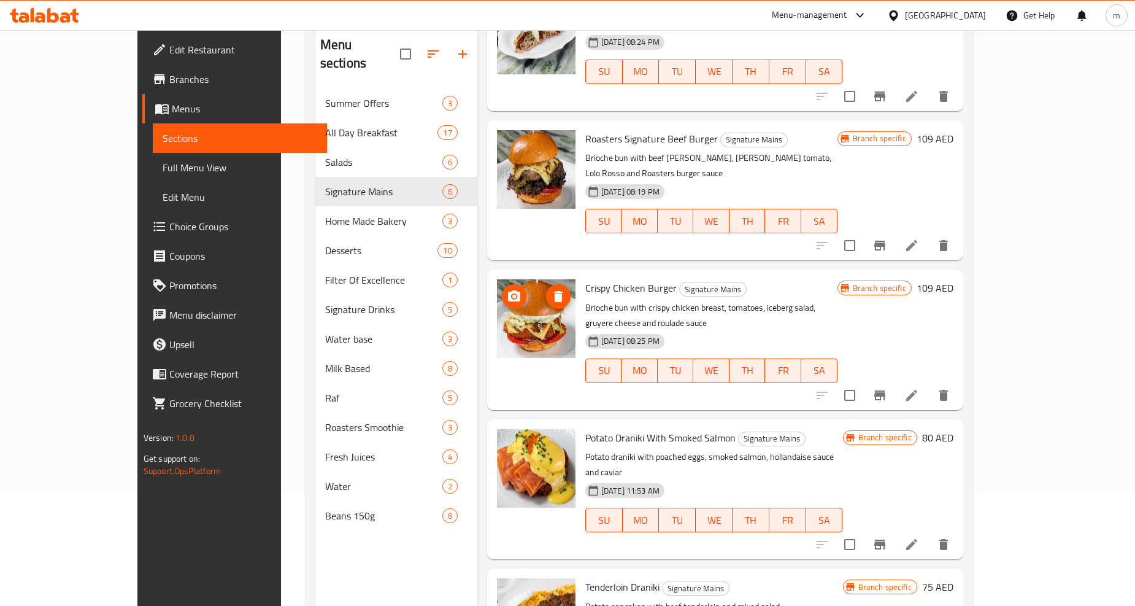
scroll to position [172, 0]
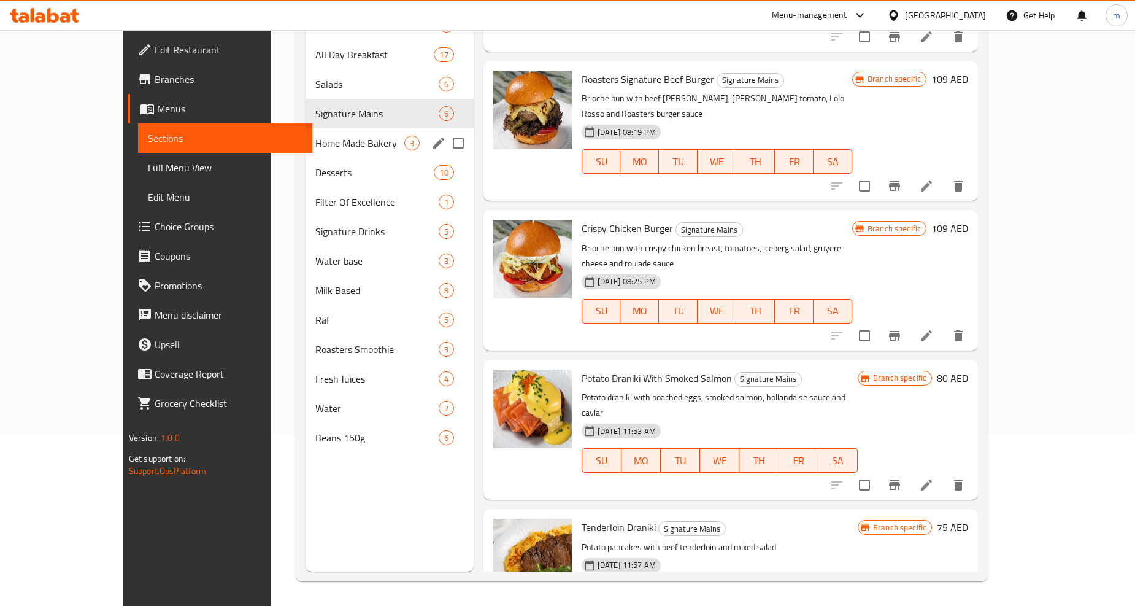
click at [306, 132] on div "Home Made Bakery 3" at bounding box center [390, 142] width 168 height 29
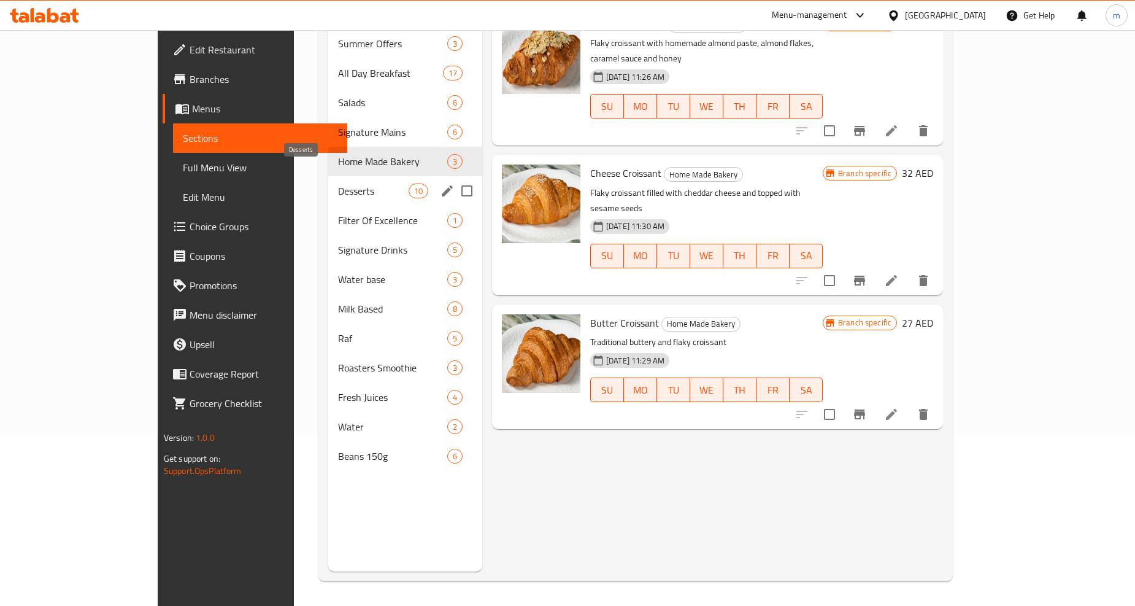
click at [338, 183] on span "Desserts" at bounding box center [373, 190] width 70 height 15
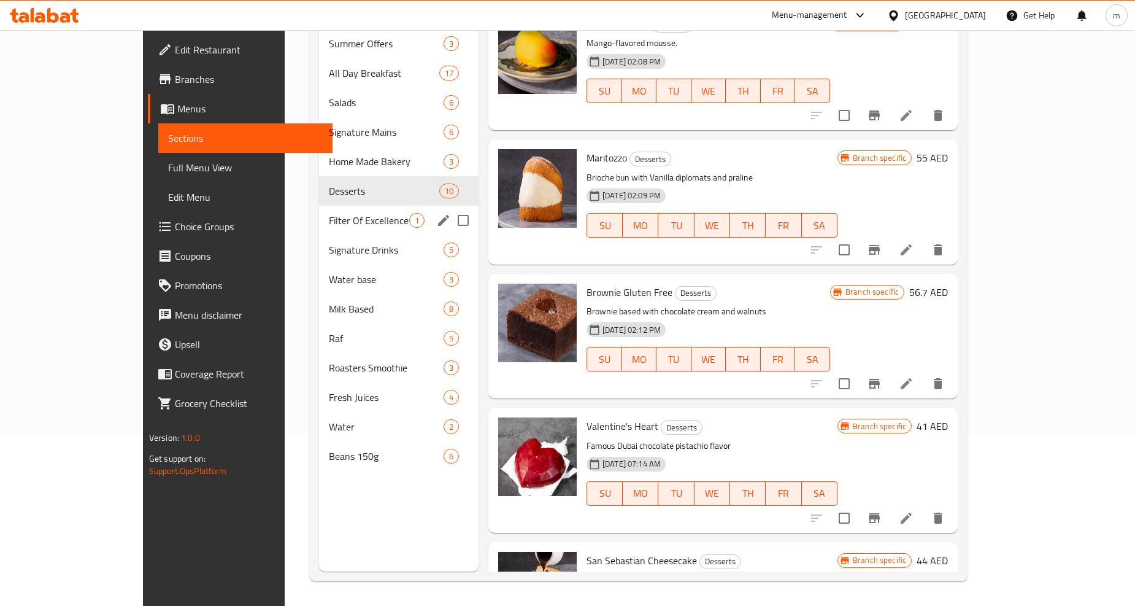
click at [319, 211] on div "Filter Of Excellence 1" at bounding box center [399, 220] width 160 height 29
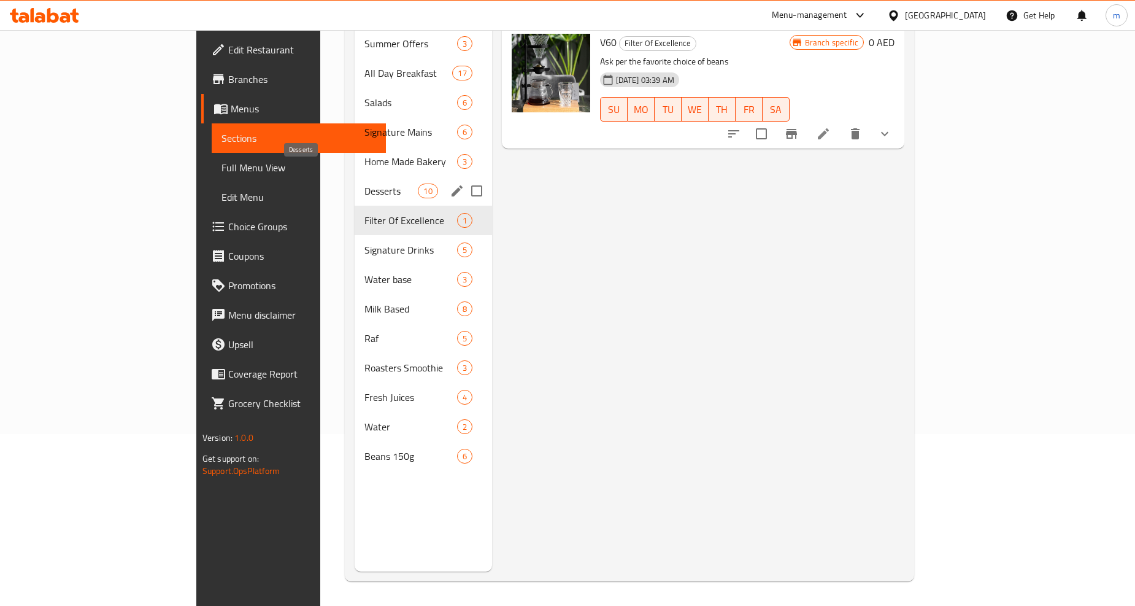
click at [364, 183] on span "Desserts" at bounding box center [391, 190] width 54 height 15
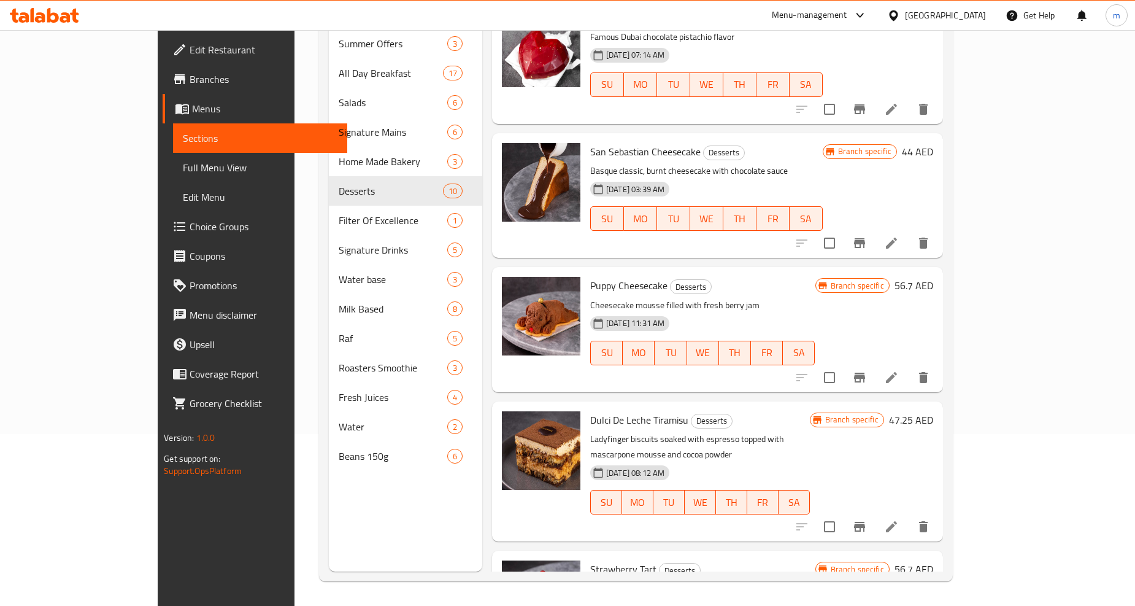
scroll to position [764, 0]
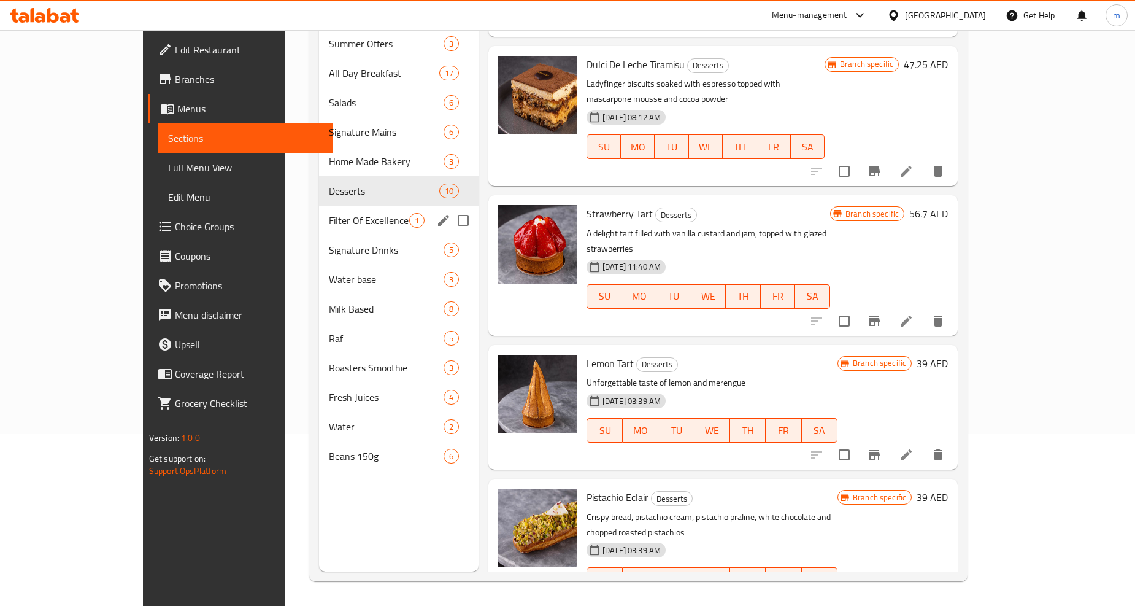
click at [319, 183] on div "Desserts 10" at bounding box center [399, 190] width 160 height 29
click at [329, 213] on span "Filter Of Excellence" at bounding box center [369, 220] width 80 height 15
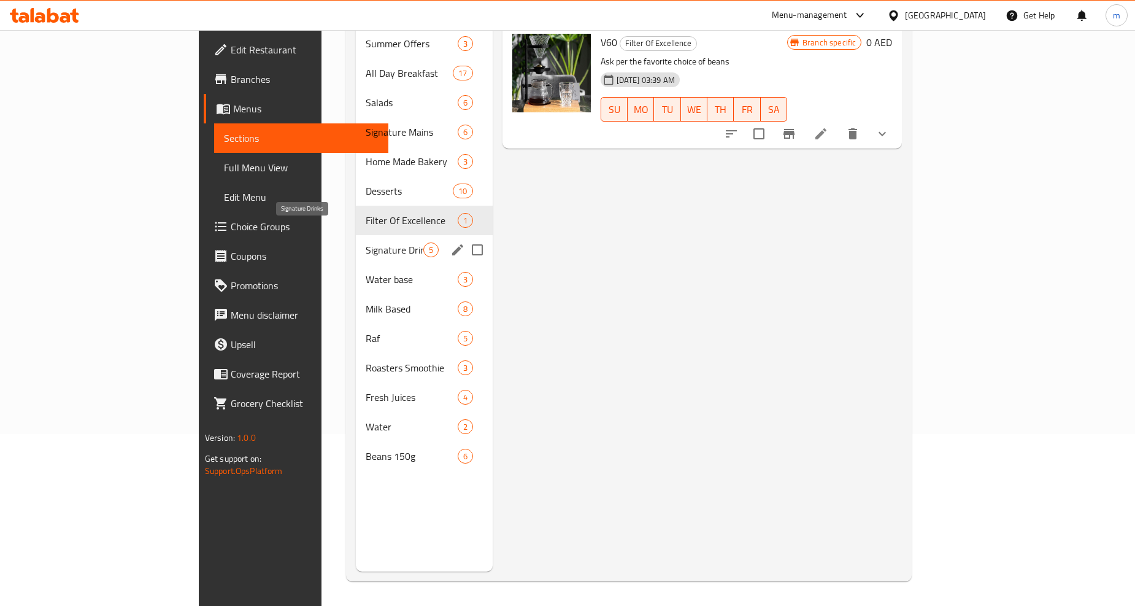
click at [366, 242] on span "Signature Drinks" at bounding box center [394, 249] width 57 height 15
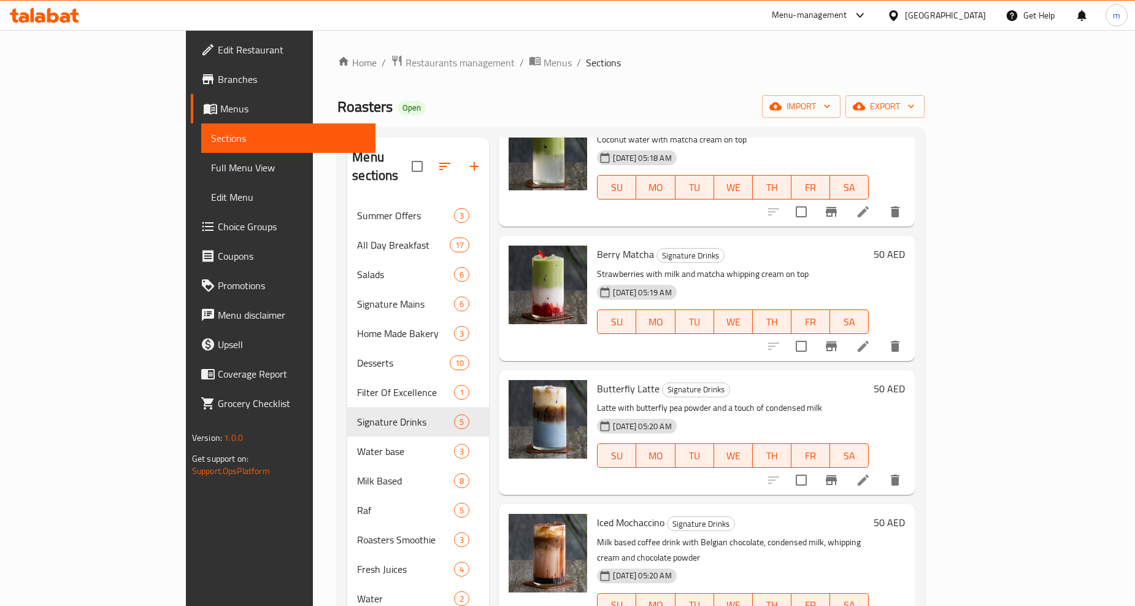
scroll to position [172, 0]
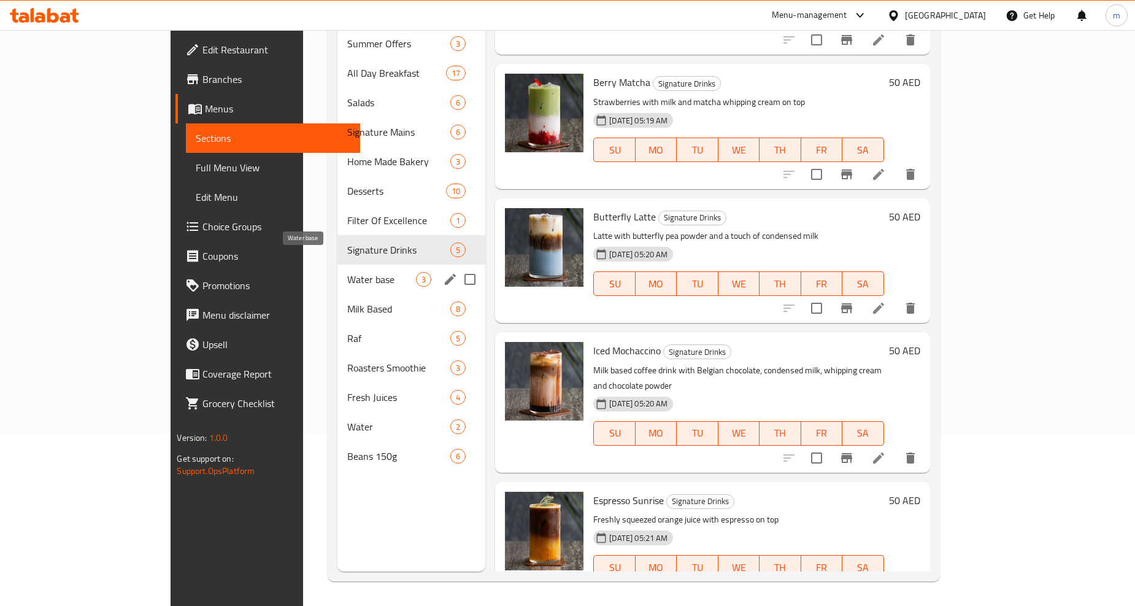
click at [347, 272] on span "Water base" at bounding box center [381, 279] width 69 height 15
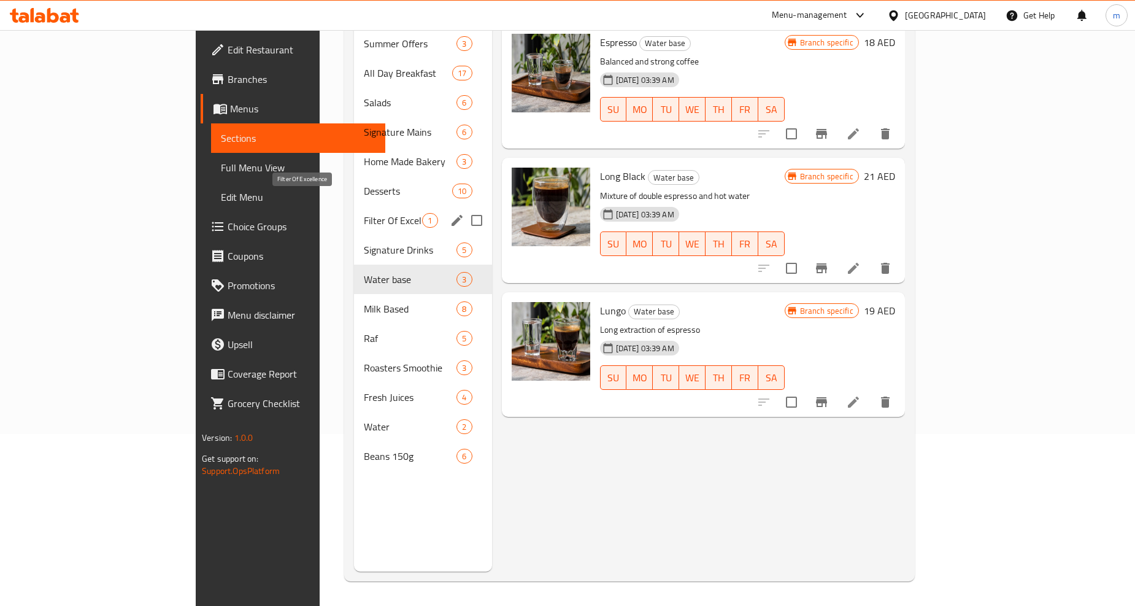
scroll to position [35, 0]
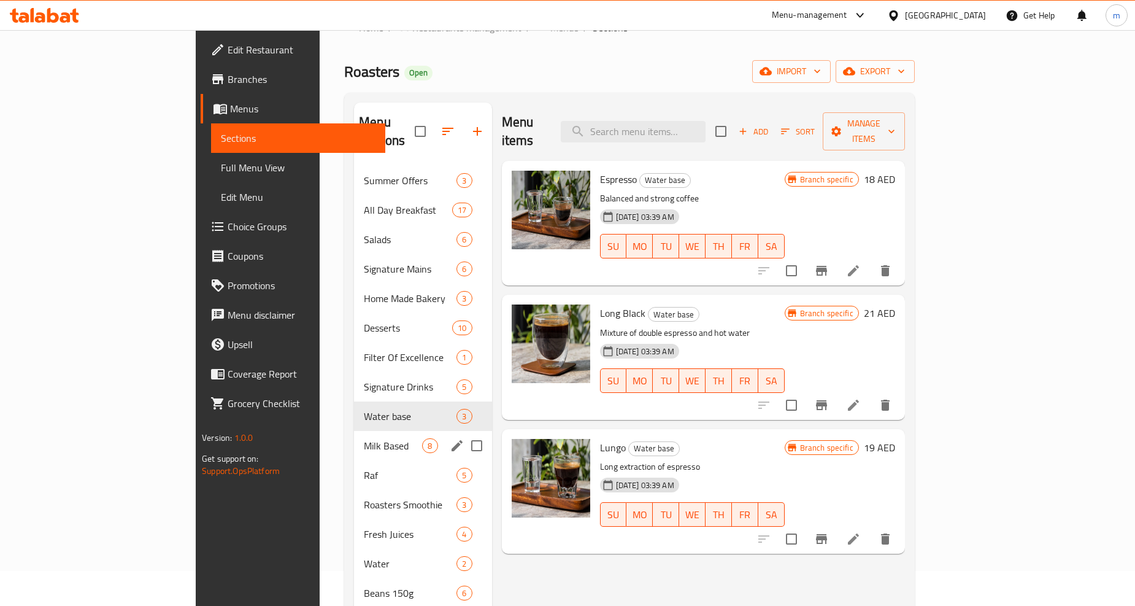
click at [354, 434] on div "Milk Based 8" at bounding box center [422, 445] width 137 height 29
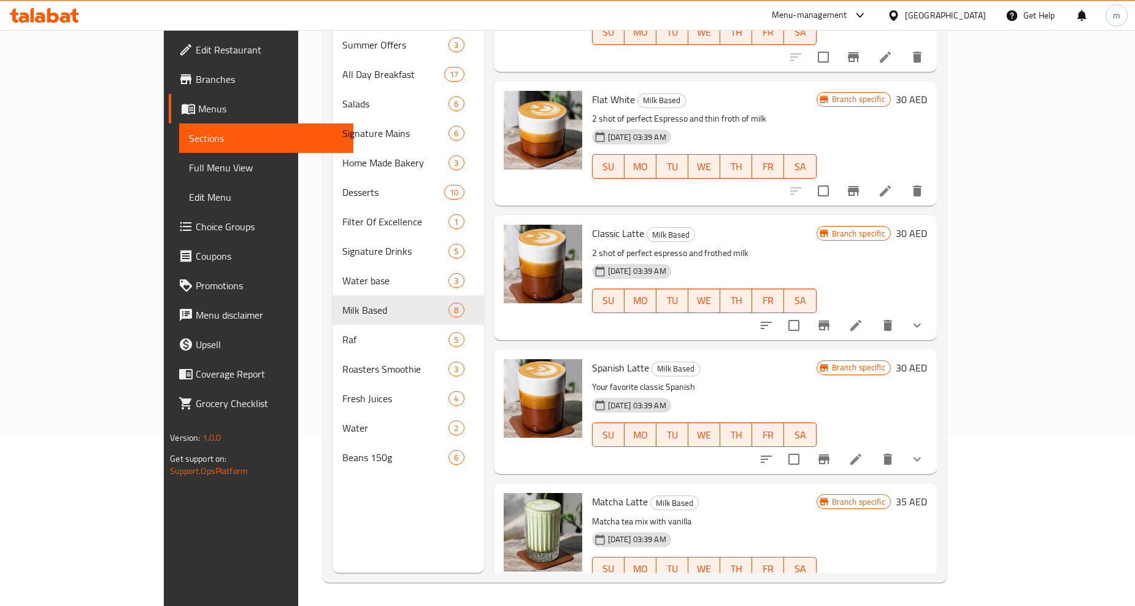
scroll to position [172, 0]
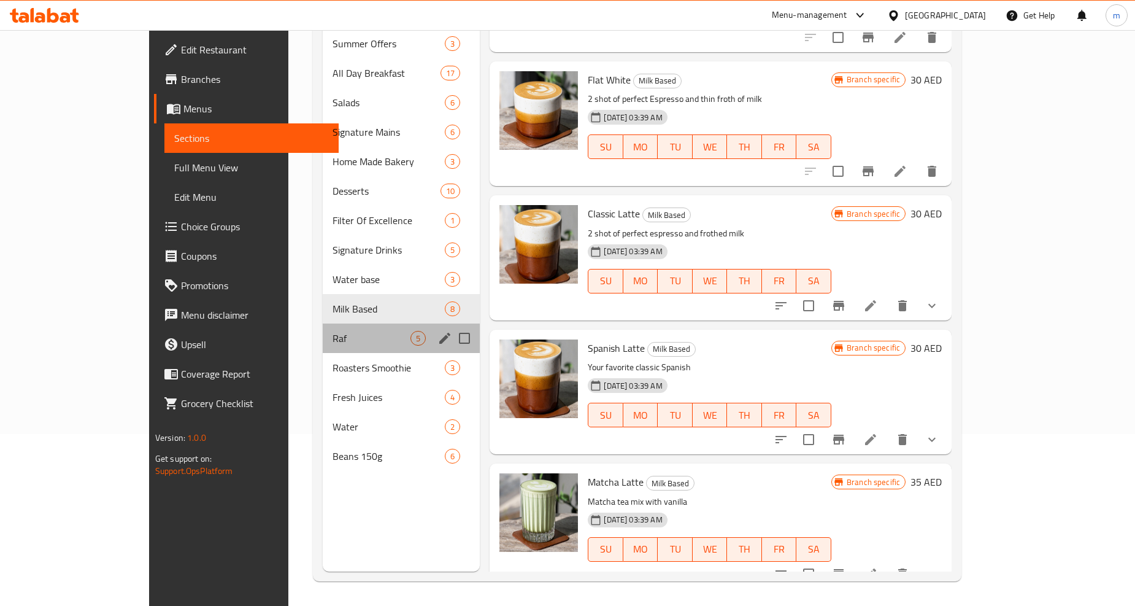
click at [323, 323] on div "Raf 5" at bounding box center [401, 337] width 157 height 29
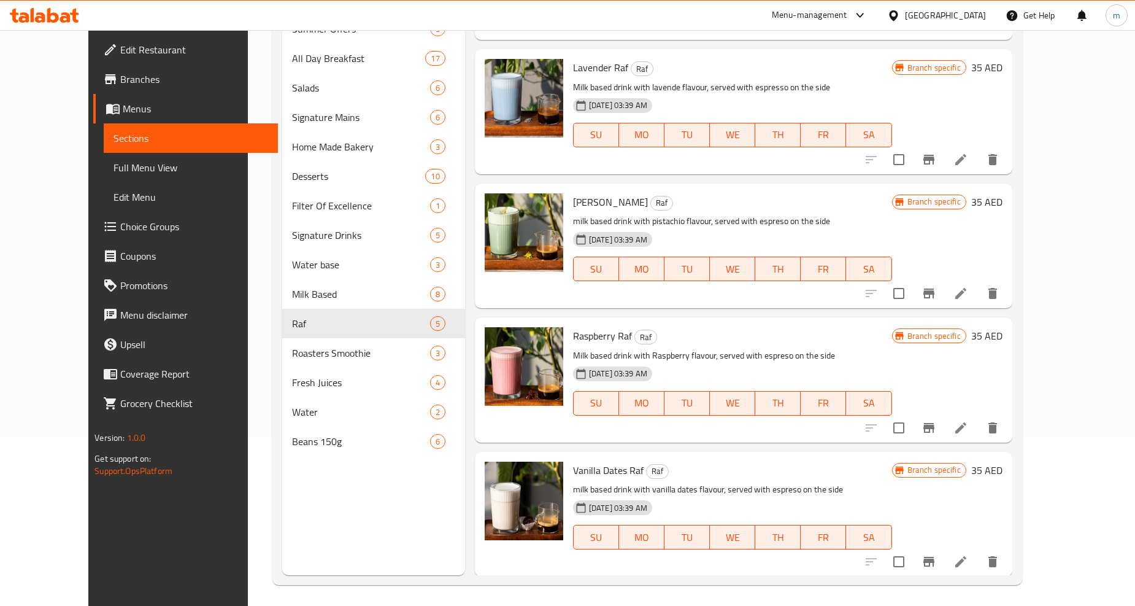
scroll to position [172, 0]
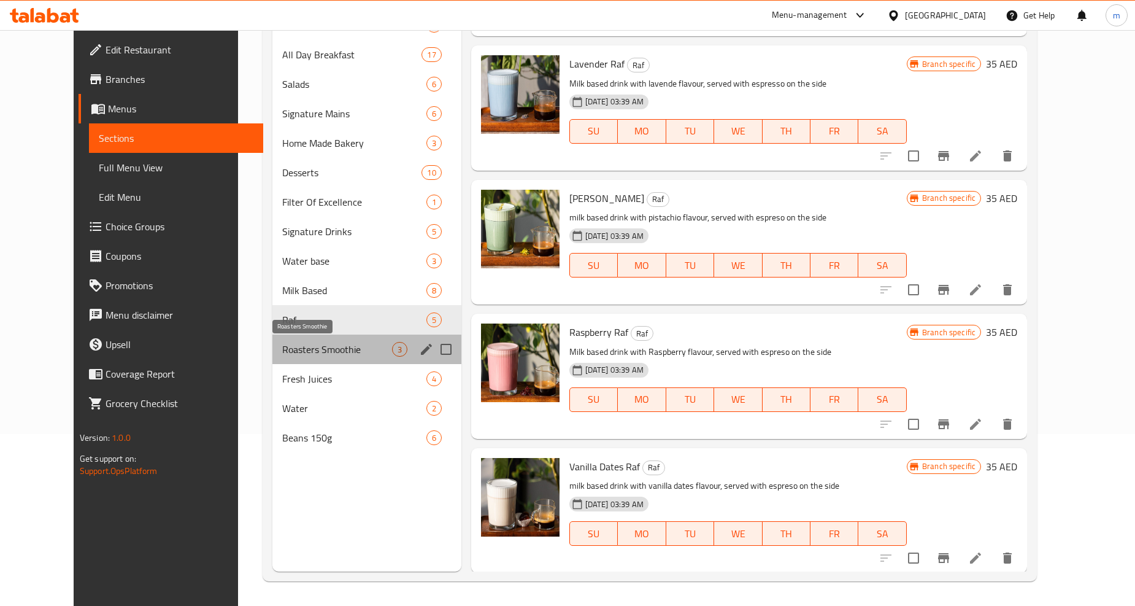
click at [282, 342] on span "Roasters Smoothie" at bounding box center [336, 349] width 109 height 15
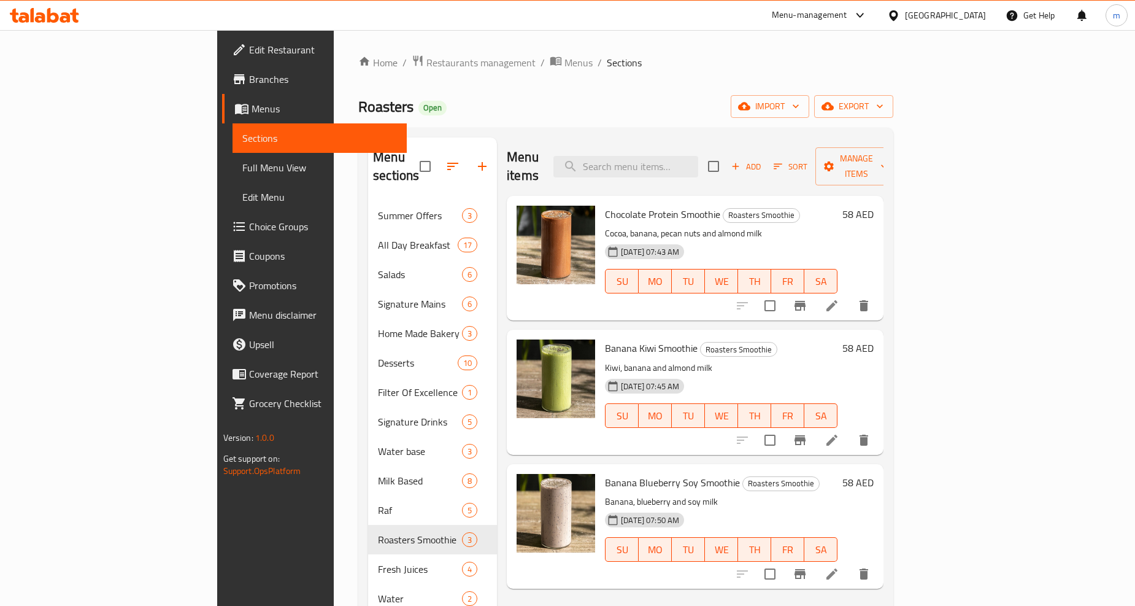
scroll to position [172, 0]
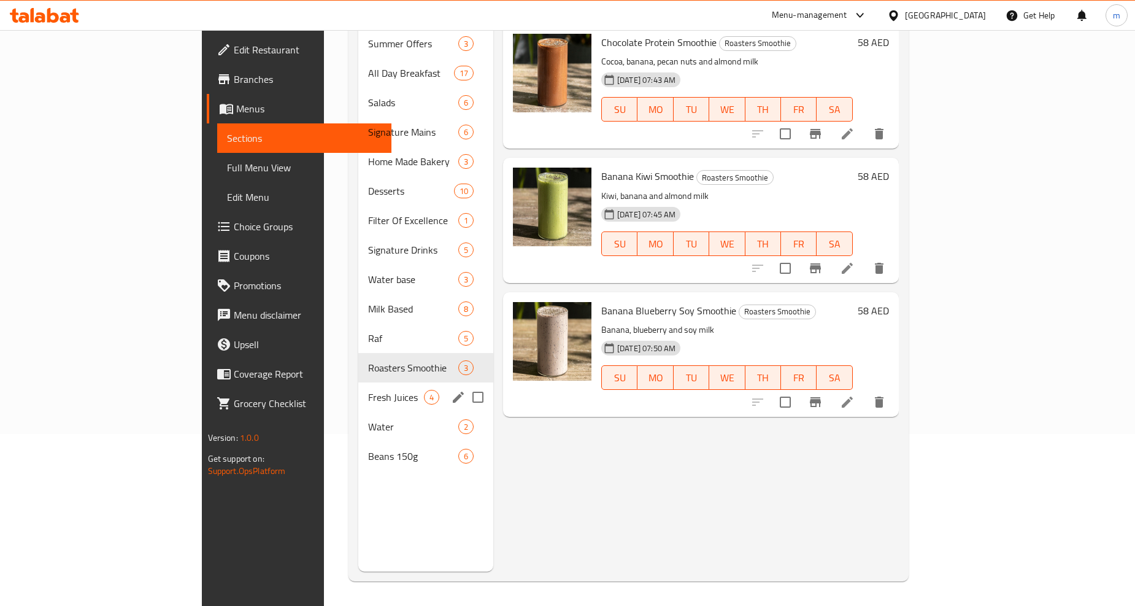
click at [368, 390] on span "Fresh Juices" at bounding box center [396, 397] width 56 height 15
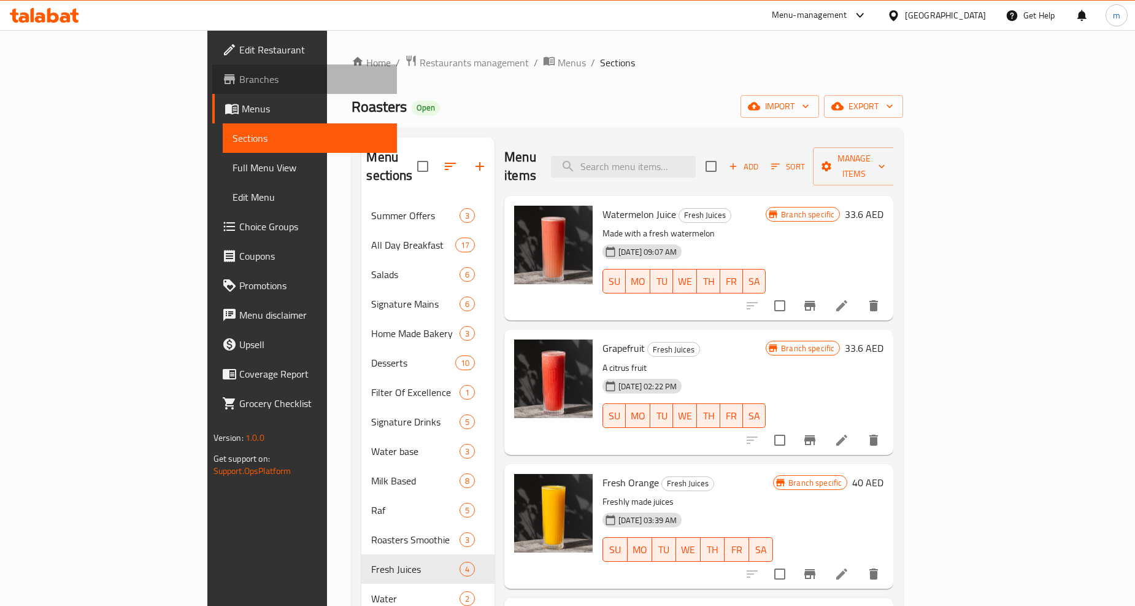
click at [212, 66] on link "Branches" at bounding box center [304, 78] width 185 height 29
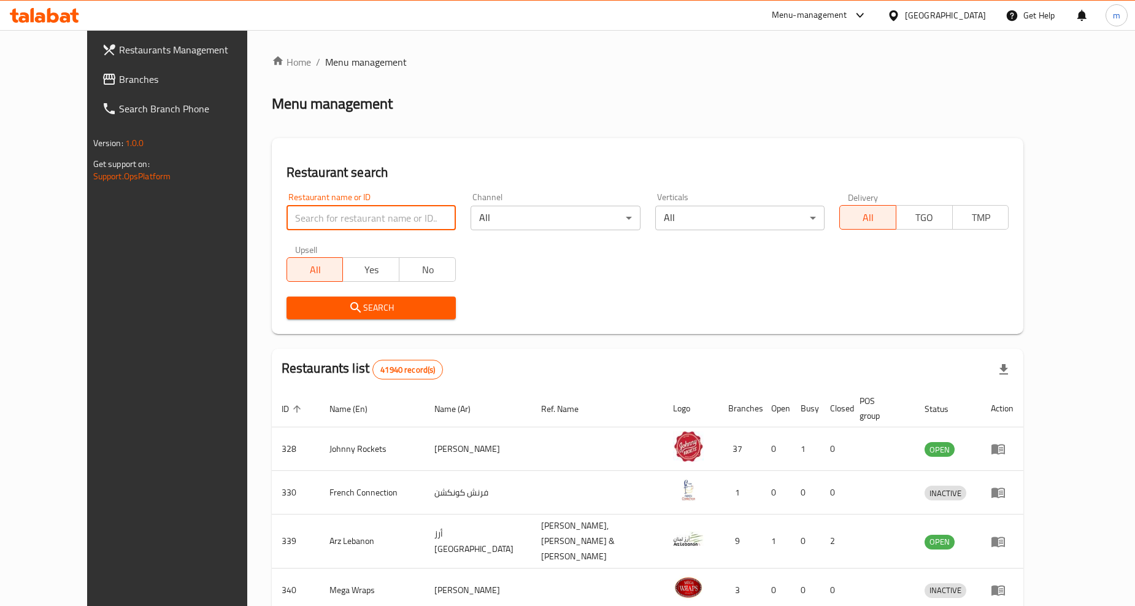
click at [369, 219] on input "search" at bounding box center [371, 218] width 169 height 25
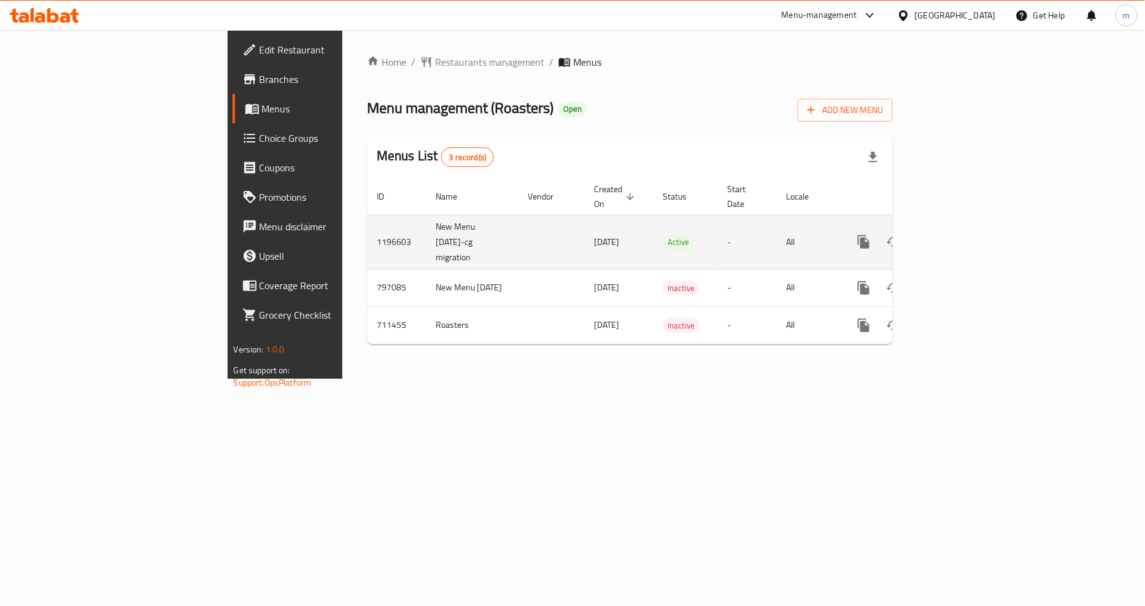
click at [960, 234] on icon "enhanced table" at bounding box center [952, 241] width 15 height 15
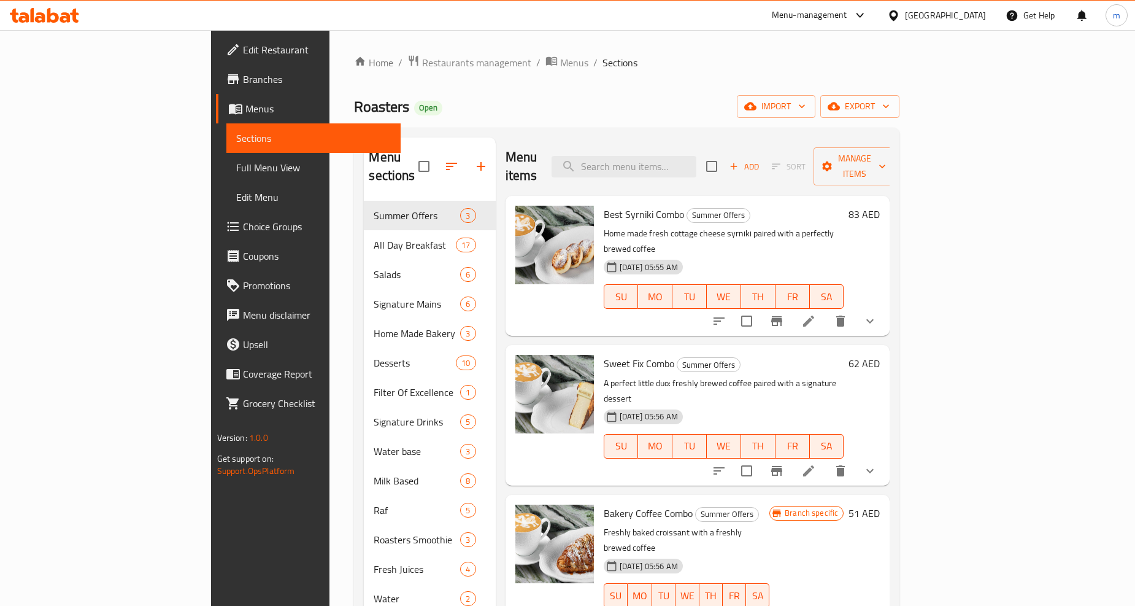
click at [245, 114] on span "Menus" at bounding box center [317, 108] width 145 height 15
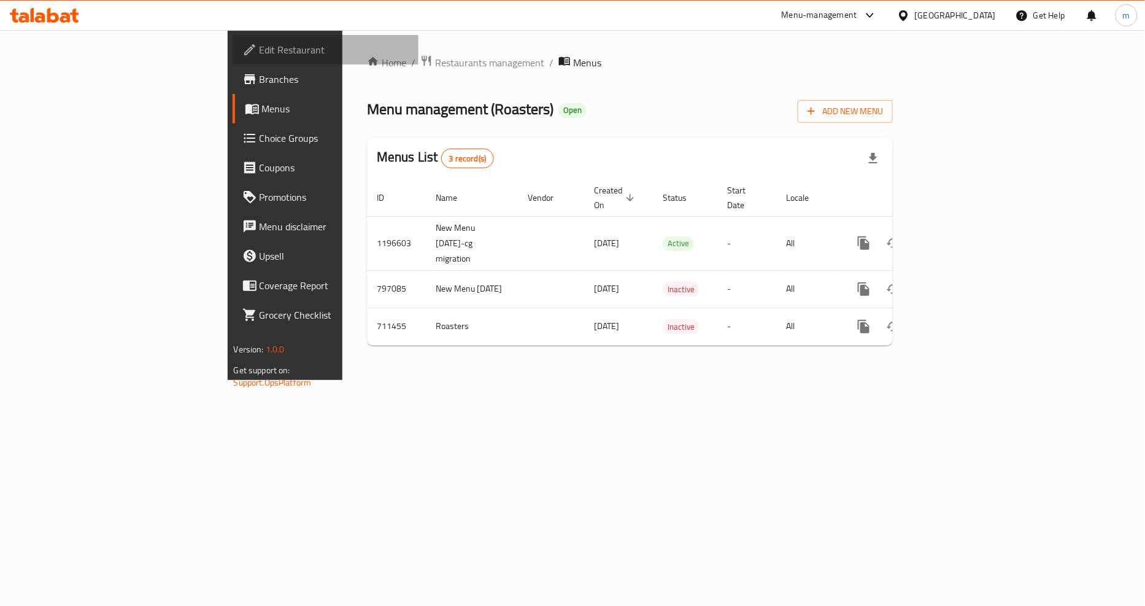
click at [260, 49] on span "Edit Restaurant" at bounding box center [335, 49] width 150 height 15
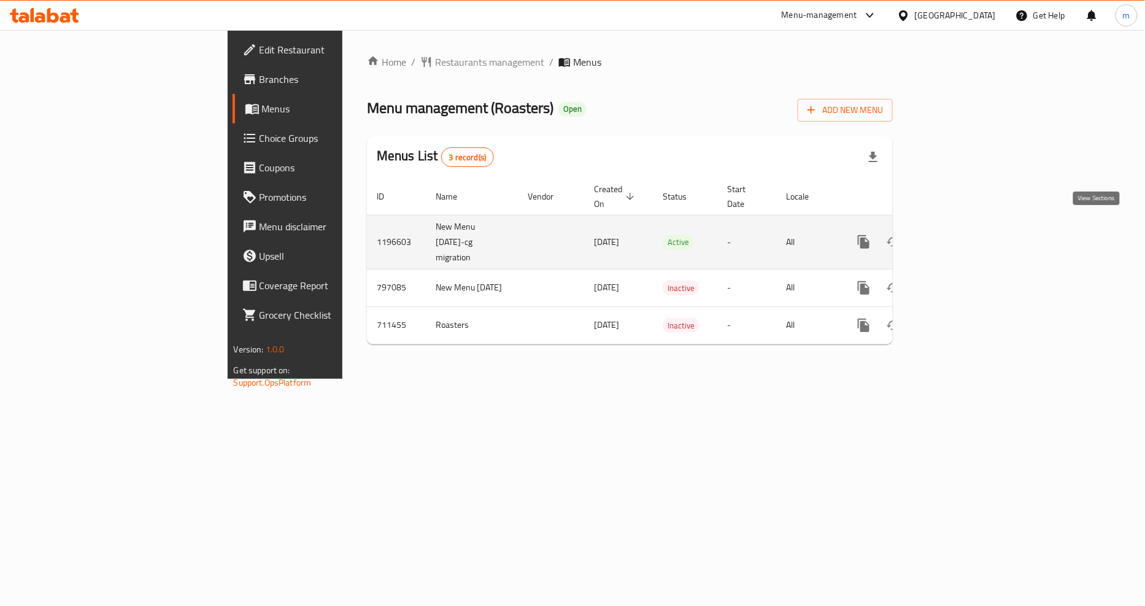
click at [960, 234] on icon "enhanced table" at bounding box center [952, 241] width 15 height 15
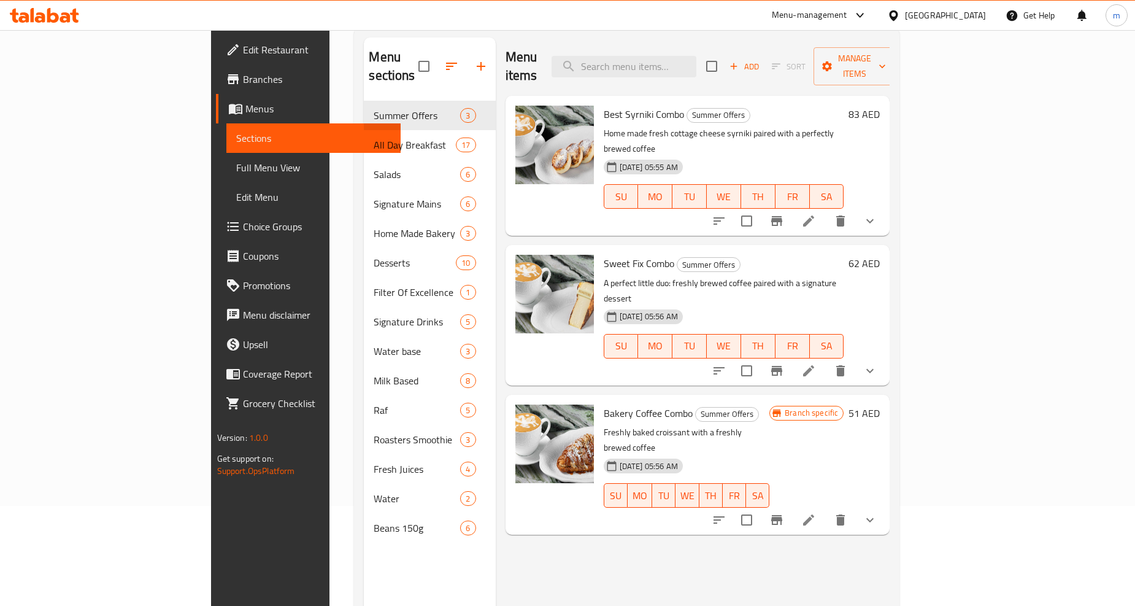
scroll to position [172, 0]
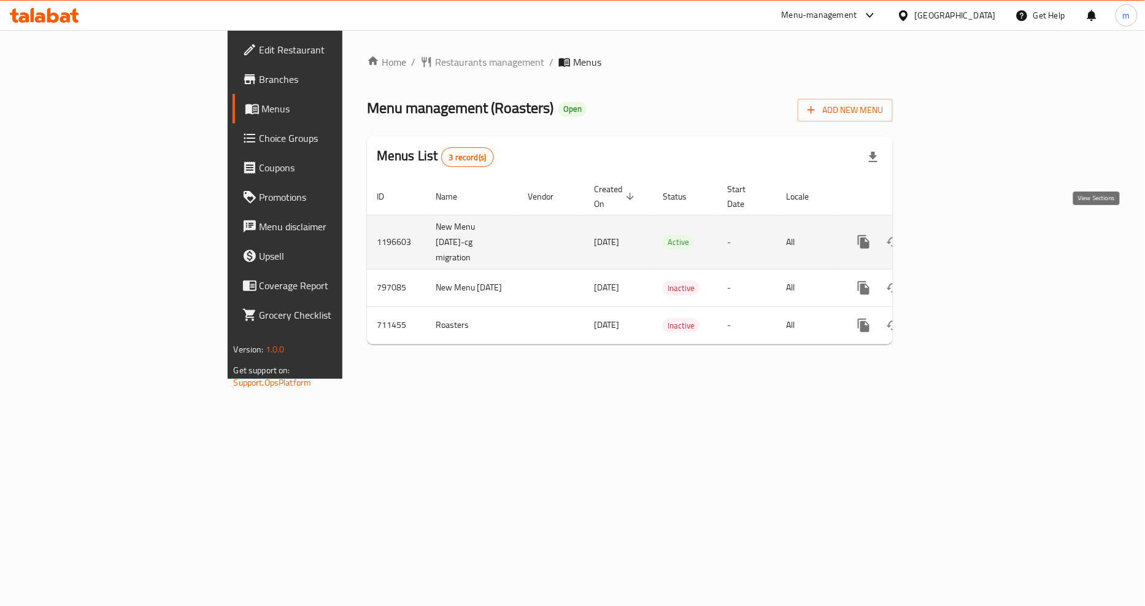
click at [967, 228] on link "enhanced table" at bounding box center [952, 241] width 29 height 29
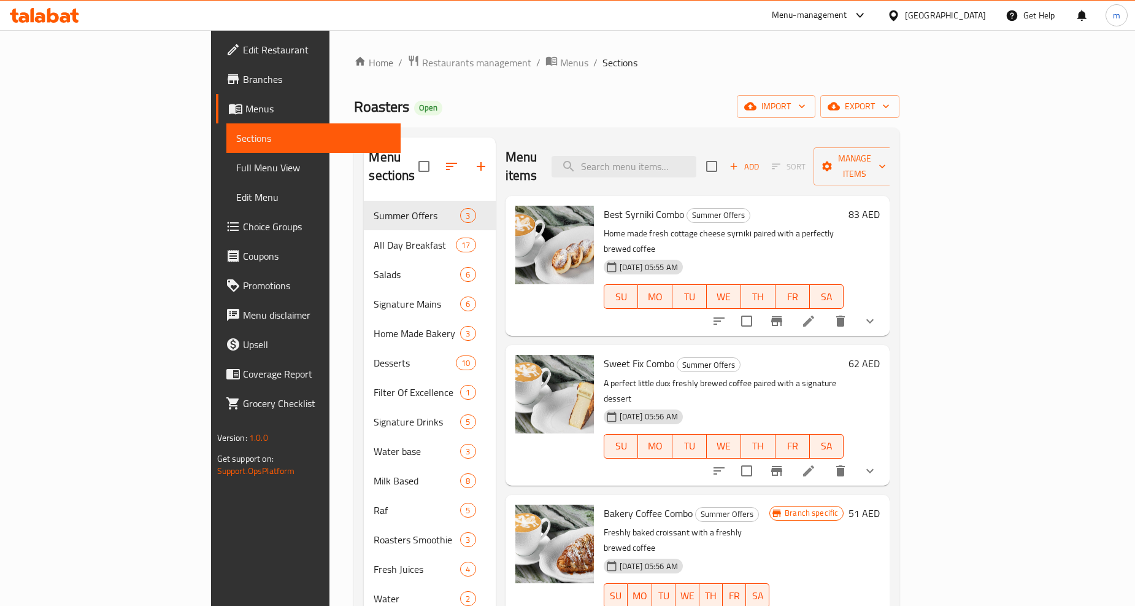
click at [243, 74] on span "Branches" at bounding box center [317, 79] width 148 height 15
